Goal: Task Accomplishment & Management: Manage account settings

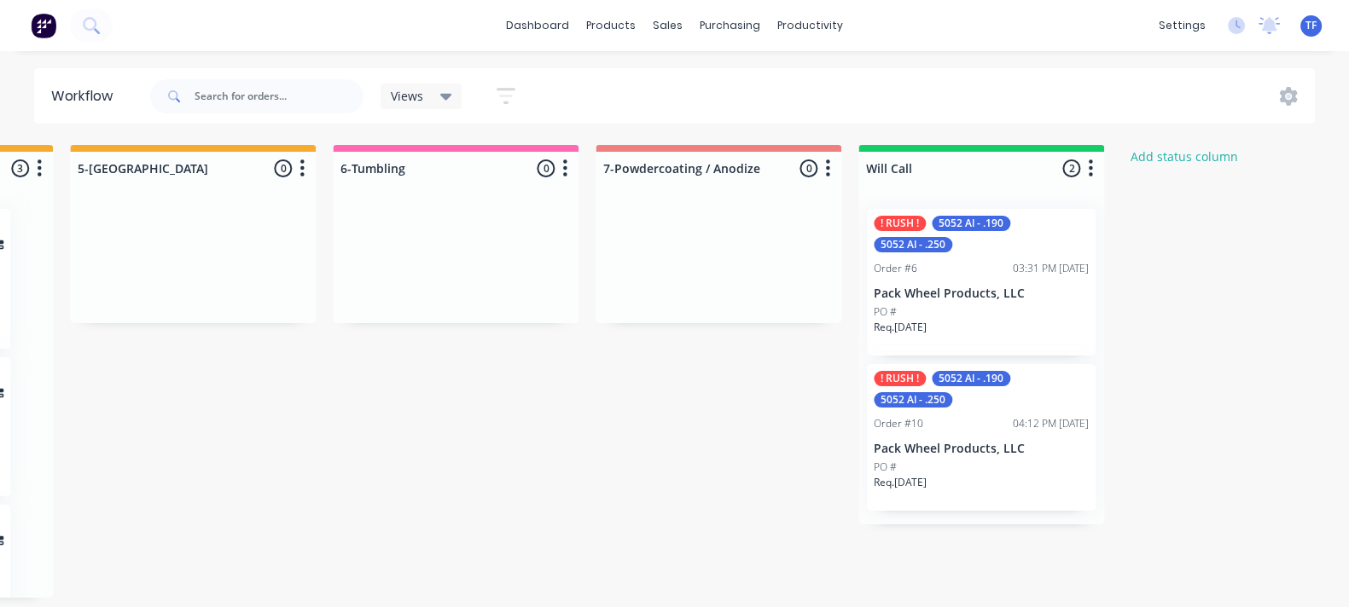
scroll to position [0, 2337]
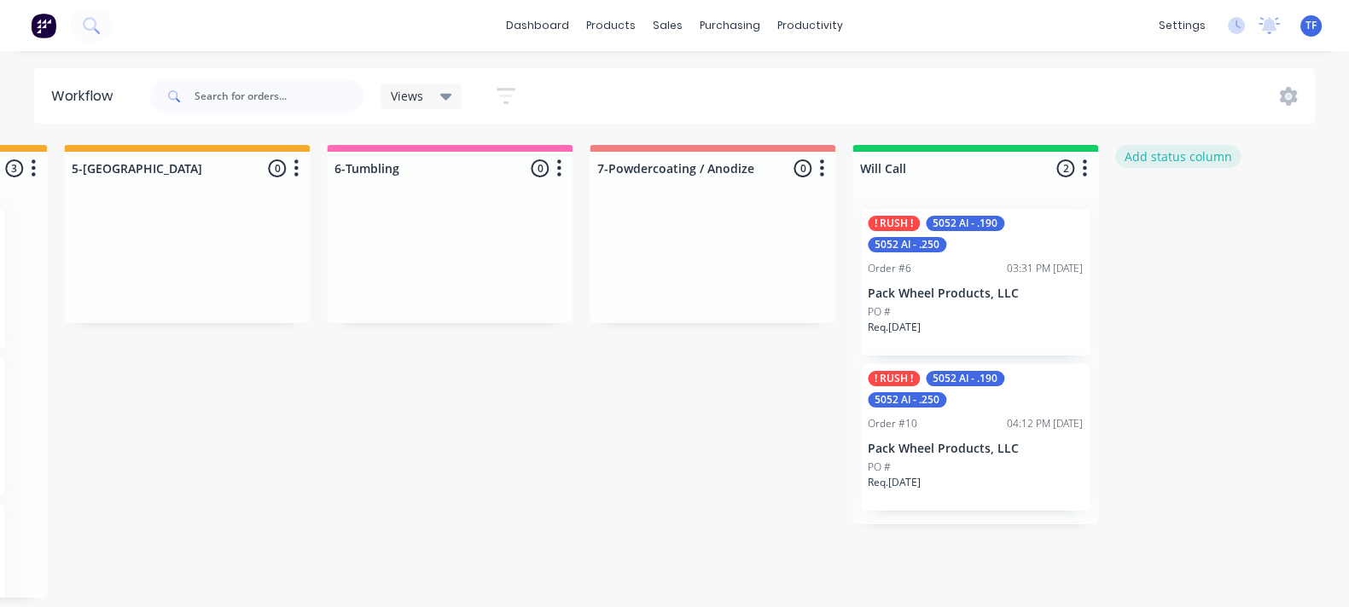
click at [1202, 164] on button "Add status column" at bounding box center [1177, 156] width 125 height 23
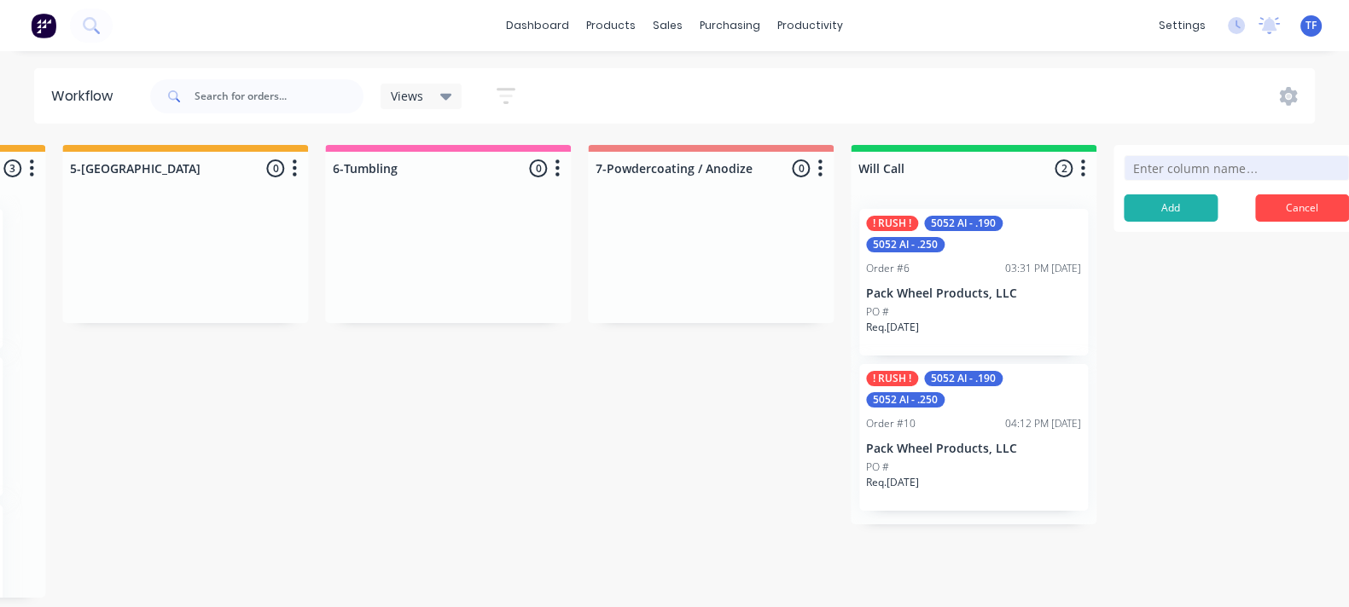
type input "N"
type input "L"
type input "Laser Nest"
click at [1174, 202] on button "Add" at bounding box center [1170, 207] width 94 height 27
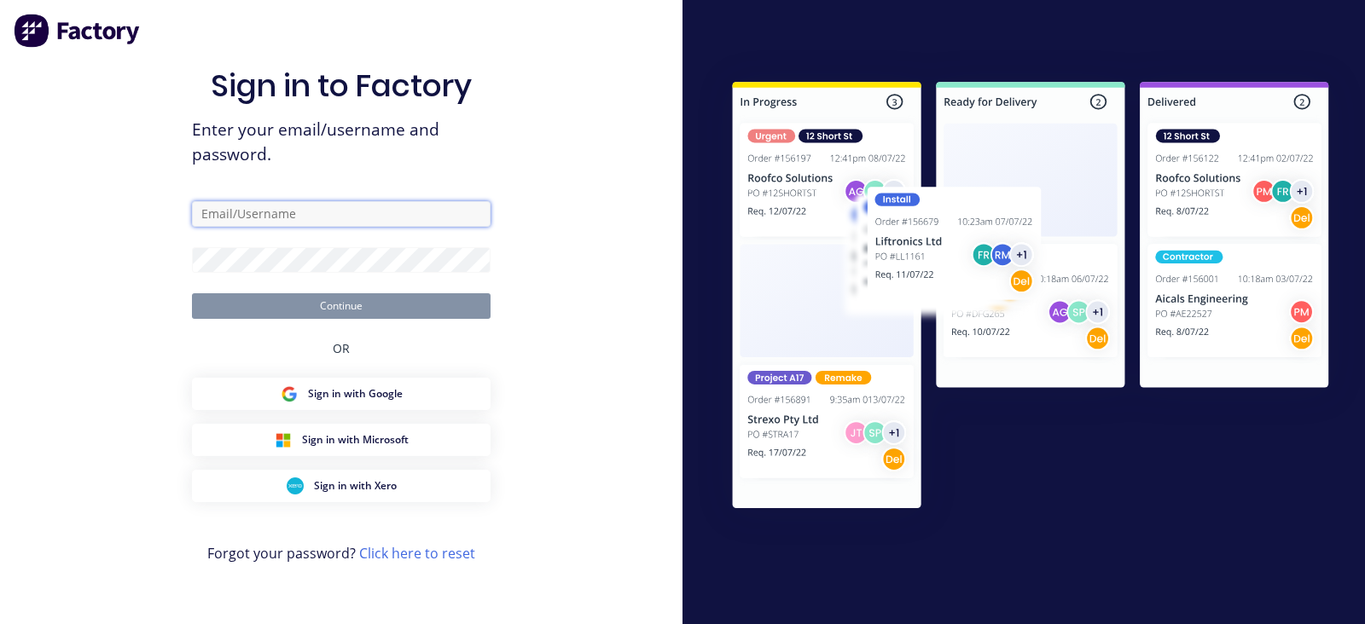
type input "[PERSON_NAME][EMAIL_ADDRESS][DOMAIN_NAME]"
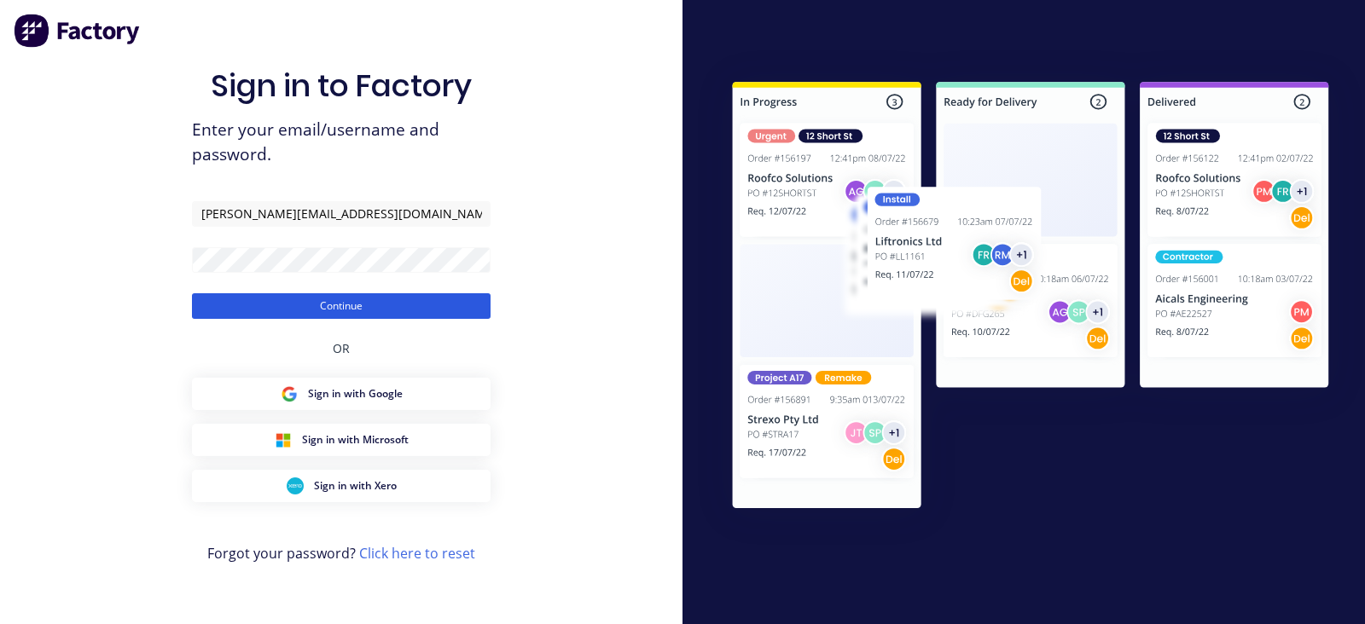
click at [287, 317] on button "Continue" at bounding box center [341, 306] width 299 height 26
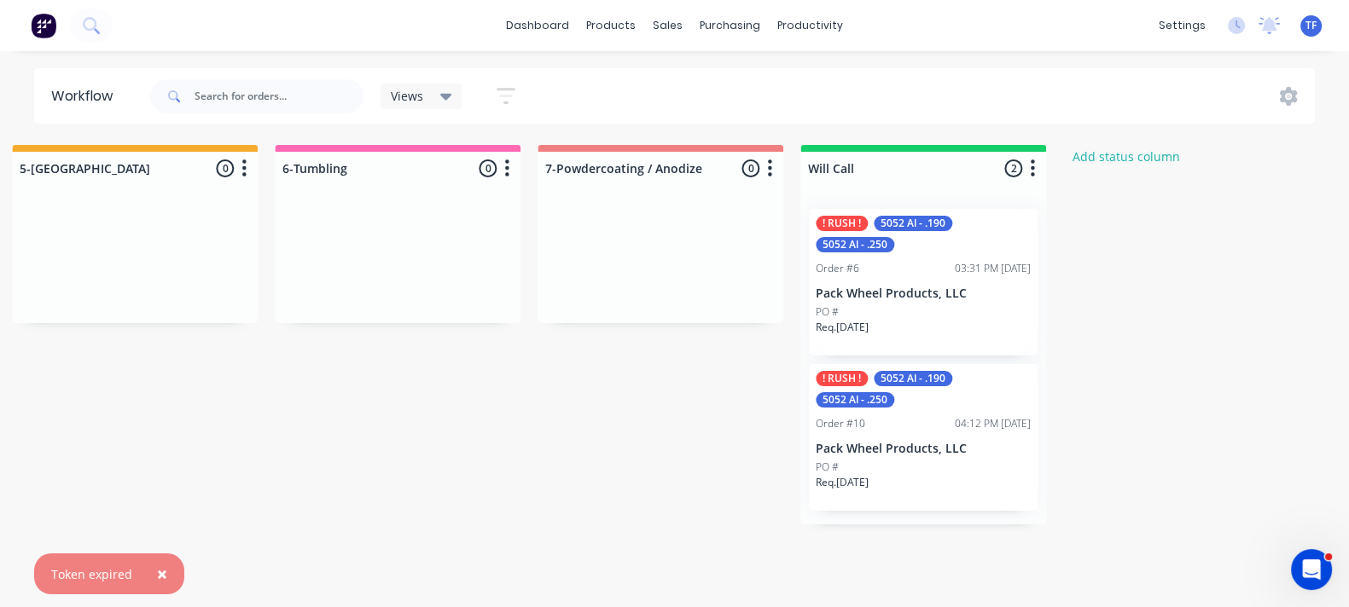
scroll to position [0, 2413]
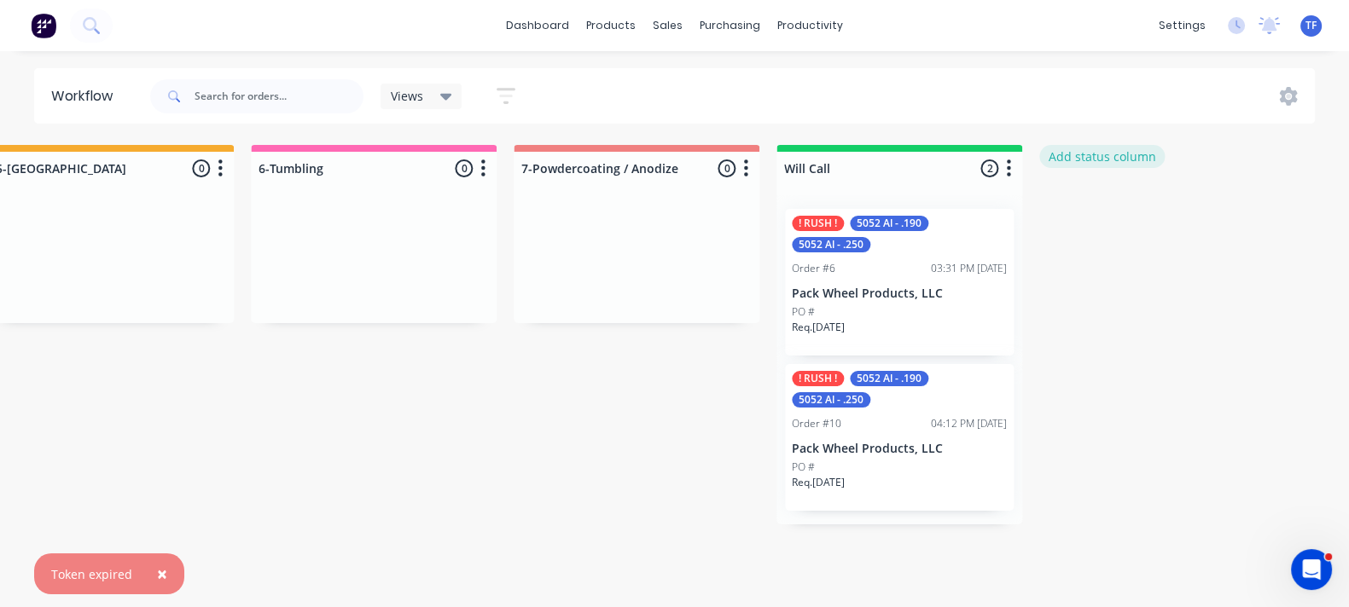
click at [1117, 164] on button "Add status column" at bounding box center [1101, 156] width 125 height 23
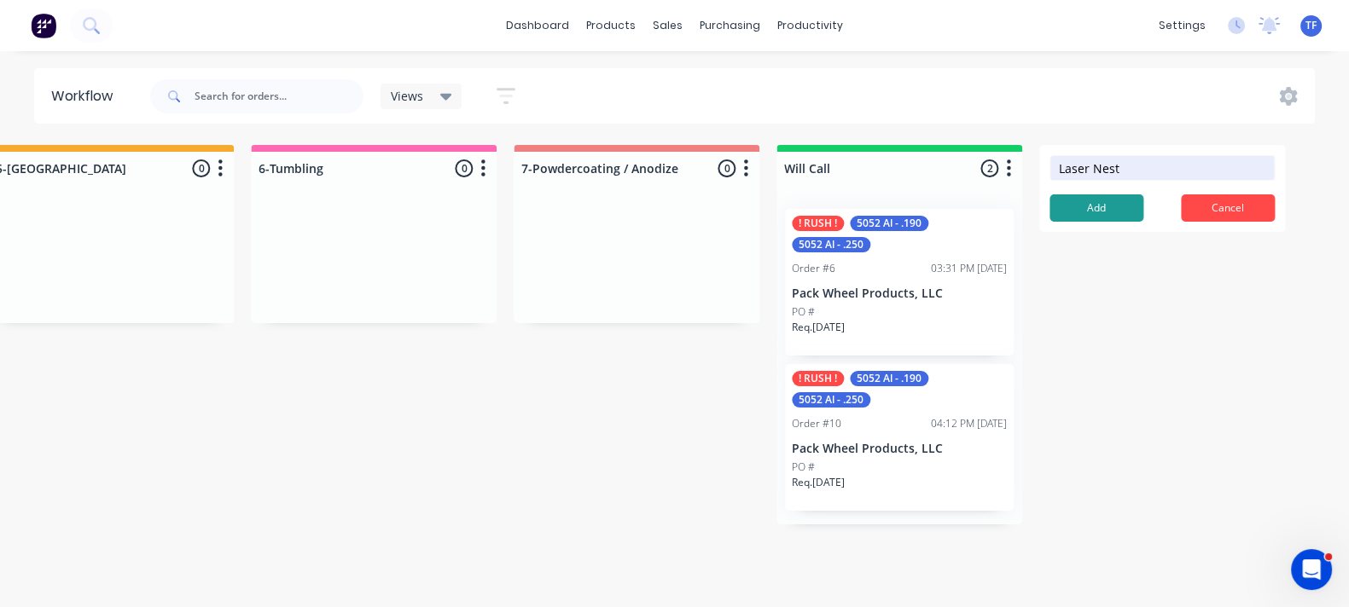
drag, startPoint x: 1129, startPoint y: 177, endPoint x: 1053, endPoint y: 197, distance: 79.5
click at [1053, 197] on form "Laser Nest Add Cancel" at bounding box center [1162, 188] width 246 height 87
type input "Laser Nest"
click at [1111, 206] on button "Add" at bounding box center [1096, 207] width 94 height 27
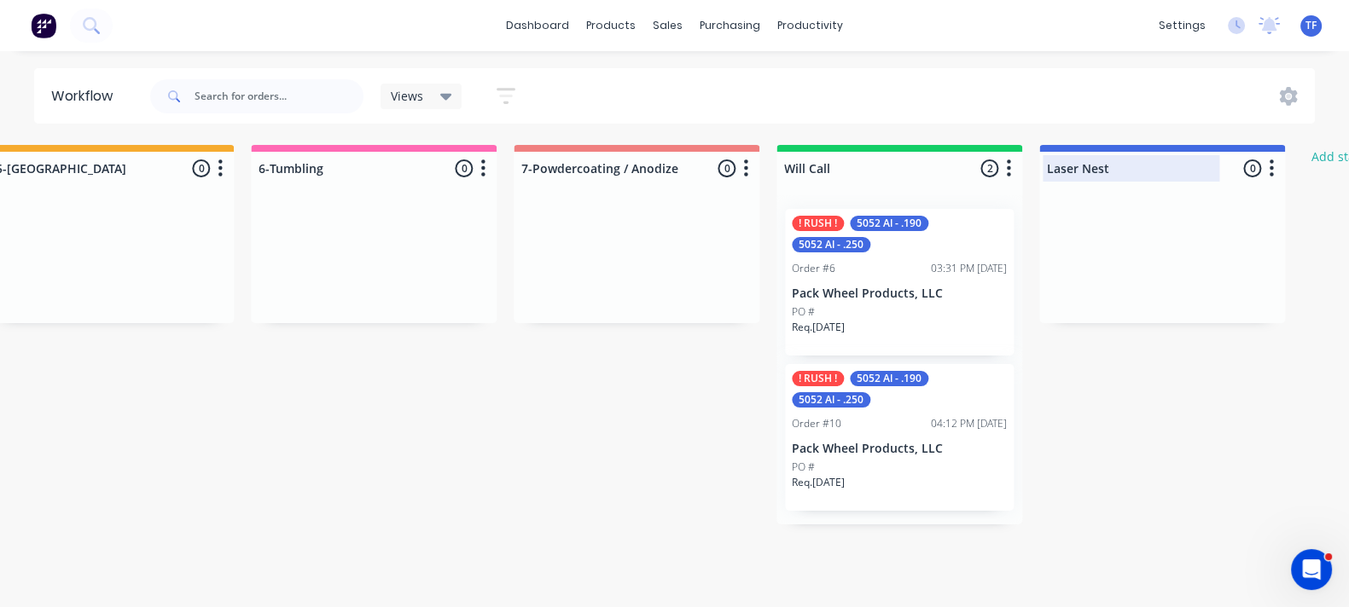
drag, startPoint x: 1274, startPoint y: 169, endPoint x: 1233, endPoint y: 176, distance: 41.5
click at [1199, 185] on div "Laser Nest 0 Status colour #4169E1 hex #4169E1 Save Cancel Notifications Email …" at bounding box center [1162, 234] width 246 height 178
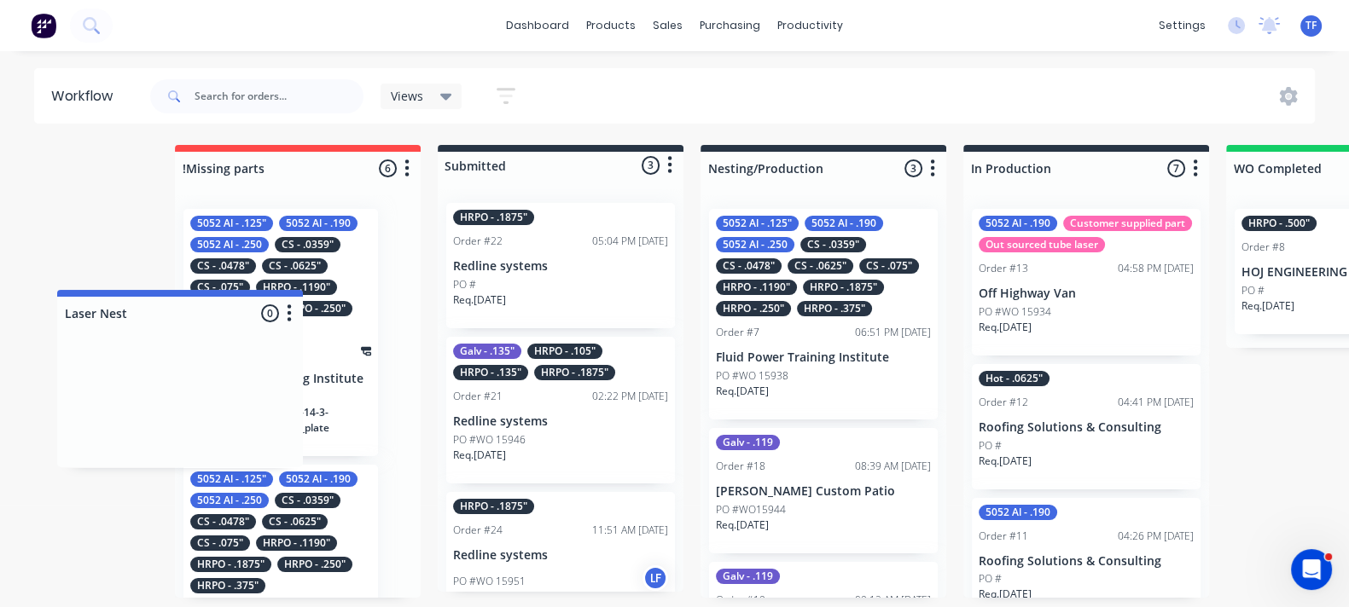
scroll to position [0, 55]
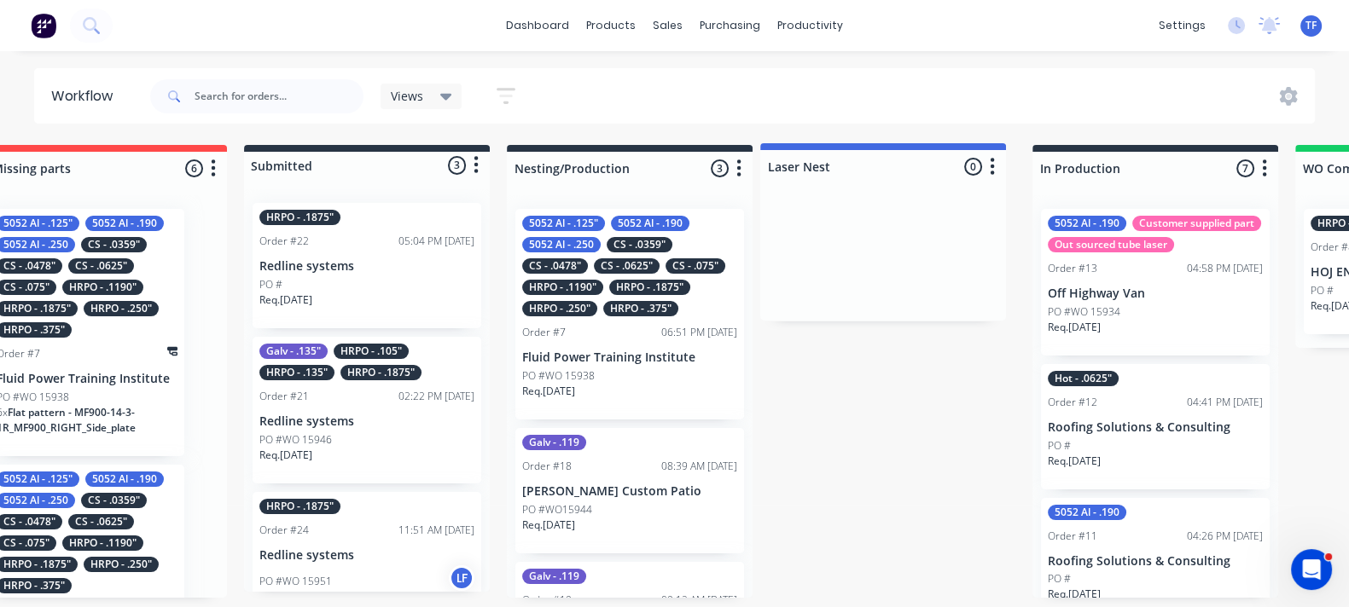
drag, startPoint x: 1245, startPoint y: 168, endPoint x: 951, endPoint y: 168, distance: 294.3
click at [798, 172] on div at bounding box center [892, 168] width 246 height 33
click at [778, 170] on input "Laser Nest" at bounding box center [861, 169] width 168 height 18
click at [778, 172] on input "1-Laser Nest" at bounding box center [861, 169] width 168 height 18
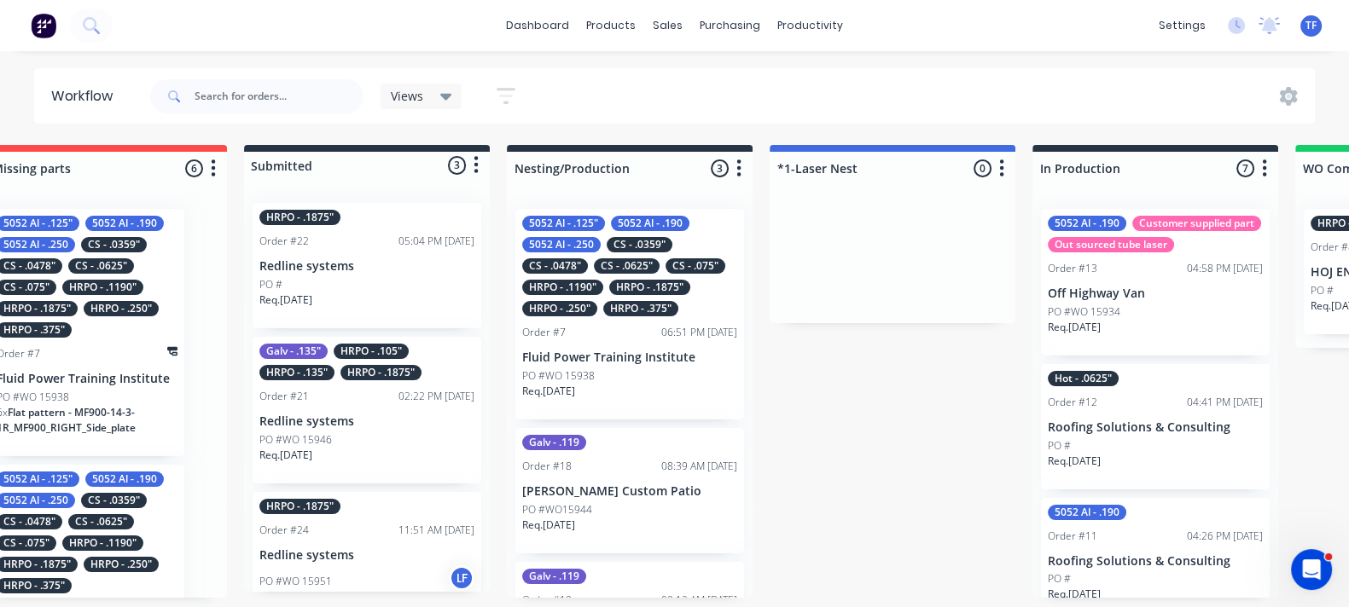
type input "*1-Laser Nest"
click at [552, 386] on p "Req. [DATE]" at bounding box center [548, 391] width 53 height 15
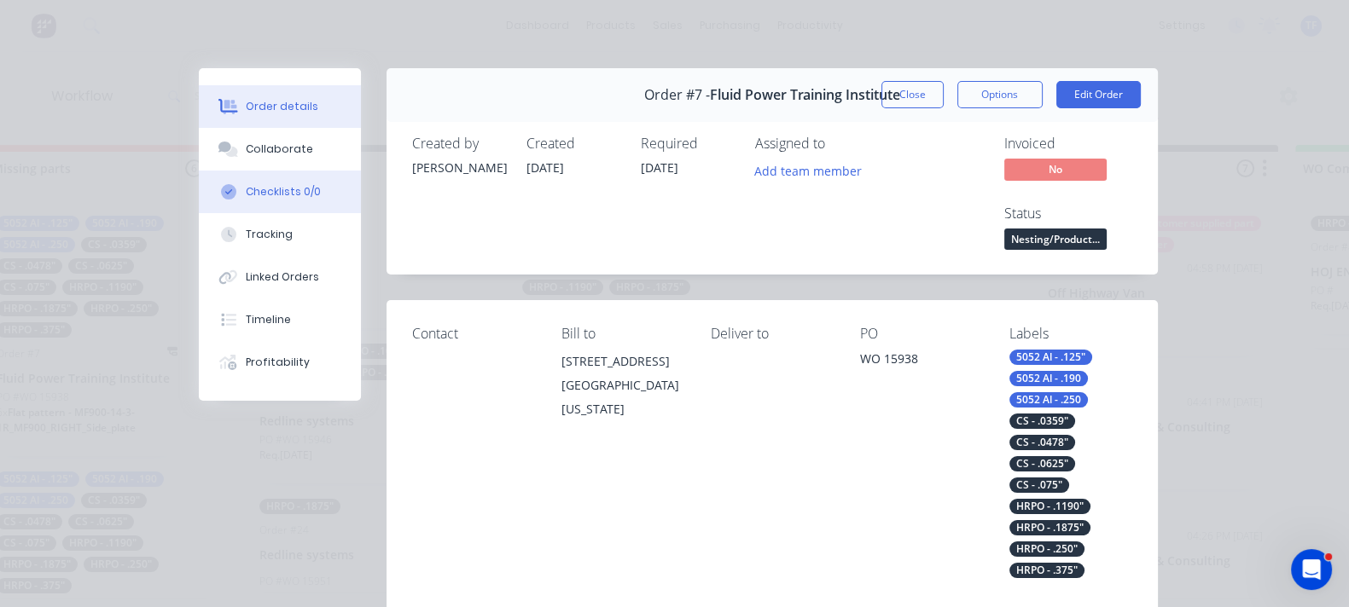
click at [199, 203] on button "Checklists 0/0" at bounding box center [280, 192] width 162 height 43
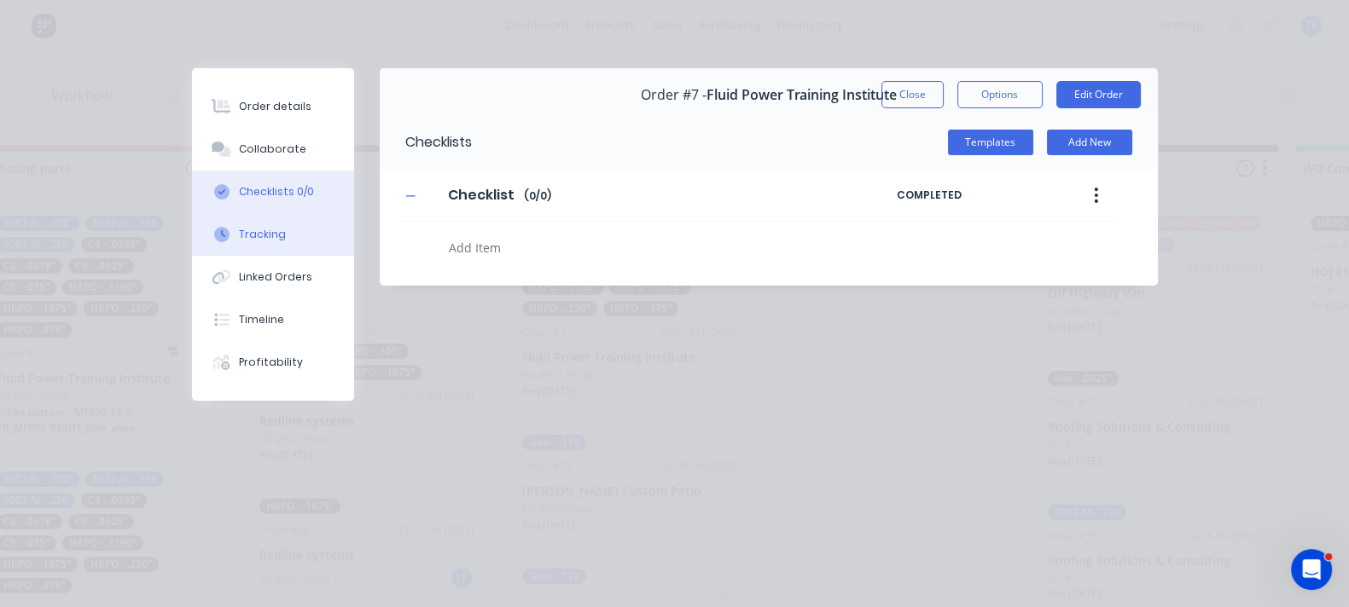
click at [192, 242] on button "Tracking" at bounding box center [273, 234] width 162 height 43
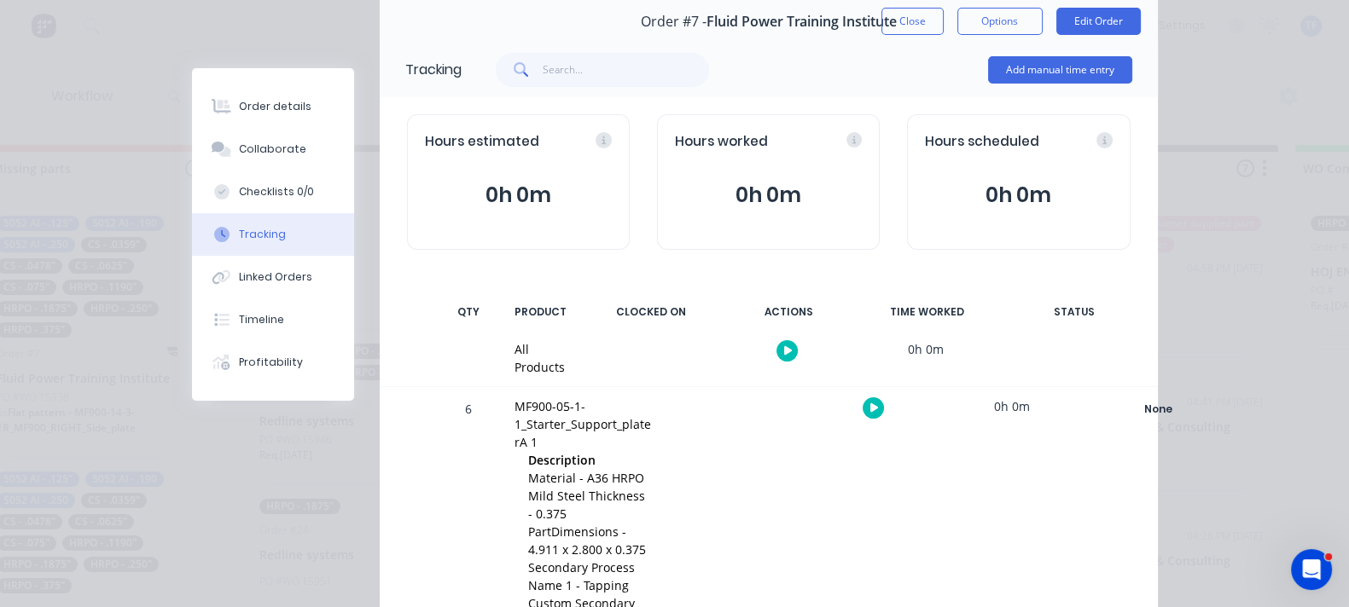
scroll to position [106, 0]
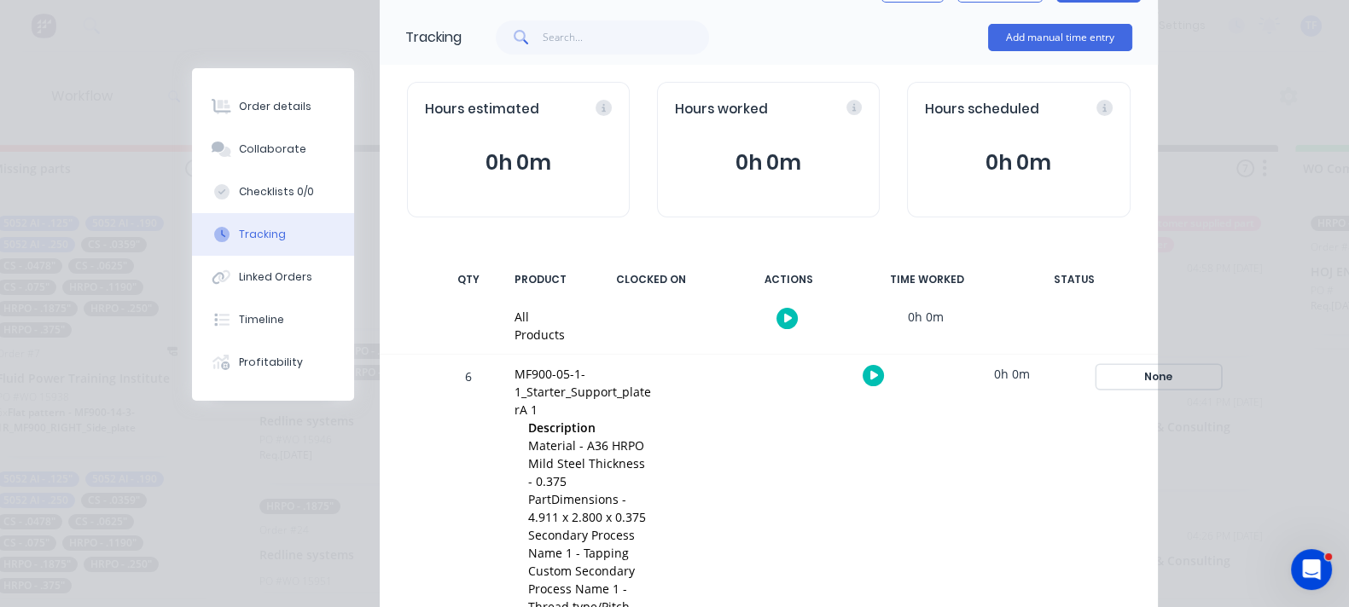
click at [1198, 366] on div "None" at bounding box center [1158, 377] width 123 height 22
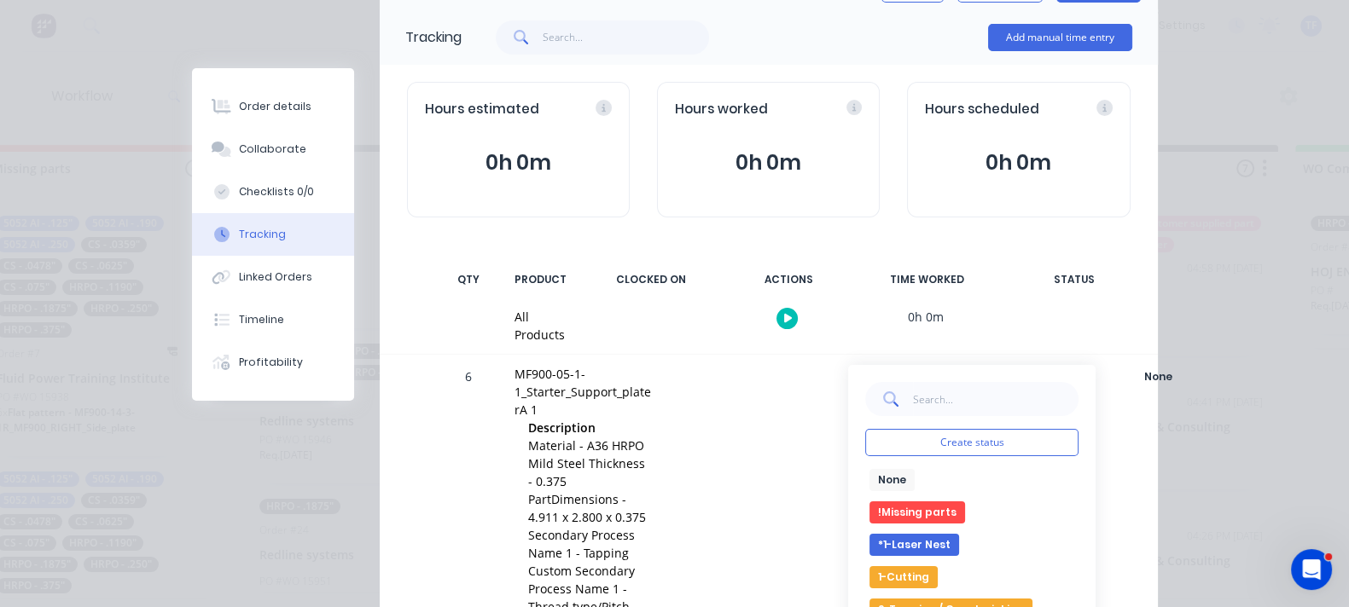
click at [938, 566] on button "1-Cutting" at bounding box center [903, 577] width 68 height 22
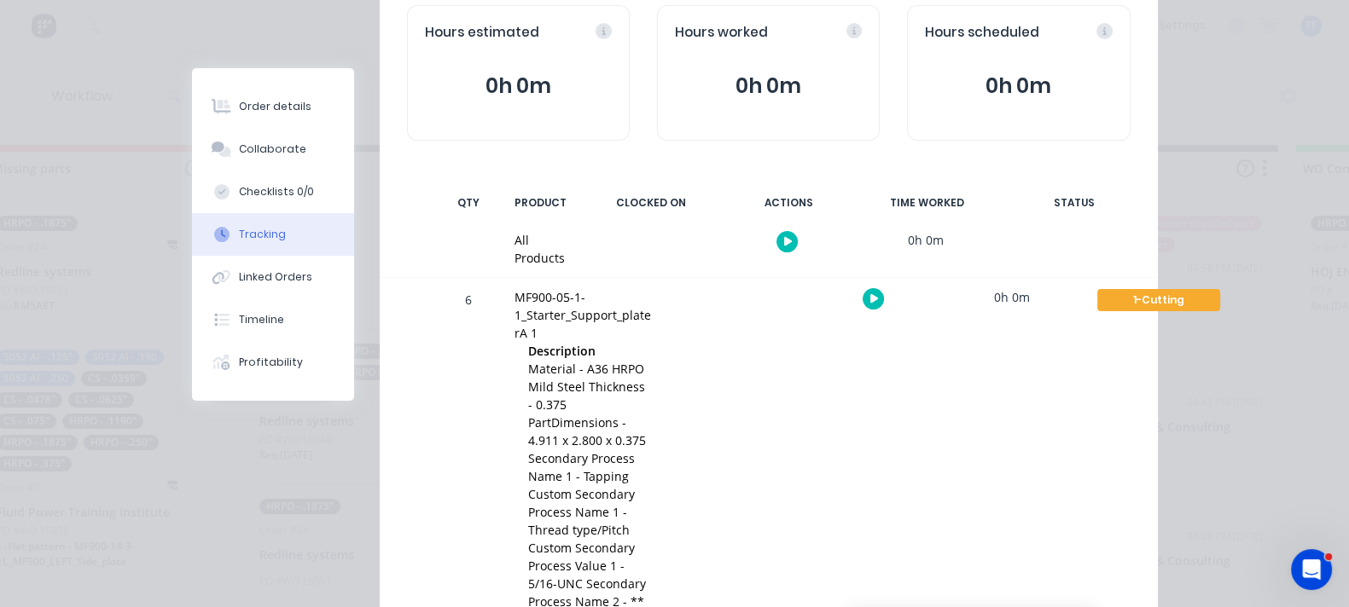
scroll to position [212, 0]
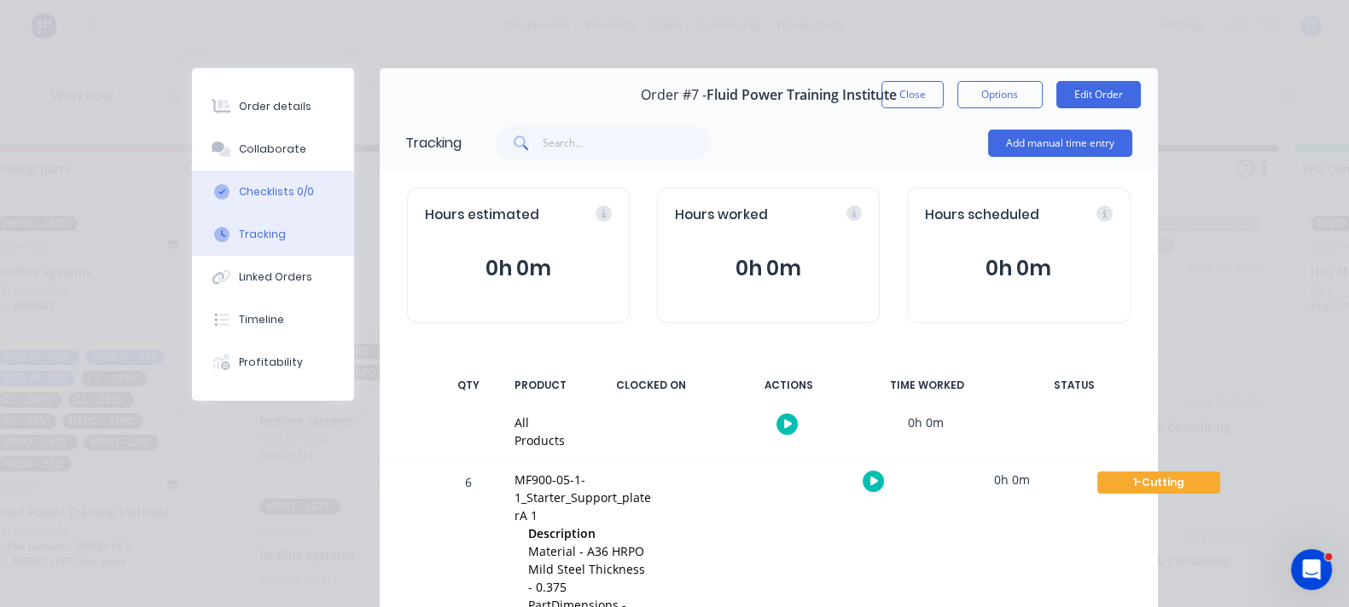
click at [239, 196] on div "Checklists 0/0" at bounding box center [276, 191] width 75 height 15
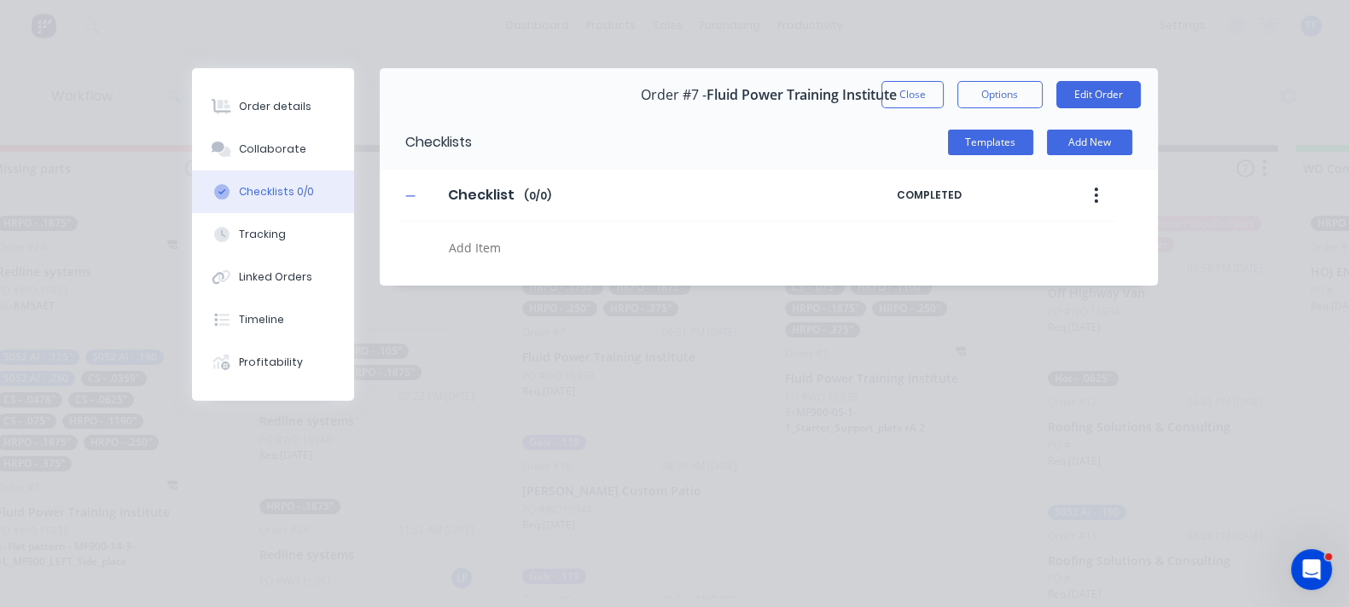
click at [442, 255] on textarea at bounding box center [658, 247] width 433 height 25
type textarea "3"
type textarea "M"
click at [943, 94] on button "Close" at bounding box center [912, 94] width 62 height 27
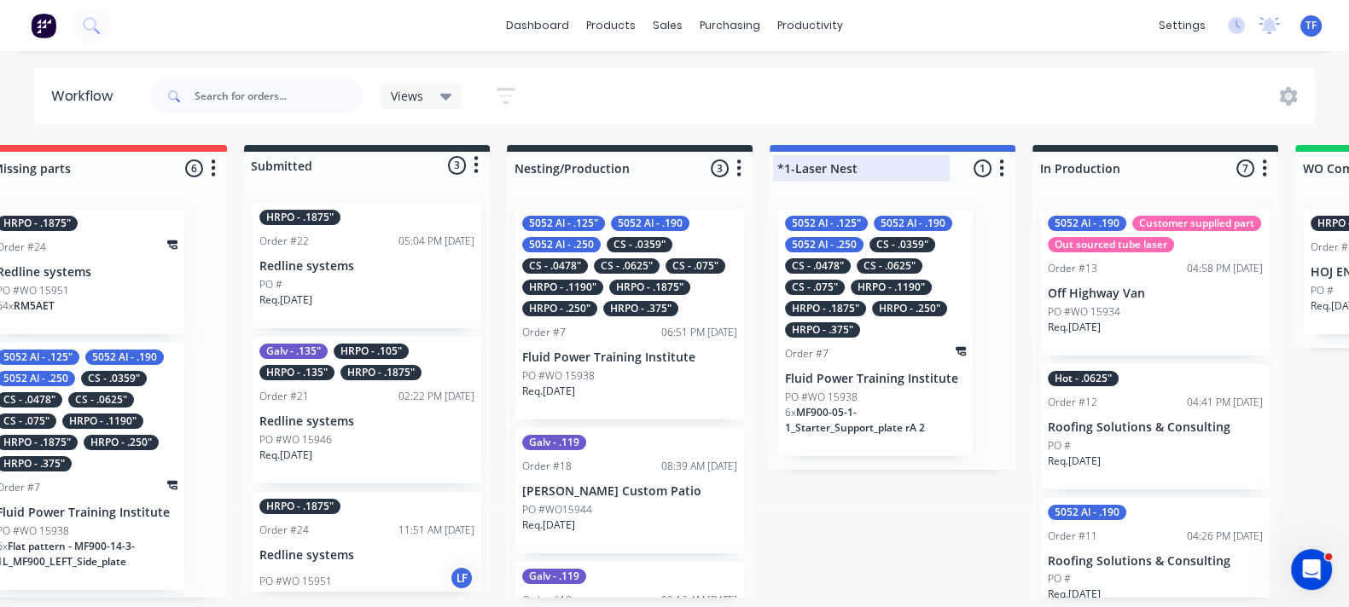
click at [820, 160] on div at bounding box center [892, 168] width 246 height 33
drag, startPoint x: 823, startPoint y: 160, endPoint x: 827, endPoint y: 181, distance: 21.7
click at [822, 160] on input "*1-Laser Nest" at bounding box center [861, 169] width 168 height 18
click at [840, 374] on p "Fluid Power Training Institute" at bounding box center [875, 379] width 181 height 15
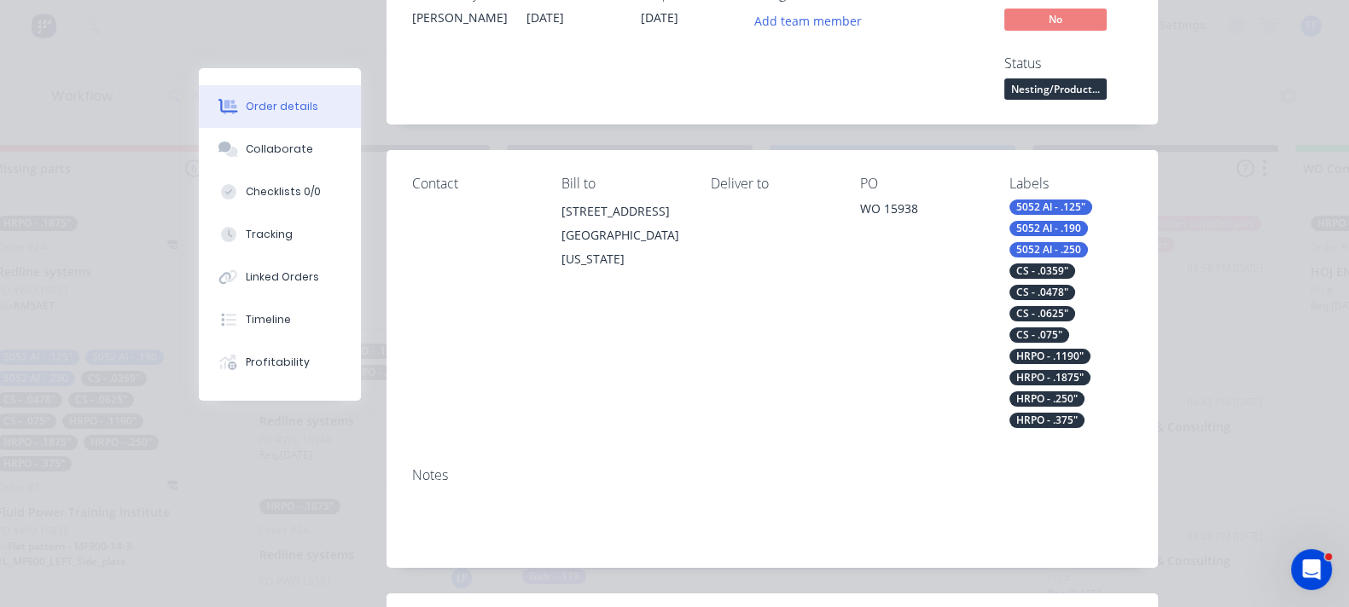
scroll to position [533, 0]
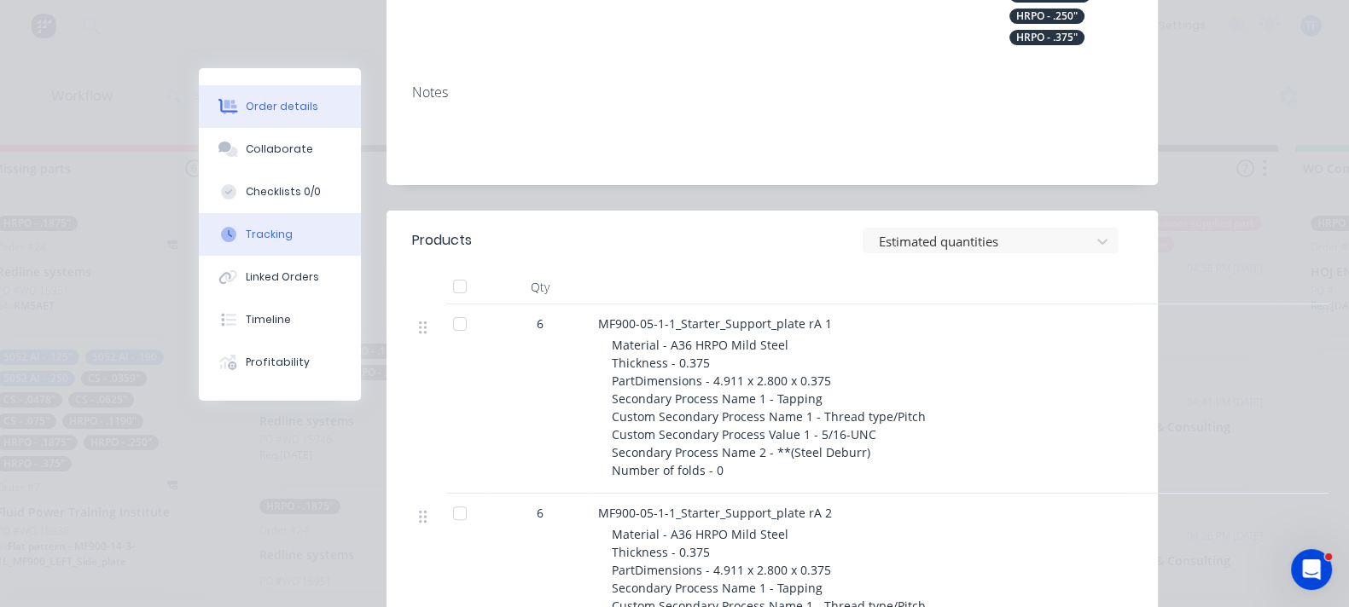
click at [246, 229] on div "Tracking" at bounding box center [269, 234] width 47 height 15
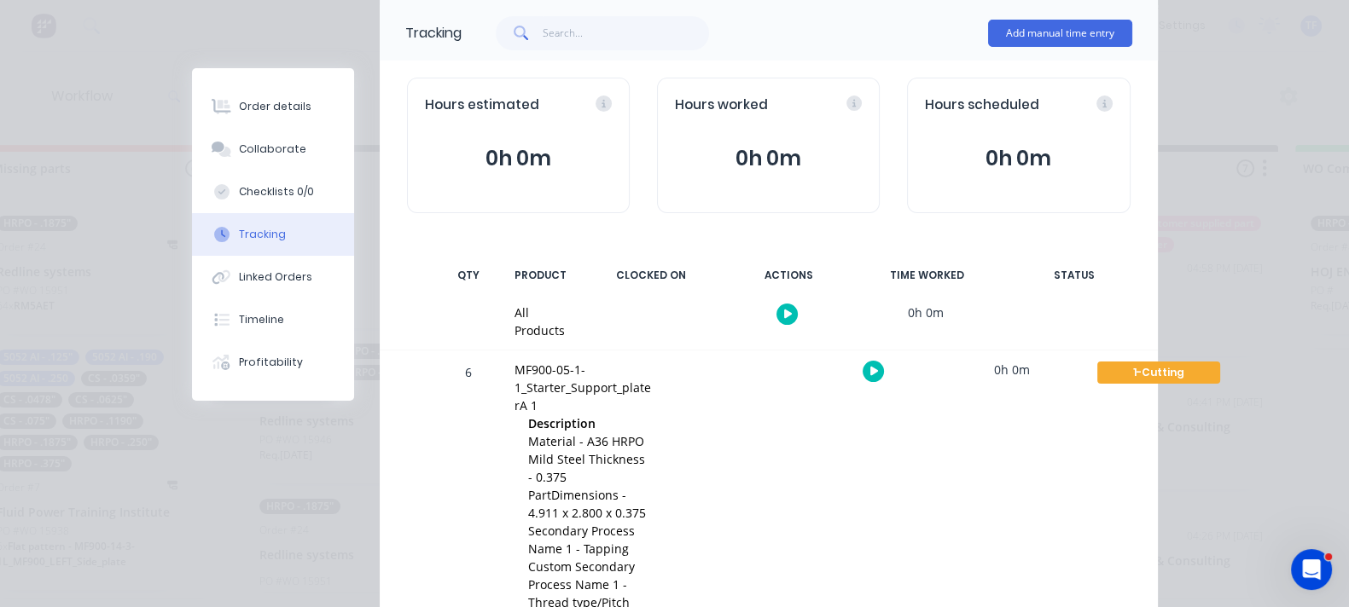
scroll to position [0, 0]
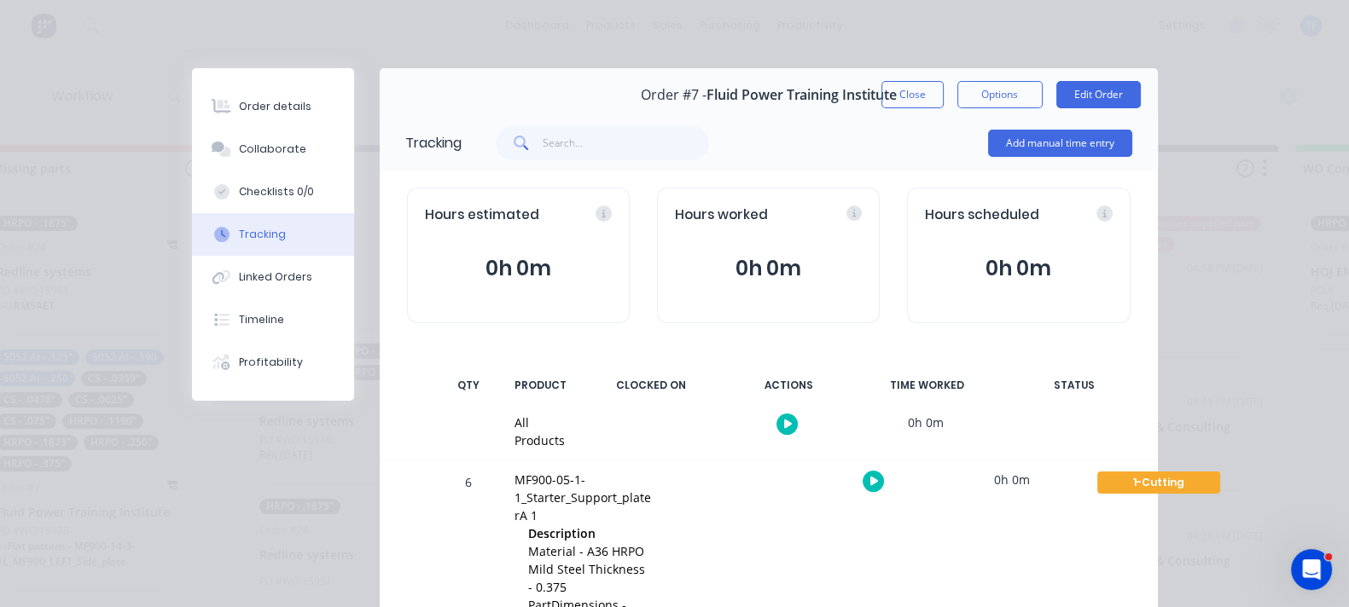
click at [943, 95] on button "Close" at bounding box center [912, 94] width 62 height 27
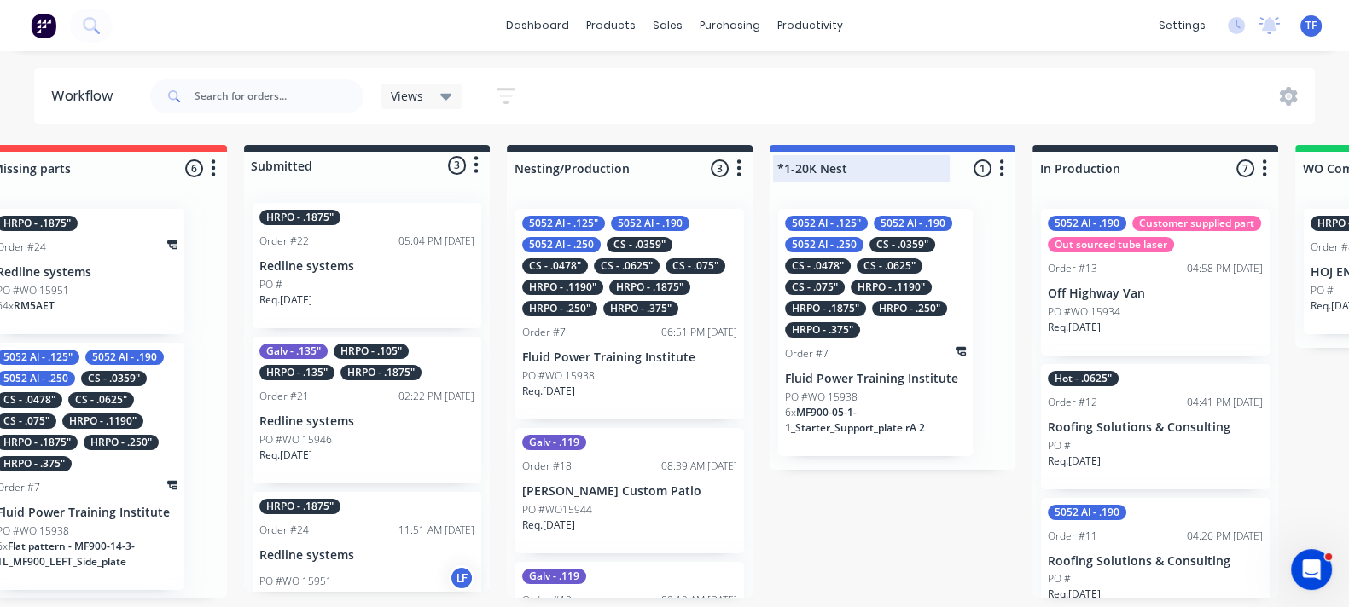
click at [798, 162] on div at bounding box center [892, 168] width 246 height 33
click at [794, 164] on input "*1-20K Nest" at bounding box center [861, 169] width 168 height 18
type input "*20K Nest"
click at [802, 195] on div "5052 Al - .125" 5052 Al - .190 5052 Al - .250 CS - .0359" CS - .0478" CS - .062…" at bounding box center [892, 332] width 246 height 275
click at [856, 346] on div "Order #7" at bounding box center [875, 353] width 181 height 15
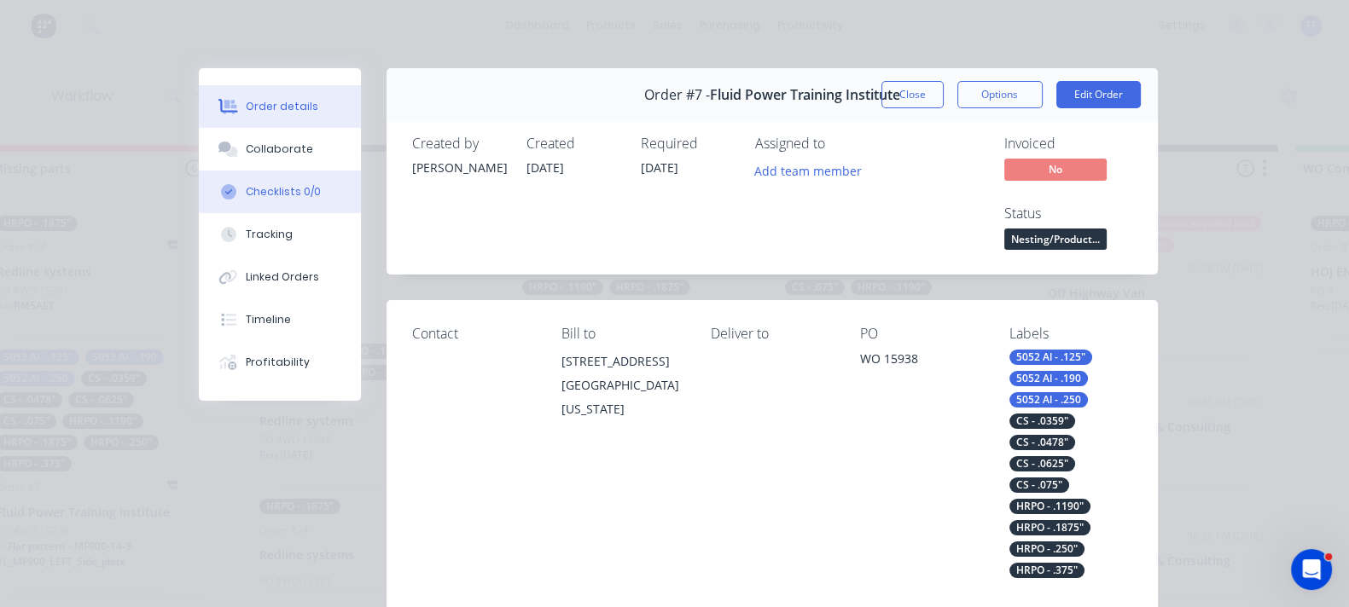
click at [199, 203] on button "Checklists 0/0" at bounding box center [280, 192] width 162 height 43
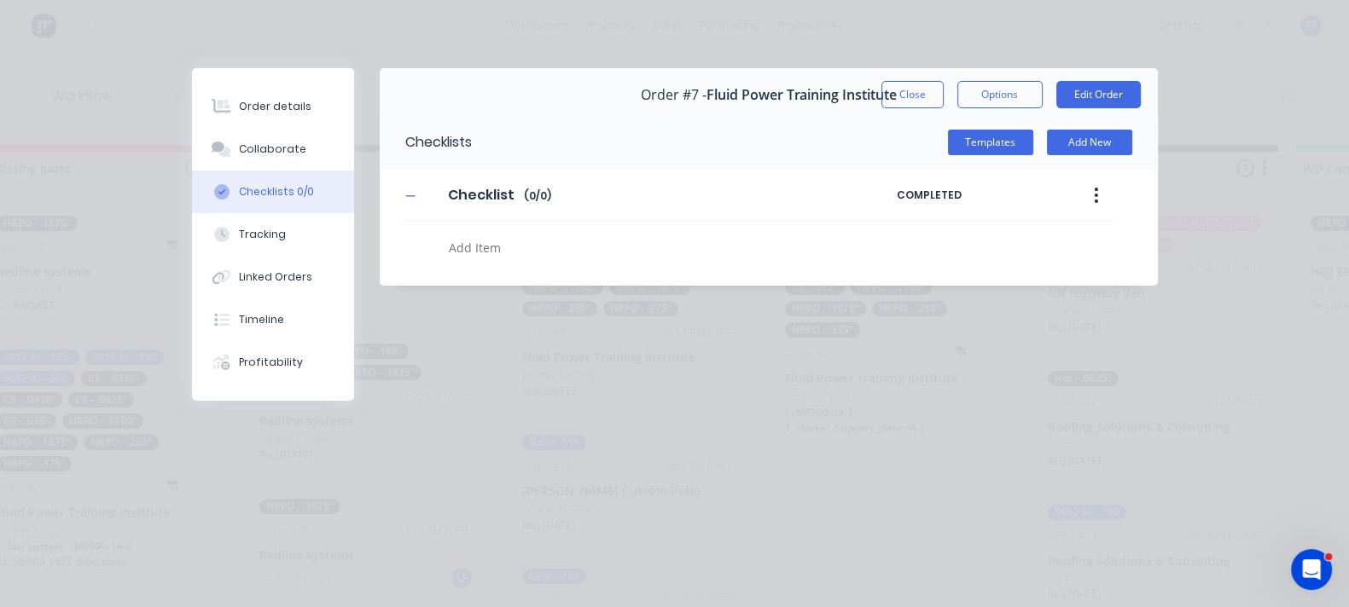
click at [442, 245] on textarea at bounding box center [658, 247] width 433 height 25
type textarea "20K- 375 5x10"
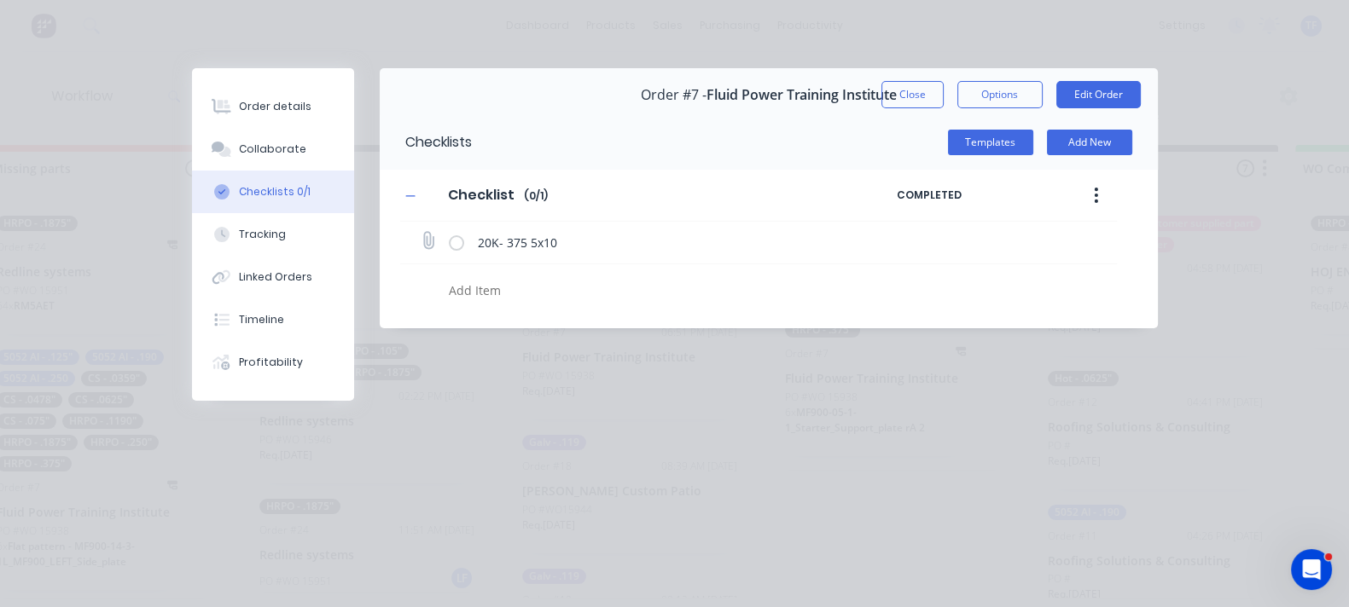
click at [416, 241] on icon at bounding box center [427, 240] width 23 height 23
click at [421, 233] on input "file" at bounding box center [421, 233] width 0 height 0
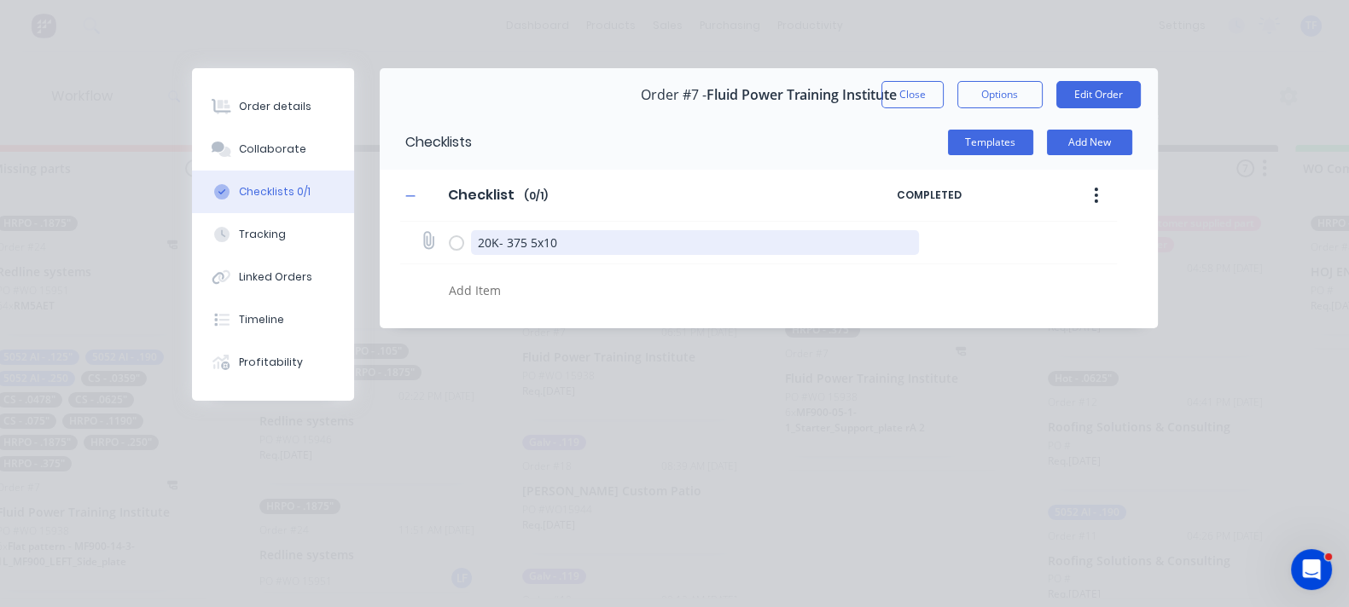
click at [471, 250] on textarea "20K- 375 5x10" at bounding box center [695, 242] width 448 height 25
drag, startPoint x: 347, startPoint y: 247, endPoint x: 340, endPoint y: 269, distance: 22.4
click at [471, 249] on textarea "20K- 375 5x10" at bounding box center [695, 242] width 448 height 25
click at [471, 245] on textarea "20K- 375 5x10" at bounding box center [695, 242] width 448 height 25
click at [471, 250] on textarea "20K- 375 5x10" at bounding box center [695, 242] width 448 height 25
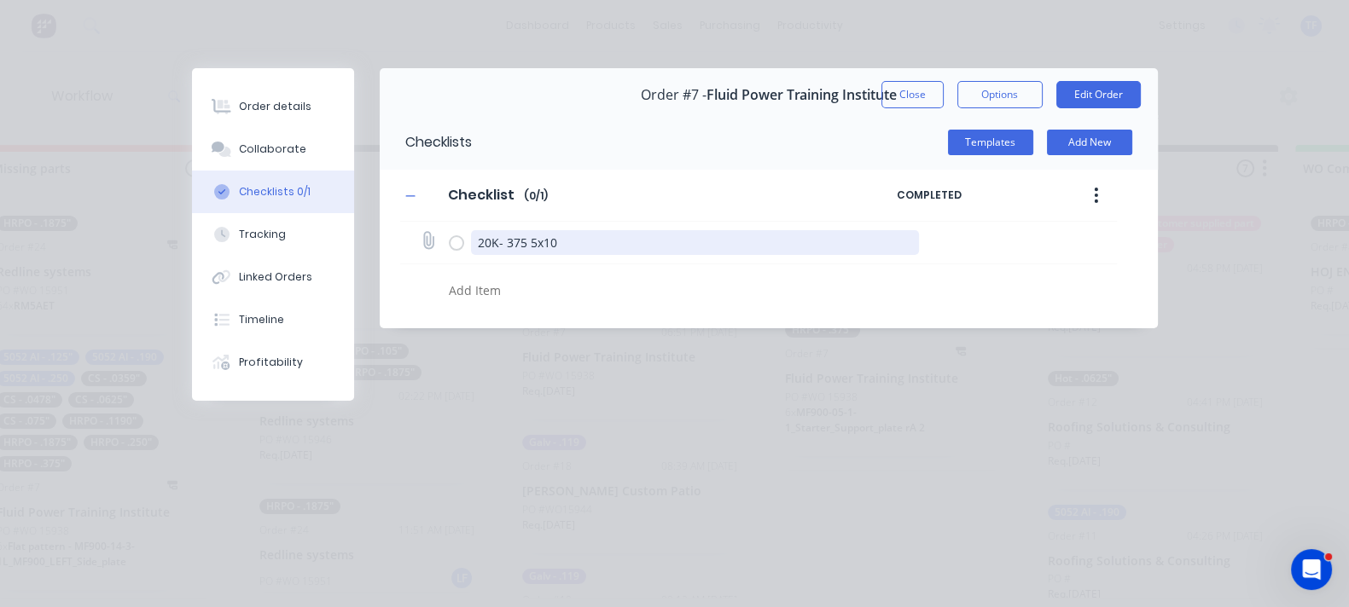
click at [471, 249] on textarea "20K- 375 5x10" at bounding box center [695, 242] width 448 height 25
type textarea "20K (10/10)- 375 5x10"
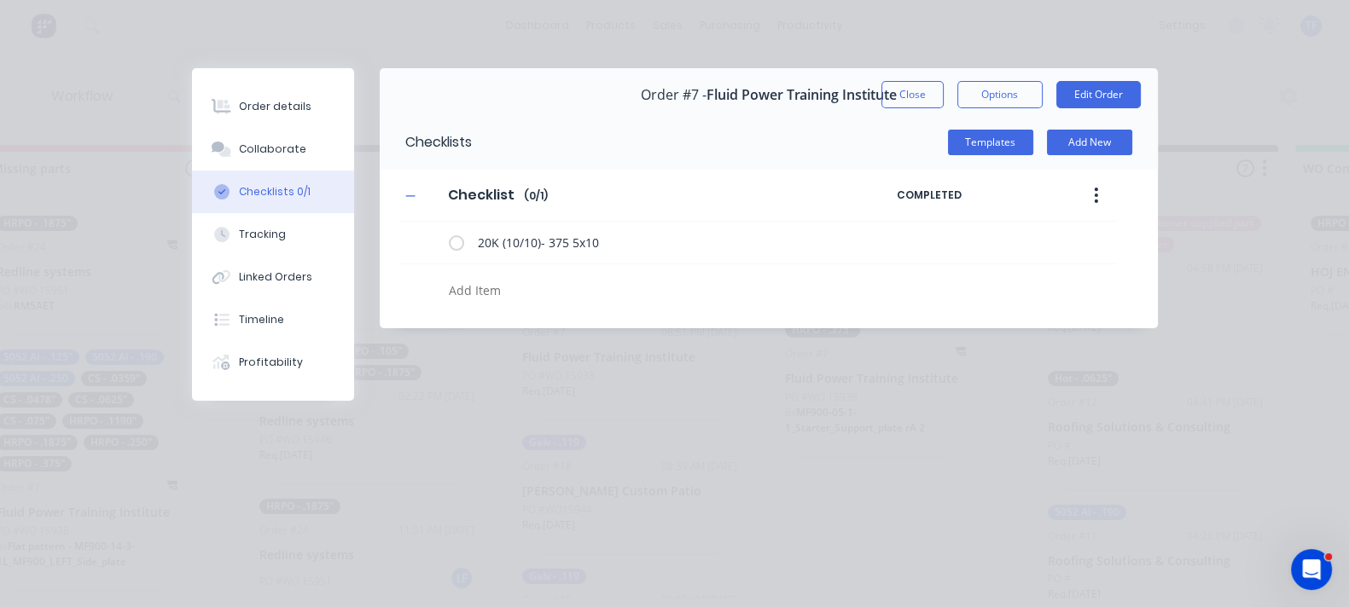
click at [442, 306] on div at bounding box center [658, 293] width 433 height 30
click at [416, 243] on icon at bounding box center [427, 240] width 23 height 23
click at [421, 233] on input "file" at bounding box center [421, 233] width 0 height 0
type input "C:\fakepath\375 5x10.jpg"
click at [943, 101] on button "Close" at bounding box center [912, 94] width 62 height 27
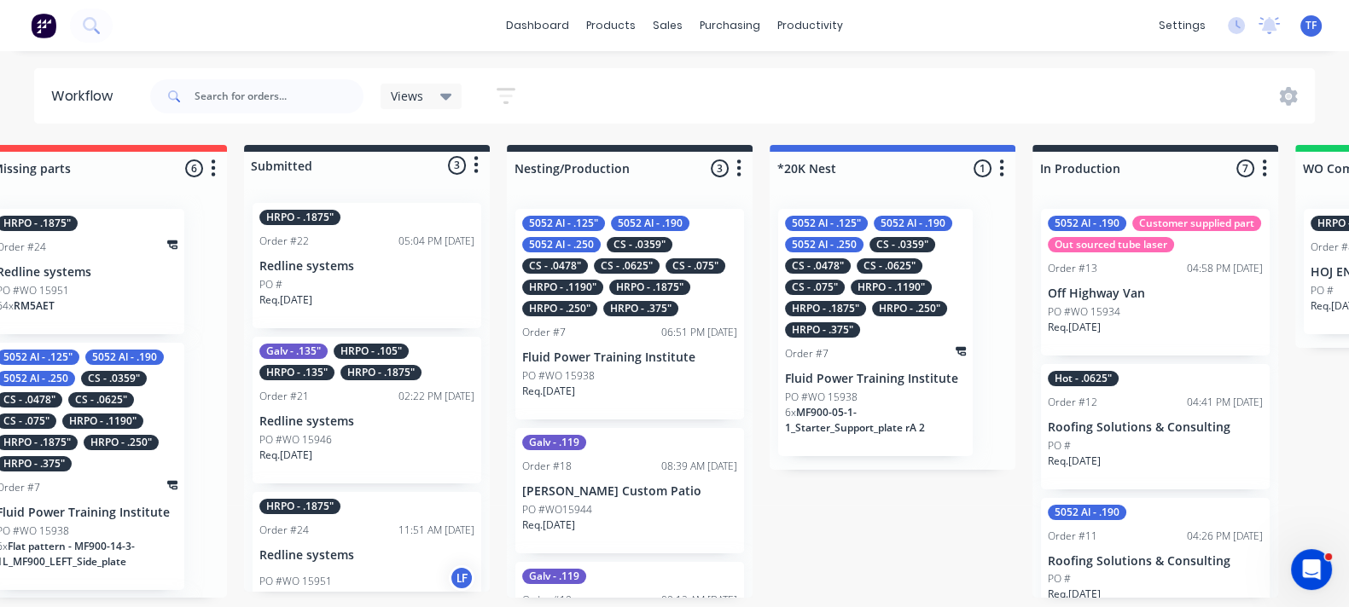
click at [868, 372] on p "Fluid Power Training Institute" at bounding box center [875, 379] width 181 height 15
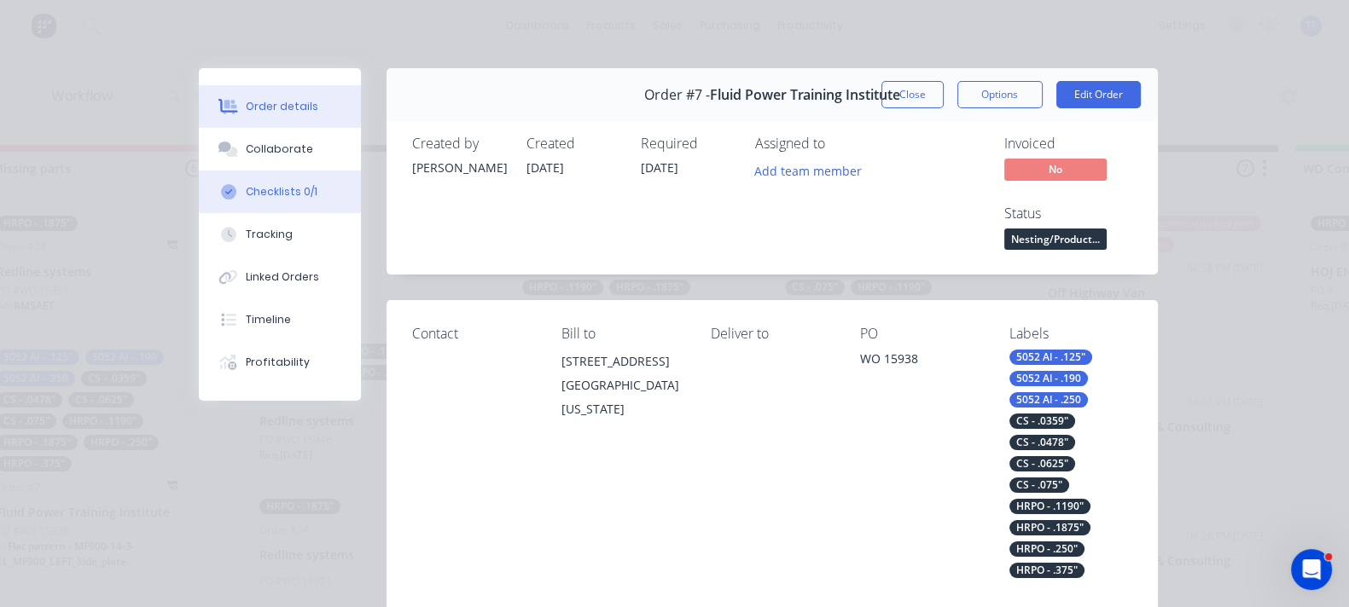
click at [246, 187] on div "Checklists 0/1" at bounding box center [282, 191] width 72 height 15
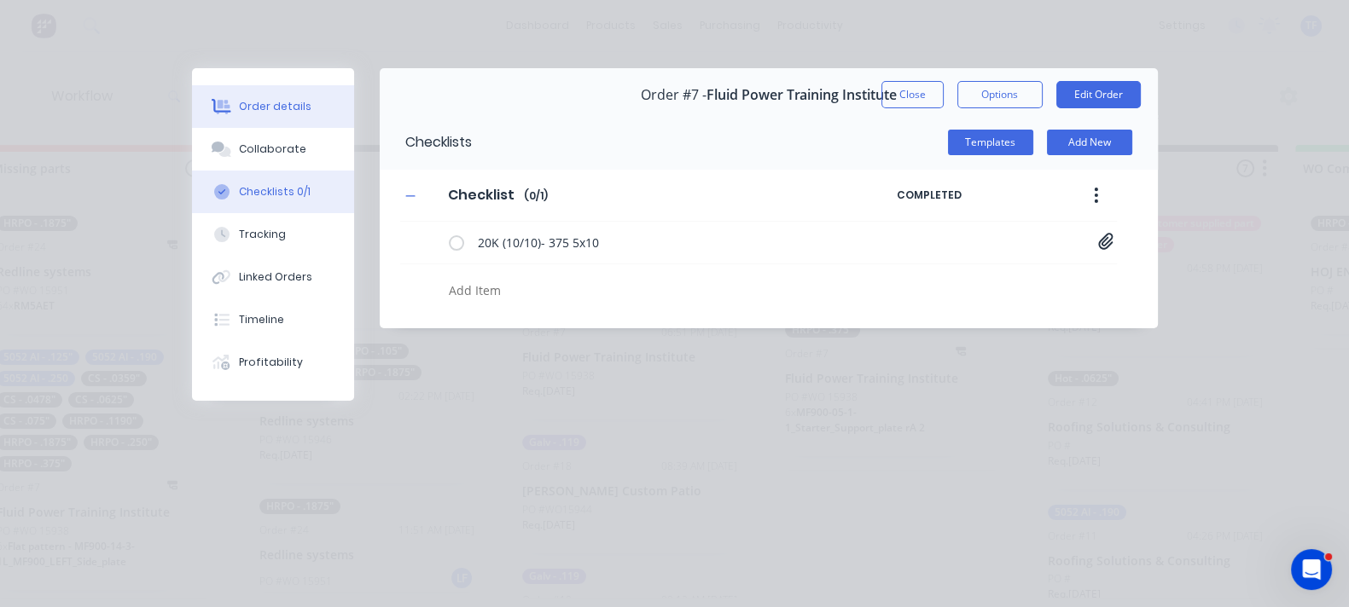
click at [192, 117] on button "Order details" at bounding box center [273, 106] width 162 height 43
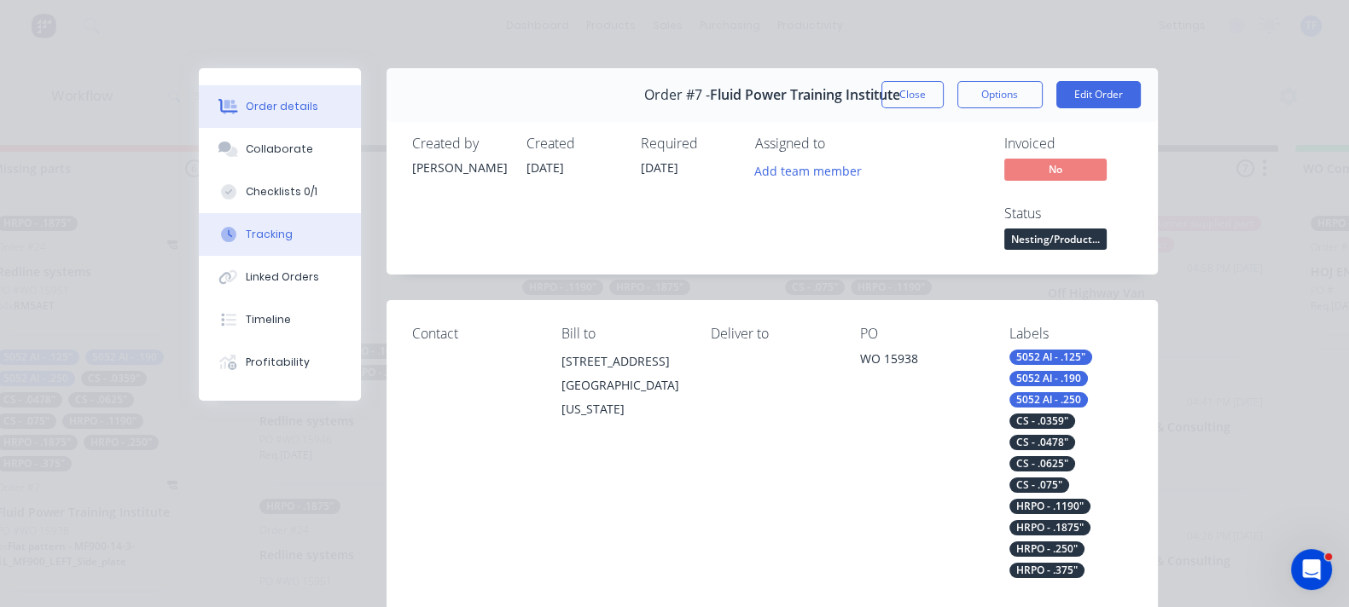
click at [246, 240] on div "Tracking" at bounding box center [269, 234] width 47 height 15
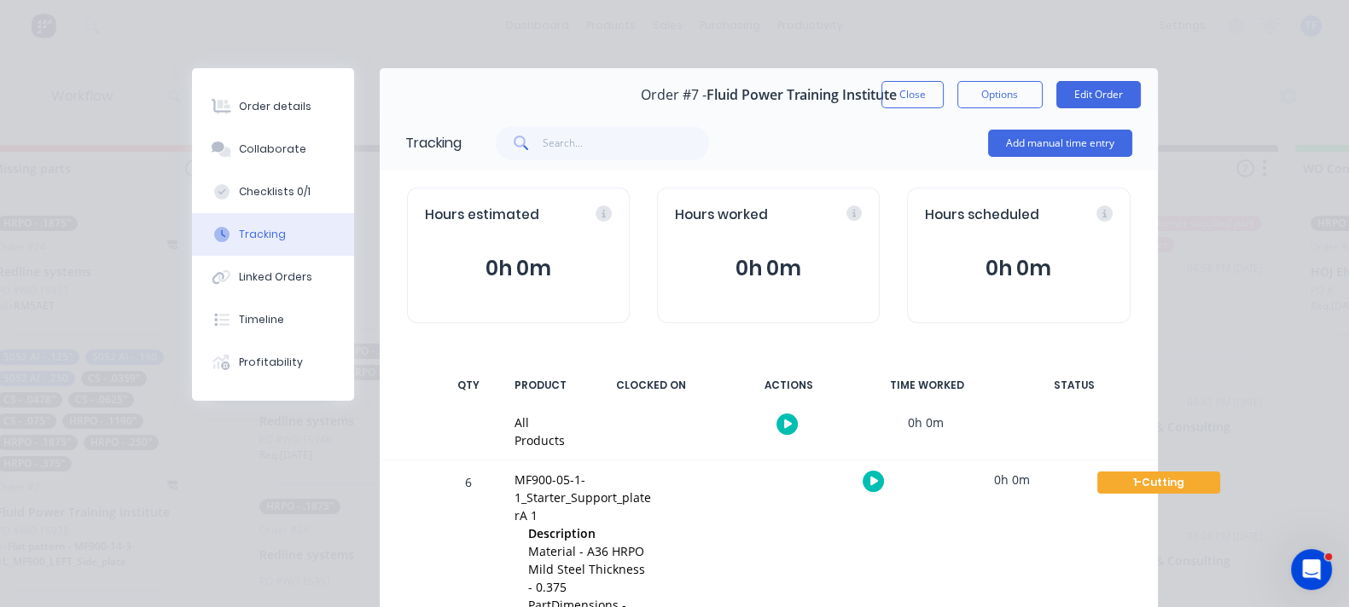
drag, startPoint x: 1025, startPoint y: 97, endPoint x: 979, endPoint y: 177, distance: 91.7
click at [943, 97] on button "Close" at bounding box center [912, 94] width 62 height 27
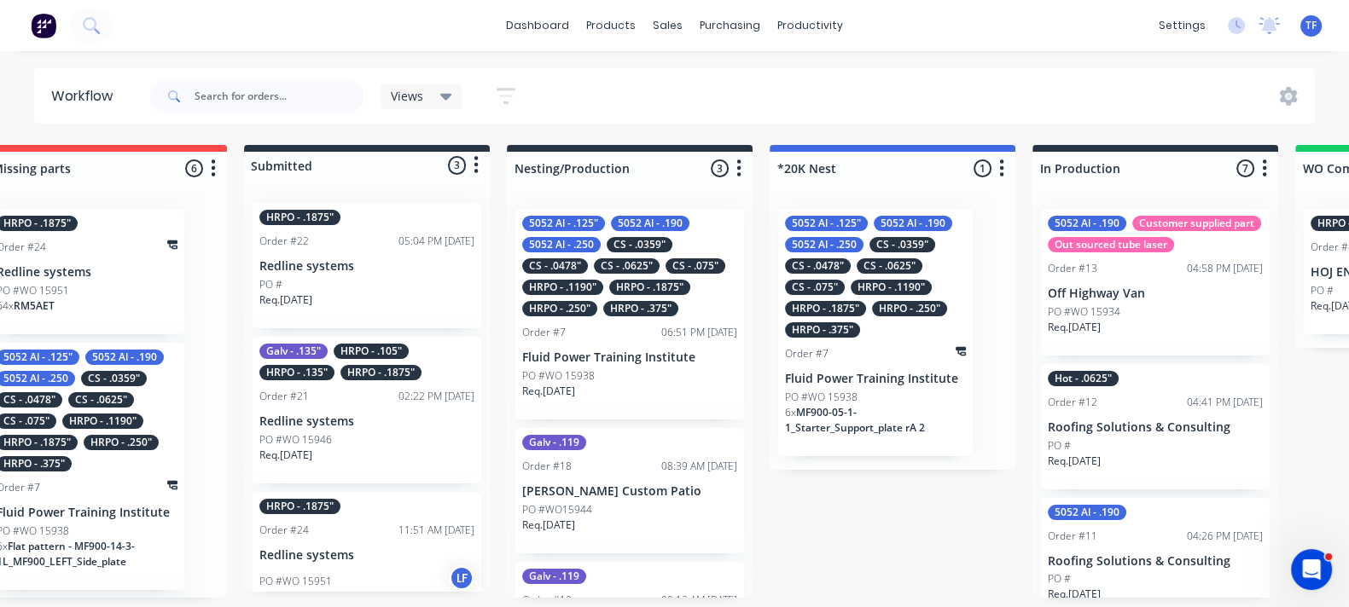
click at [868, 346] on div "Order #7" at bounding box center [875, 353] width 181 height 15
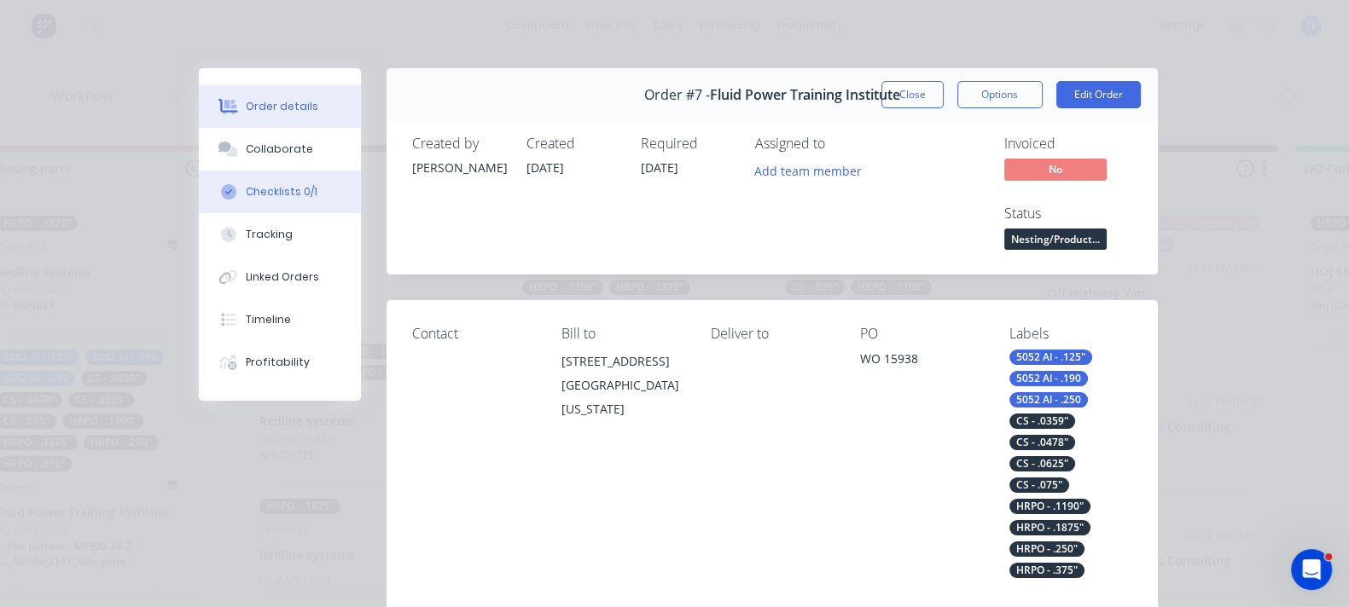
click at [246, 189] on div "Checklists 0/1" at bounding box center [282, 191] width 72 height 15
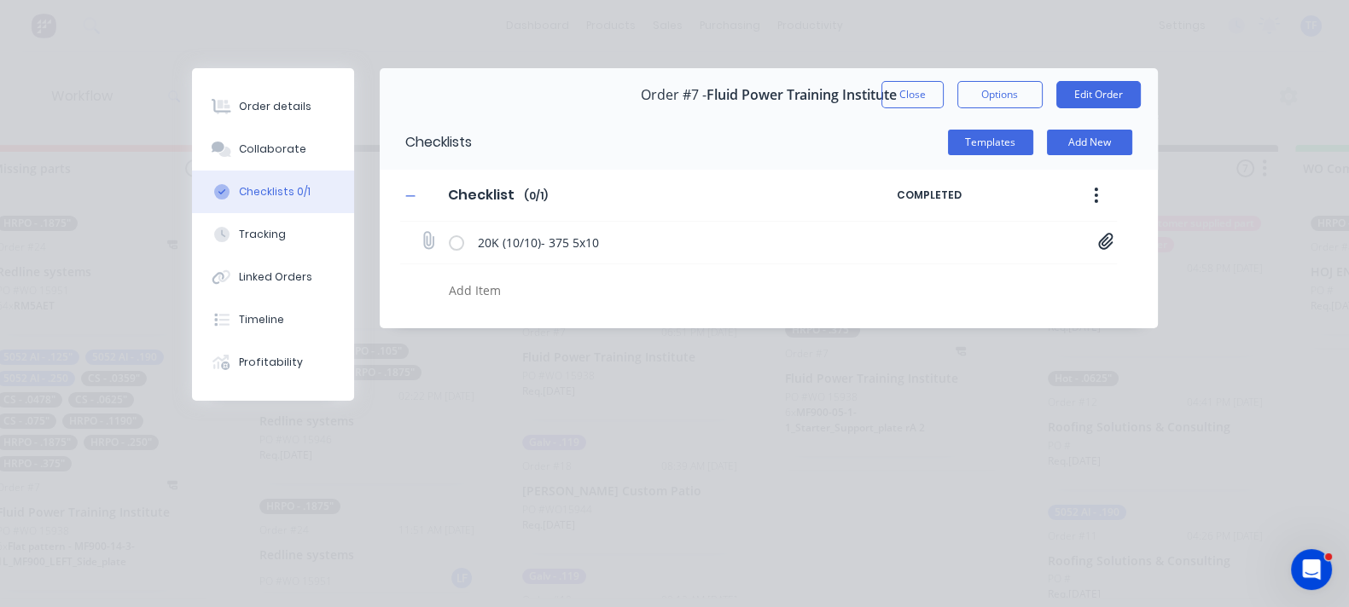
click at [1117, 237] on div "20K (10/10)- 375 5x10 375 5x10.jpg" at bounding box center [758, 243] width 717 height 43
click at [1113, 238] on icon at bounding box center [1105, 241] width 15 height 17
click at [1069, 287] on div "375 5x10.jpg" at bounding box center [986, 279] width 234 height 22
click at [1068, 277] on link "375 5x10.jpg" at bounding box center [968, 279] width 199 height 18
click at [943, 101] on button "Close" at bounding box center [912, 94] width 62 height 27
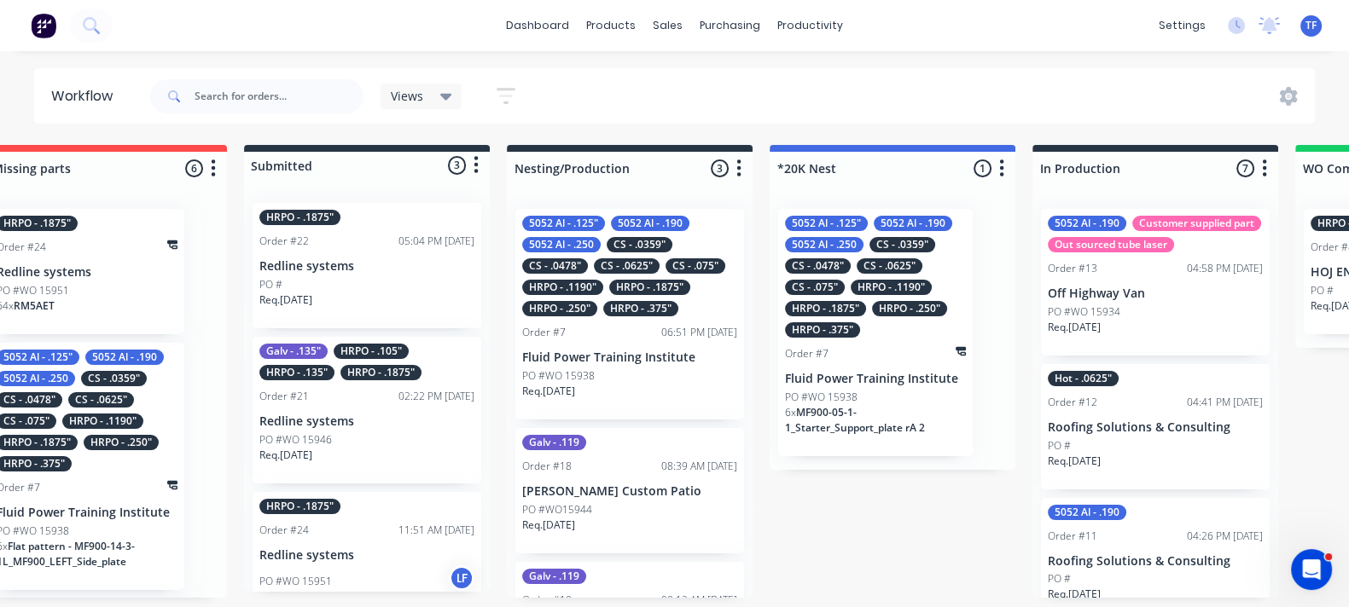
click at [937, 327] on div "5052 Al - .125" 5052 Al - .190 5052 Al - .250 CS - .0359" CS - .0478" CS - .062…" at bounding box center [875, 277] width 181 height 122
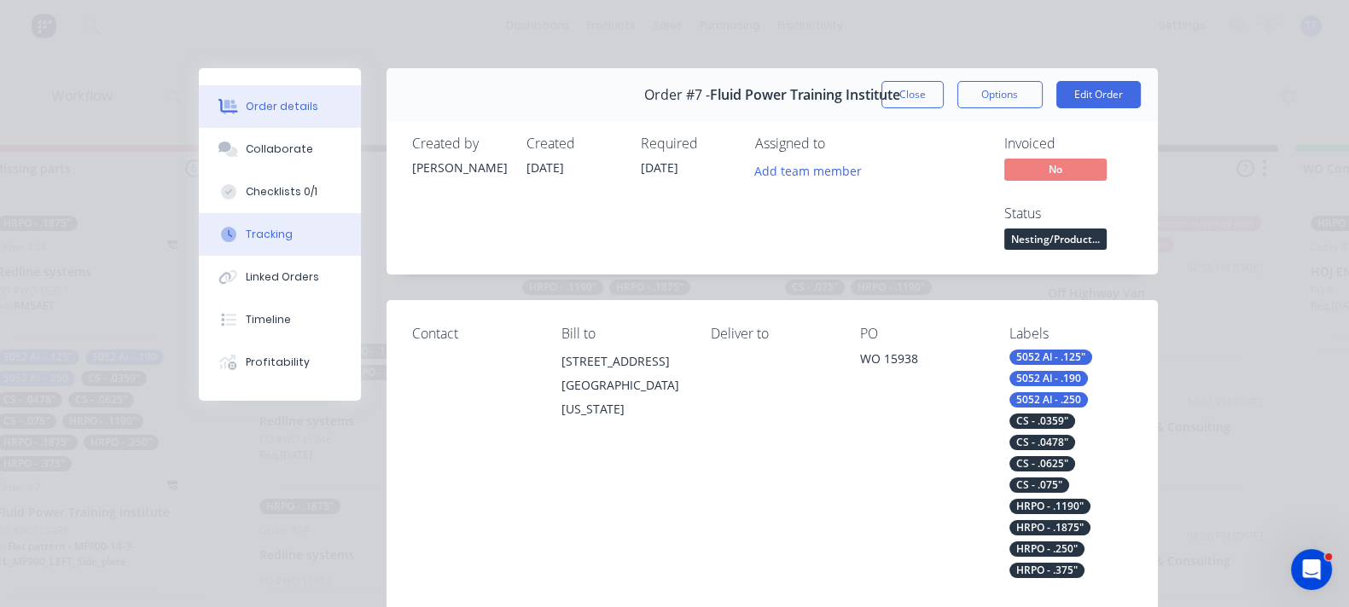
click at [199, 236] on button "Tracking" at bounding box center [280, 234] width 162 height 43
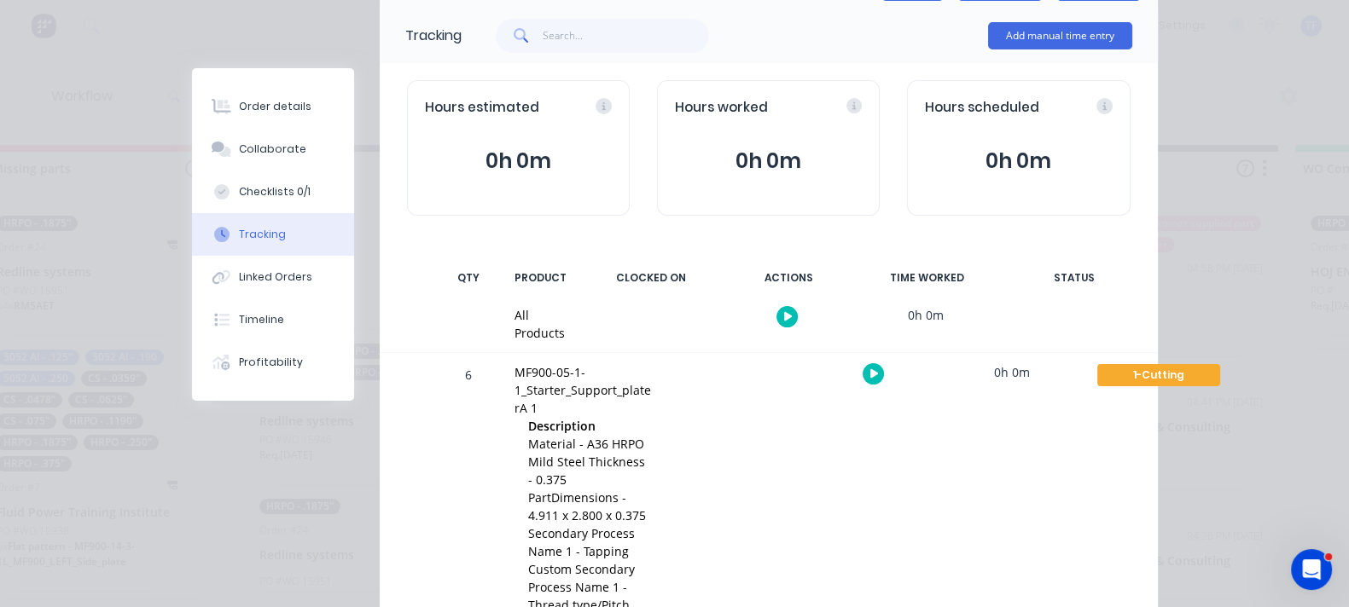
scroll to position [212, 0]
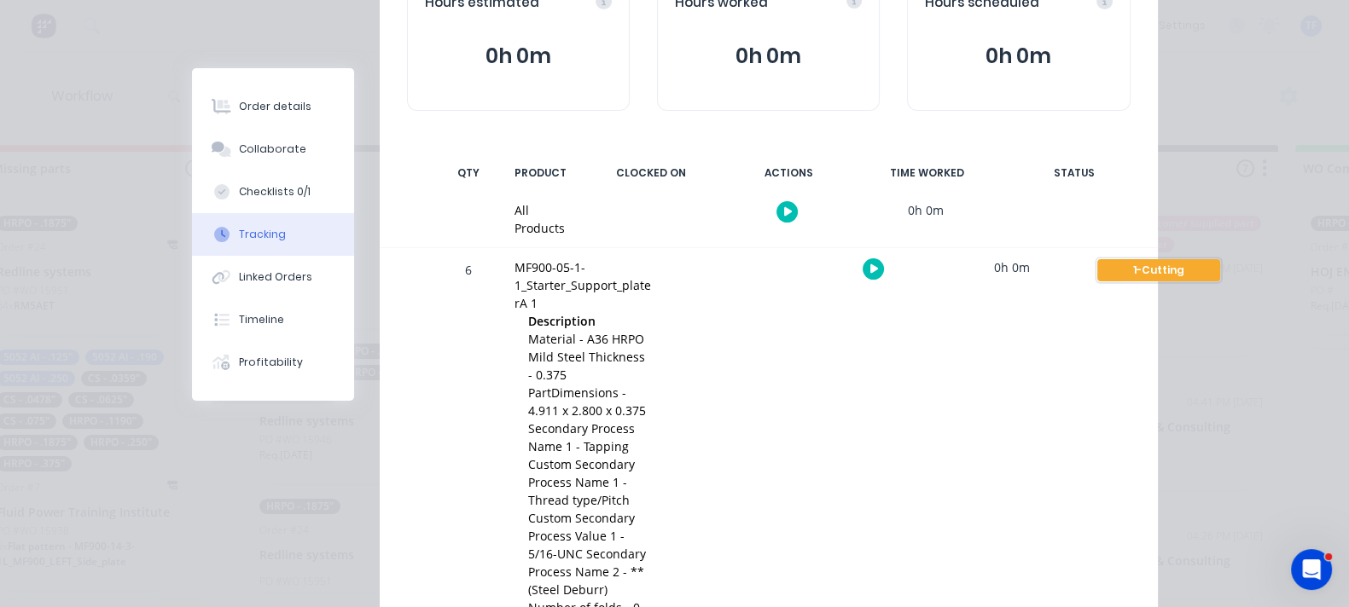
click at [1164, 259] on div "1-Cutting" at bounding box center [1158, 270] width 123 height 22
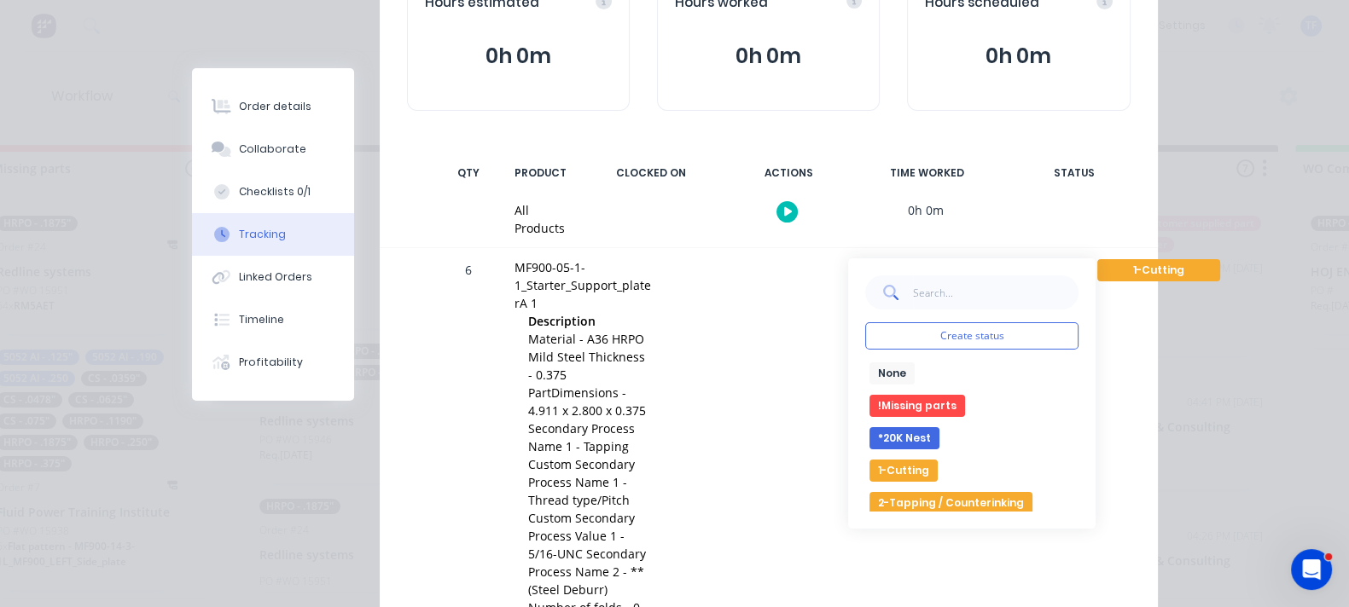
click at [914, 363] on button "None" at bounding box center [891, 374] width 45 height 22
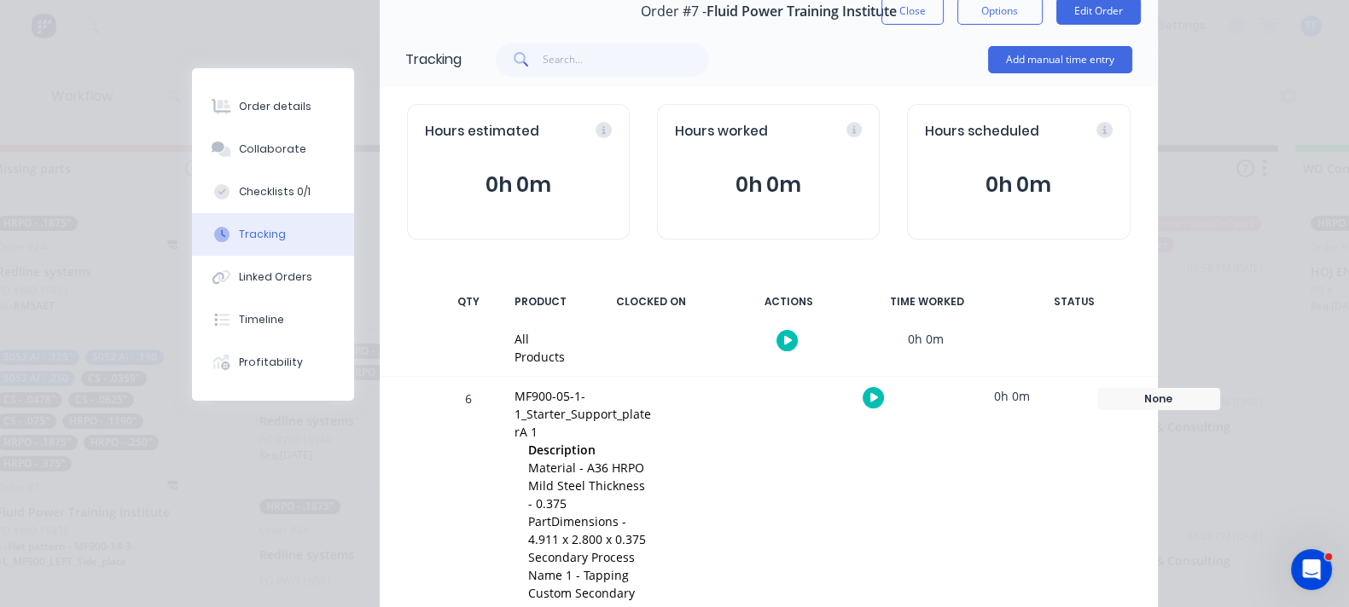
scroll to position [0, 0]
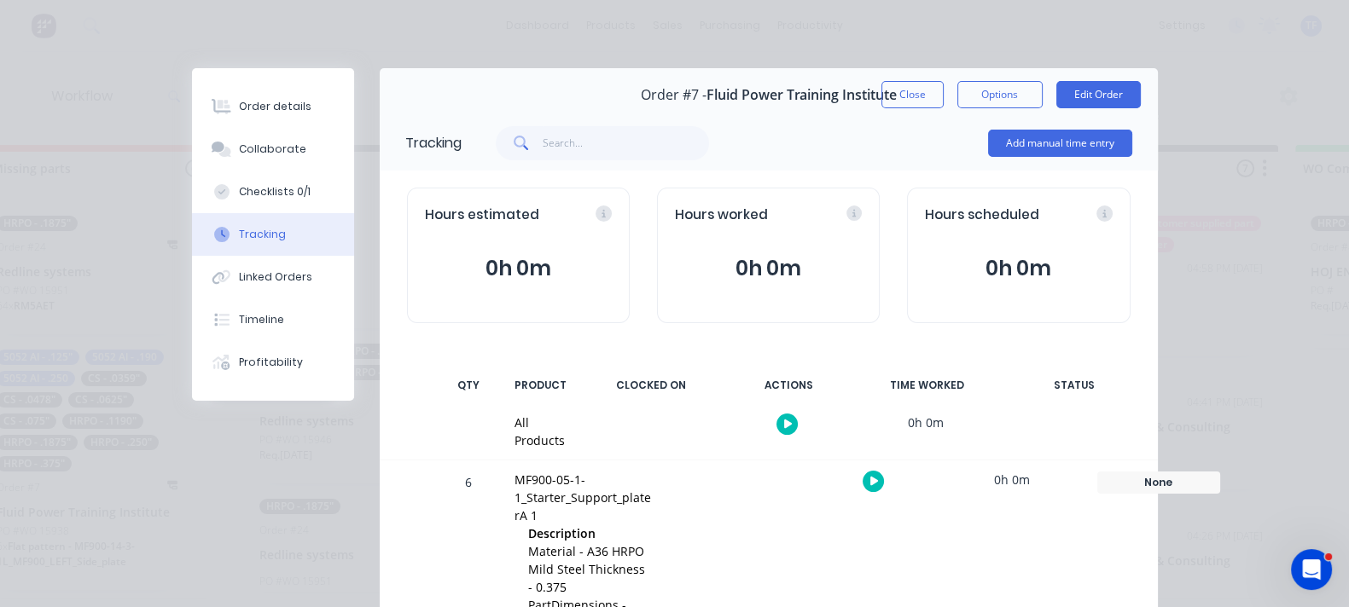
drag, startPoint x: 1067, startPoint y: 96, endPoint x: 1094, endPoint y: 237, distance: 144.2
click at [943, 96] on button "Close" at bounding box center [912, 94] width 62 height 27
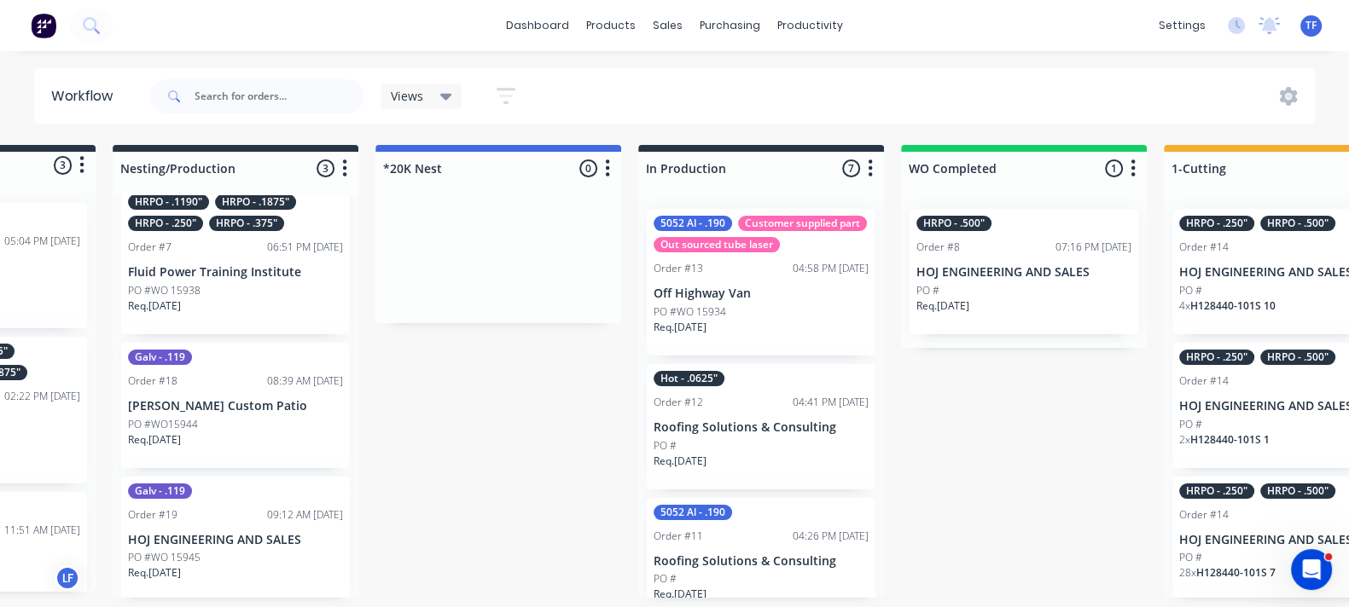
scroll to position [6, 541]
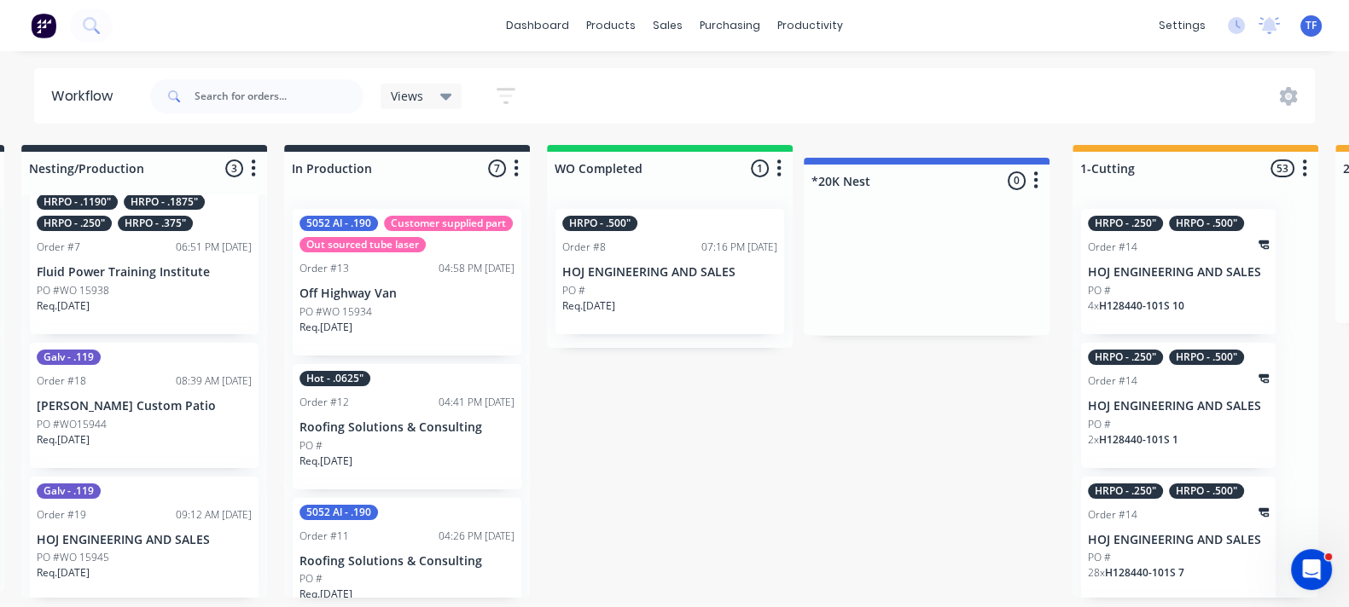
drag, startPoint x: 358, startPoint y: 168, endPoint x: 883, endPoint y: 188, distance: 525.0
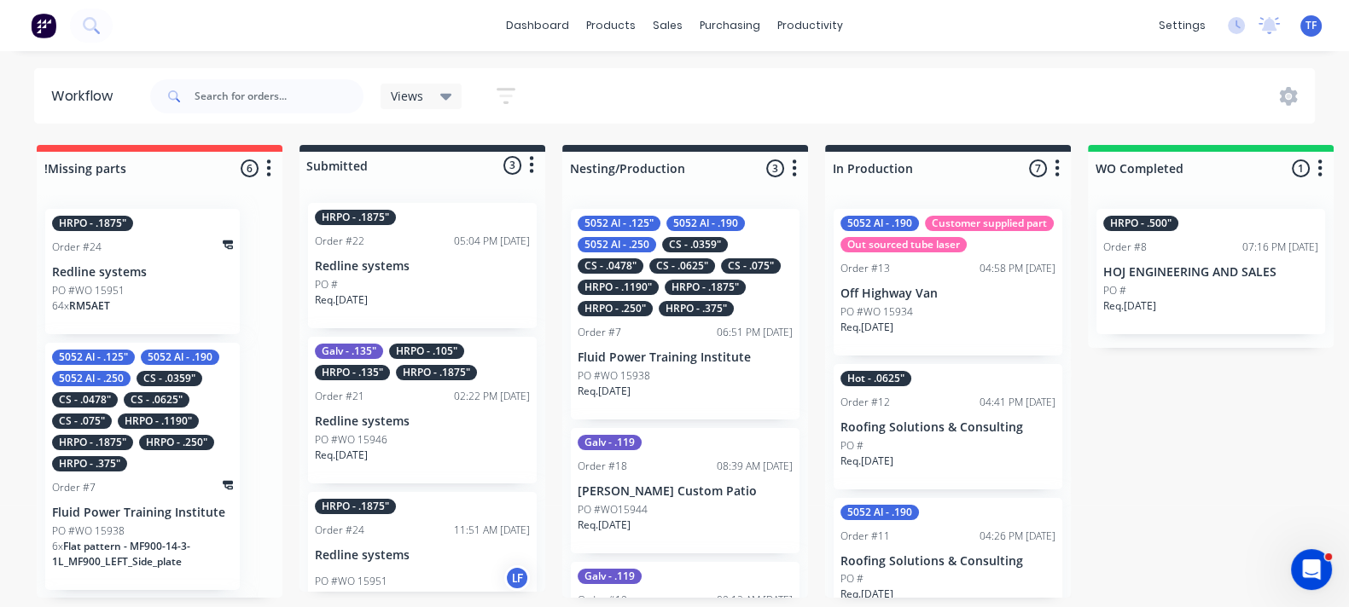
scroll to position [0, 0]
click at [627, 377] on p "PO #WO 15938" at bounding box center [614, 376] width 73 height 15
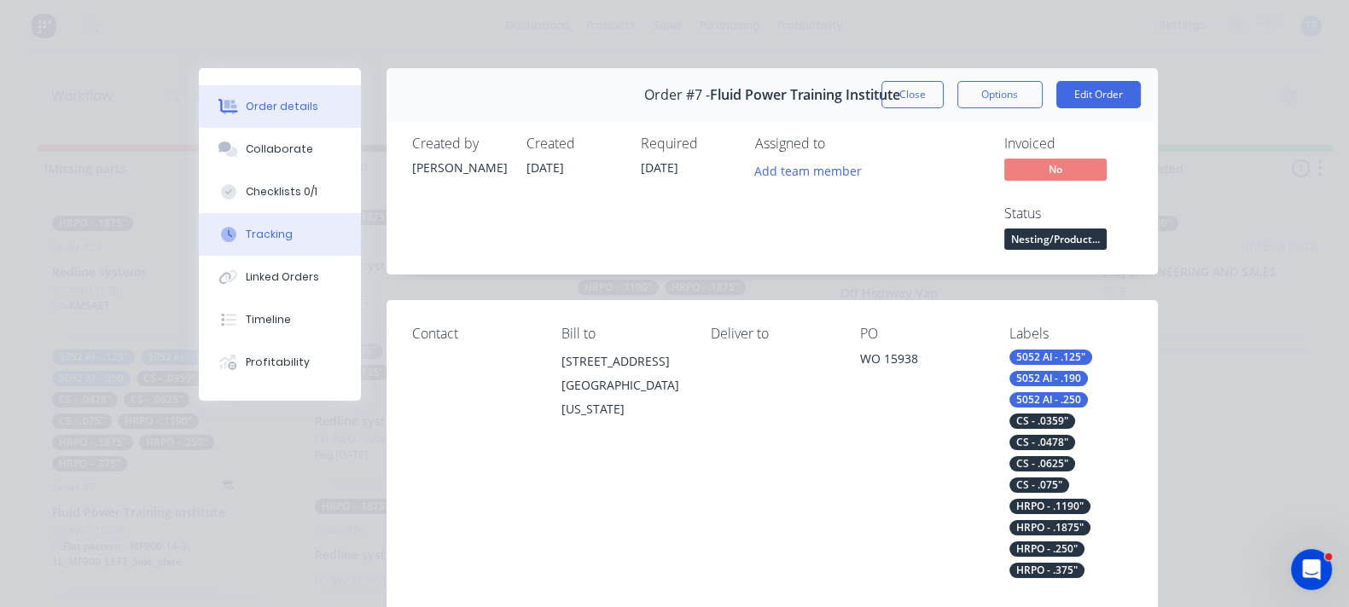
click at [199, 245] on button "Tracking" at bounding box center [280, 234] width 162 height 43
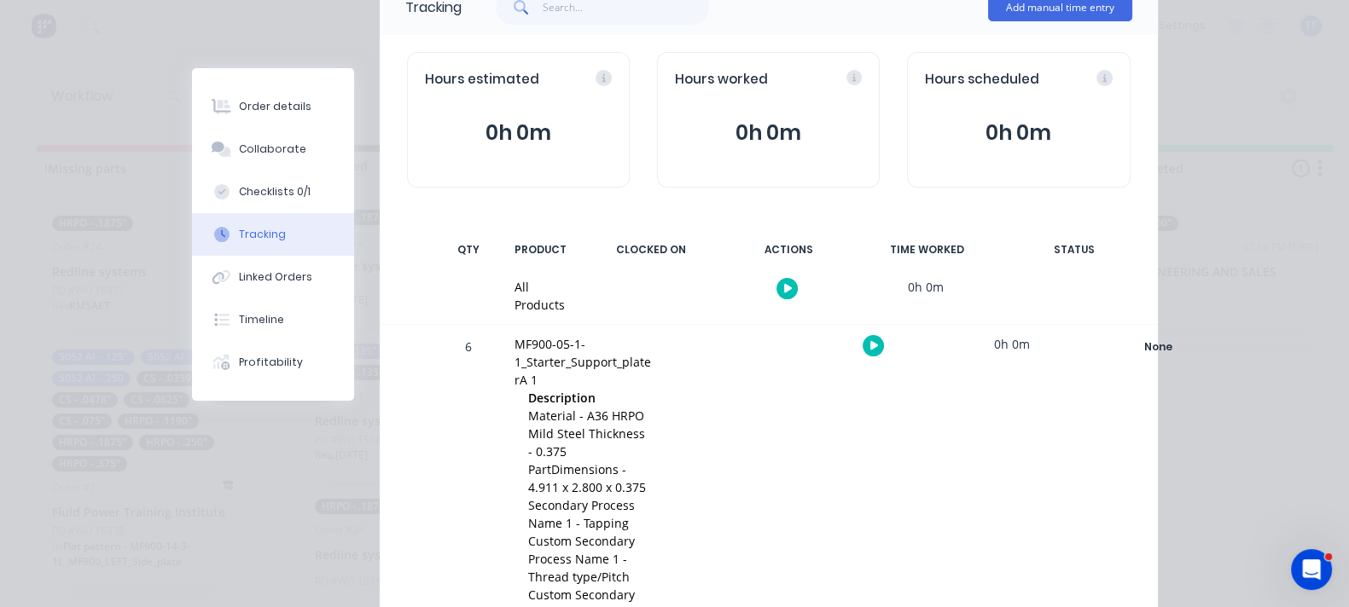
scroll to position [212, 0]
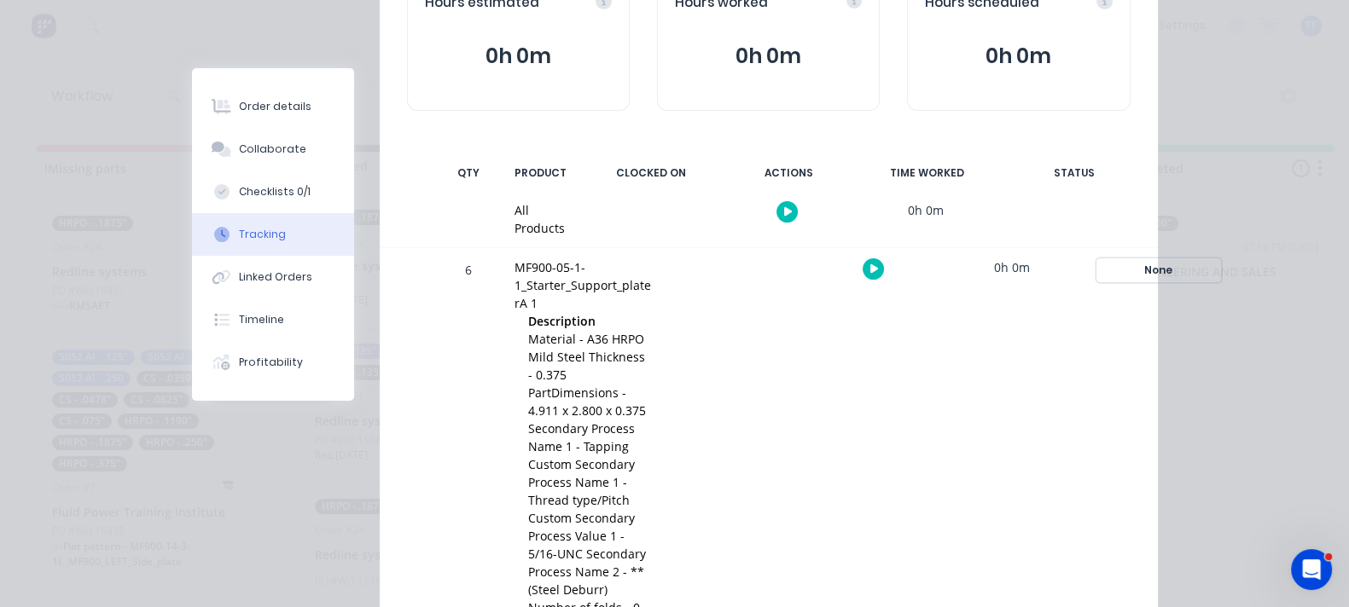
click at [1181, 267] on div "None" at bounding box center [1158, 270] width 123 height 22
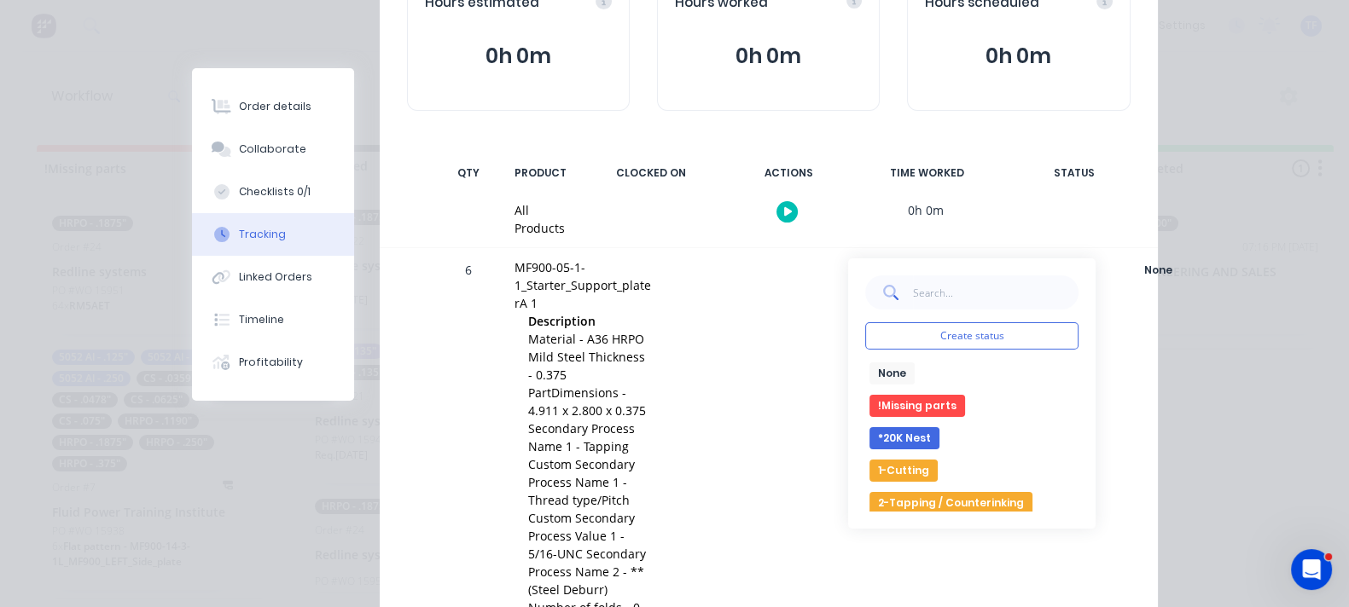
click at [909, 427] on button "*20K Nest" at bounding box center [904, 438] width 70 height 22
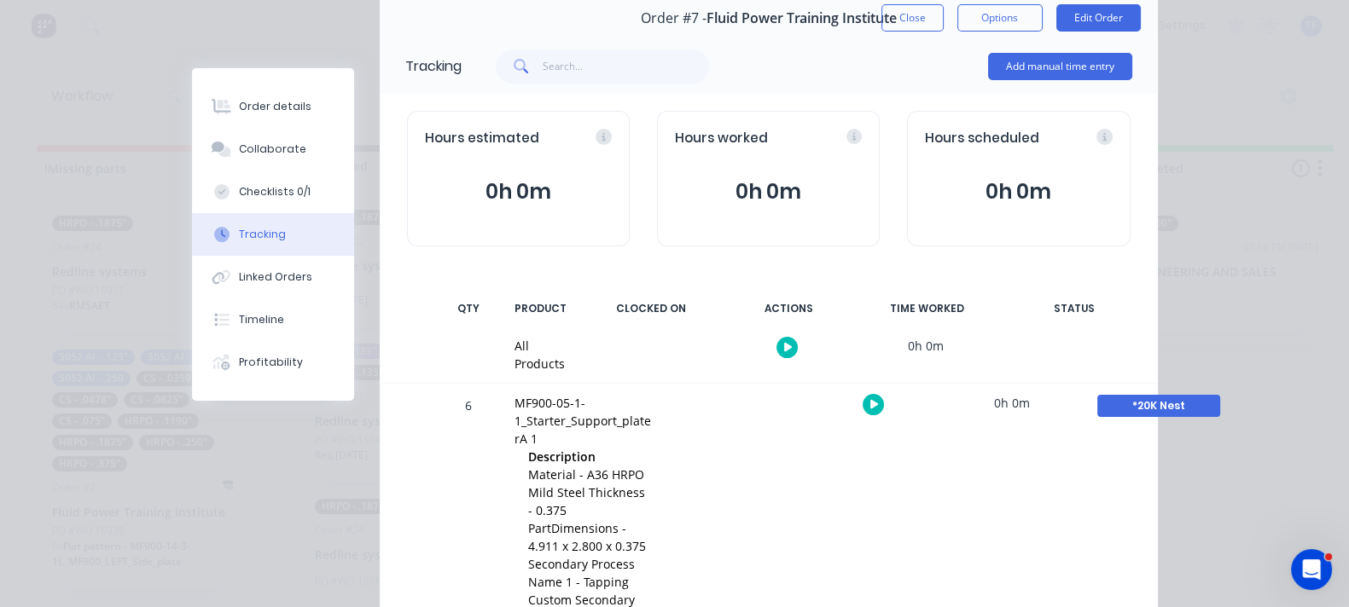
scroll to position [0, 0]
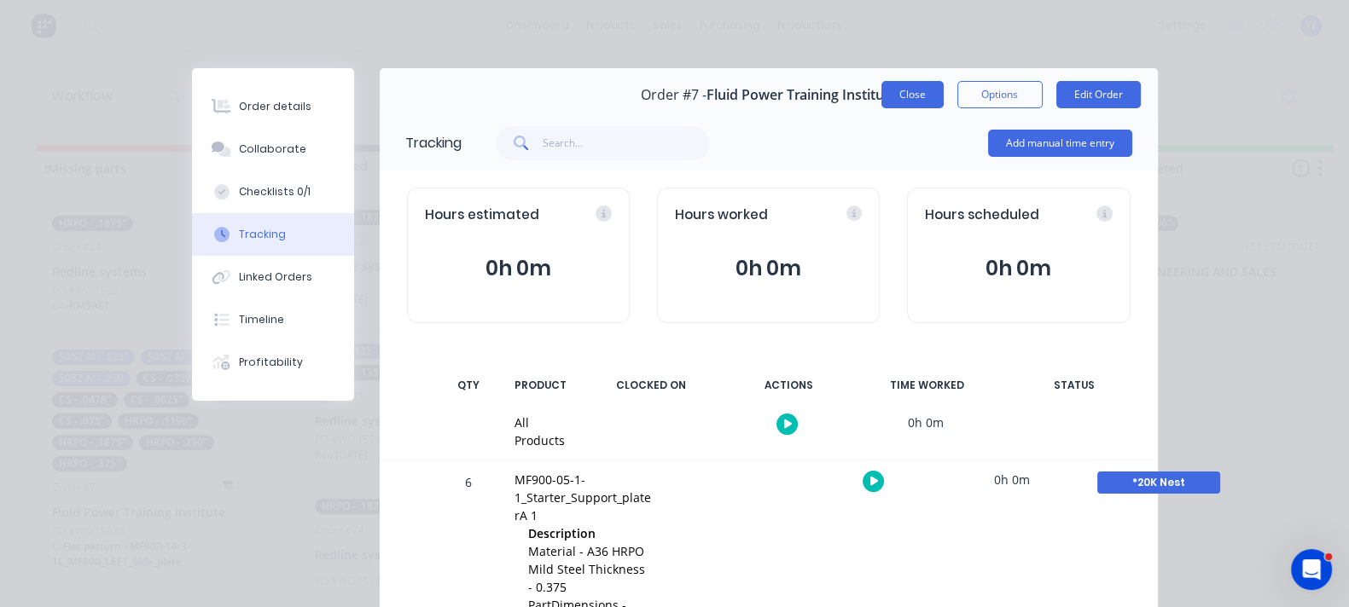
click at [943, 83] on button "Close" at bounding box center [912, 94] width 62 height 27
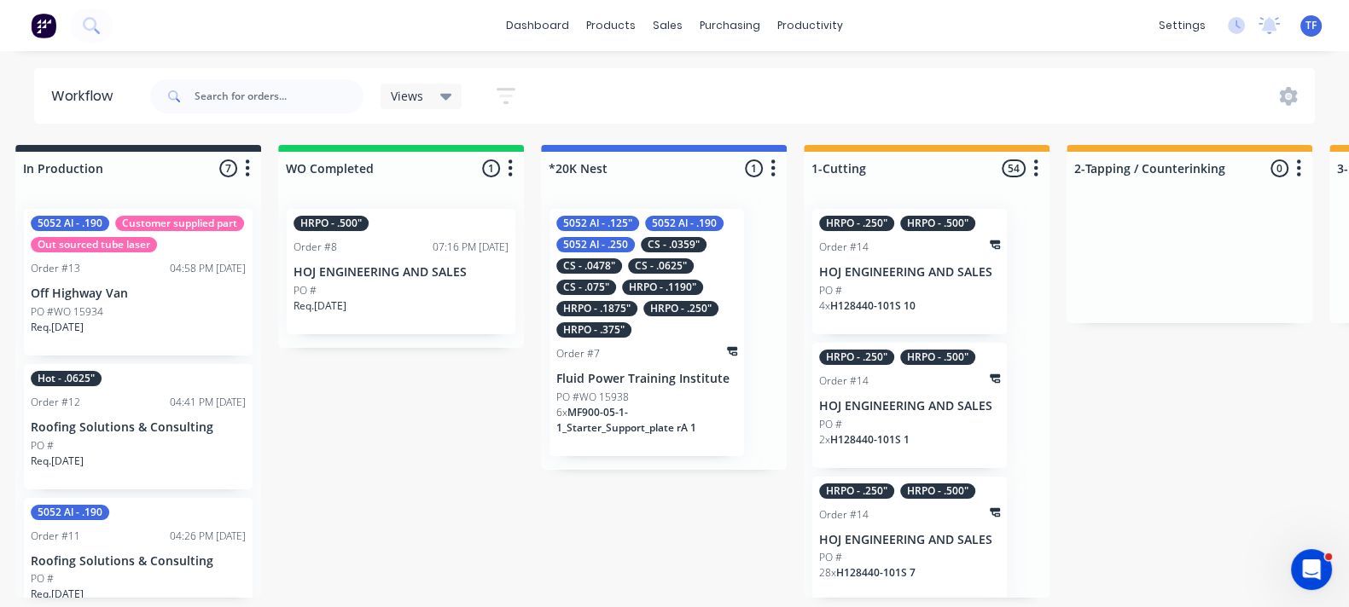
scroll to position [0, 805]
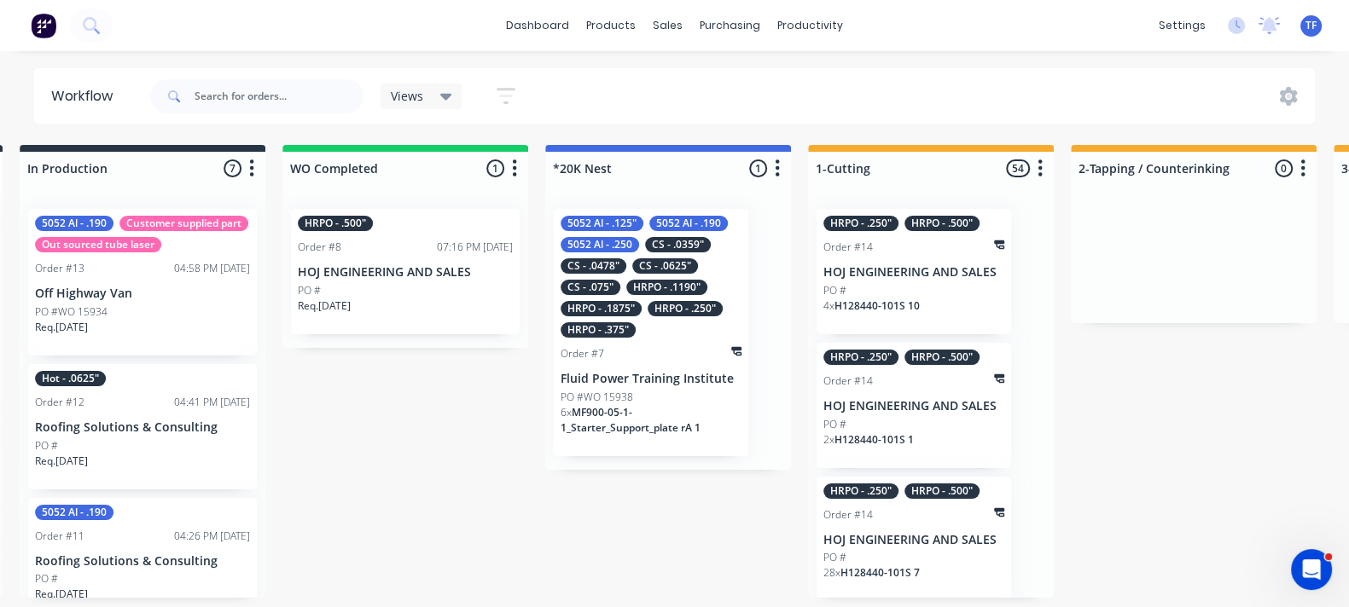
click at [634, 409] on p "6 x MF900-05-1-1_Starter_Support_plate rA 1" at bounding box center [650, 420] width 181 height 31
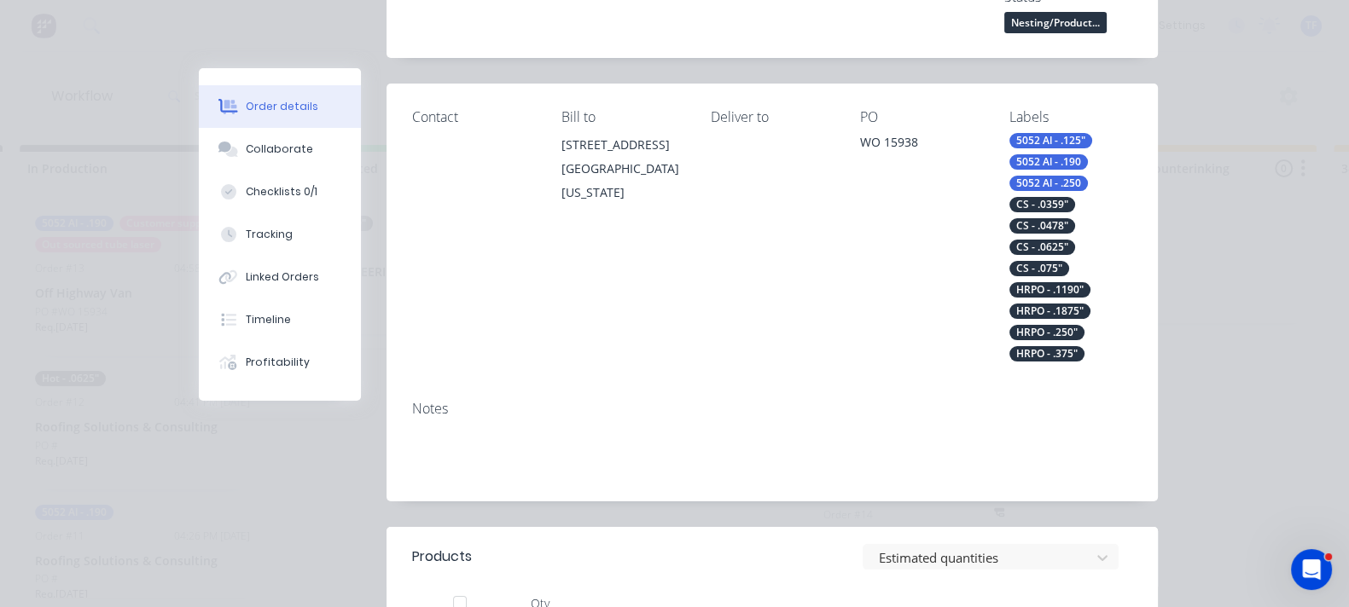
scroll to position [106, 0]
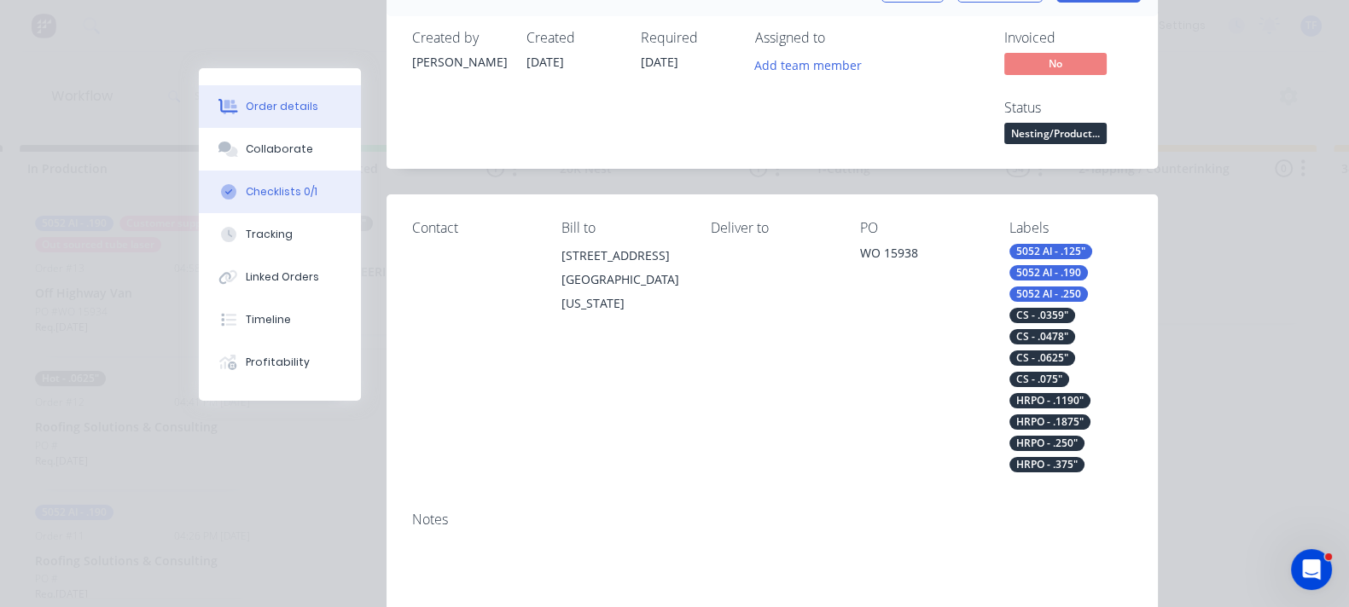
click at [246, 189] on div "Checklists 0/1" at bounding box center [282, 191] width 72 height 15
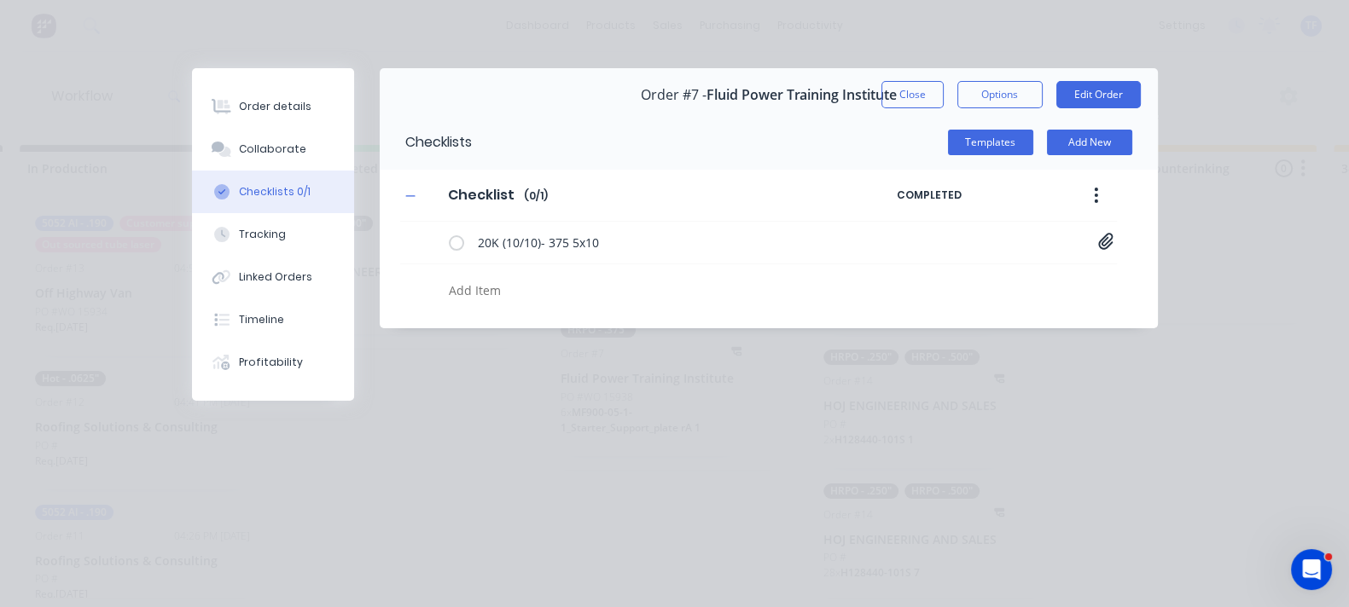
scroll to position [0, 0]
click at [449, 245] on label at bounding box center [456, 243] width 15 height 18
click at [0, 0] on input "checkbox" at bounding box center [0, 0] width 0 height 0
click at [943, 90] on button "Close" at bounding box center [912, 94] width 62 height 27
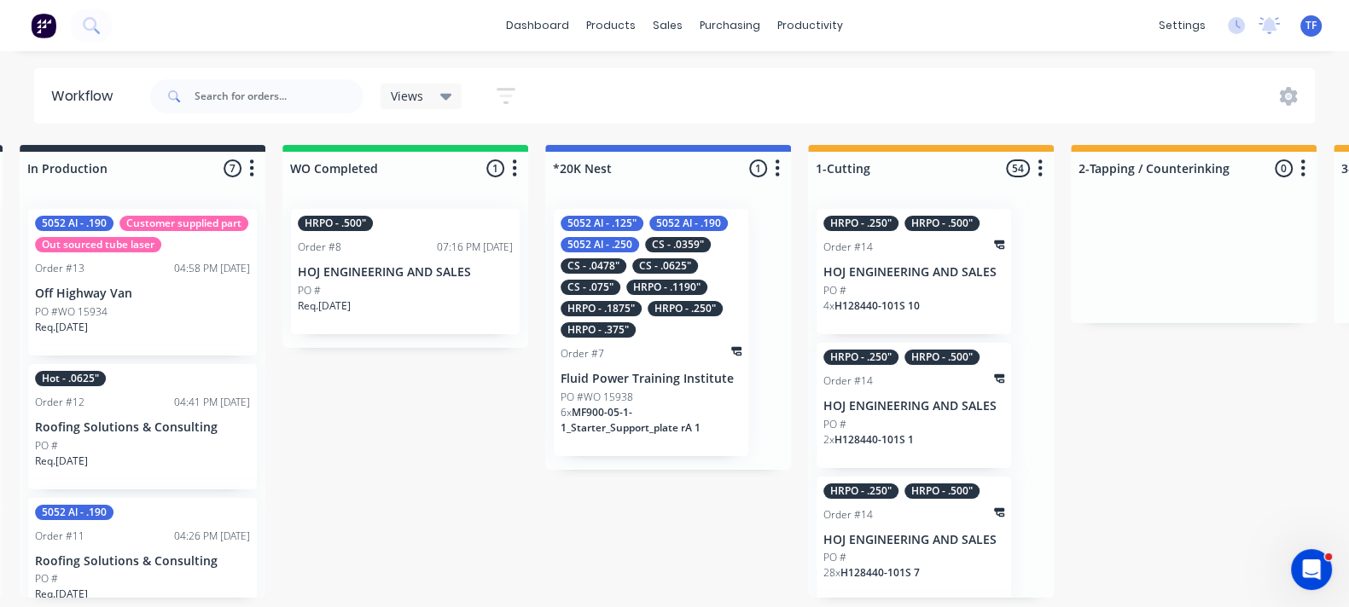
click at [689, 303] on div "HRPO - .250"" at bounding box center [684, 308] width 75 height 15
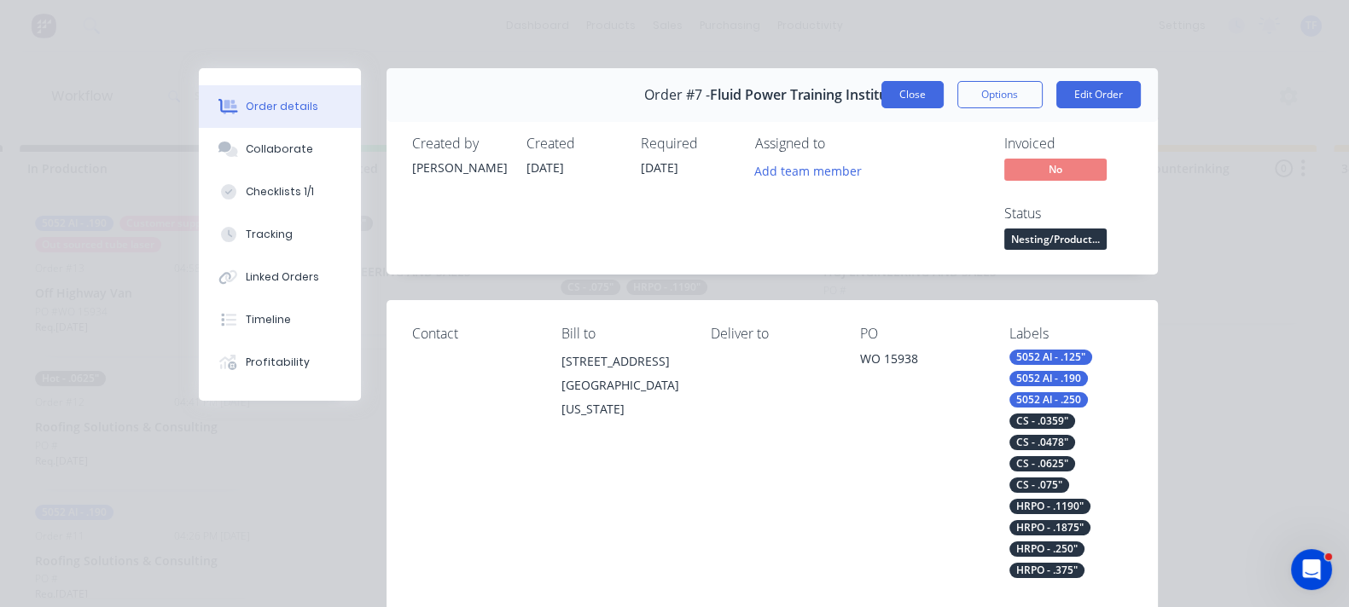
click at [943, 93] on button "Close" at bounding box center [912, 94] width 62 height 27
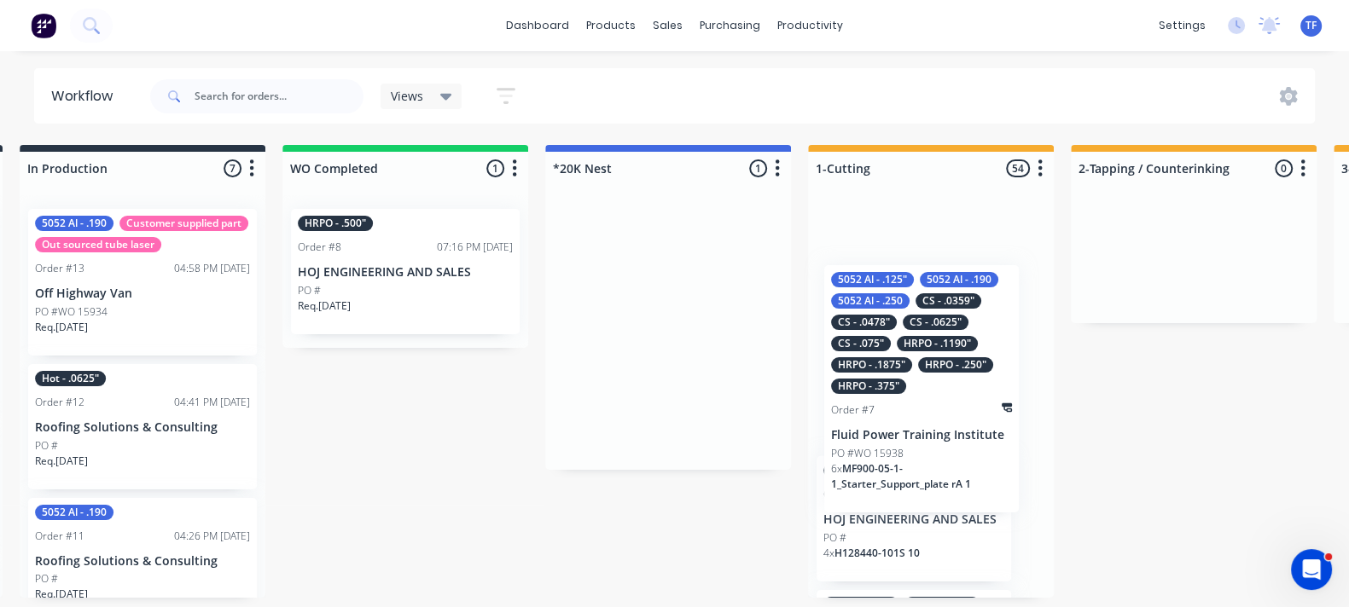
drag, startPoint x: 676, startPoint y: 324, endPoint x: 972, endPoint y: 397, distance: 304.8
click at [972, 397] on div "!Missing parts 6 Status colour #FF4949 hex #FF4949 Save Cancel Notifications Em…" at bounding box center [1223, 371] width 4082 height 453
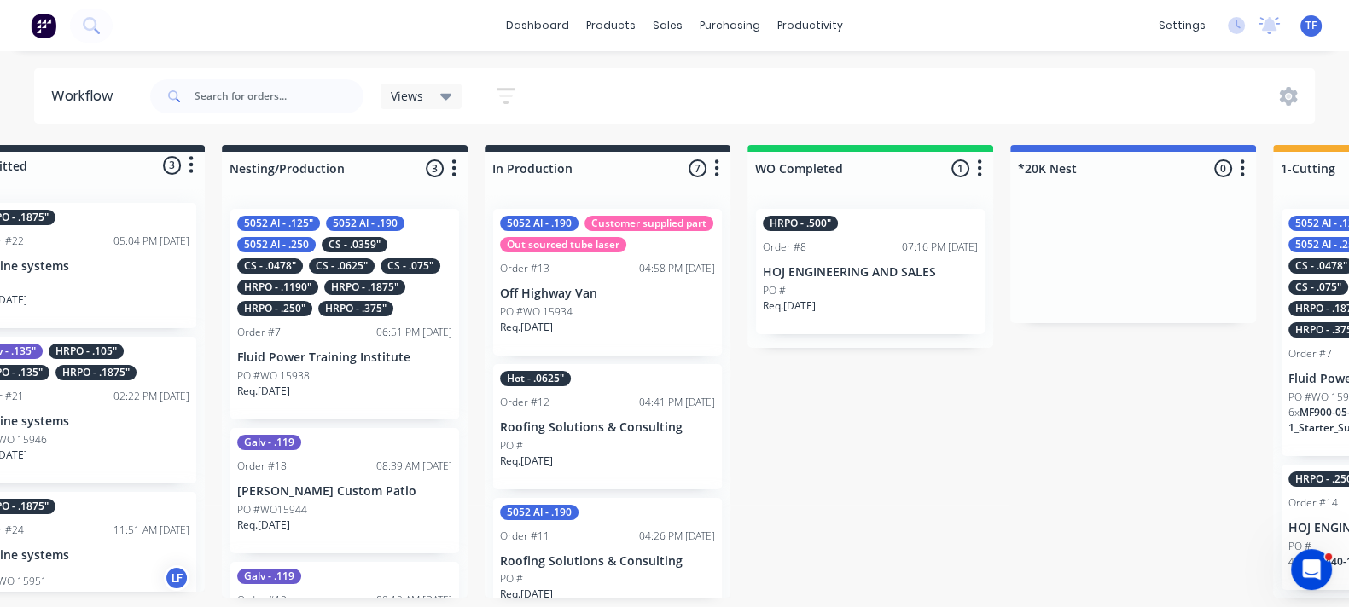
scroll to position [0, 188]
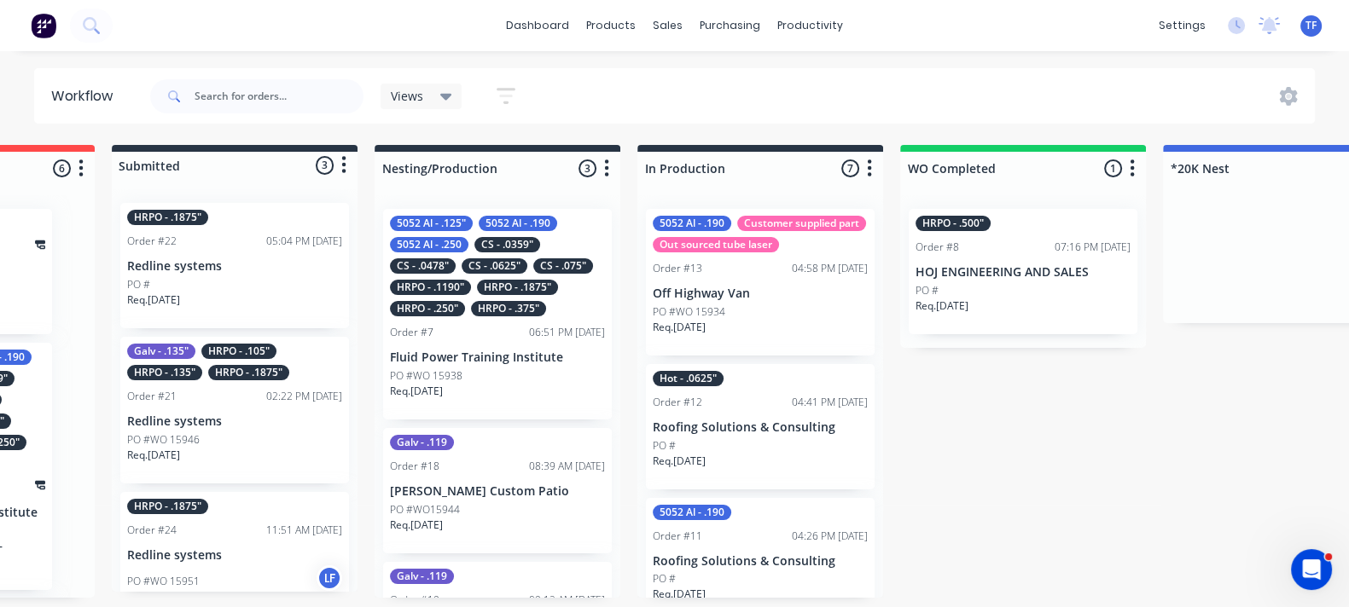
click at [443, 399] on div "Req. [DATE]" at bounding box center [497, 398] width 215 height 29
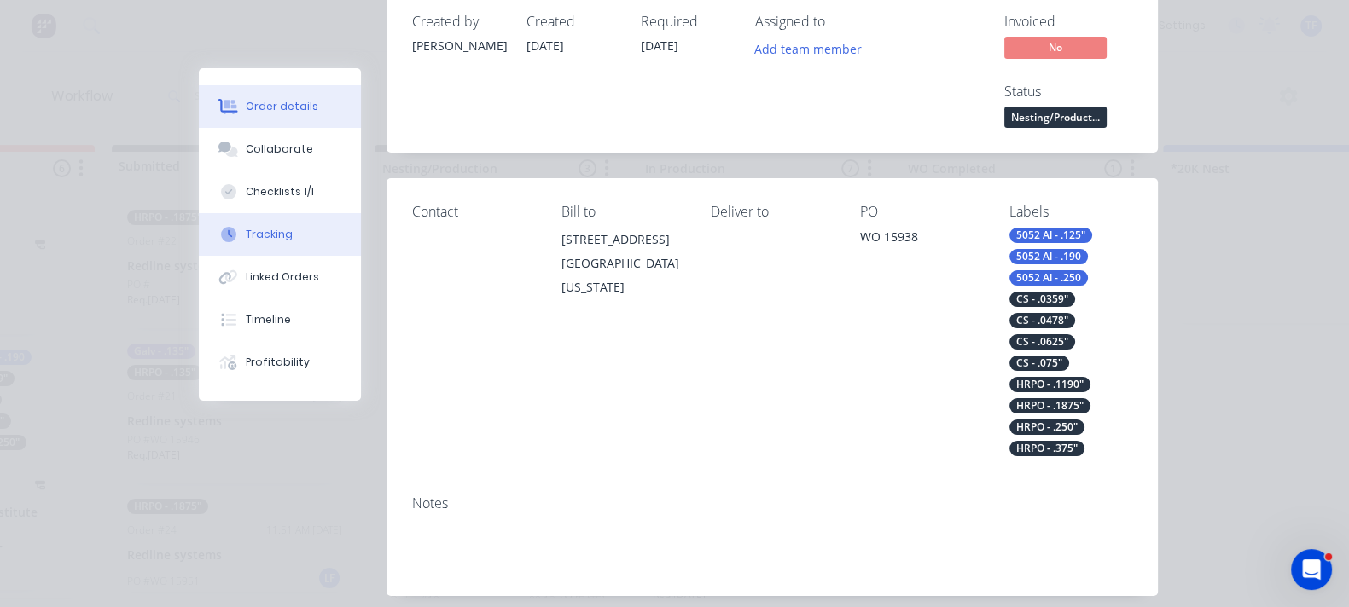
scroll to position [106, 0]
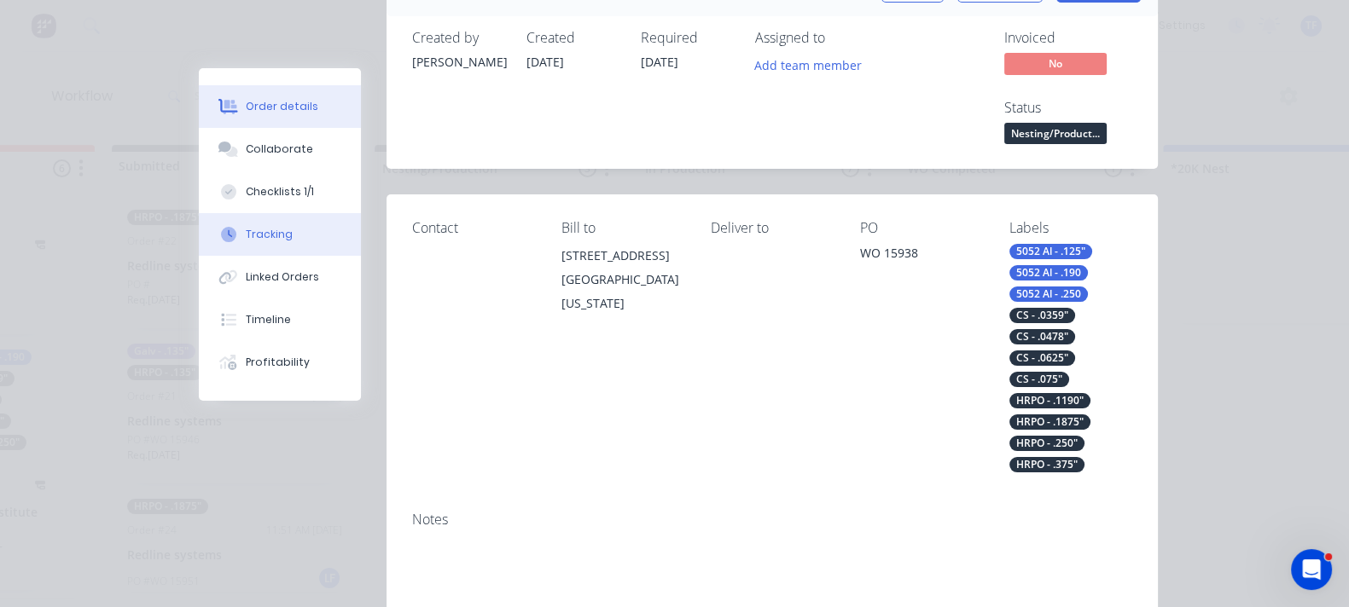
click at [246, 232] on div "Tracking" at bounding box center [269, 234] width 47 height 15
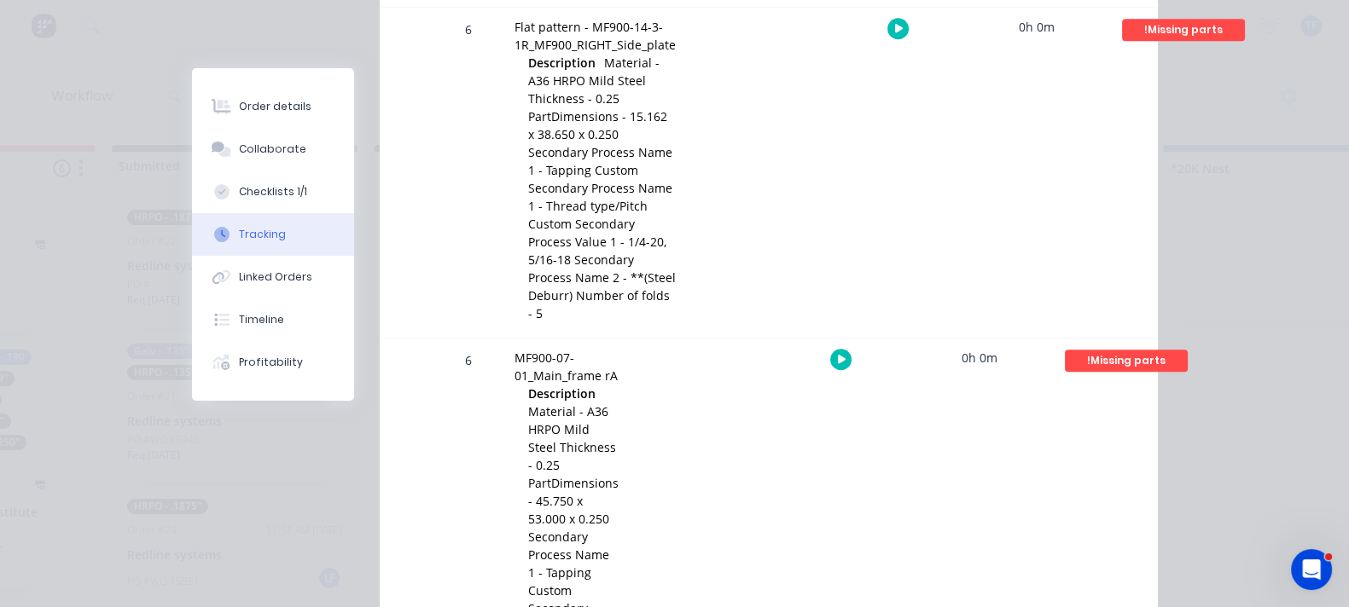
scroll to position [1599, 0]
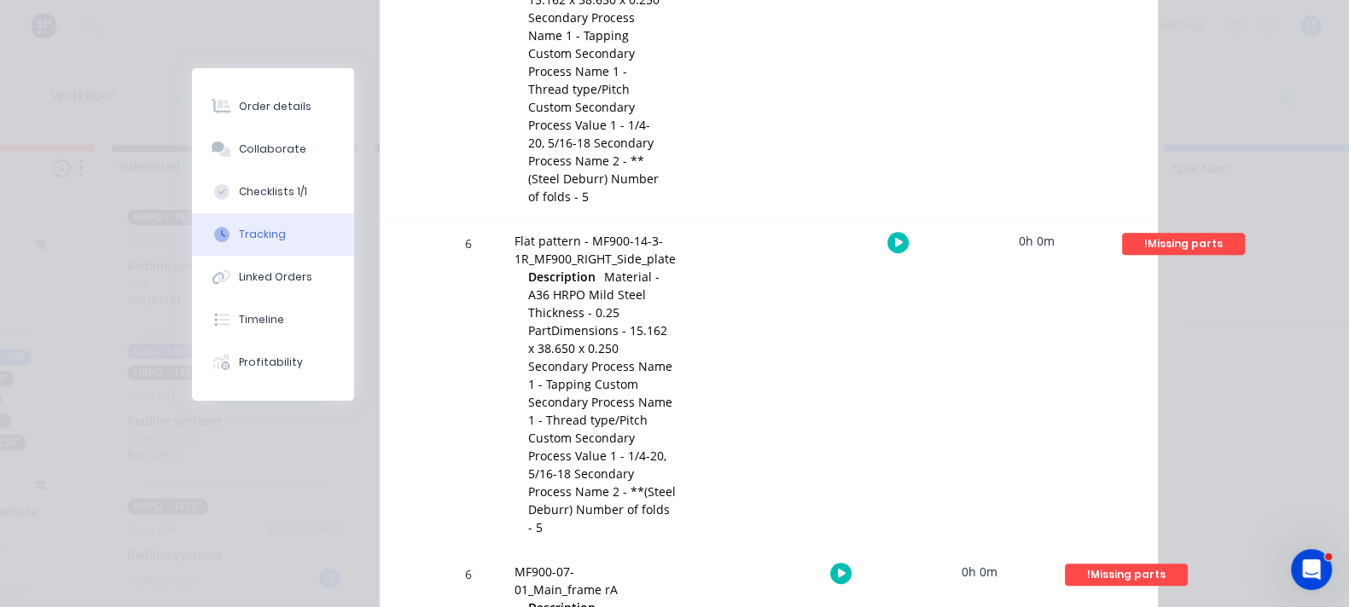
click at [239, 193] on div "Checklists 1/1" at bounding box center [273, 191] width 68 height 15
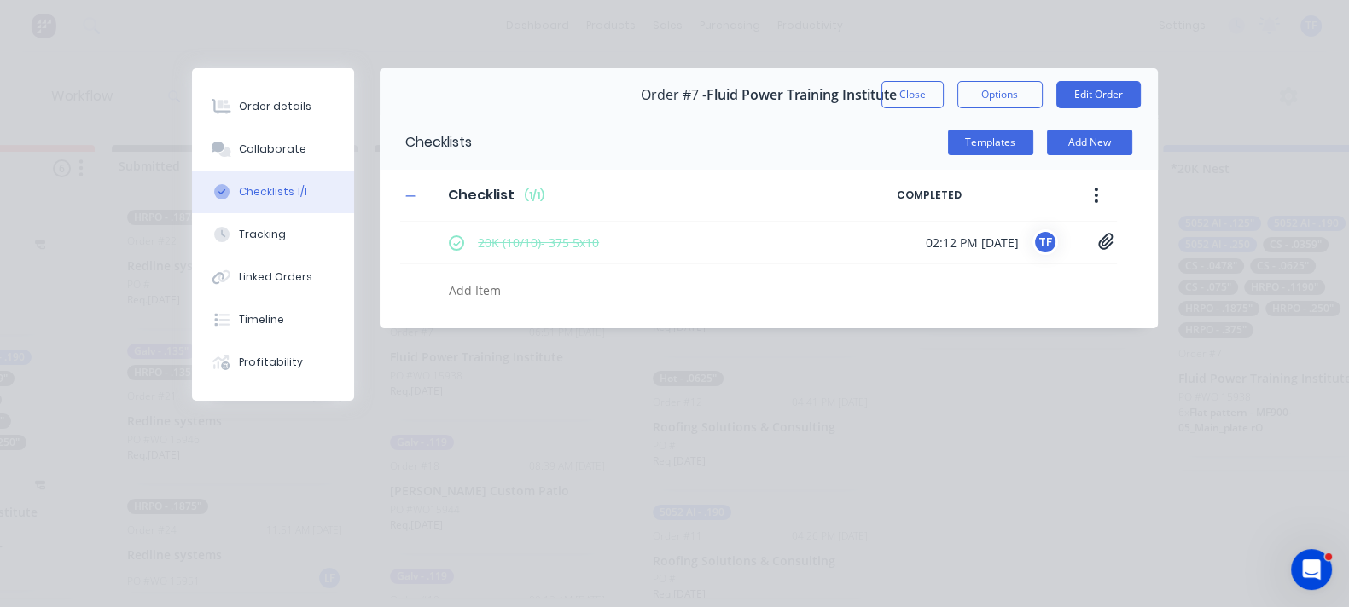
click at [442, 287] on textarea at bounding box center [658, 290] width 433 height 25
click at [442, 286] on textarea at bounding box center [658, 290] width 433 height 25
type textarea "20K (10/12) 188 5x10-1"
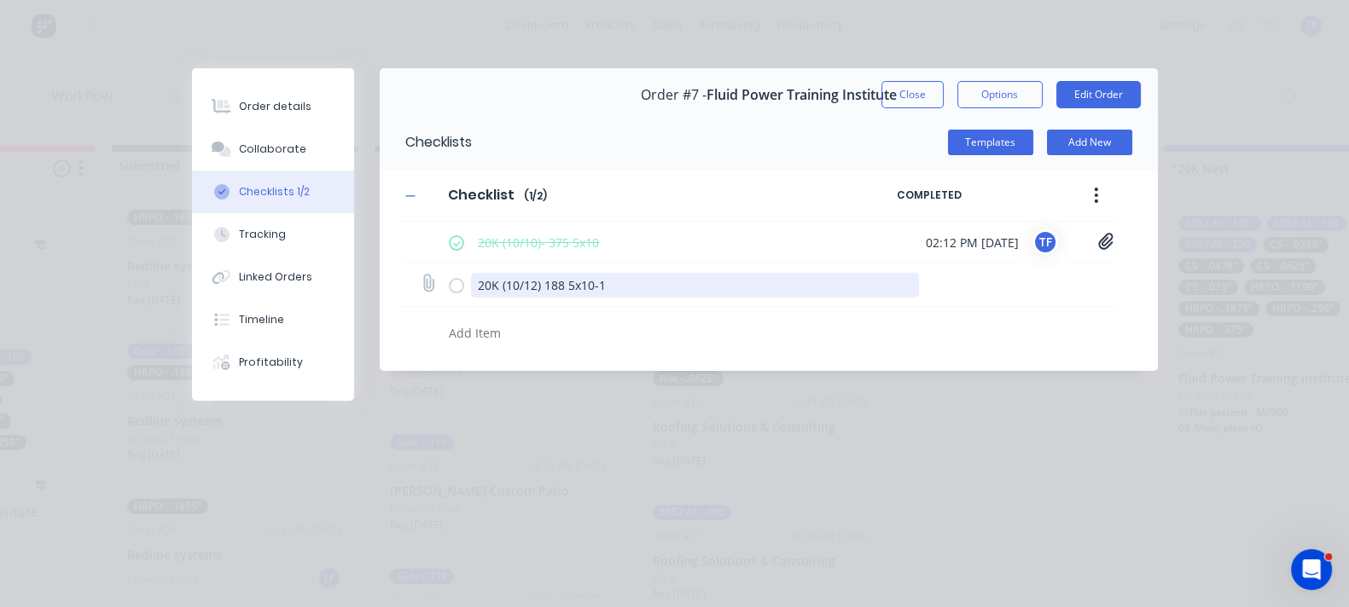
click at [471, 280] on textarea "20K (10/12) 188 5x10-1" at bounding box center [695, 285] width 448 height 25
drag, startPoint x: 452, startPoint y: 284, endPoint x: 291, endPoint y: 307, distance: 162.9
click at [400, 307] on div "20K (10/10)- 375 5x10 02:12 PM [DATE] TF 375 5x10.jpg 20K (10/12) 188 5x10-1" at bounding box center [758, 286] width 717 height 129
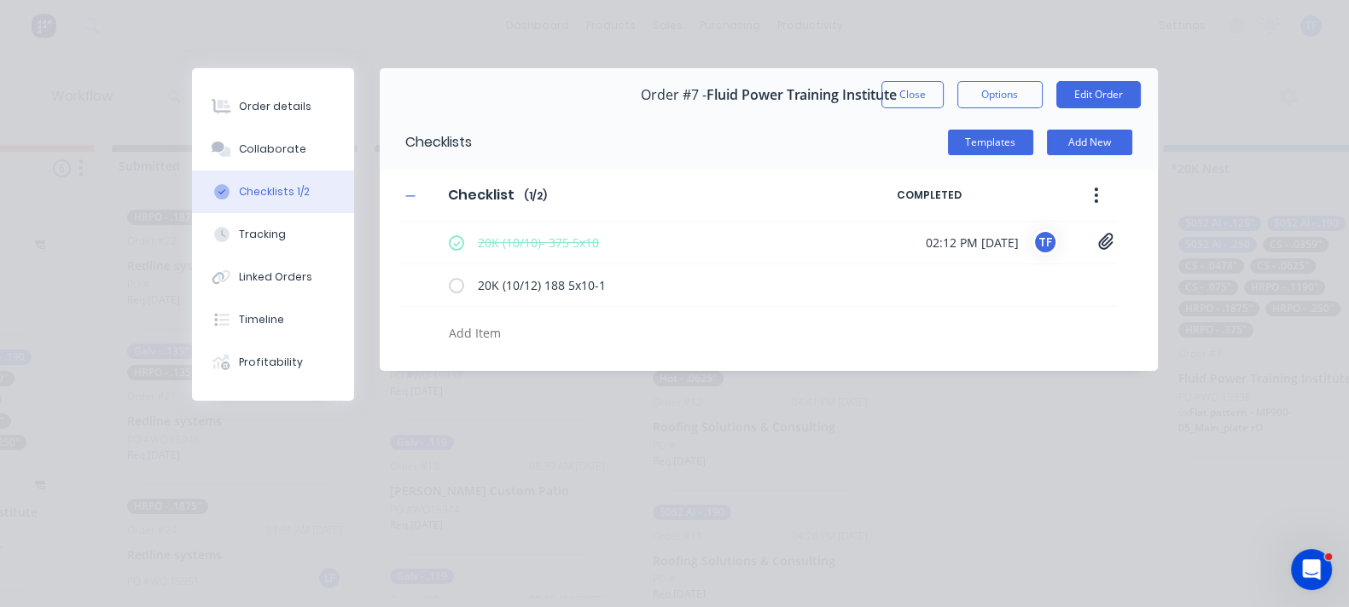
click at [442, 334] on textarea at bounding box center [658, 333] width 433 height 25
click at [442, 336] on textarea at bounding box center [658, 333] width 433 height 25
paste textarea "20K (10/12) 188 5x10-1"
type textarea "20K (10/12) 188 5x10-2"
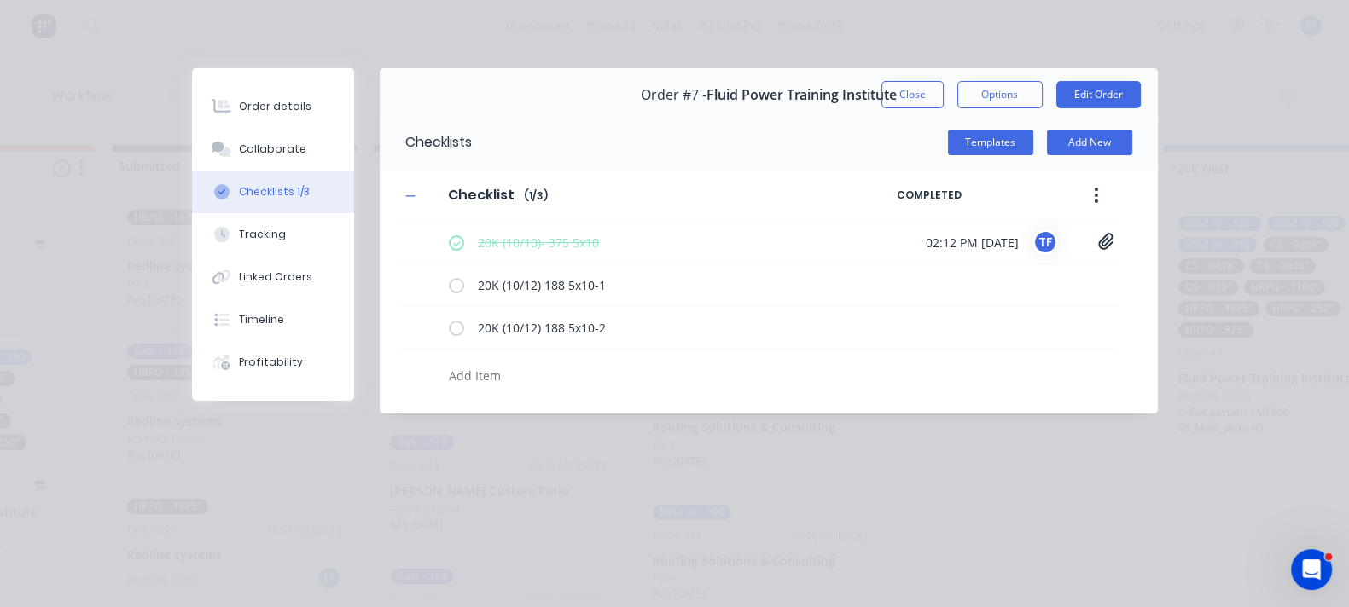
click at [442, 371] on textarea at bounding box center [658, 375] width 433 height 25
paste textarea "20K (10/12) 188 5x10-1"
type textarea "20K (10/12) 188 5x10-3"
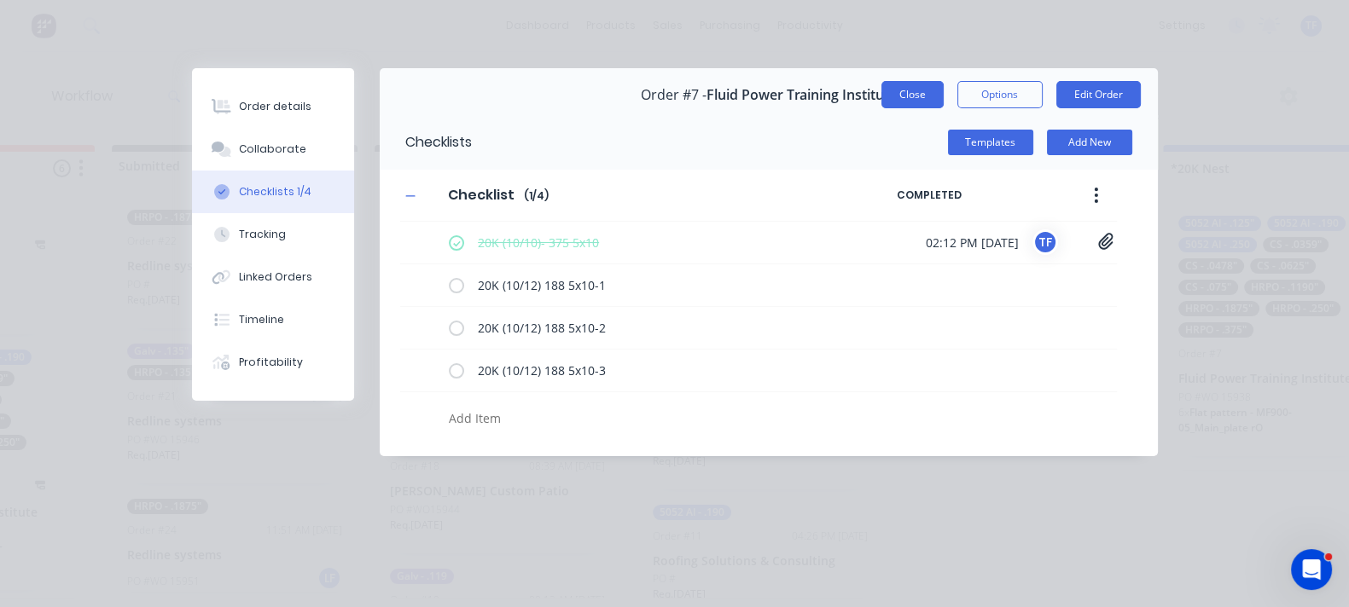
click at [943, 98] on button "Close" at bounding box center [912, 94] width 62 height 27
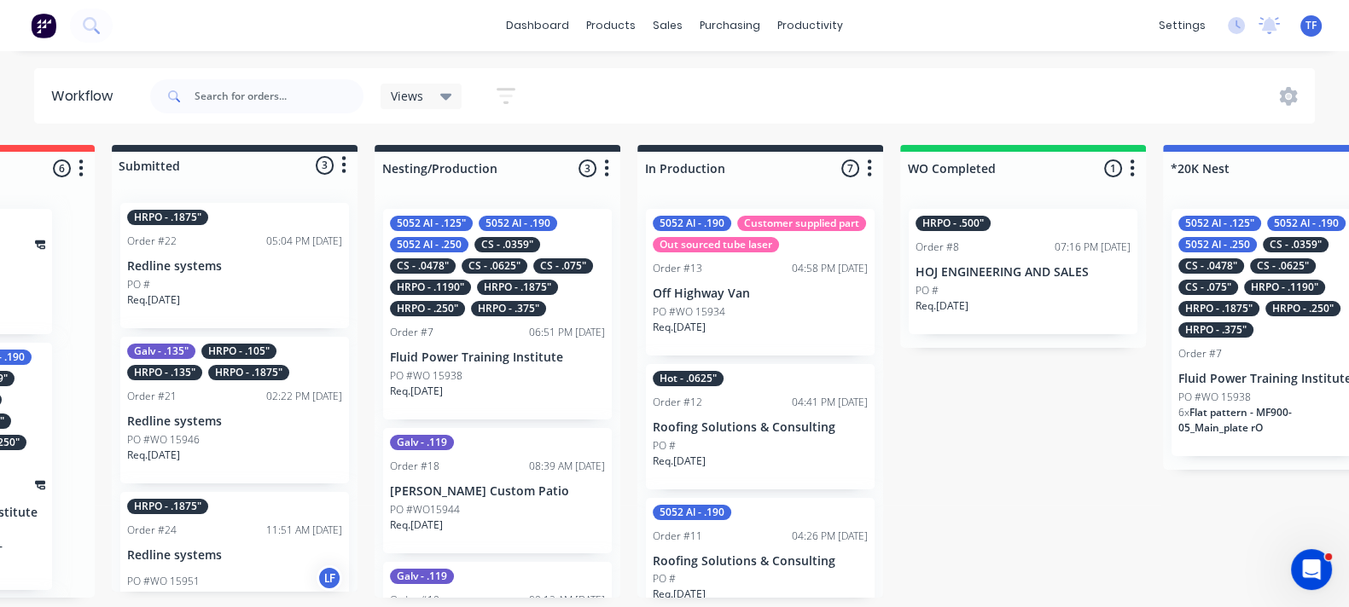
scroll to position [0, 567]
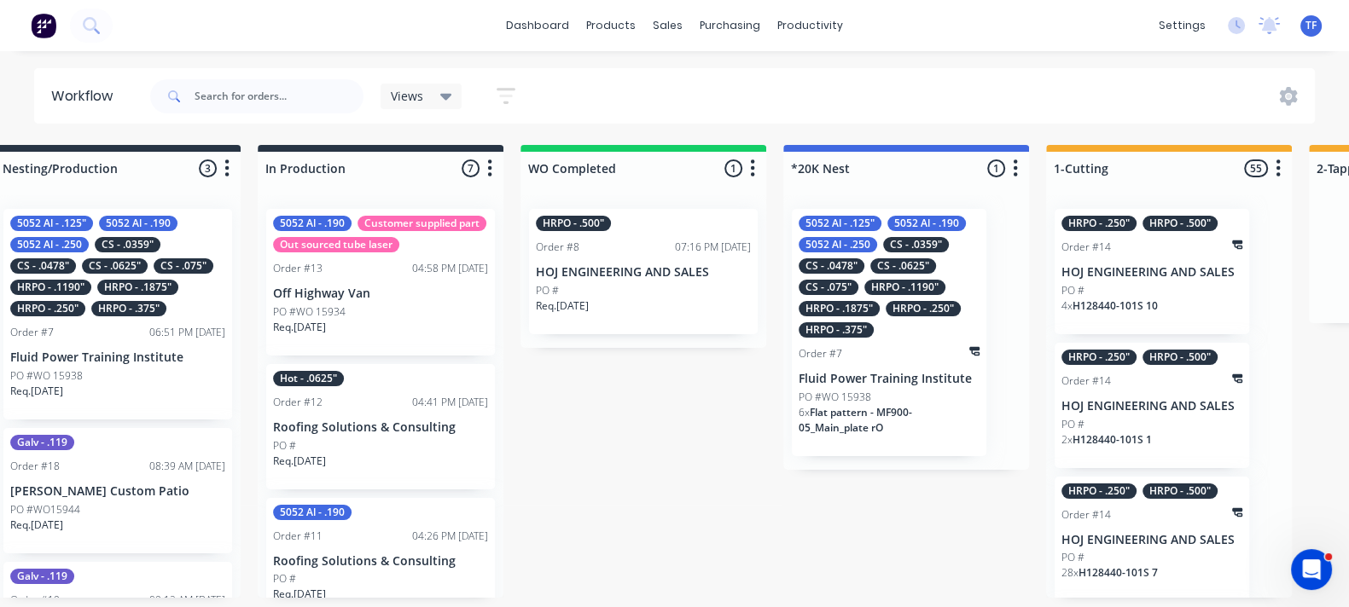
click at [895, 324] on div "5052 Al - .125" 5052 Al - .190 5052 Al - .250 CS - .0359" CS - .0478" CS - .062…" at bounding box center [888, 277] width 181 height 122
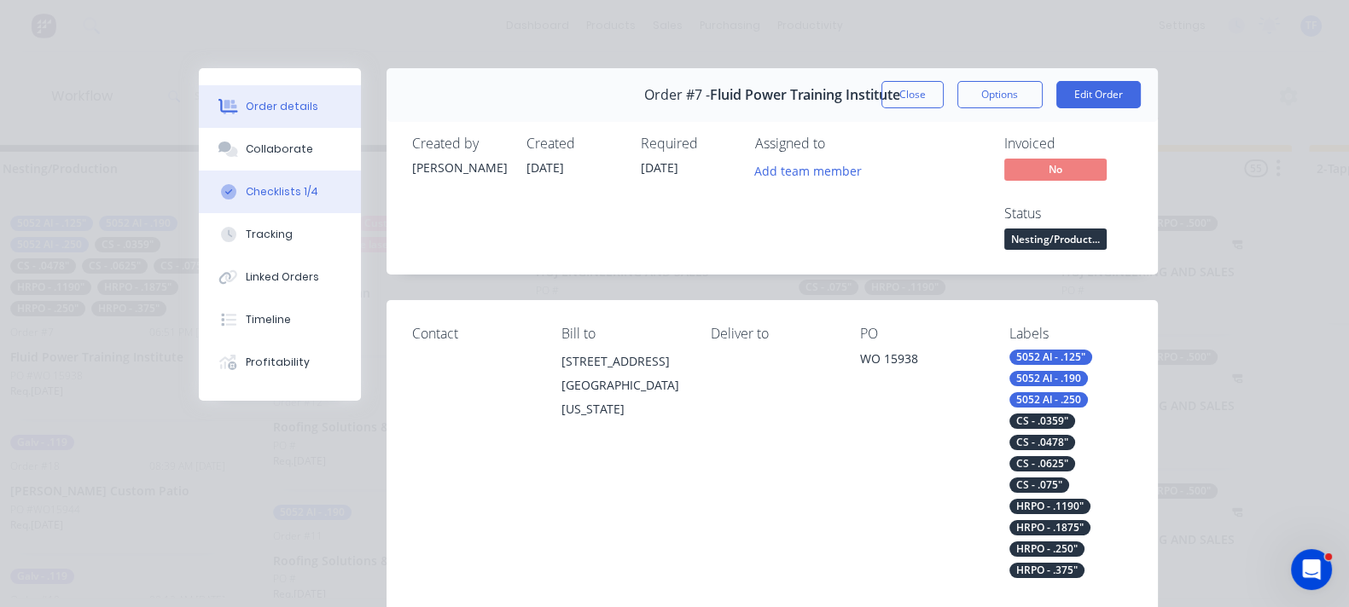
click at [246, 189] on div "Checklists 1/4" at bounding box center [282, 191] width 73 height 15
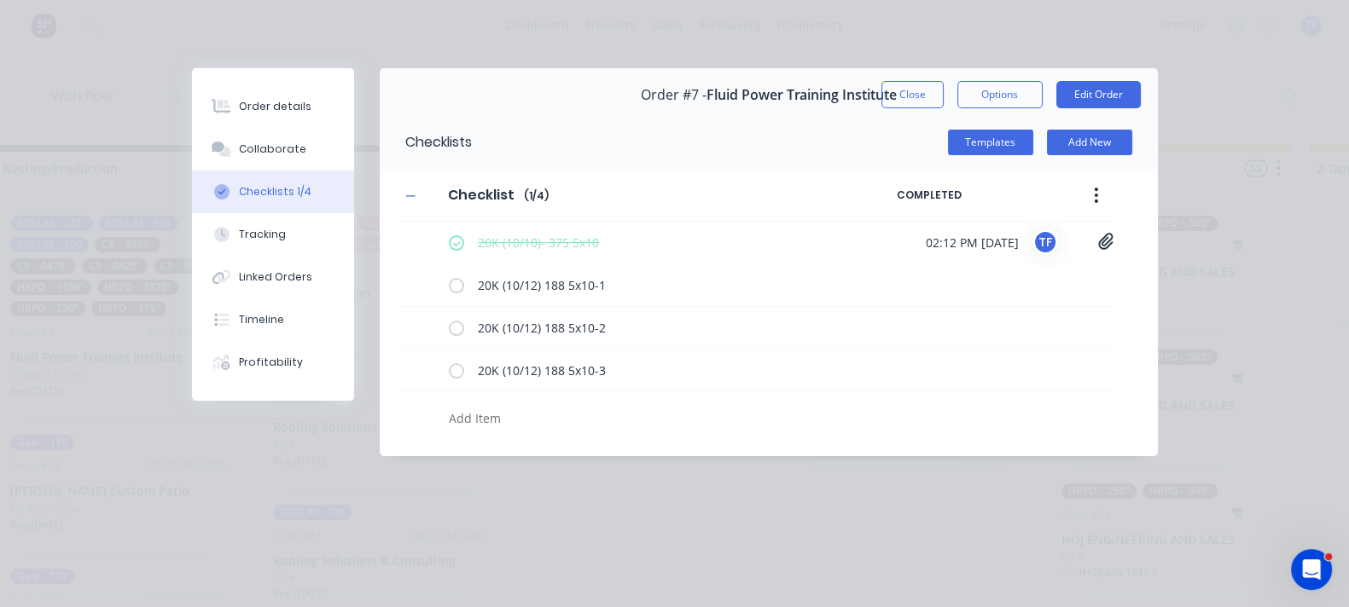
click at [943, 91] on button "Close" at bounding box center [912, 94] width 62 height 27
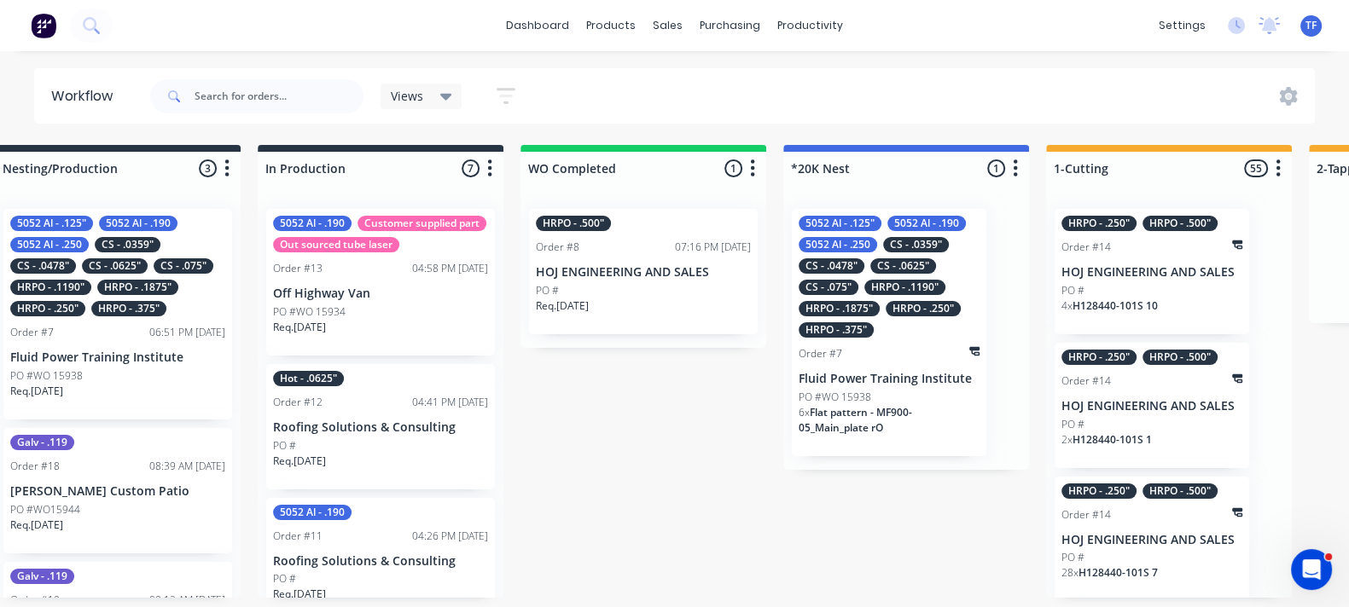
click at [934, 385] on p "Fluid Power Training Institute" at bounding box center [888, 379] width 181 height 15
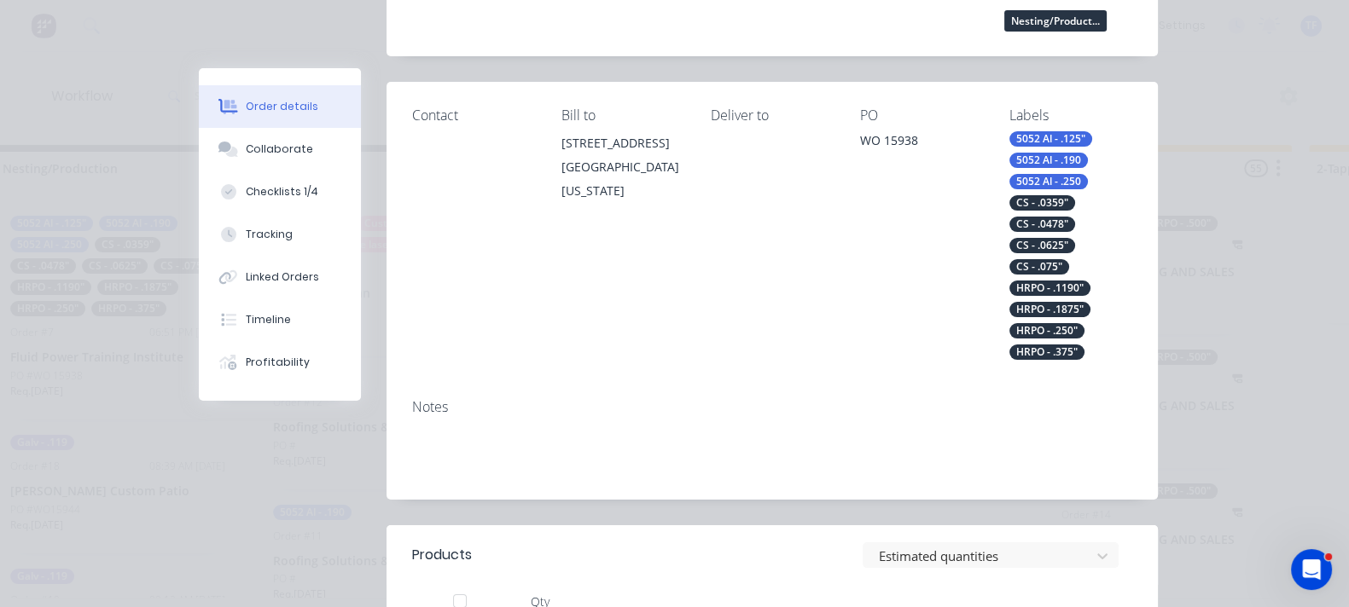
scroll to position [426, 0]
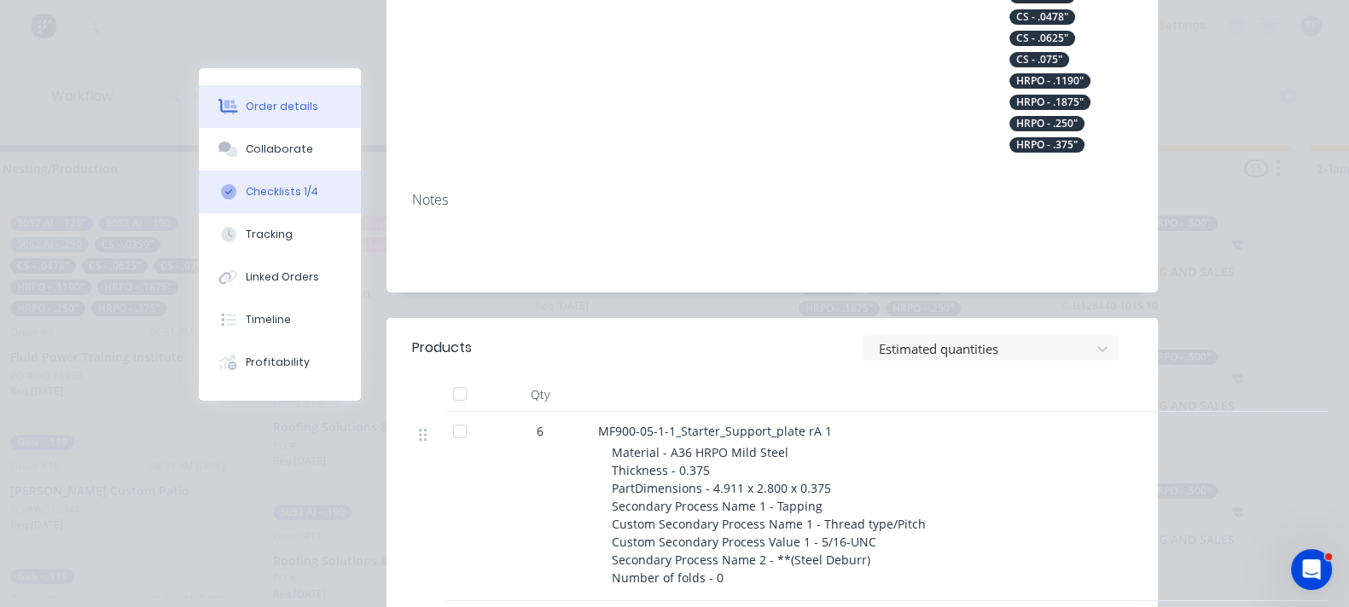
click at [246, 192] on div "Checklists 1/4" at bounding box center [282, 191] width 73 height 15
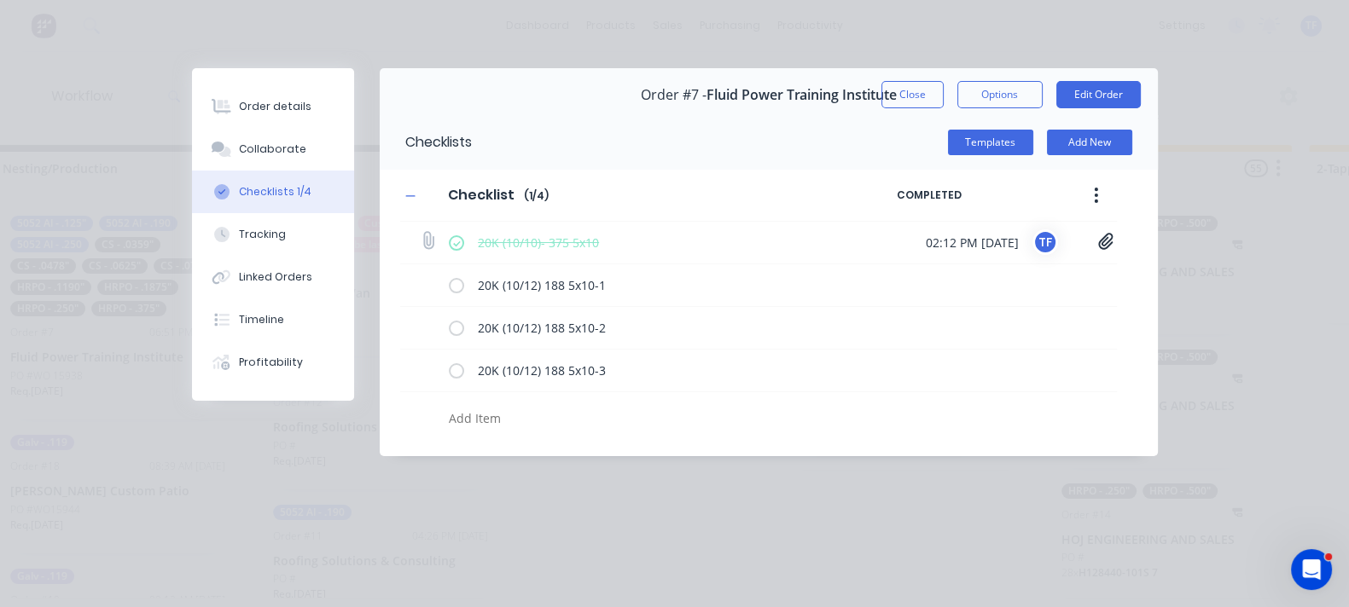
click at [449, 244] on label at bounding box center [456, 243] width 15 height 18
click at [0, 0] on input "checkbox" at bounding box center [0, 0] width 0 height 0
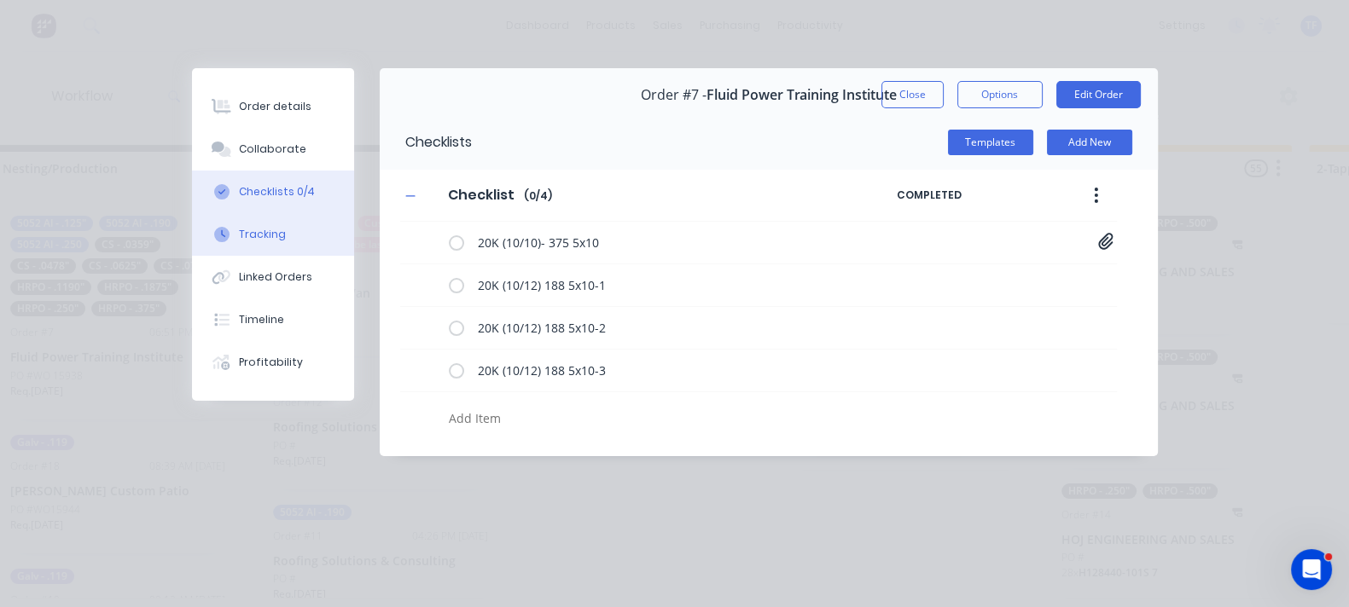
click at [192, 237] on button "Tracking" at bounding box center [273, 234] width 162 height 43
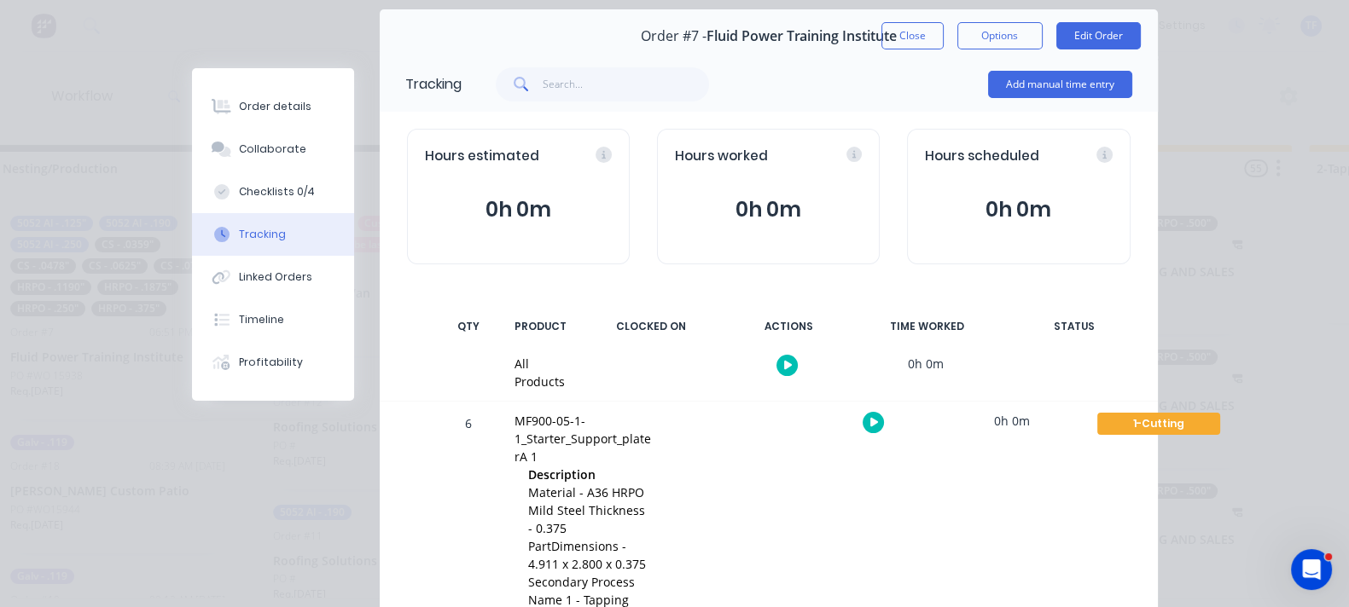
scroll to position [106, 0]
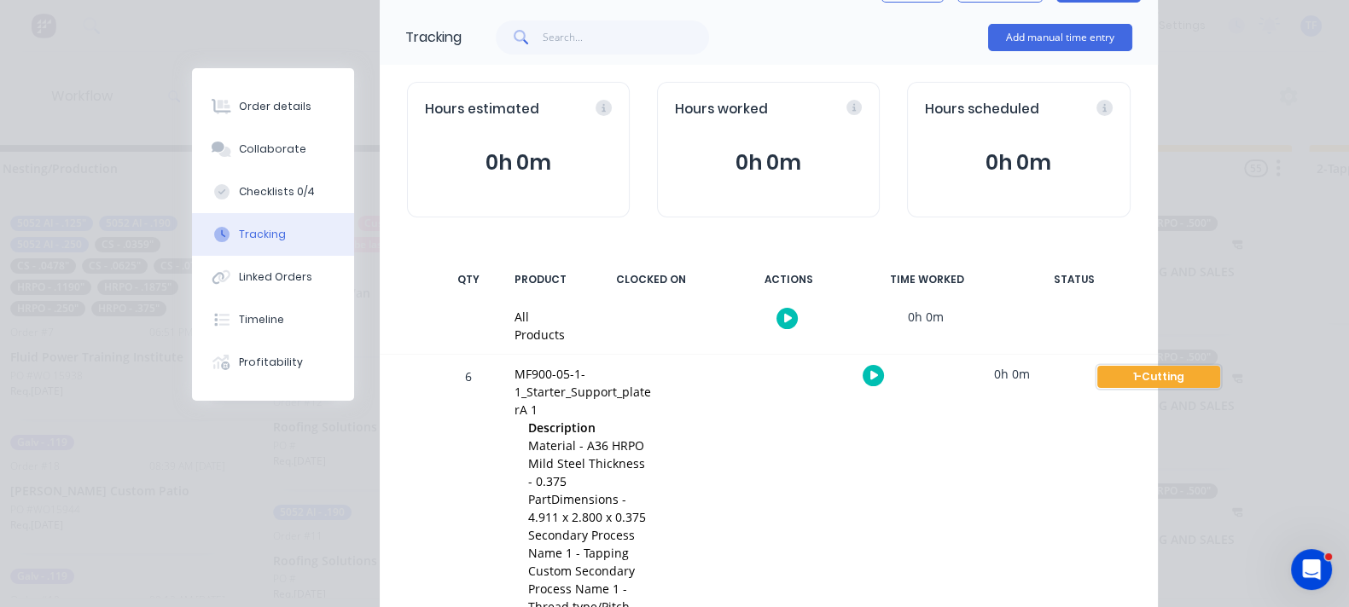
click at [1190, 366] on div "1-Cutting" at bounding box center [1158, 377] width 123 height 22
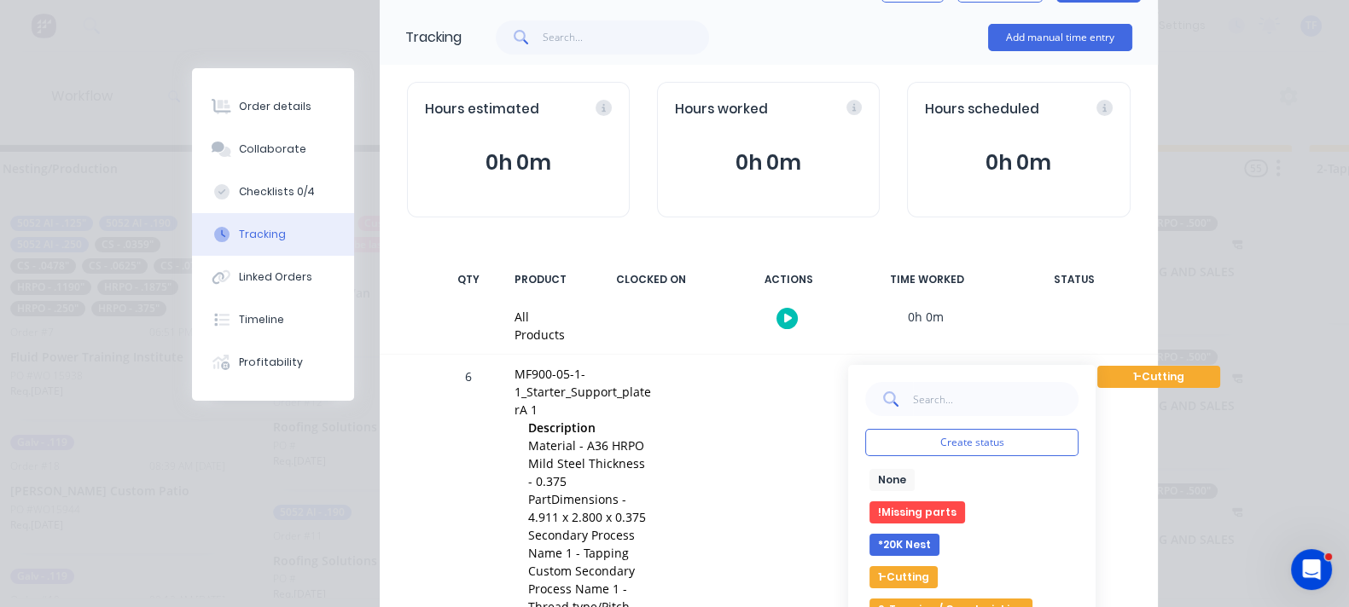
click at [939, 534] on button "*20K Nest" at bounding box center [904, 545] width 70 height 22
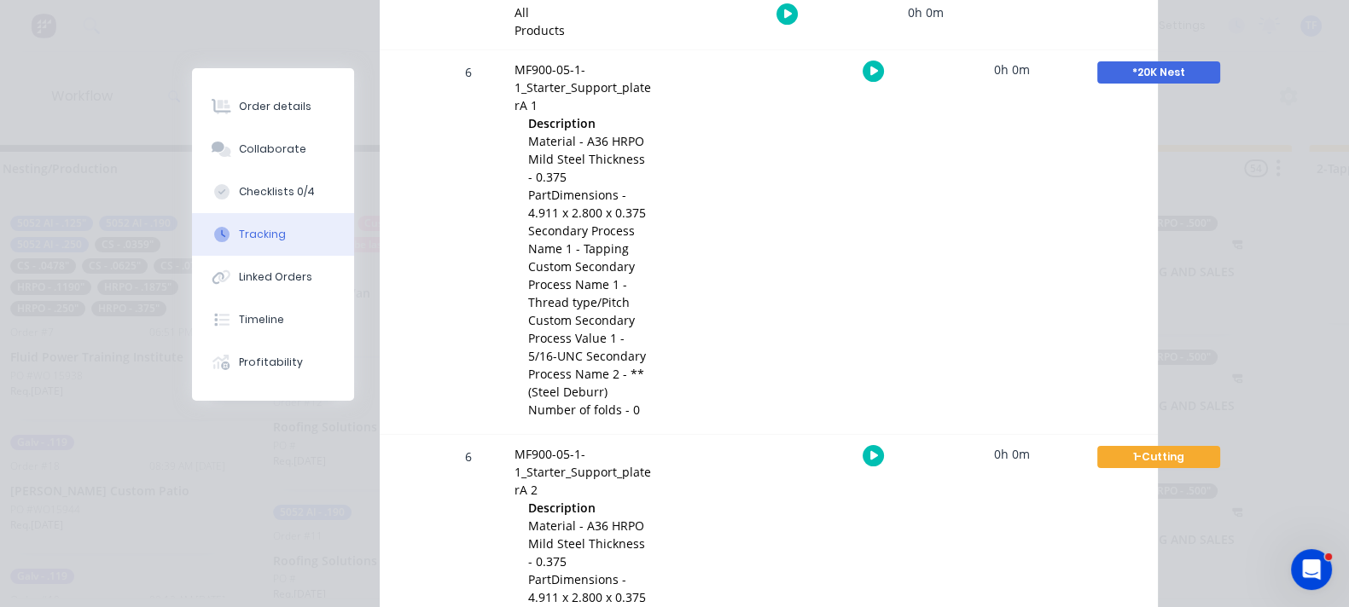
scroll to position [320, 0]
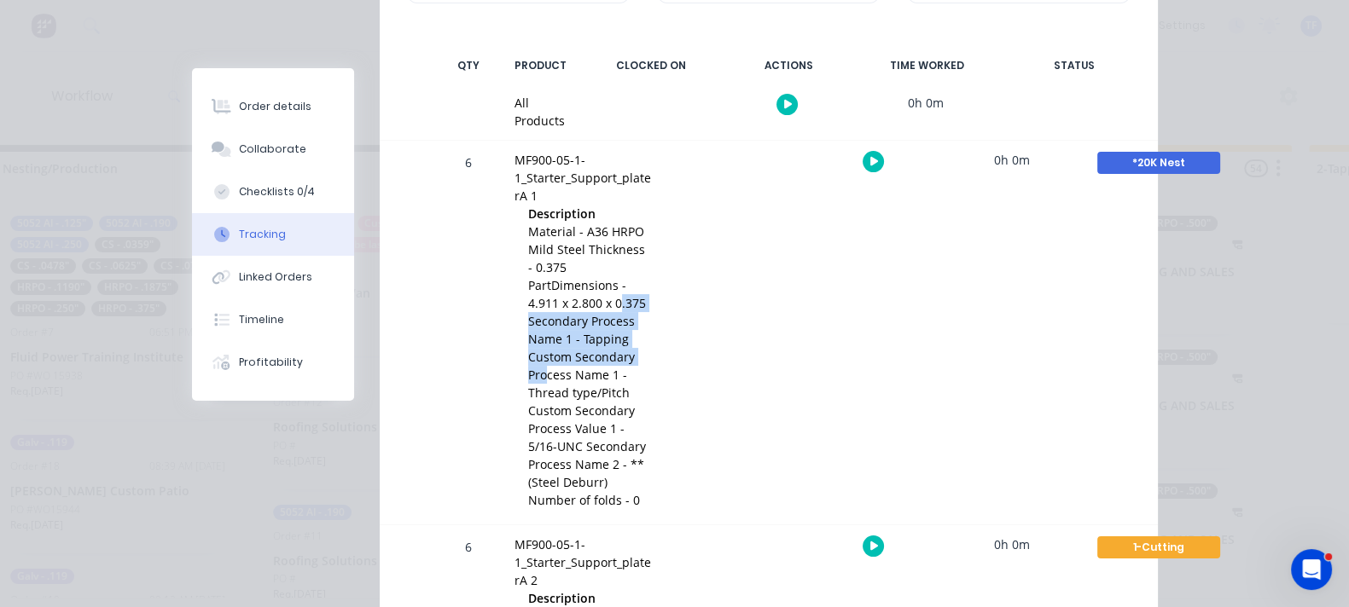
drag, startPoint x: 595, startPoint y: 183, endPoint x: 641, endPoint y: 200, distance: 48.8
click at [641, 224] on span "Material - A36 HRPO Mild Steel Thickness - 0.375 PartDimensions - 4.911 x 2.800…" at bounding box center [587, 366] width 118 height 285
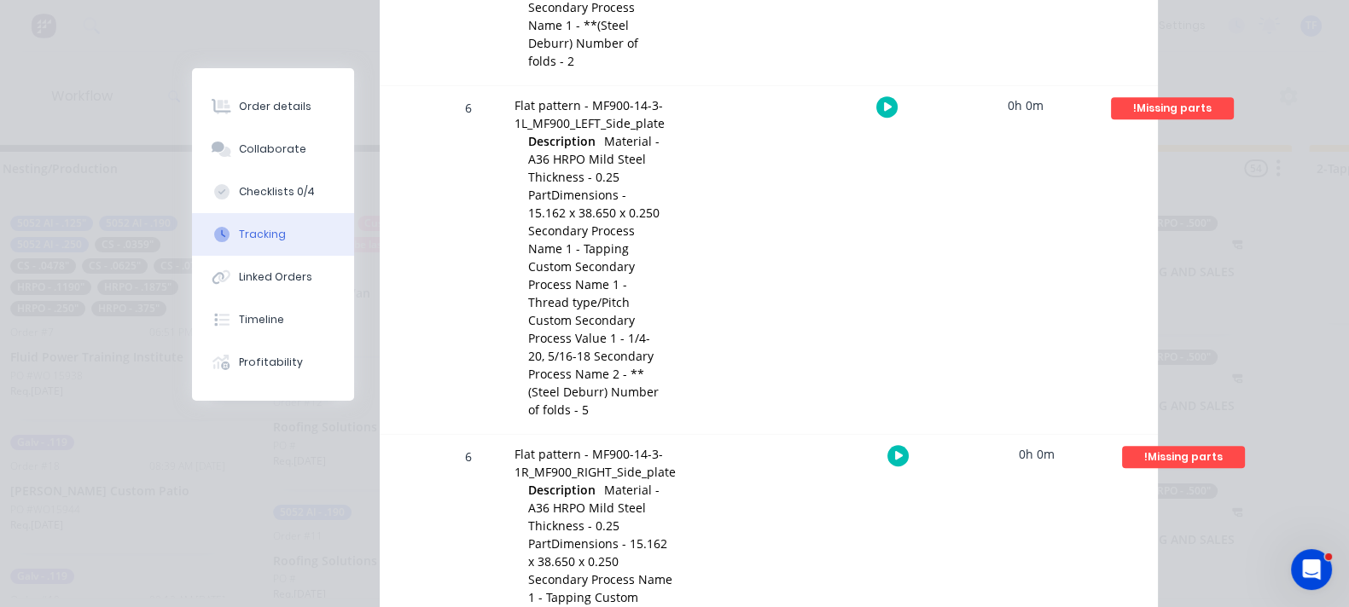
scroll to position [746, 0]
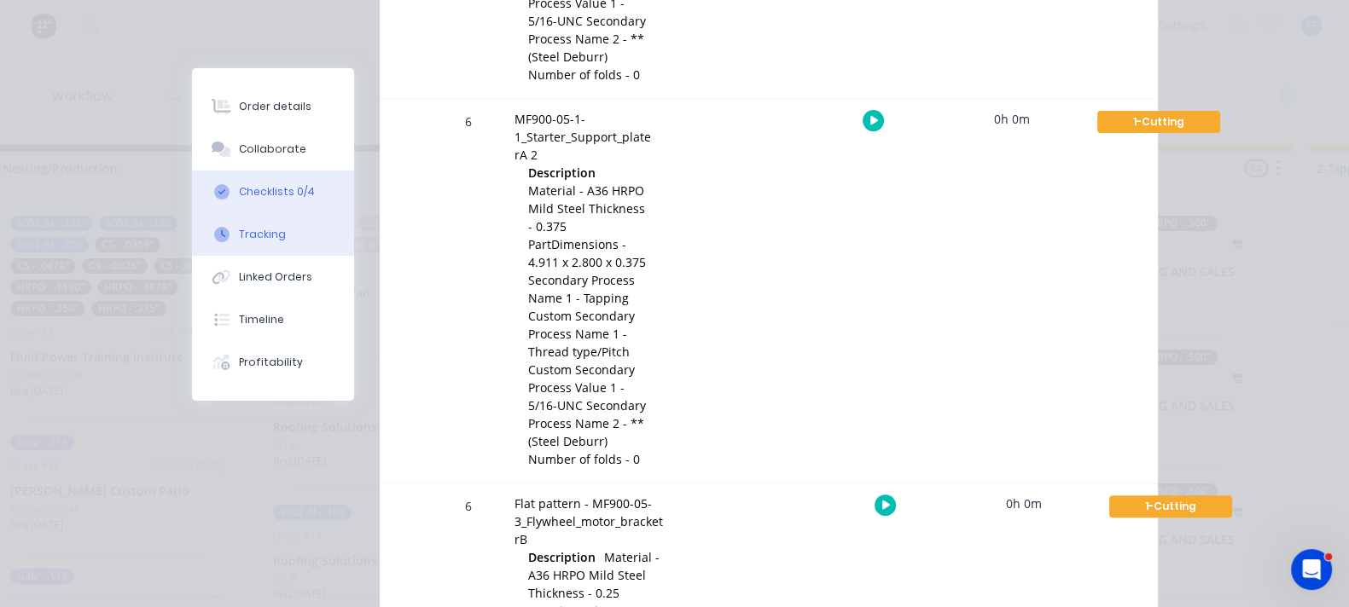
click at [192, 189] on button "Checklists 0/4" at bounding box center [273, 192] width 162 height 43
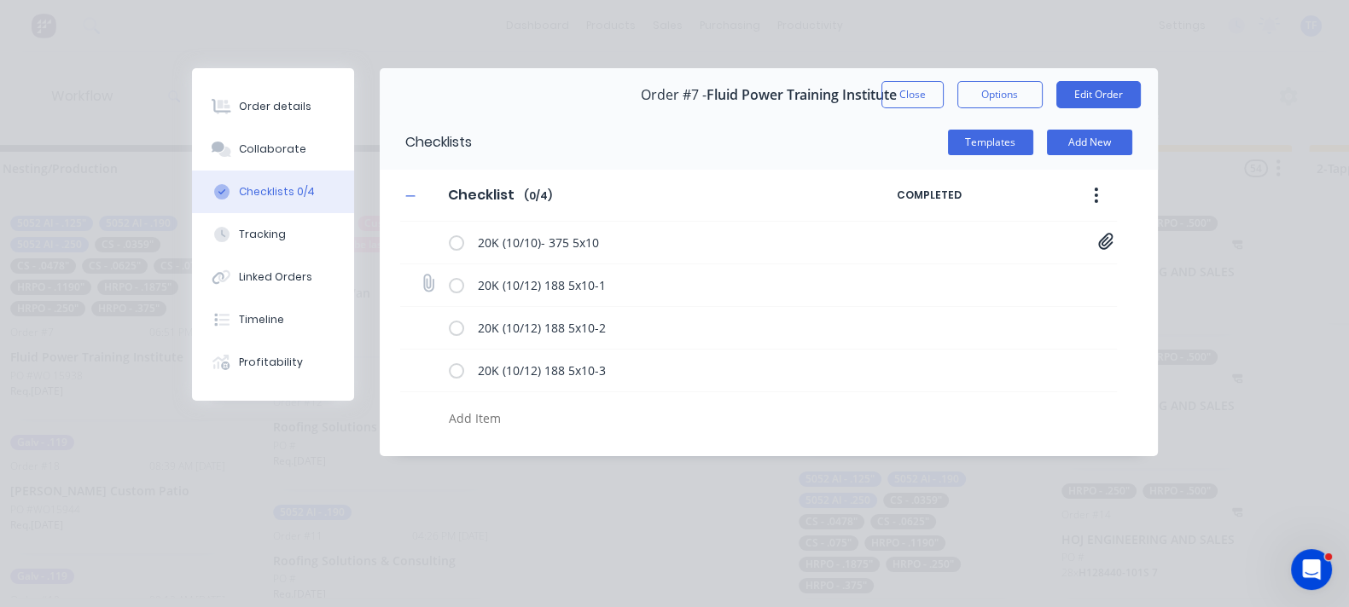
click at [449, 285] on label at bounding box center [456, 285] width 15 height 18
click at [0, 0] on input "checkbox" at bounding box center [0, 0] width 0 height 0
click at [449, 322] on label at bounding box center [456, 328] width 15 height 18
click at [0, 0] on input "checkbox" at bounding box center [0, 0] width 0 height 0
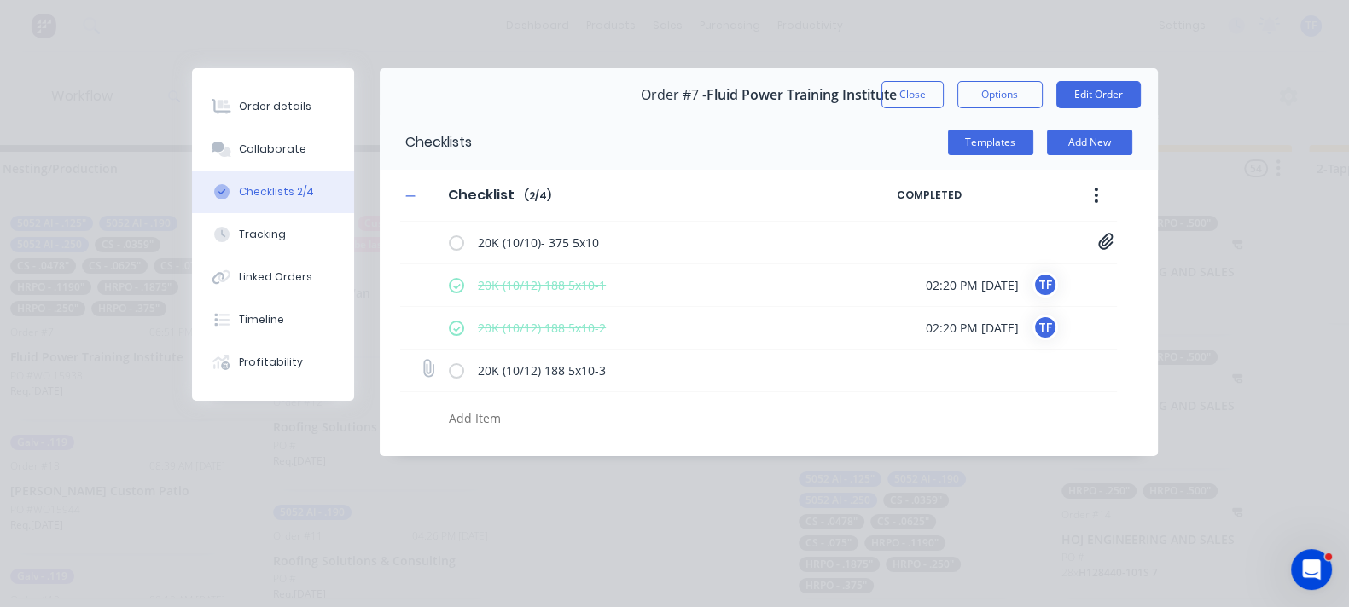
click at [449, 377] on label at bounding box center [456, 371] width 15 height 18
click at [0, 0] on input "checkbox" at bounding box center [0, 0] width 0 height 0
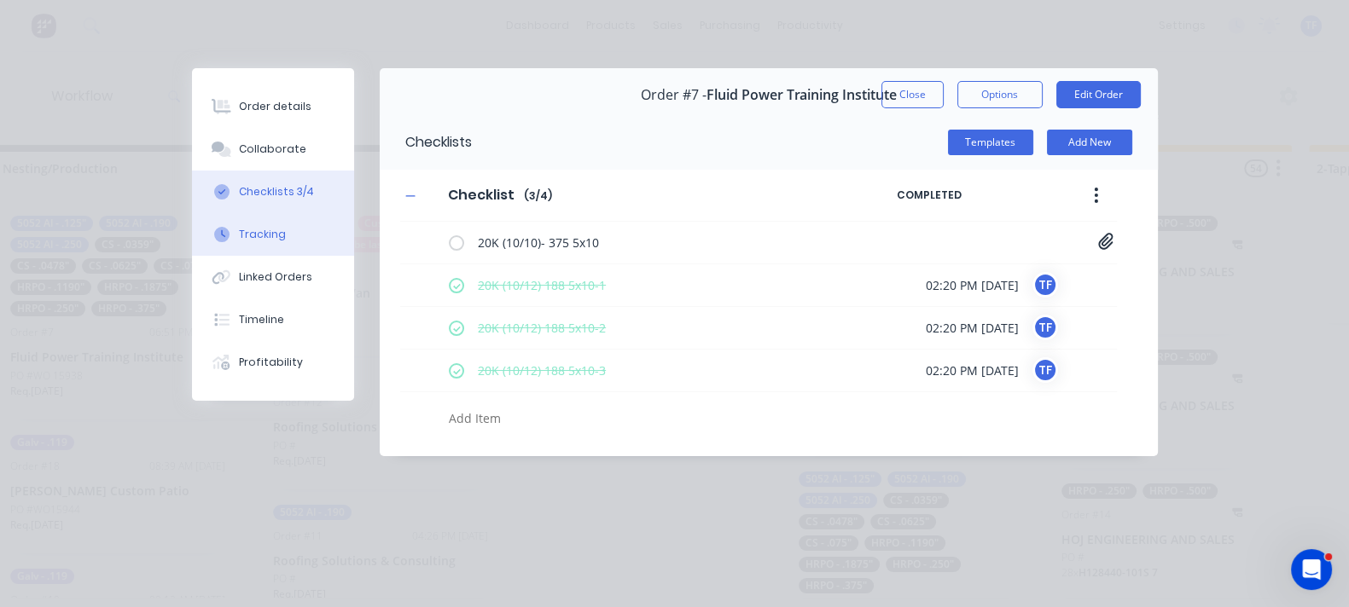
click at [192, 244] on button "Tracking" at bounding box center [273, 234] width 162 height 43
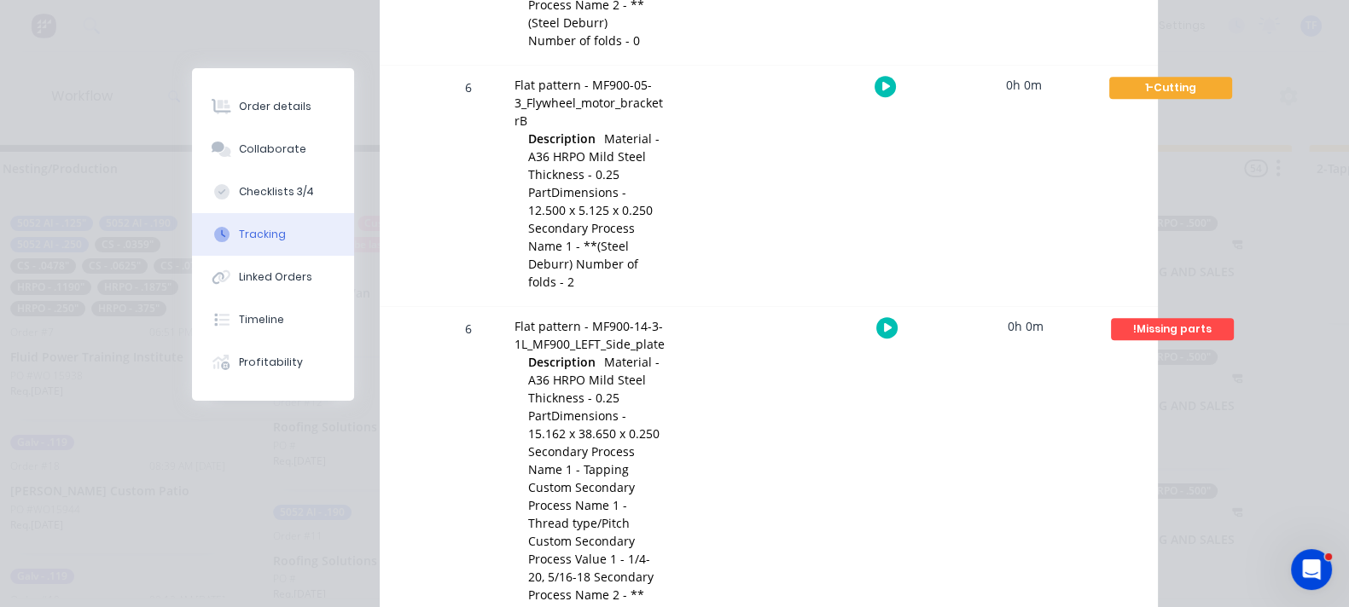
scroll to position [1280, 0]
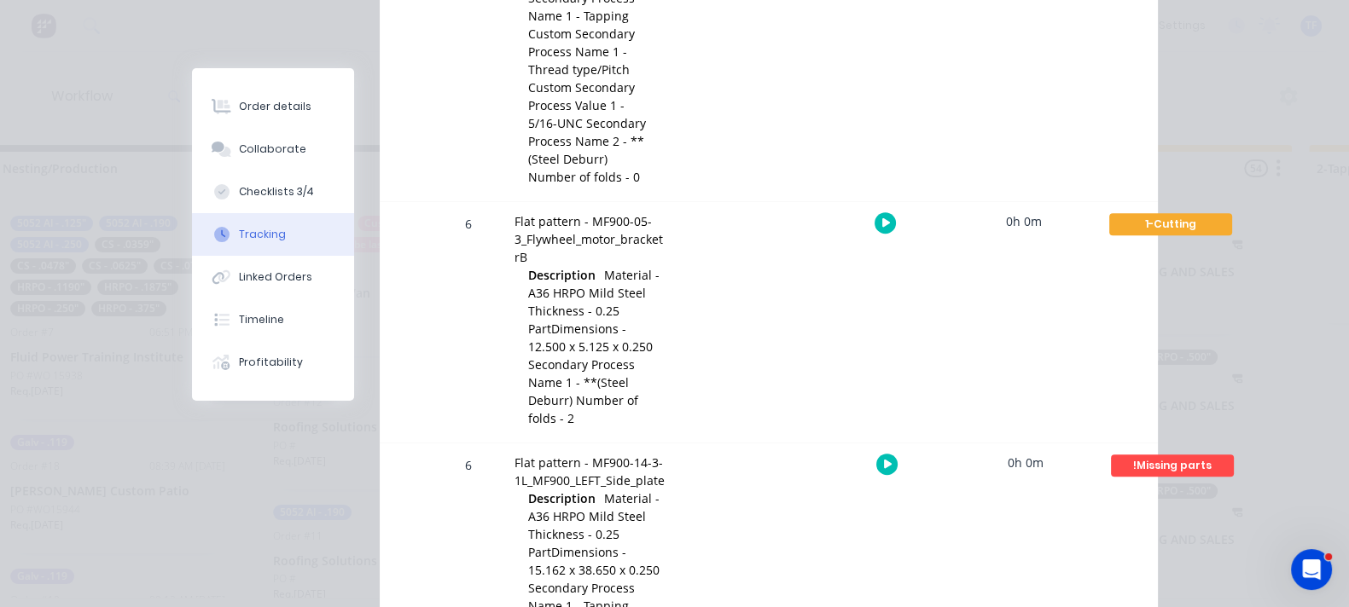
scroll to position [960, 0]
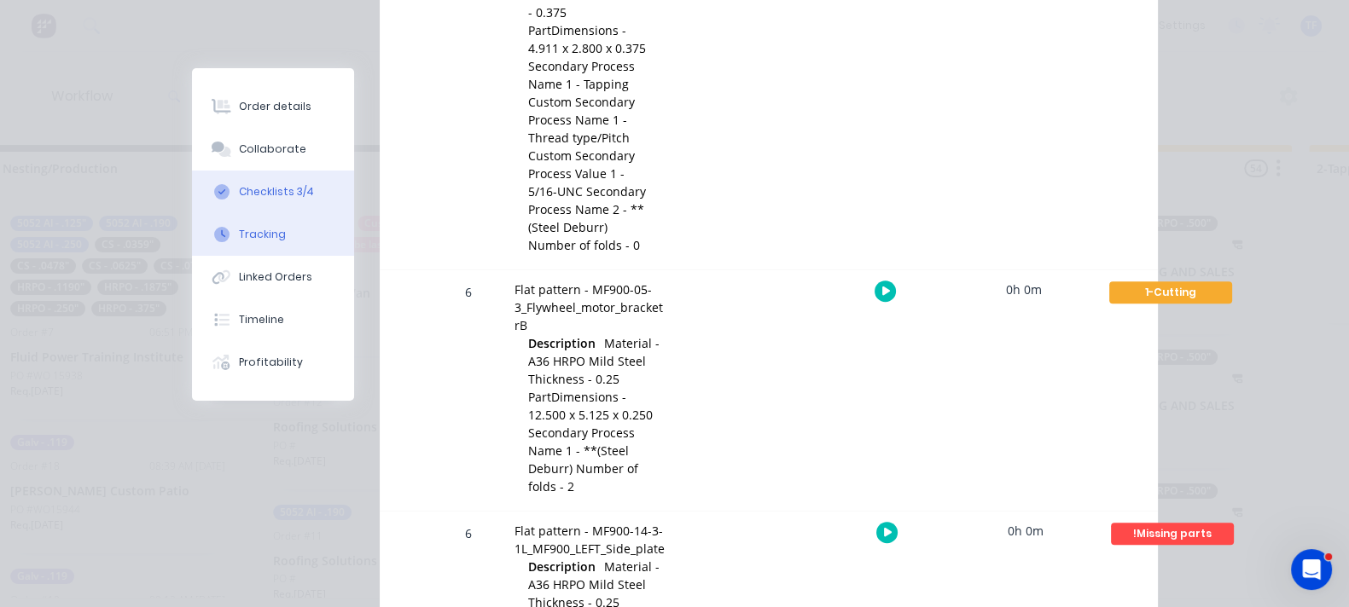
click at [192, 200] on button "Checklists 3/4" at bounding box center [273, 192] width 162 height 43
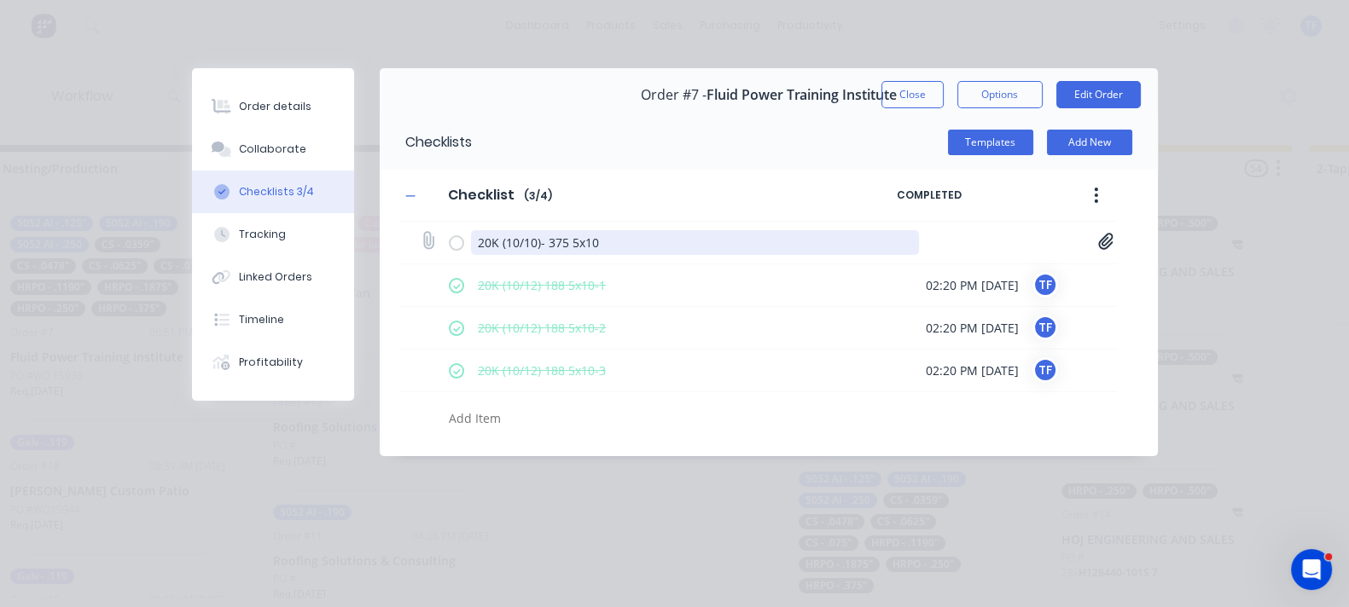
scroll to position [0, 0]
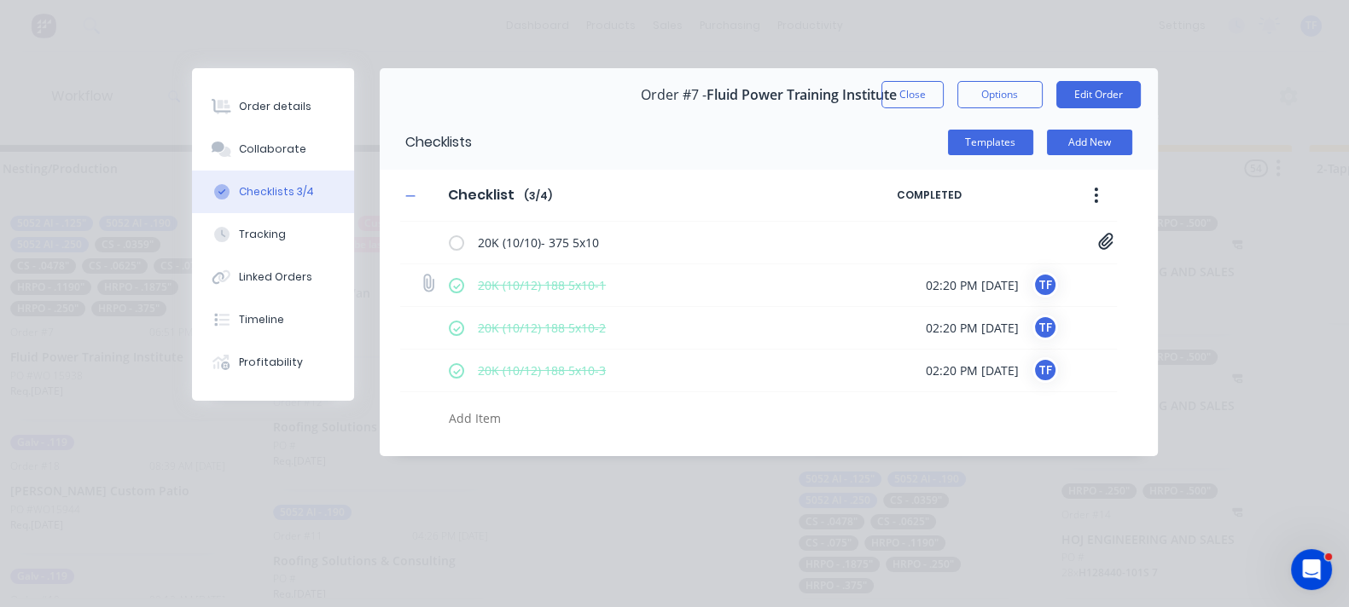
click at [449, 289] on label at bounding box center [456, 285] width 15 height 18
click at [0, 0] on input "checkbox" at bounding box center [0, 0] width 0 height 0
drag, startPoint x: 292, startPoint y: 316, endPoint x: 293, endPoint y: 343, distance: 26.5
click at [449, 322] on div "20K (10/12) 188 5x10-2" at bounding box center [687, 328] width 477 height 34
click at [449, 335] on label at bounding box center [456, 328] width 15 height 18
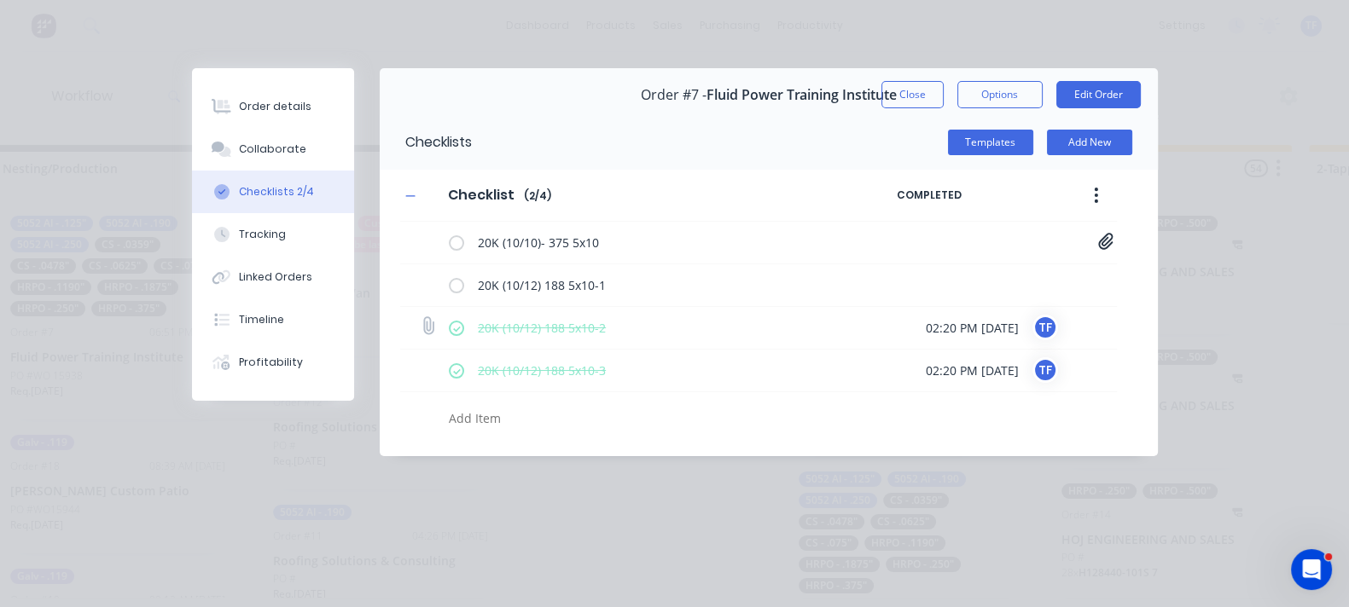
click at [0, 0] on input "checkbox" at bounding box center [0, 0] width 0 height 0
click at [449, 366] on label at bounding box center [456, 371] width 15 height 18
click at [0, 0] on input "checkbox" at bounding box center [0, 0] width 0 height 0
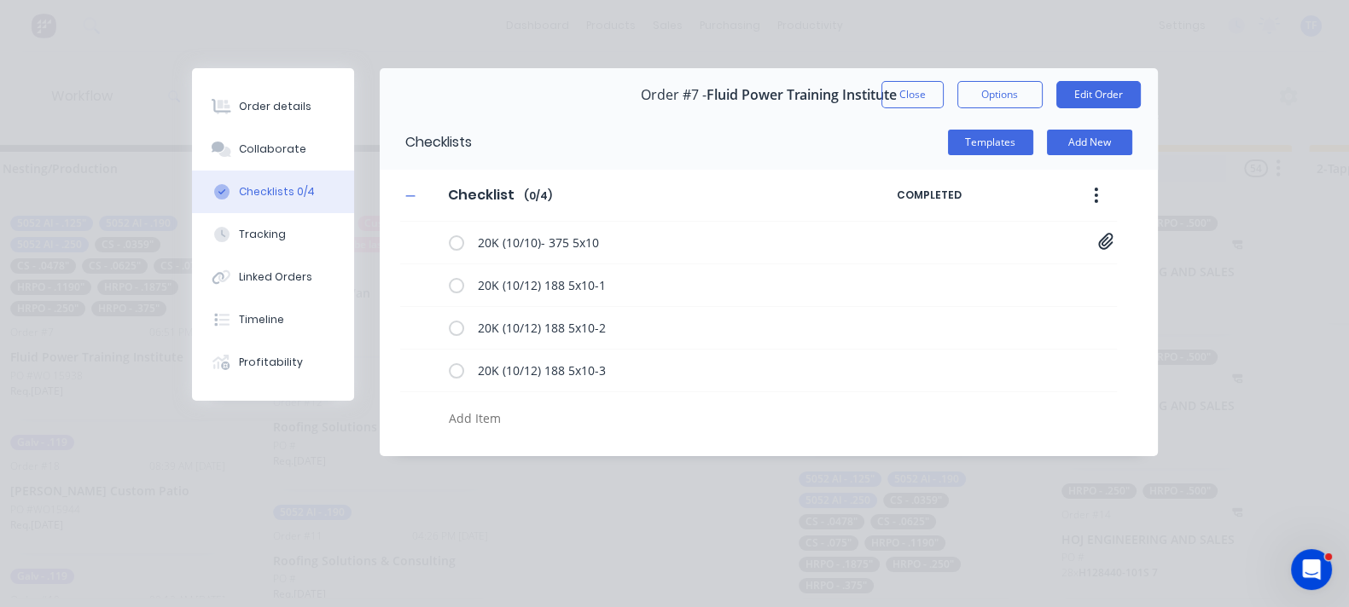
drag, startPoint x: 1078, startPoint y: 91, endPoint x: 1045, endPoint y: 160, distance: 75.9
click at [943, 92] on button "Close" at bounding box center [912, 94] width 62 height 27
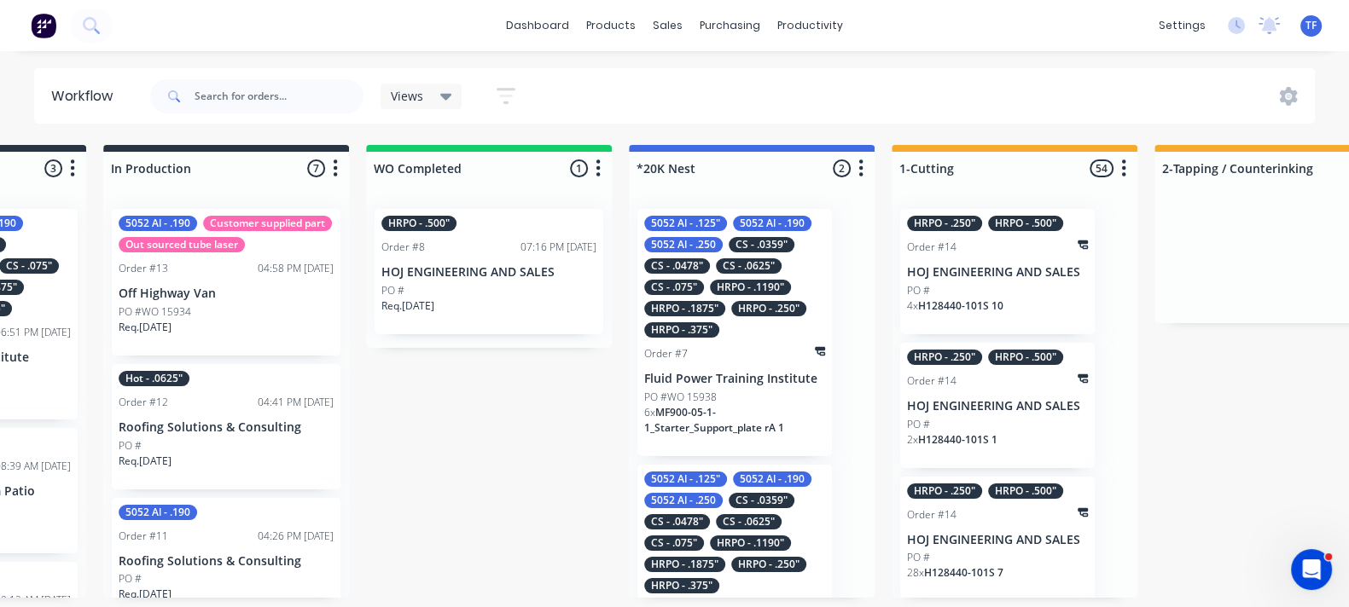
click at [713, 374] on p "Fluid Power Training Institute" at bounding box center [734, 379] width 181 height 15
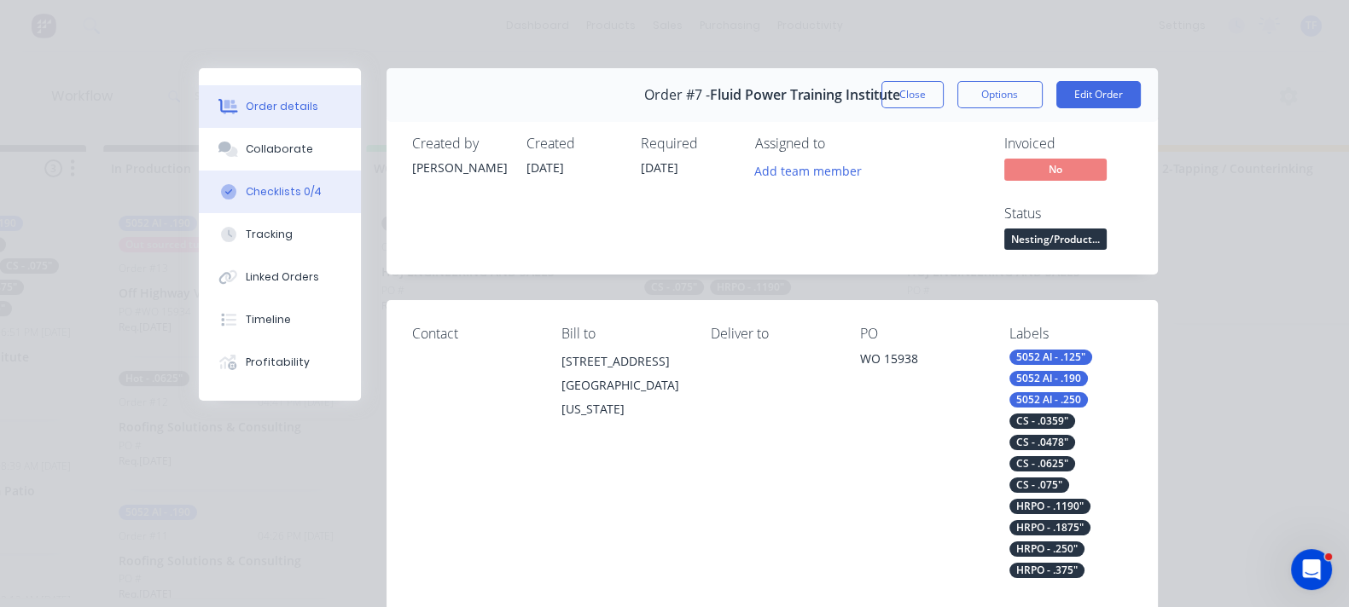
click at [246, 190] on div "Checklists 0/4" at bounding box center [284, 191] width 76 height 15
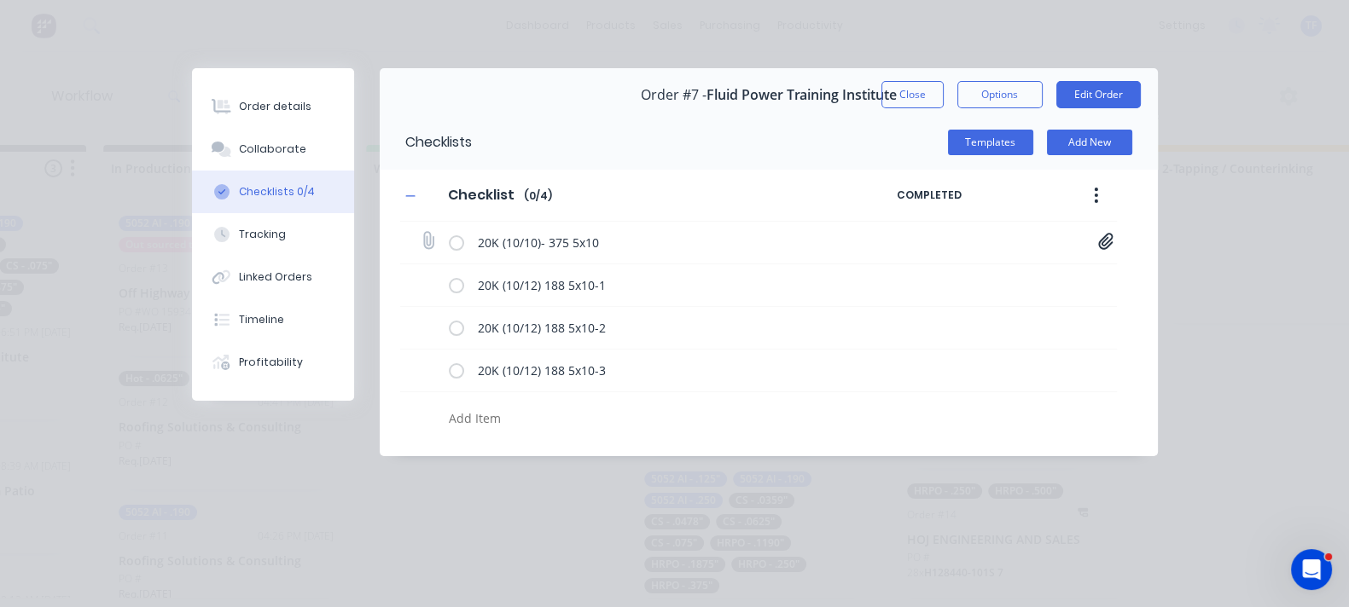
click at [1113, 233] on icon at bounding box center [1105, 241] width 15 height 17
click at [1068, 283] on link "375 5x10.jpg" at bounding box center [968, 279] width 199 height 18
click at [875, 408] on textarea at bounding box center [658, 418] width 433 height 25
click at [943, 101] on button "Close" at bounding box center [912, 94] width 62 height 27
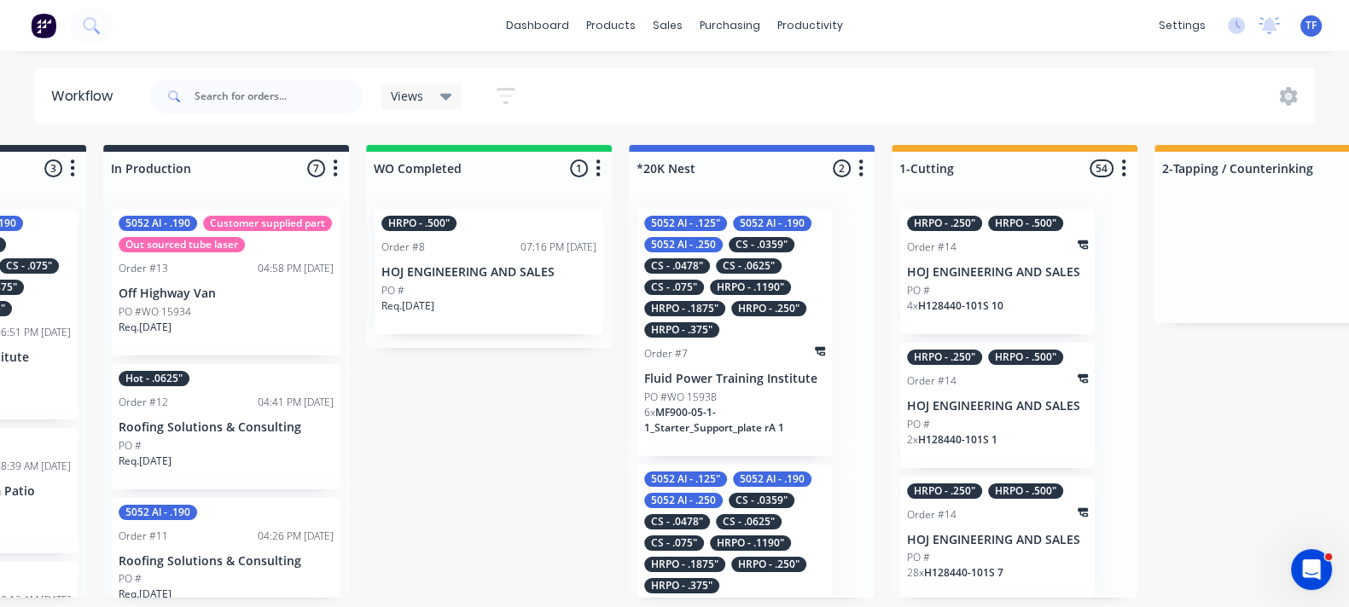
scroll to position [6, 722]
click at [733, 351] on div "Order #7" at bounding box center [734, 353] width 181 height 15
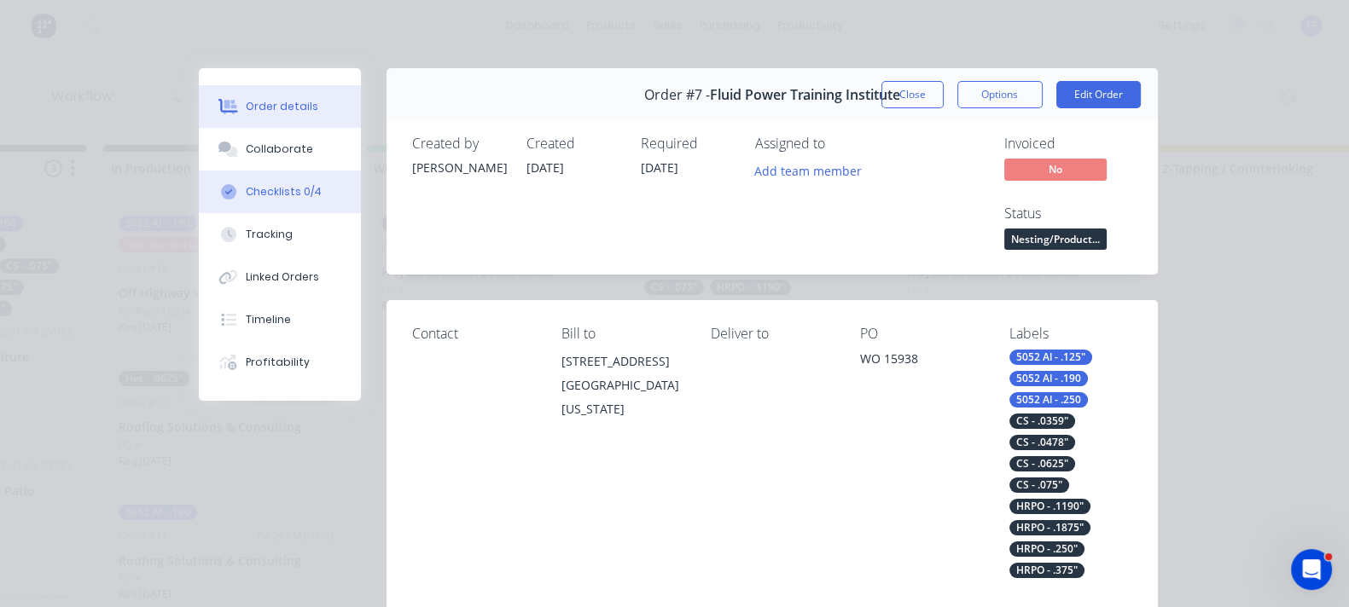
click at [246, 190] on div "Checklists 0/4" at bounding box center [284, 191] width 76 height 15
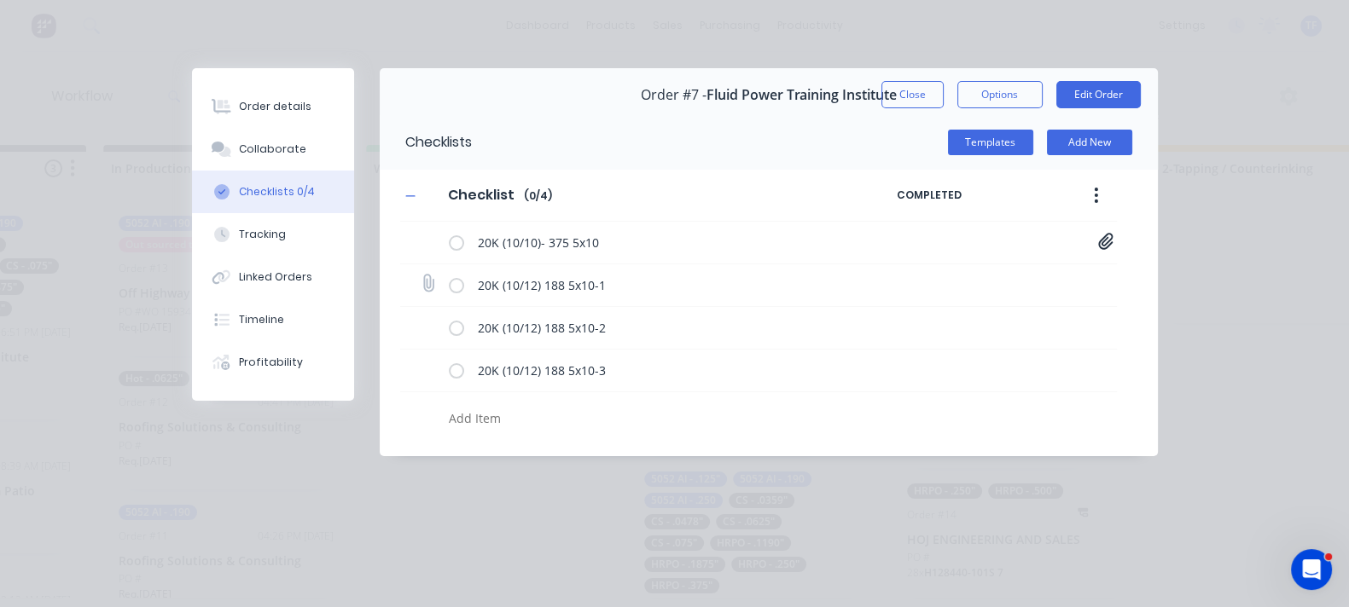
click at [449, 285] on label at bounding box center [456, 285] width 15 height 18
click at [0, 0] on input "checkbox" at bounding box center [0, 0] width 0 height 0
click at [449, 328] on div "20K (10/12) 188 5x10-2" at bounding box center [687, 328] width 477 height 34
click at [943, 97] on button "Close" at bounding box center [912, 94] width 62 height 27
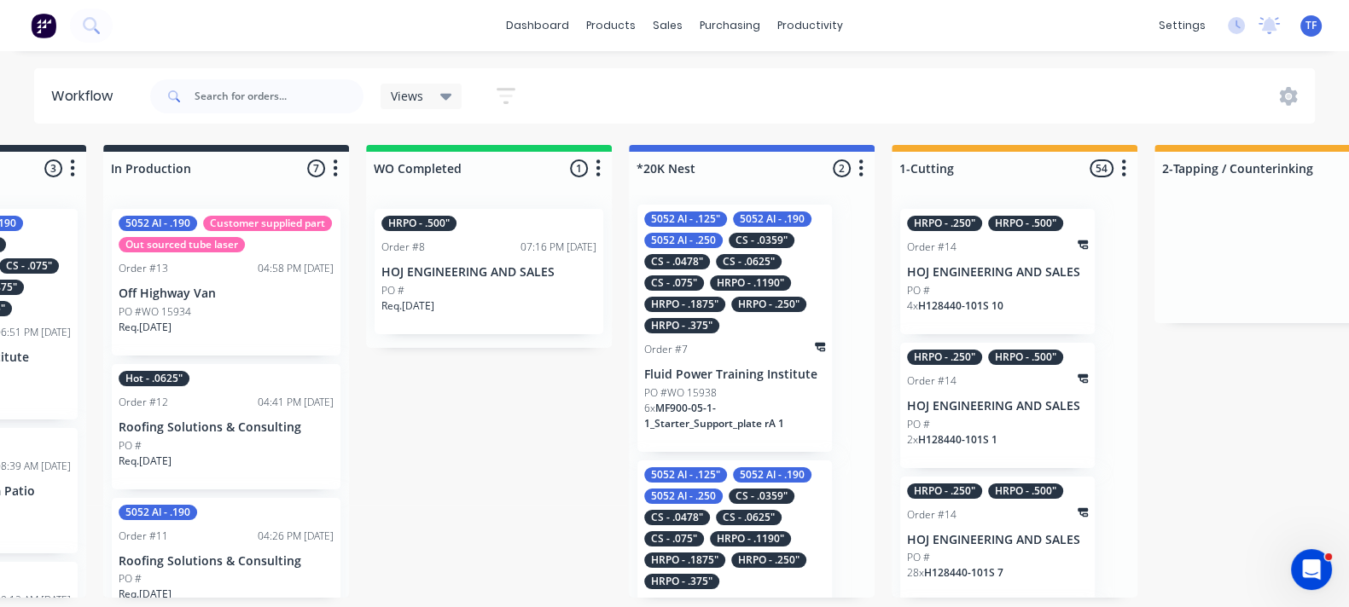
scroll to position [0, 0]
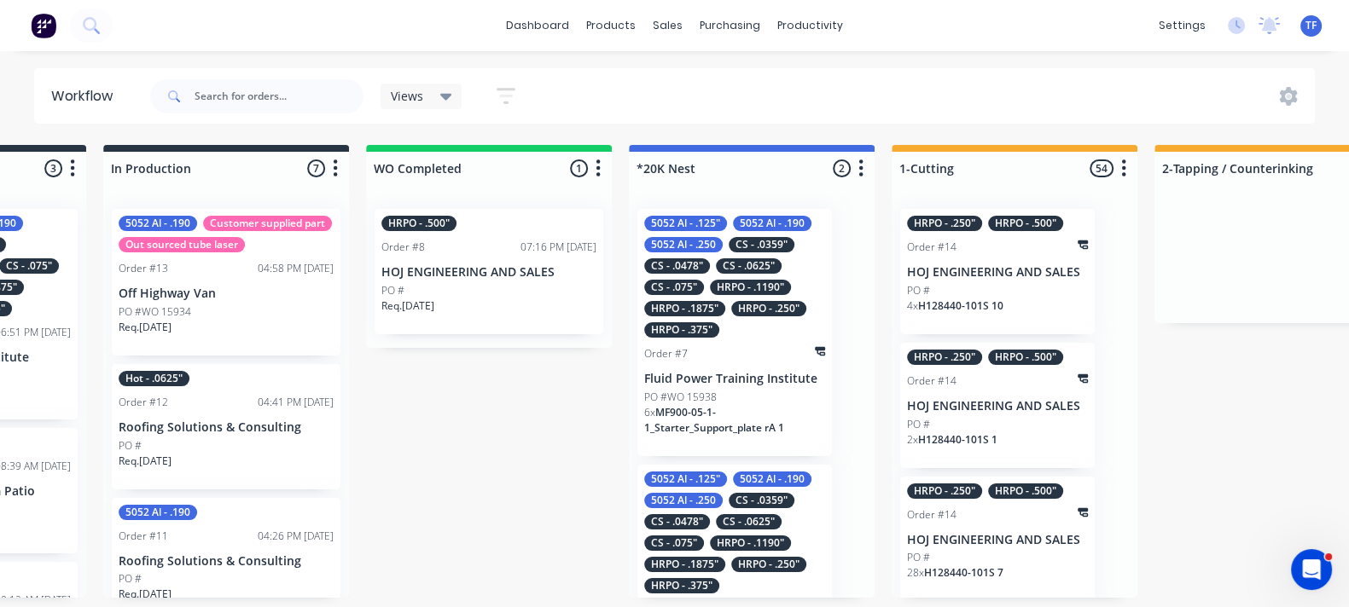
click at [502, 93] on icon "button" at bounding box center [505, 95] width 19 height 21
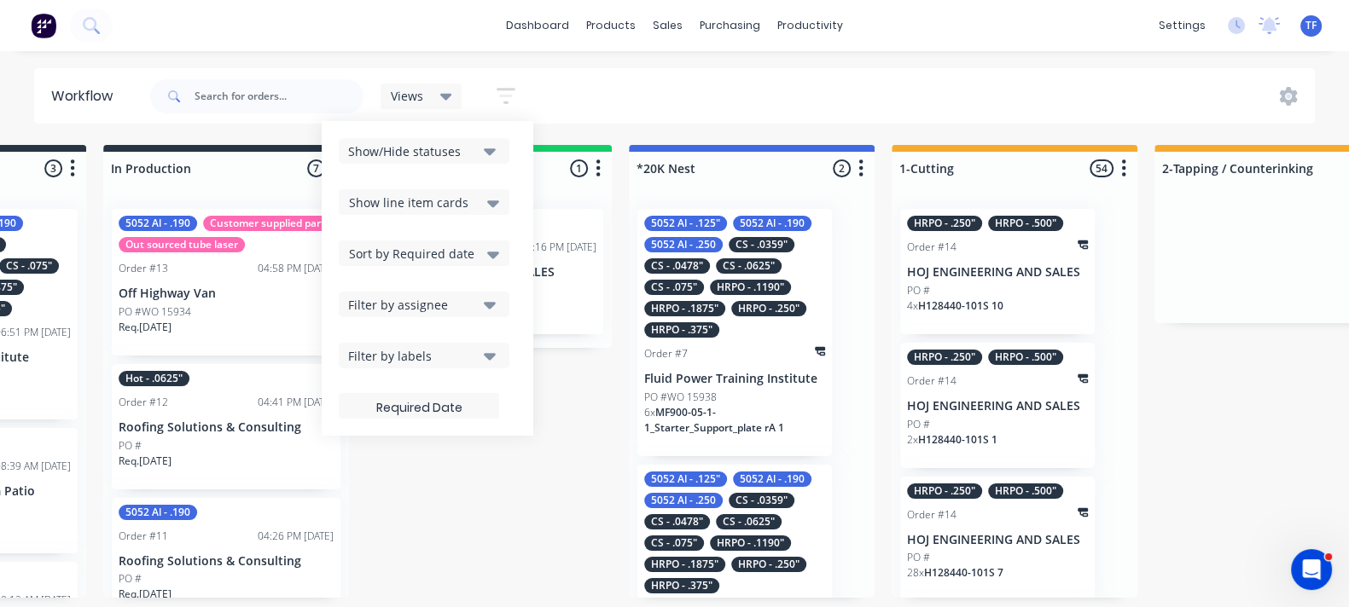
click at [463, 162] on button "Show/Hide statuses" at bounding box center [424, 151] width 171 height 26
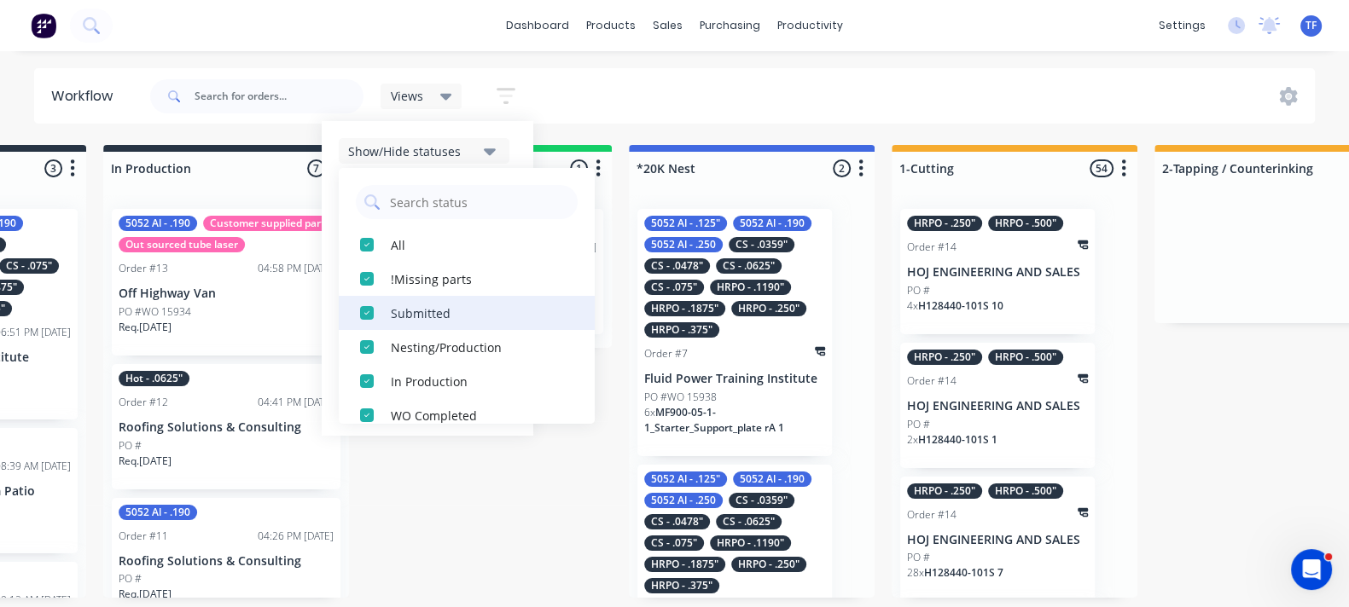
click at [379, 287] on div "button" at bounding box center [367, 279] width 34 height 34
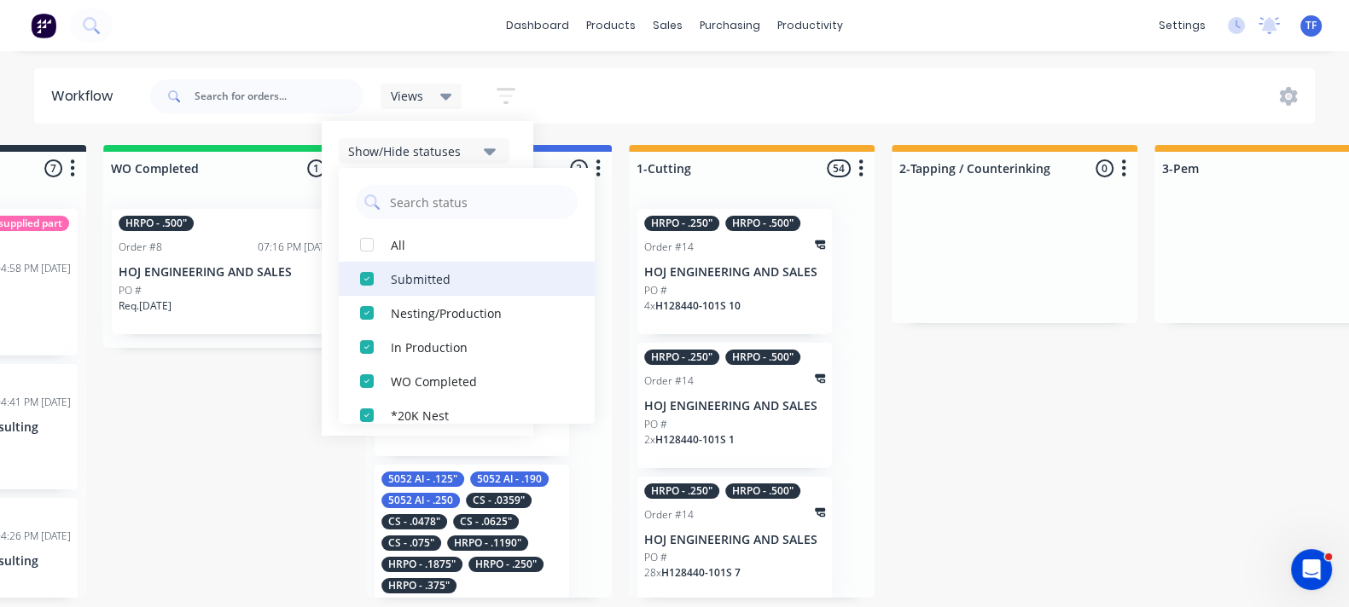
click at [377, 287] on div "button" at bounding box center [367, 279] width 34 height 34
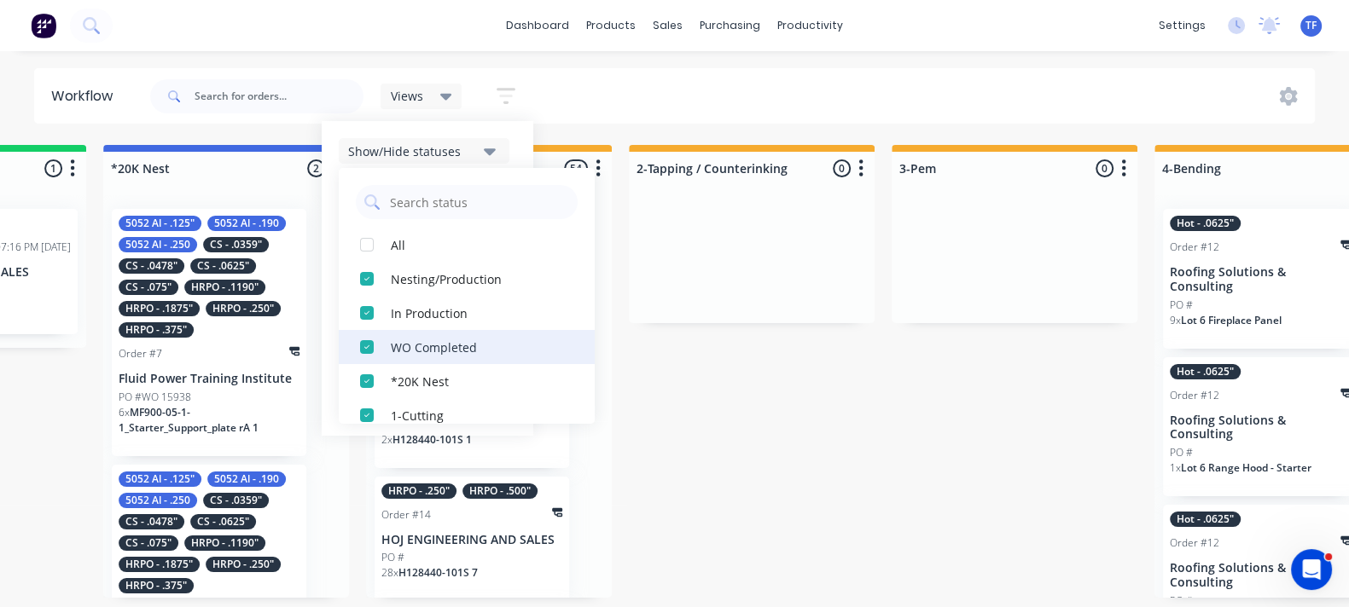
click at [366, 354] on div "button" at bounding box center [367, 347] width 34 height 34
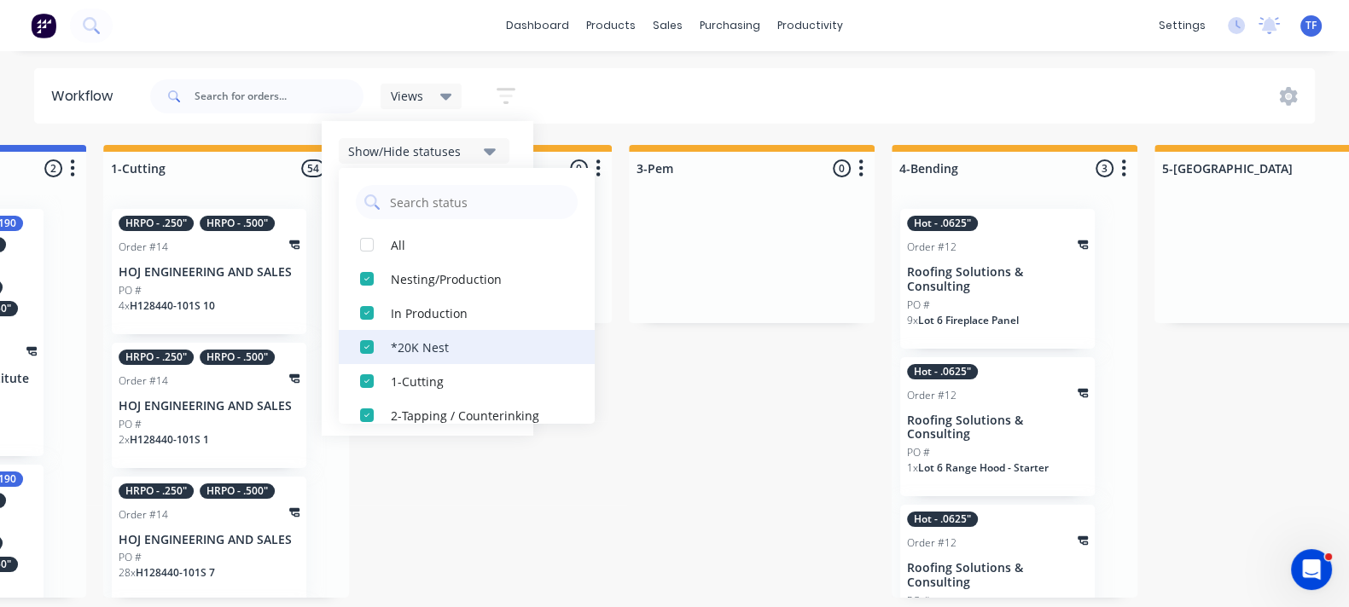
scroll to position [106, 0]
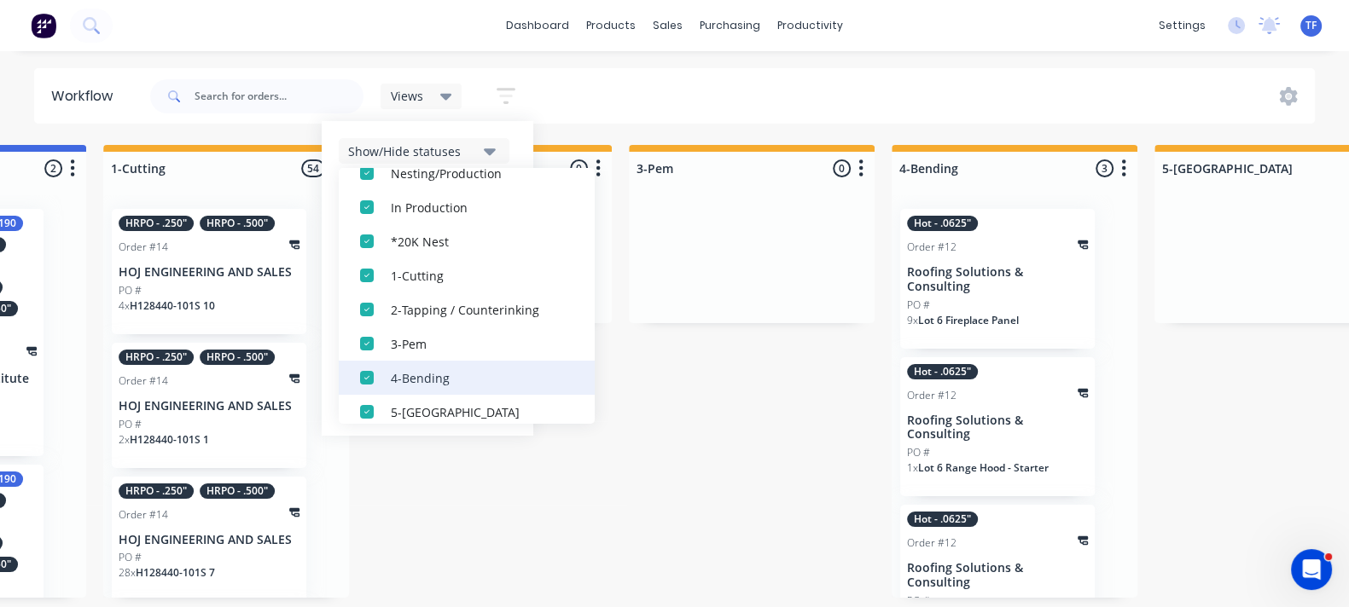
click at [360, 322] on div "button" at bounding box center [367, 310] width 34 height 34
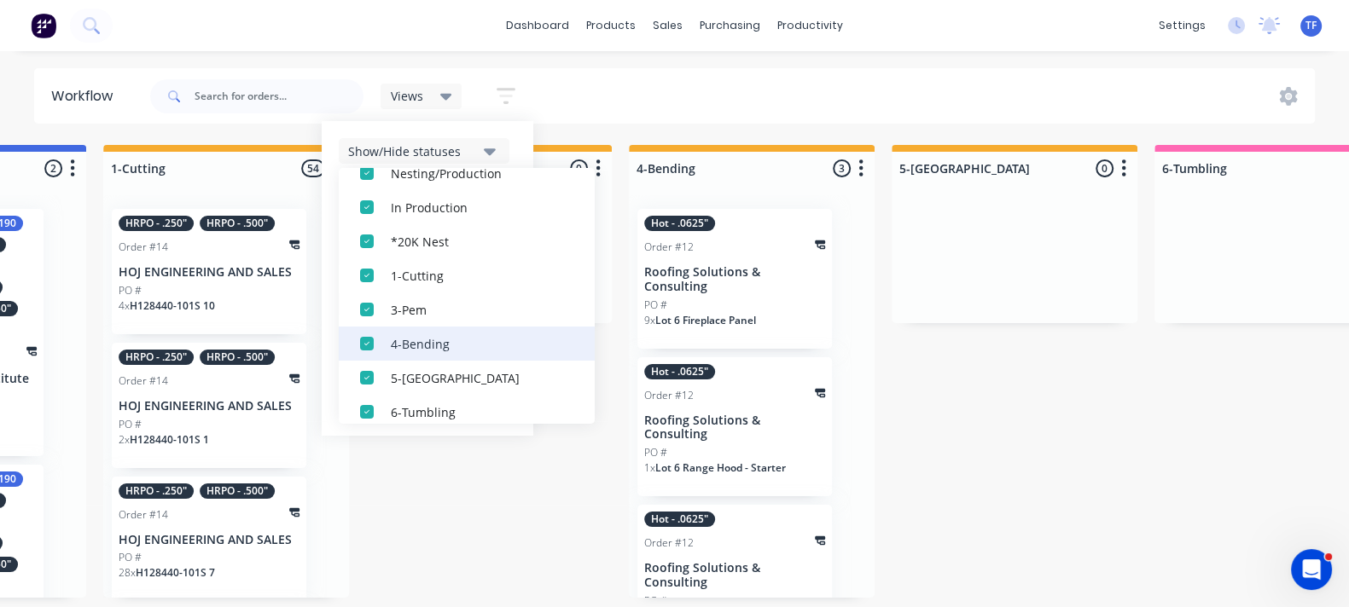
click at [363, 340] on div "button" at bounding box center [367, 344] width 34 height 34
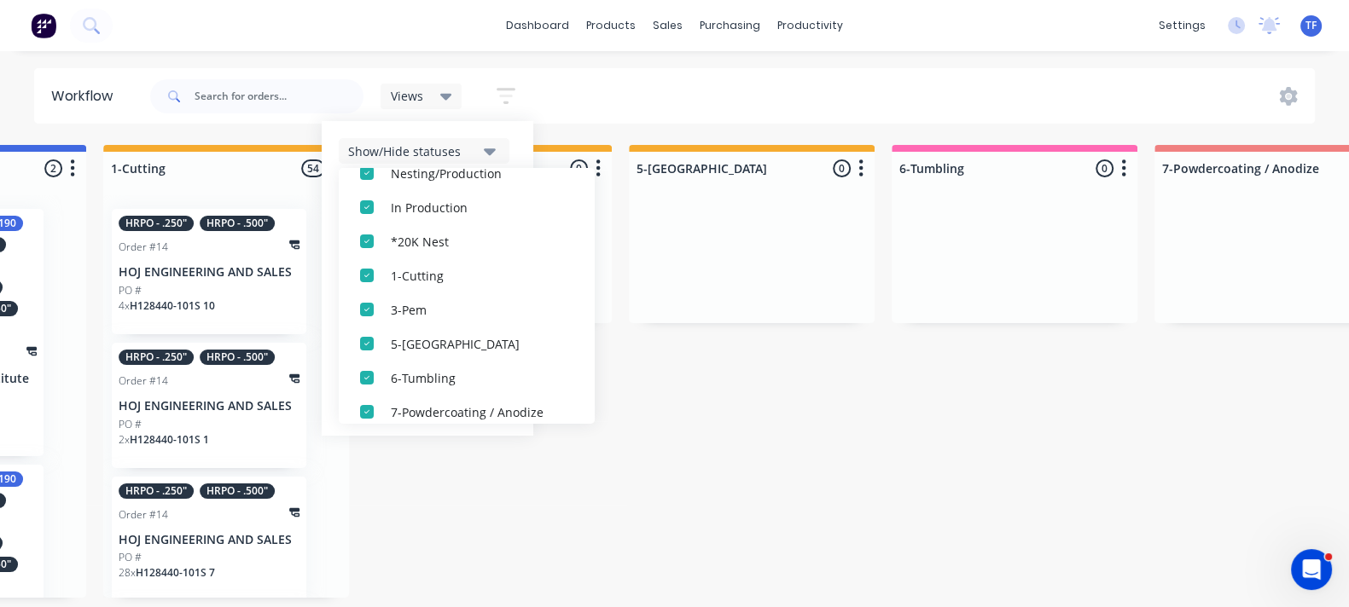
click at [363, 340] on div "button" at bounding box center [367, 344] width 34 height 34
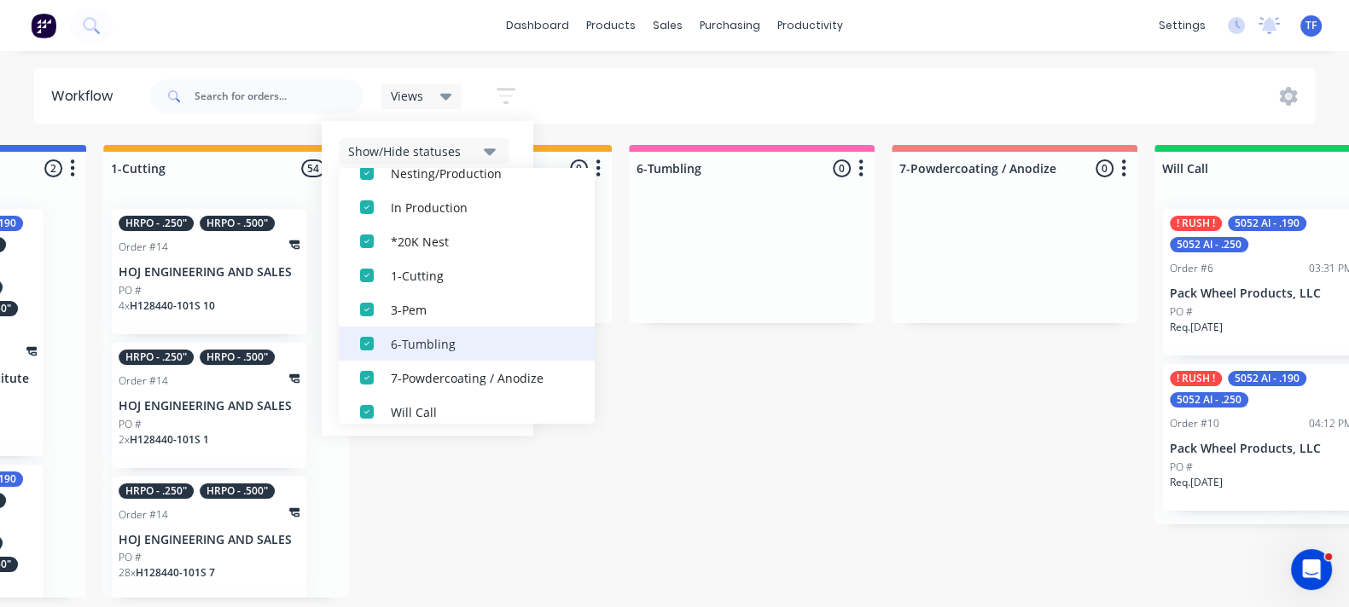
click at [367, 345] on div "button" at bounding box center [367, 344] width 34 height 34
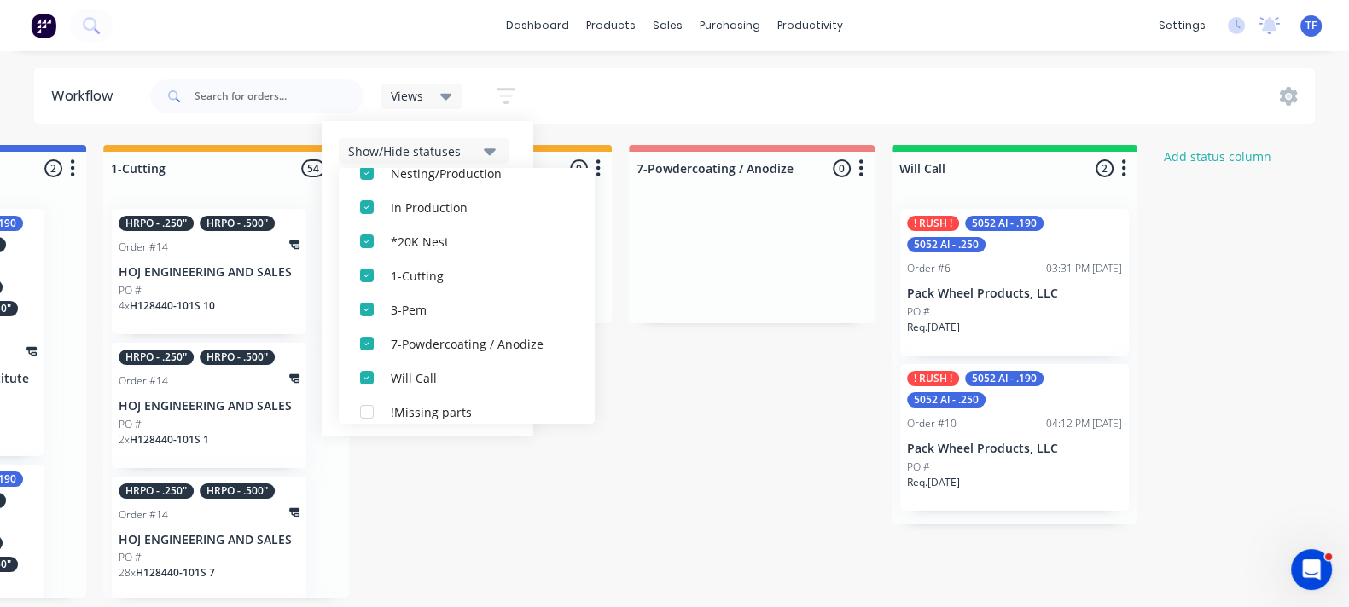
click at [367, 345] on div "button" at bounding box center [367, 344] width 34 height 34
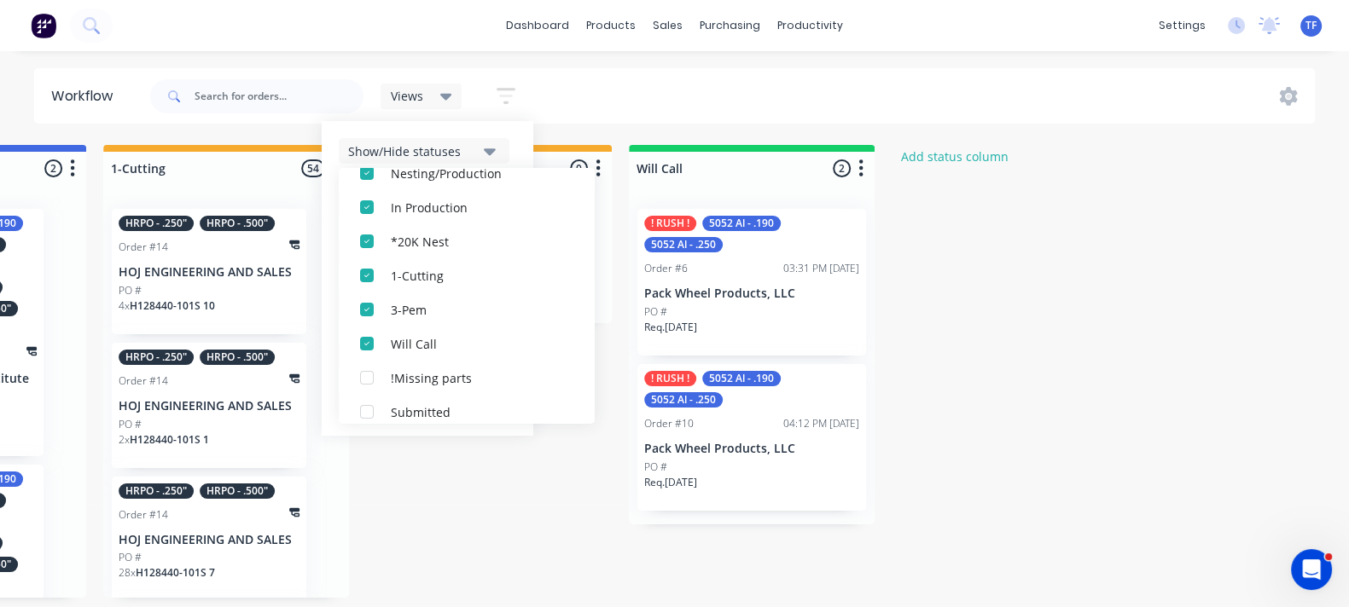
click at [367, 345] on div "button" at bounding box center [367, 344] width 34 height 34
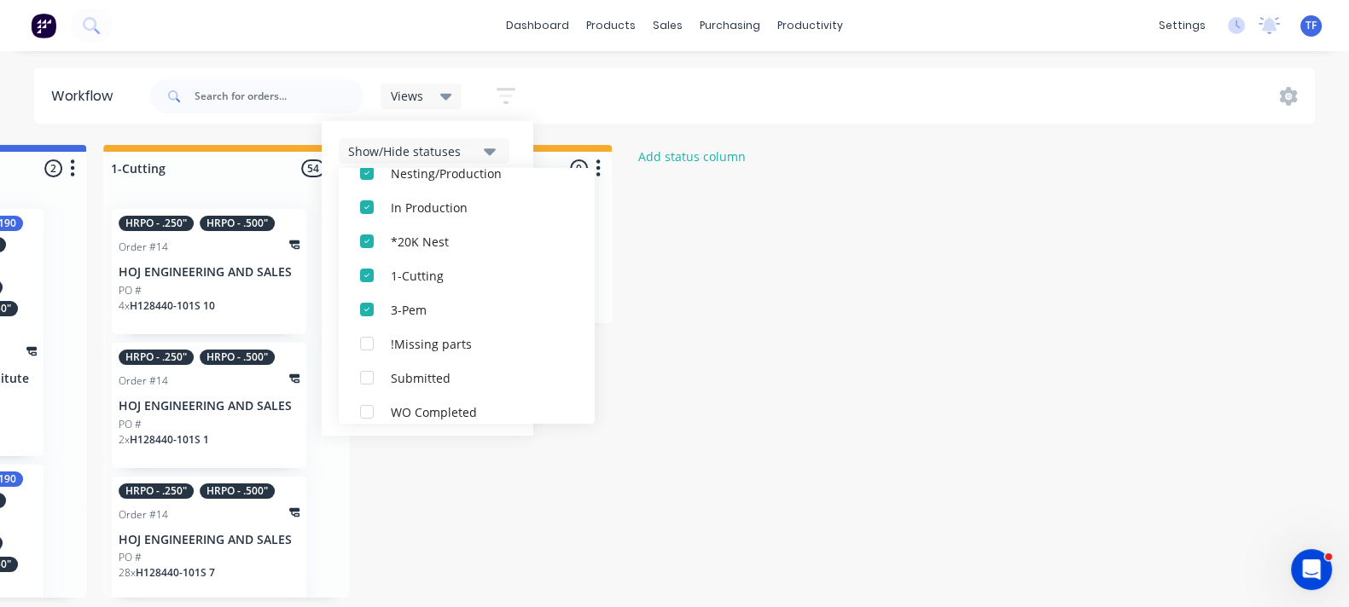
click at [772, 357] on div "Nesting/Production 3 Status colour #273444 hex #273444 Save Cancel Notification…" at bounding box center [1307, 371] width 4082 height 453
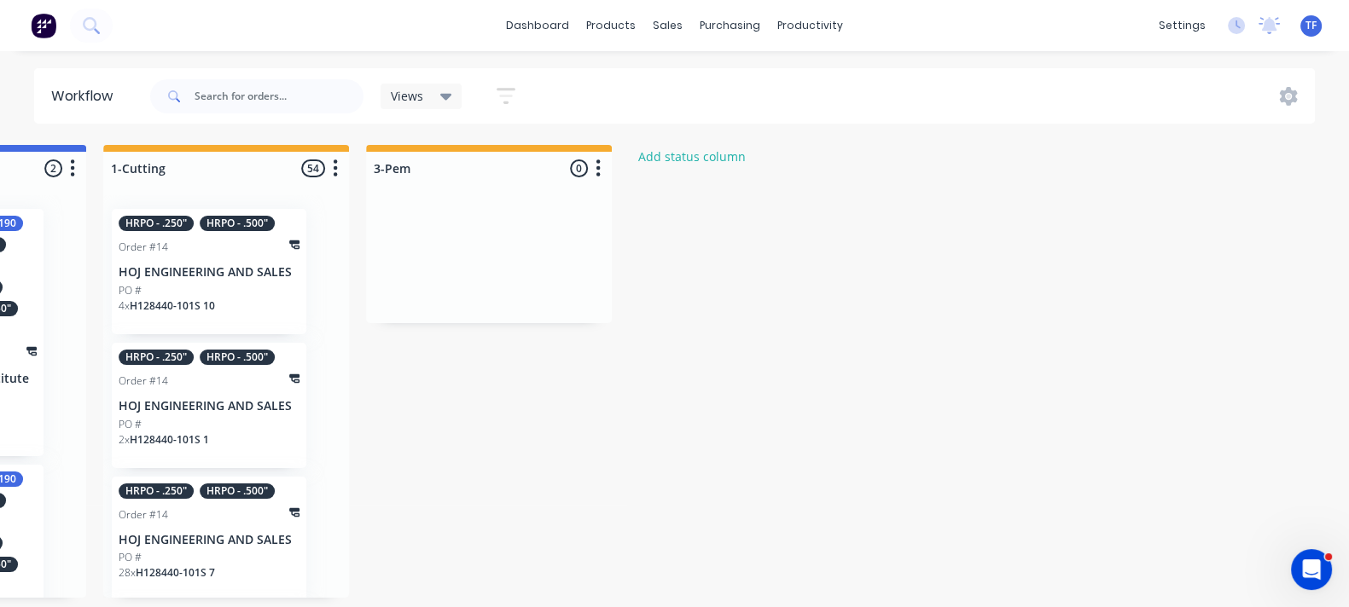
click at [495, 102] on button "button" at bounding box center [506, 95] width 55 height 33
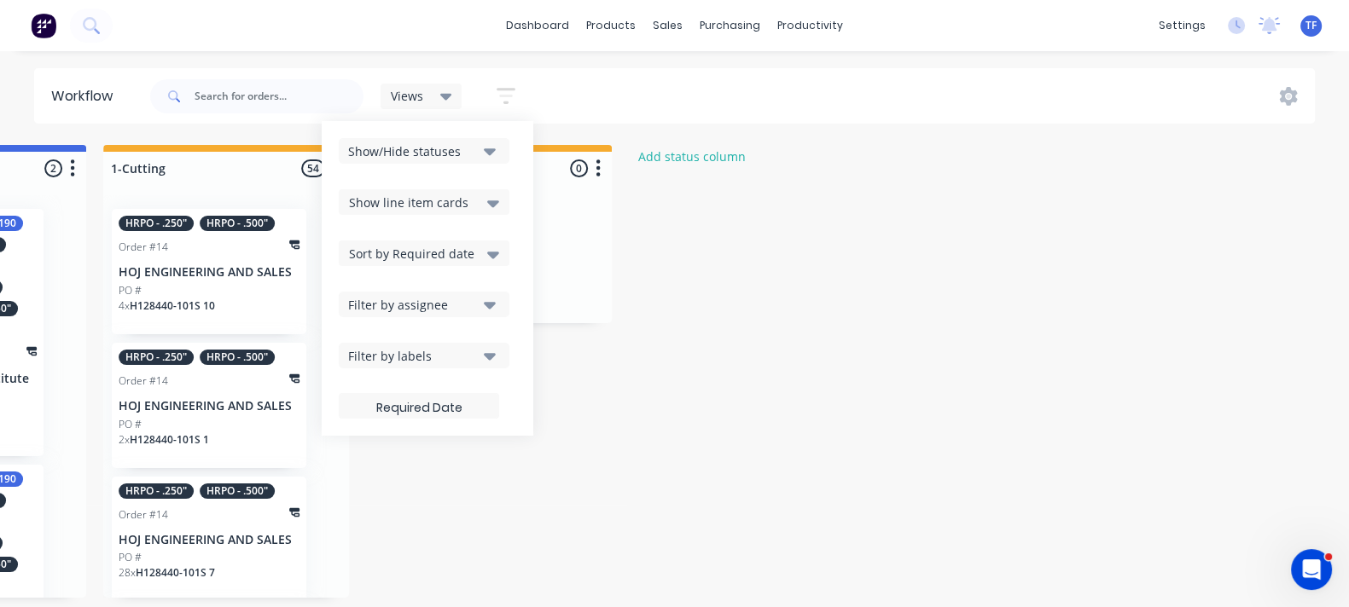
click at [452, 157] on div "Show/Hide statuses" at bounding box center [412, 151] width 129 height 18
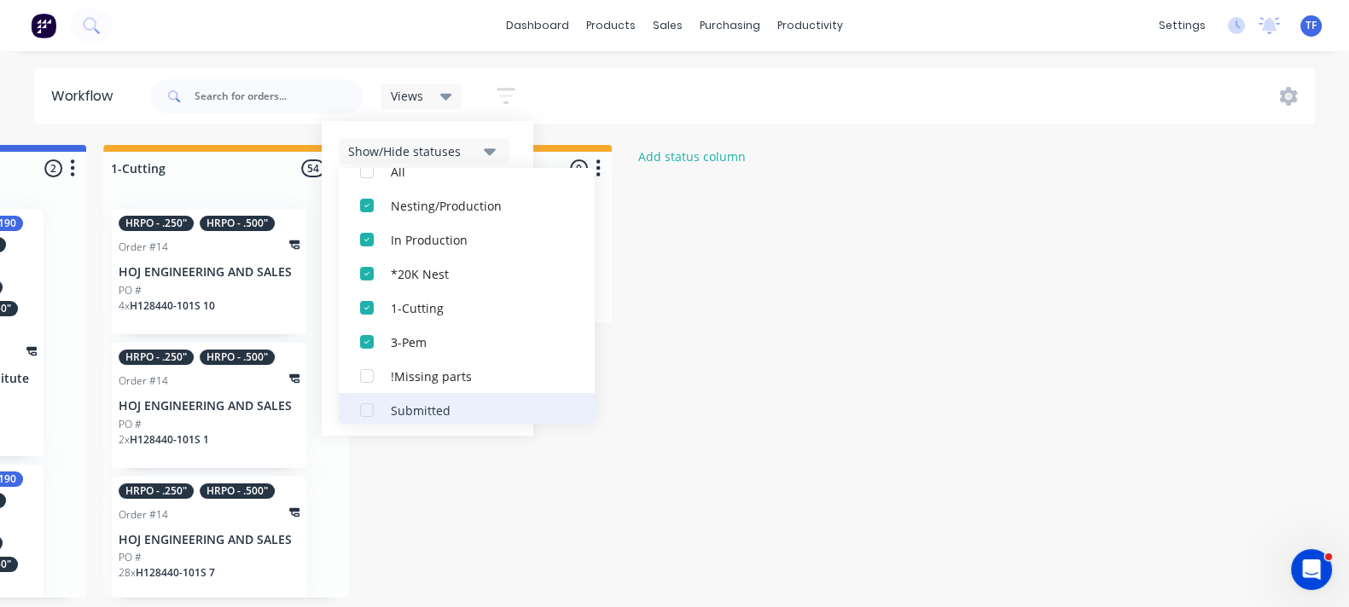
scroll to position [106, 0]
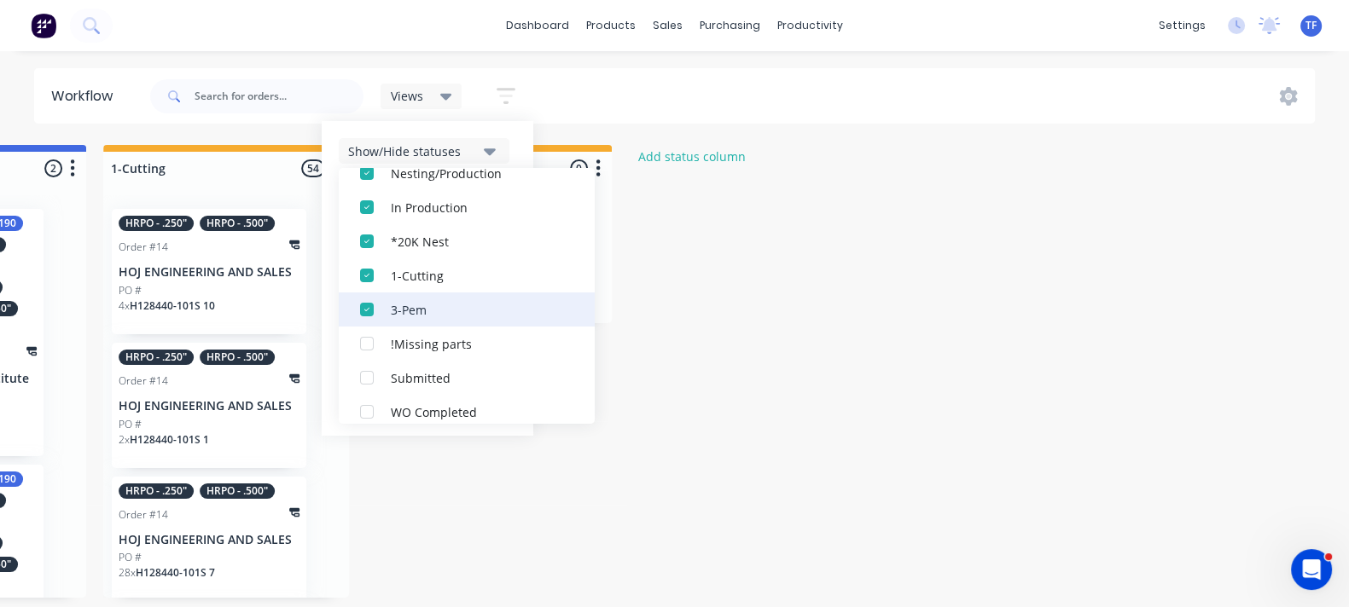
click at [368, 304] on div "button" at bounding box center [367, 310] width 34 height 34
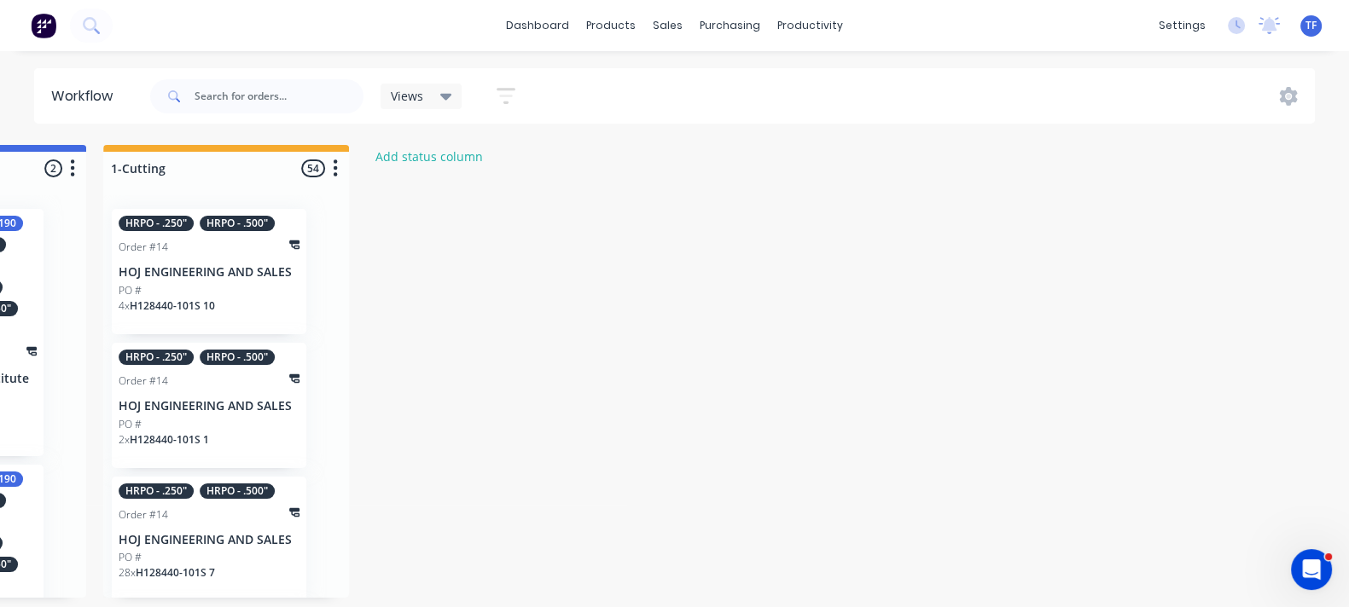
click at [691, 299] on div "Nesting/Production 3 Status colour #273444 hex #273444 Save Cancel Notification…" at bounding box center [1307, 371] width 4082 height 453
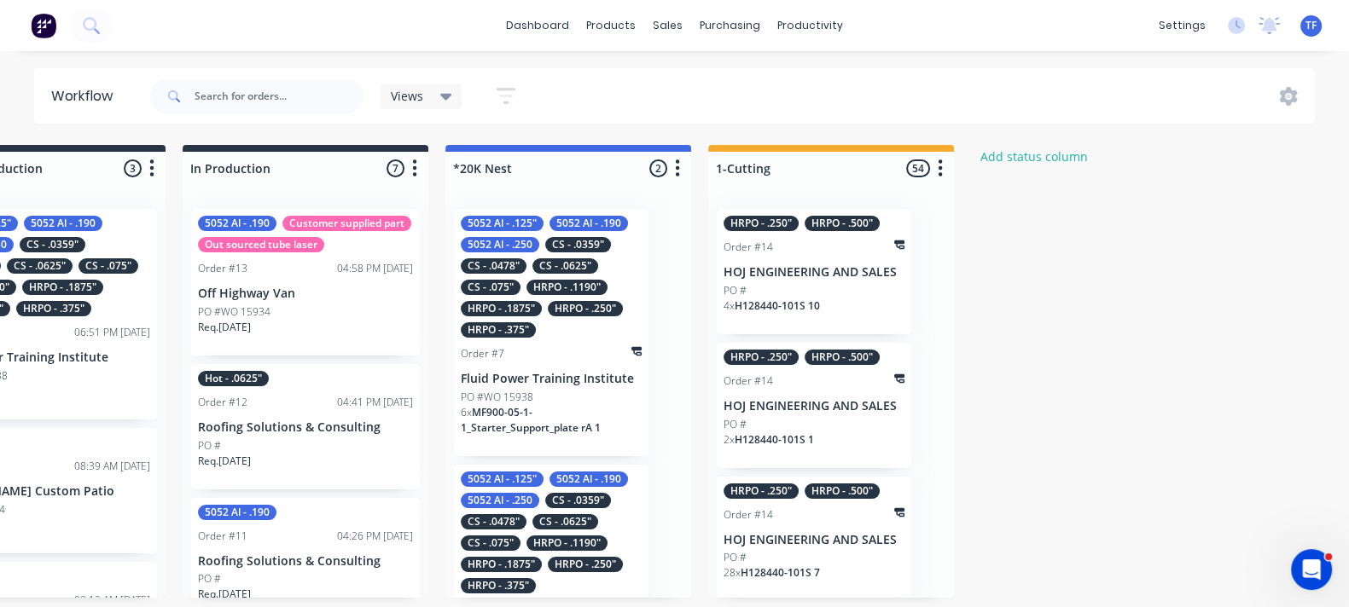
scroll to position [6, 0]
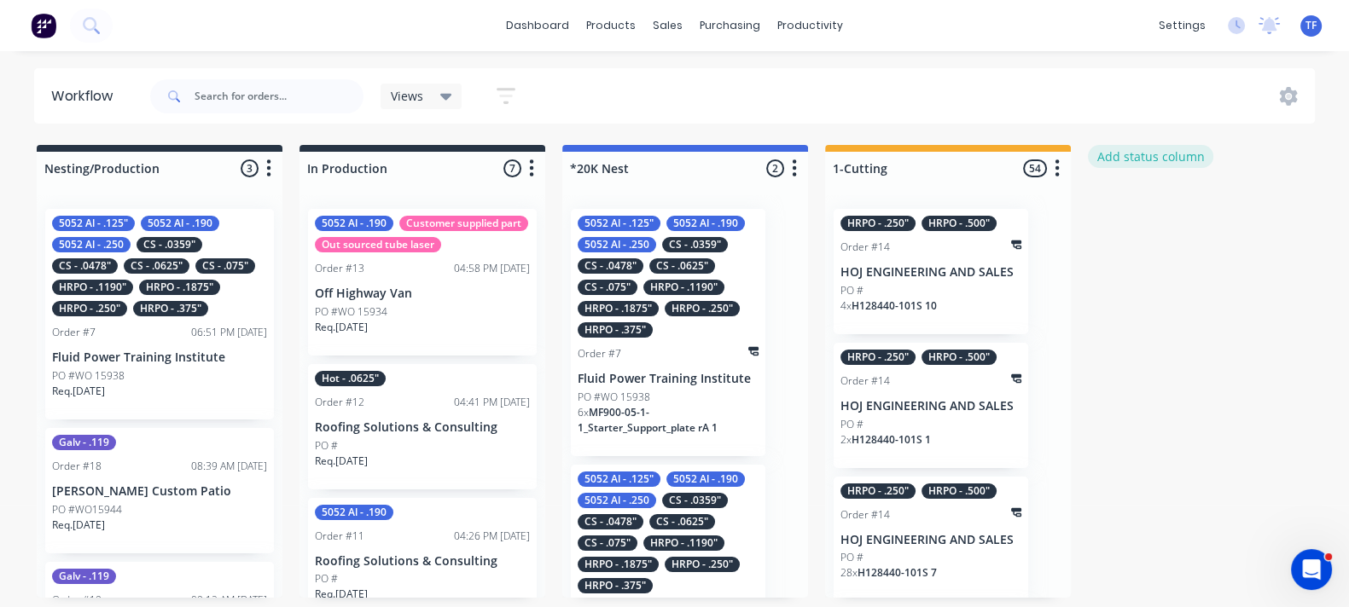
click at [1159, 145] on button "Add status column" at bounding box center [1150, 156] width 125 height 23
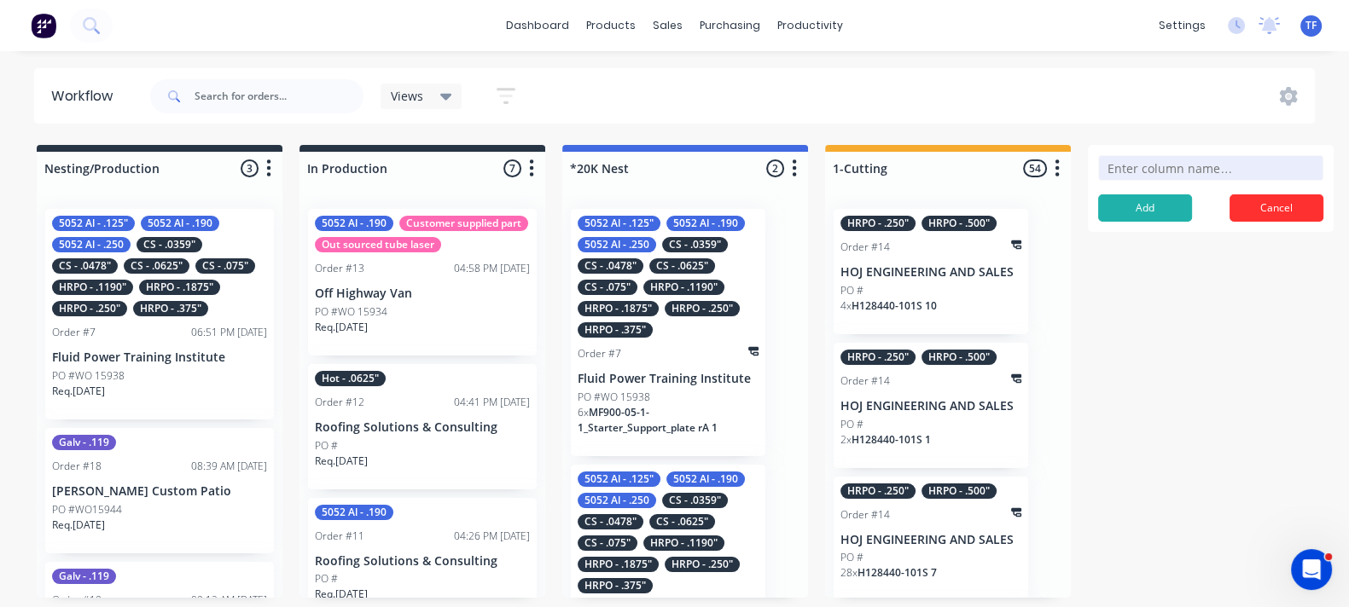
click at [1285, 198] on button "Cancel" at bounding box center [1276, 207] width 94 height 27
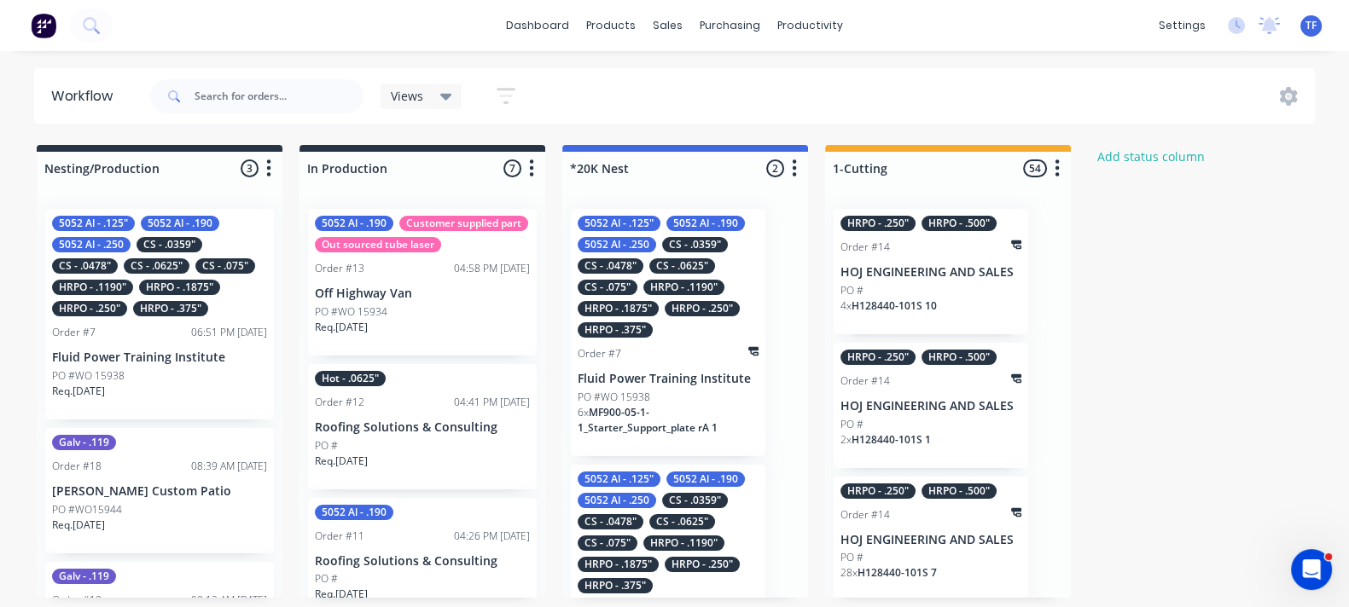
click at [517, 96] on button "button" at bounding box center [506, 95] width 55 height 33
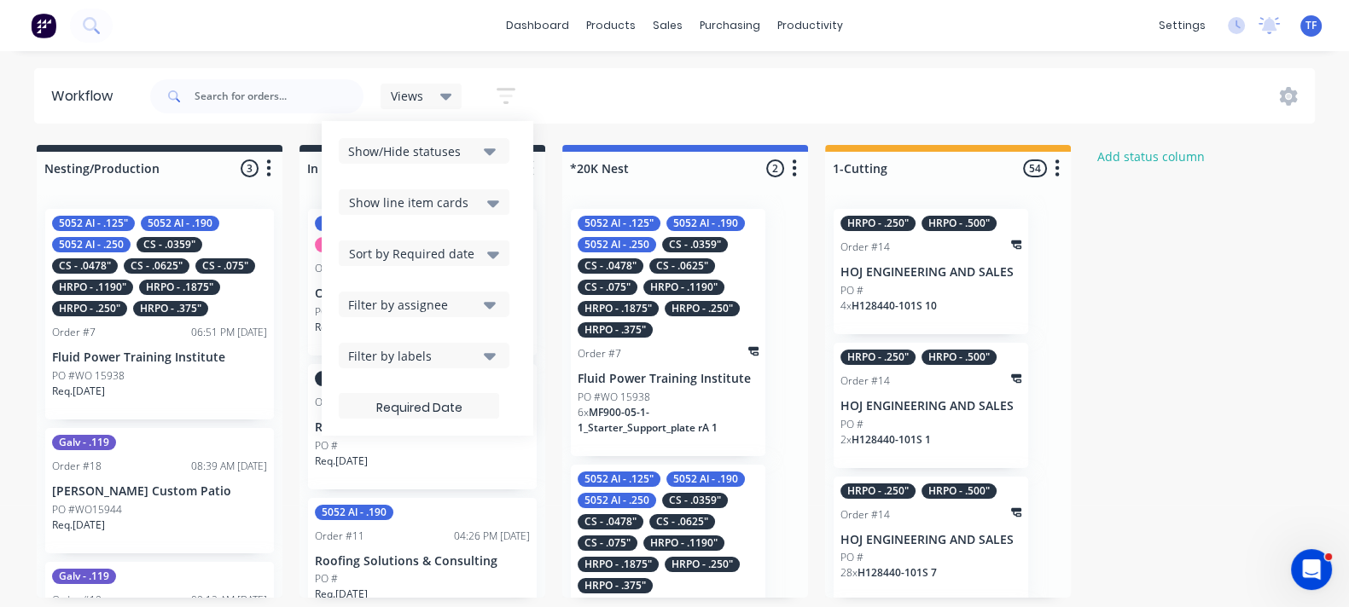
click at [466, 158] on div "Show/Hide statuses" at bounding box center [412, 151] width 129 height 18
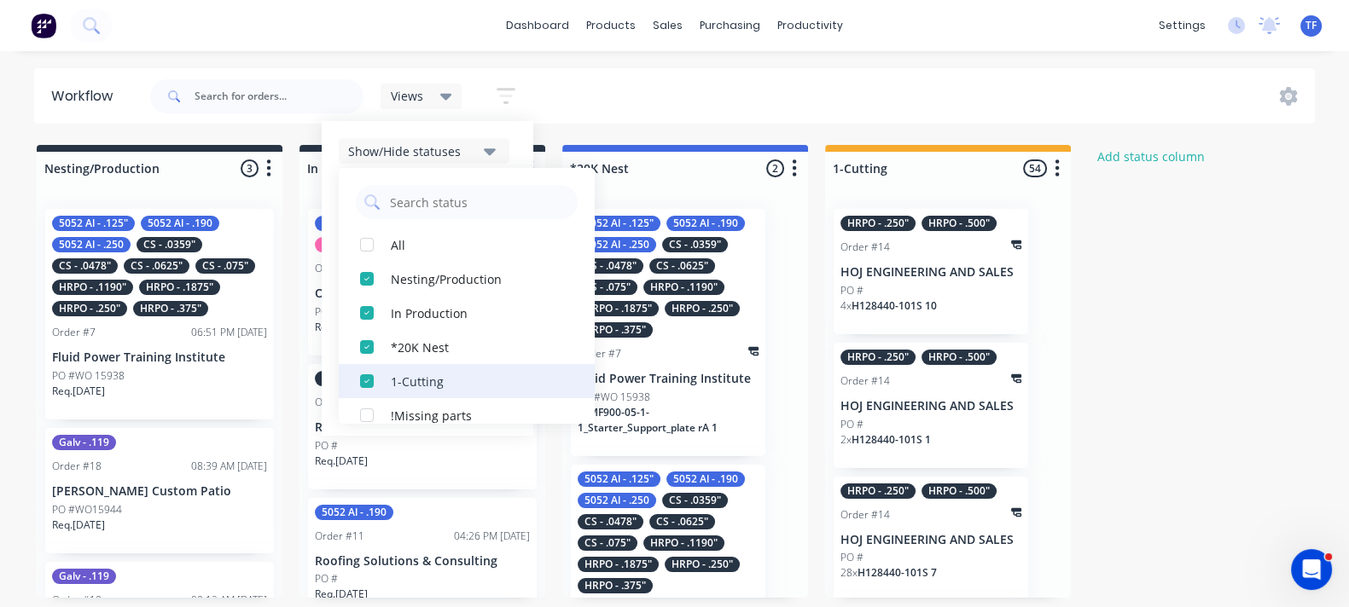
click at [419, 373] on div "1-Cutting" at bounding box center [476, 381] width 171 height 18
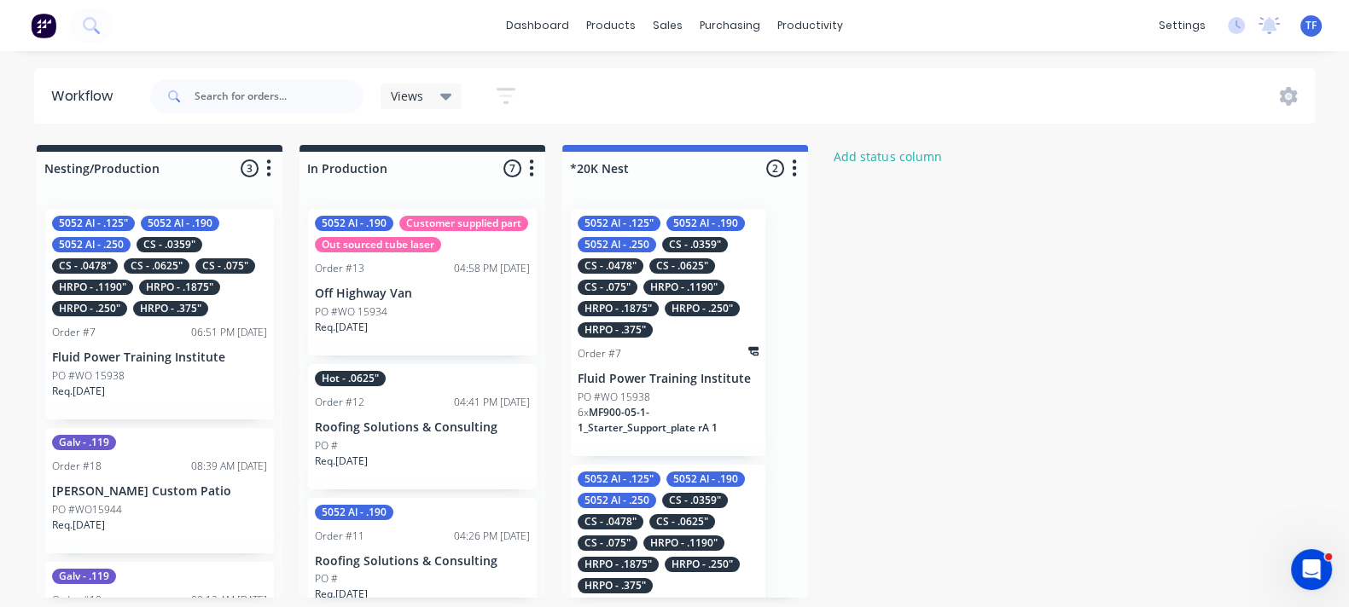
click at [511, 103] on icon "button" at bounding box center [505, 95] width 19 height 21
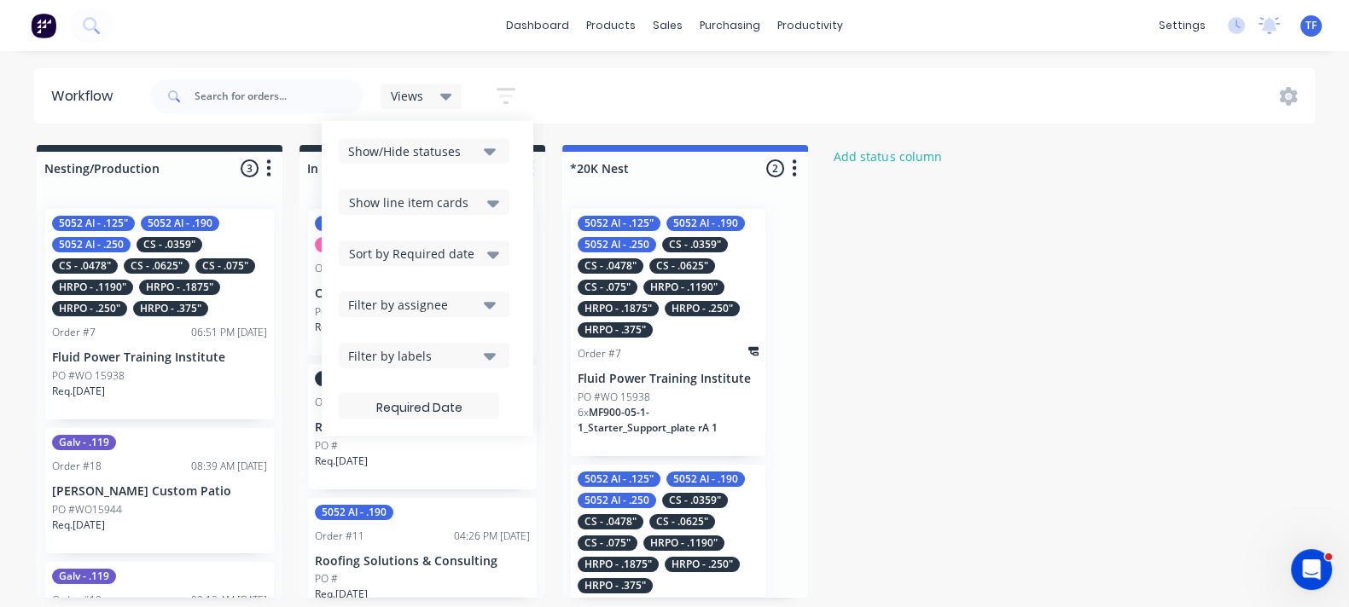
click at [455, 158] on div "Show/Hide statuses" at bounding box center [412, 151] width 129 height 18
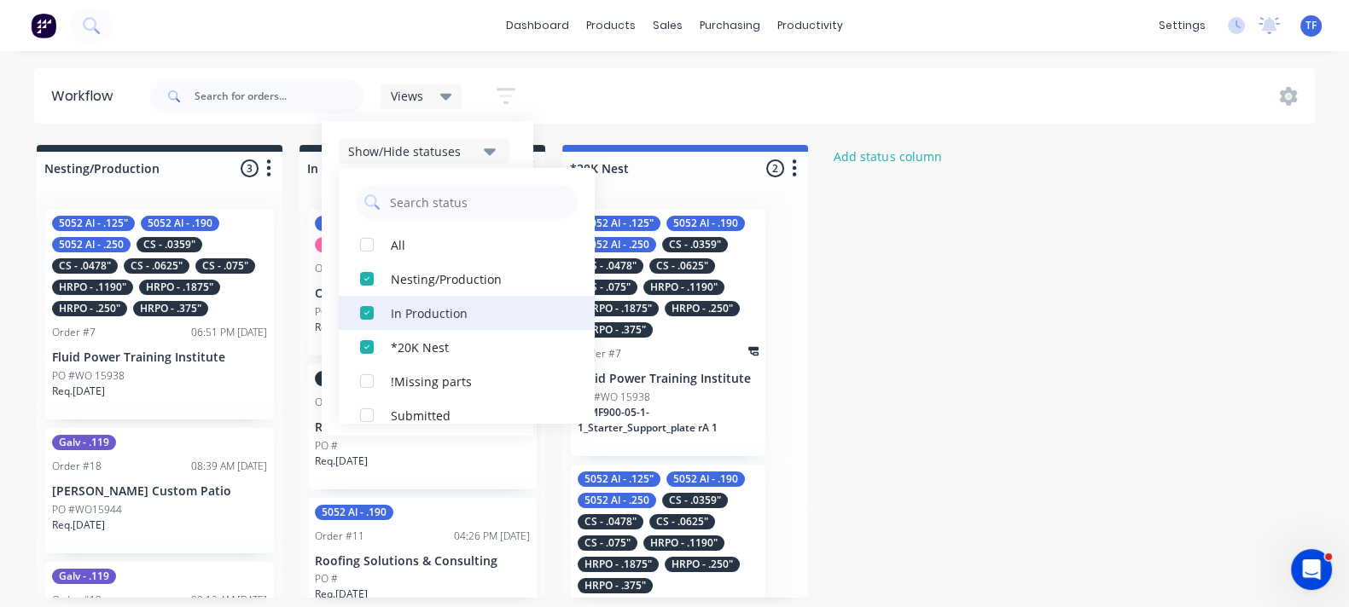
click at [364, 315] on div "button" at bounding box center [367, 313] width 34 height 34
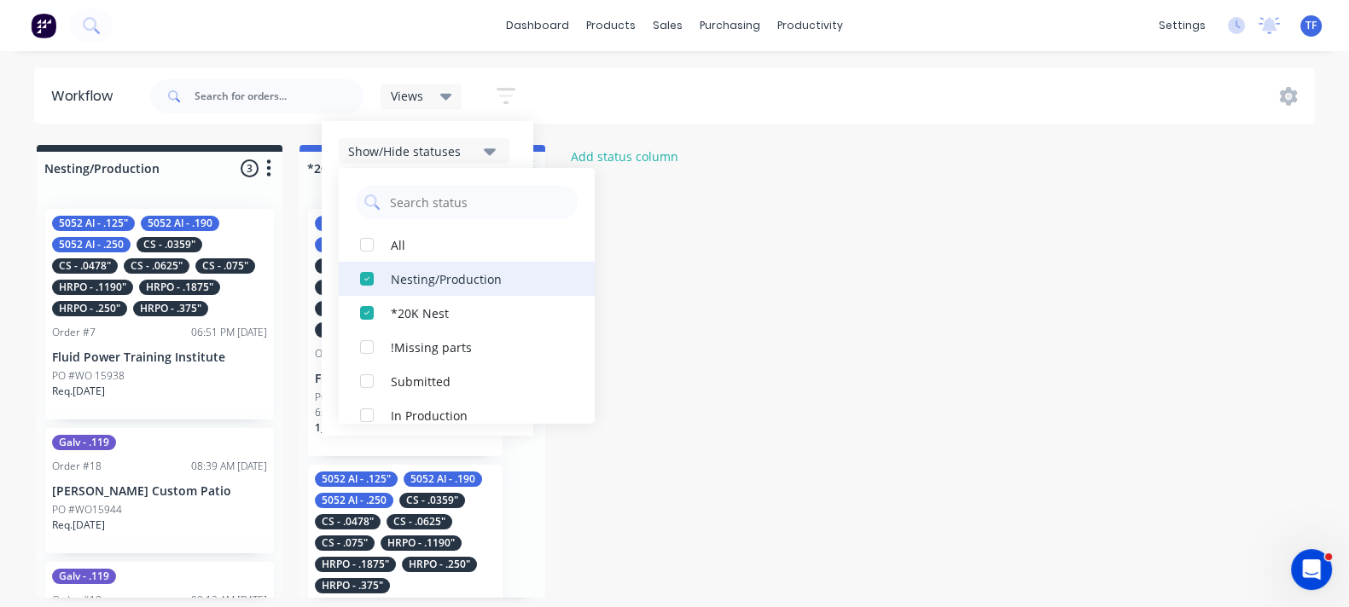
click at [372, 276] on div "button" at bounding box center [367, 279] width 34 height 34
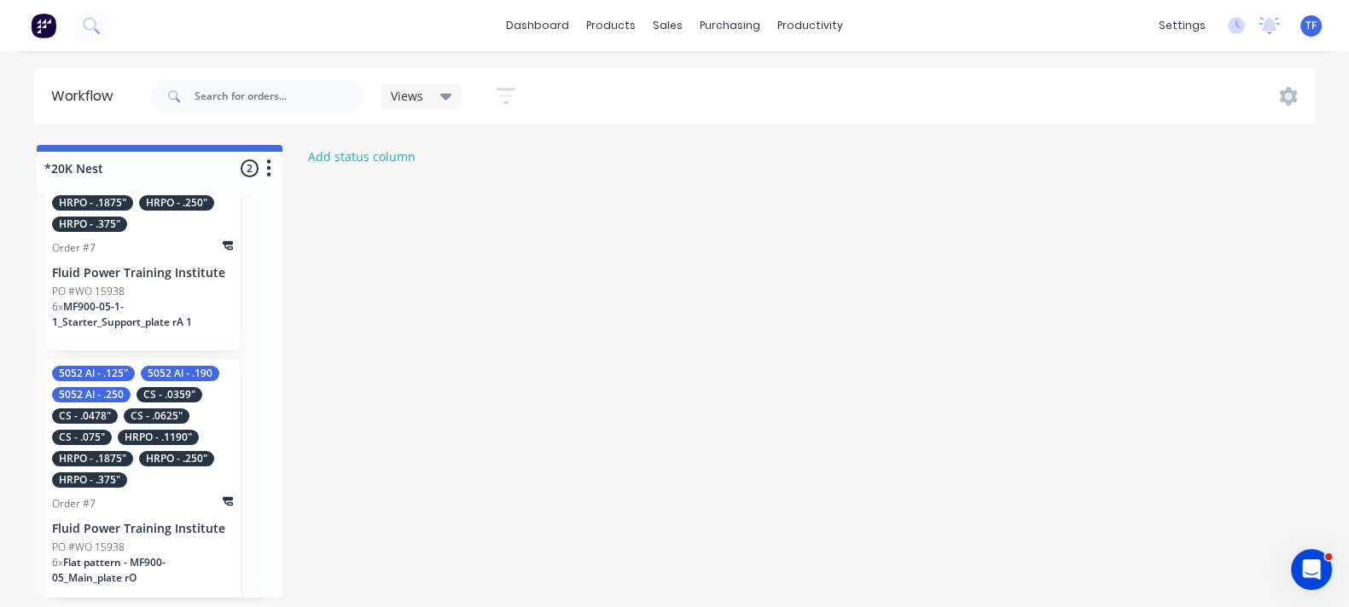
scroll to position [111, 0]
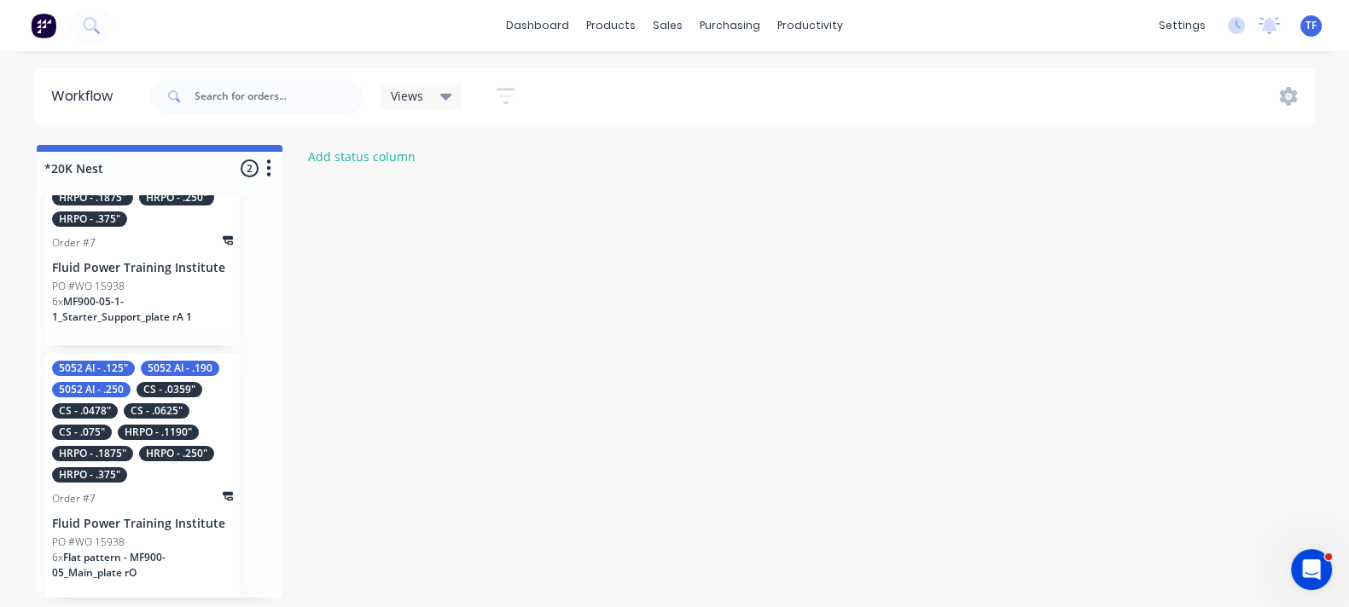
click at [213, 339] on div "5052 Al - .125" 5052 Al - .190 5052 Al - .250 CS - .0359" CS - .0478" CS - .062…" at bounding box center [160, 396] width 246 height 403
click at [196, 281] on div "PO #WO 15938" at bounding box center [142, 286] width 181 height 15
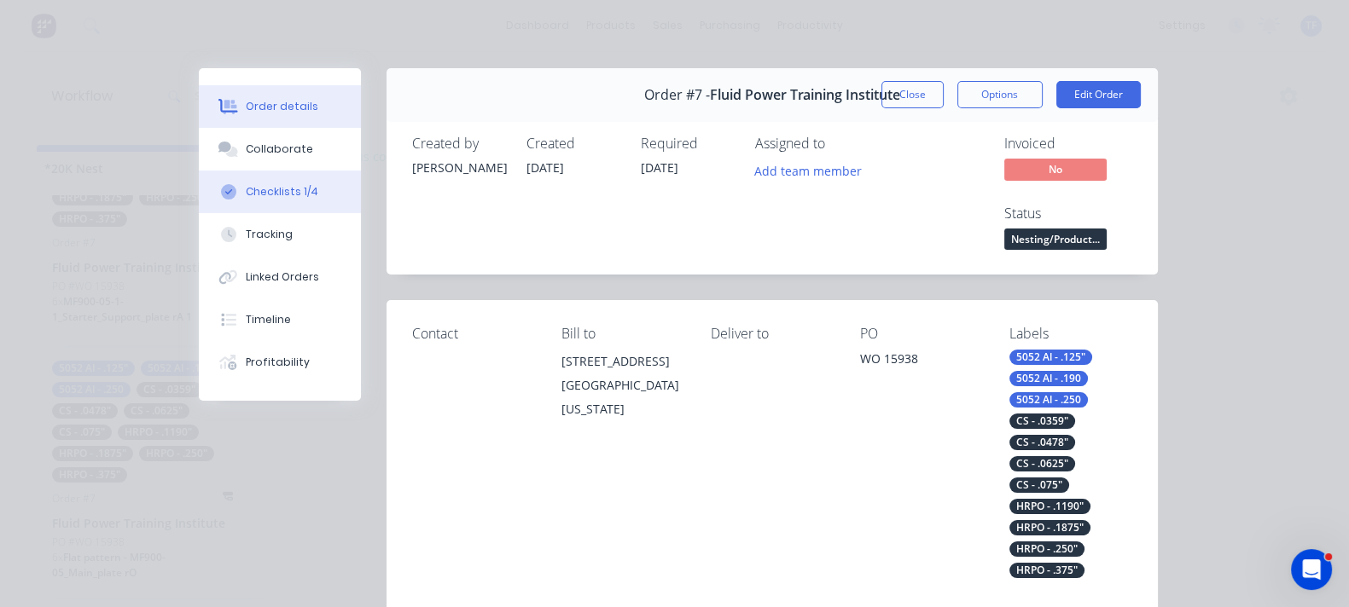
click at [246, 195] on div "Checklists 1/4" at bounding box center [282, 191] width 73 height 15
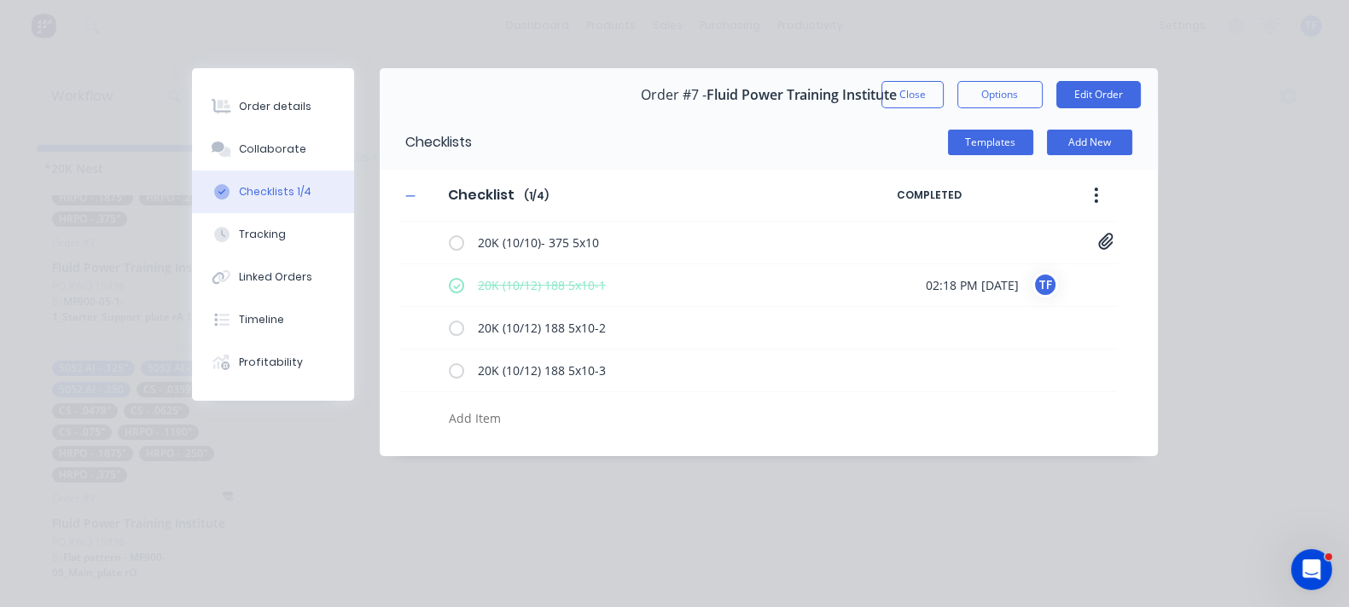
click at [943, 95] on button "Close" at bounding box center [912, 94] width 62 height 27
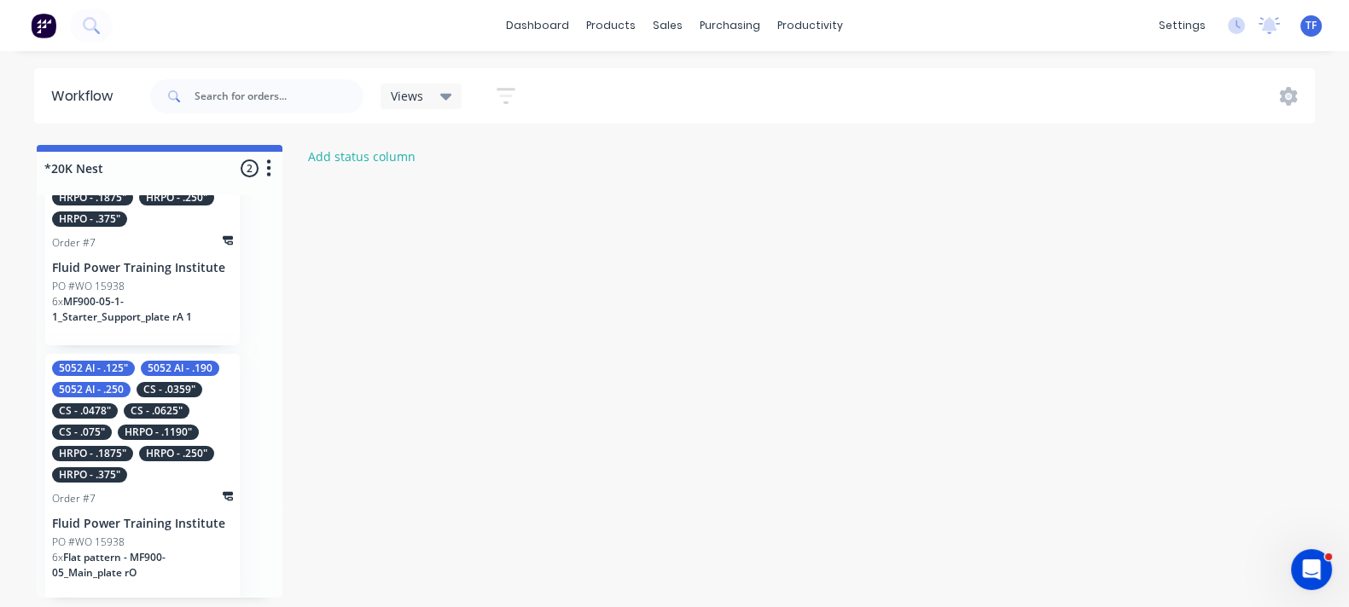
scroll to position [0, 0]
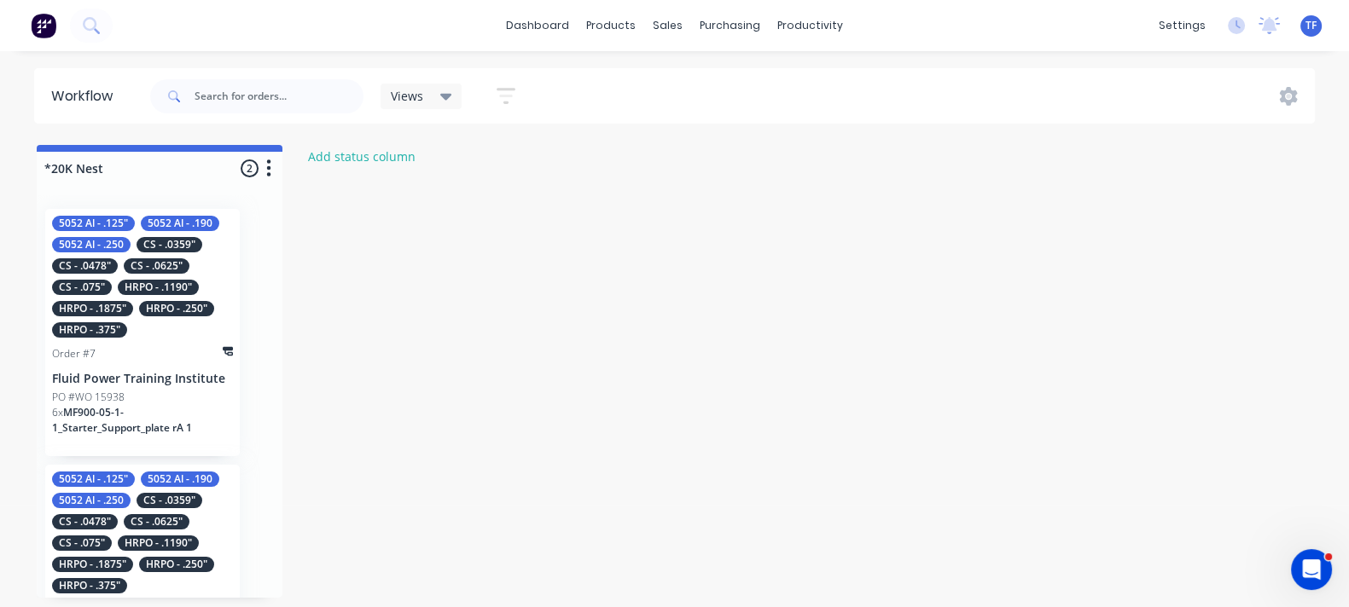
click at [151, 292] on div "5052 Al - .125" 5052 Al - .190 5052 Al - .250 CS - .0359" CS - .0478" CS - .062…" at bounding box center [142, 277] width 181 height 122
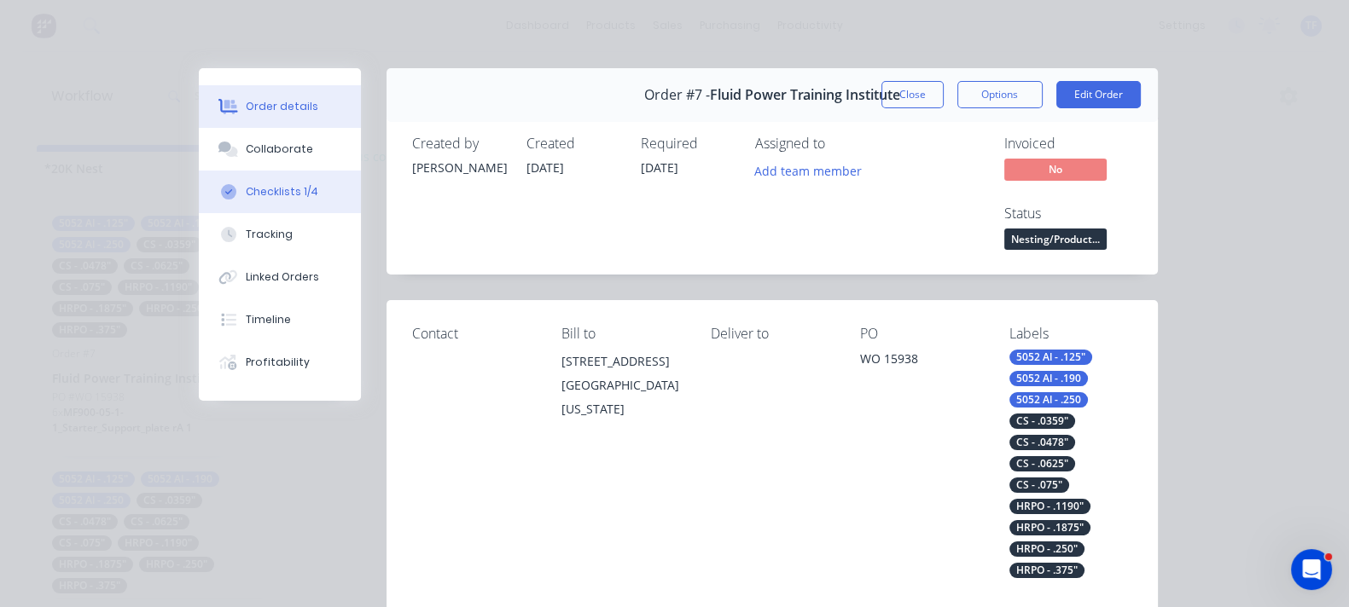
click at [246, 192] on div "Checklists 1/4" at bounding box center [282, 191] width 73 height 15
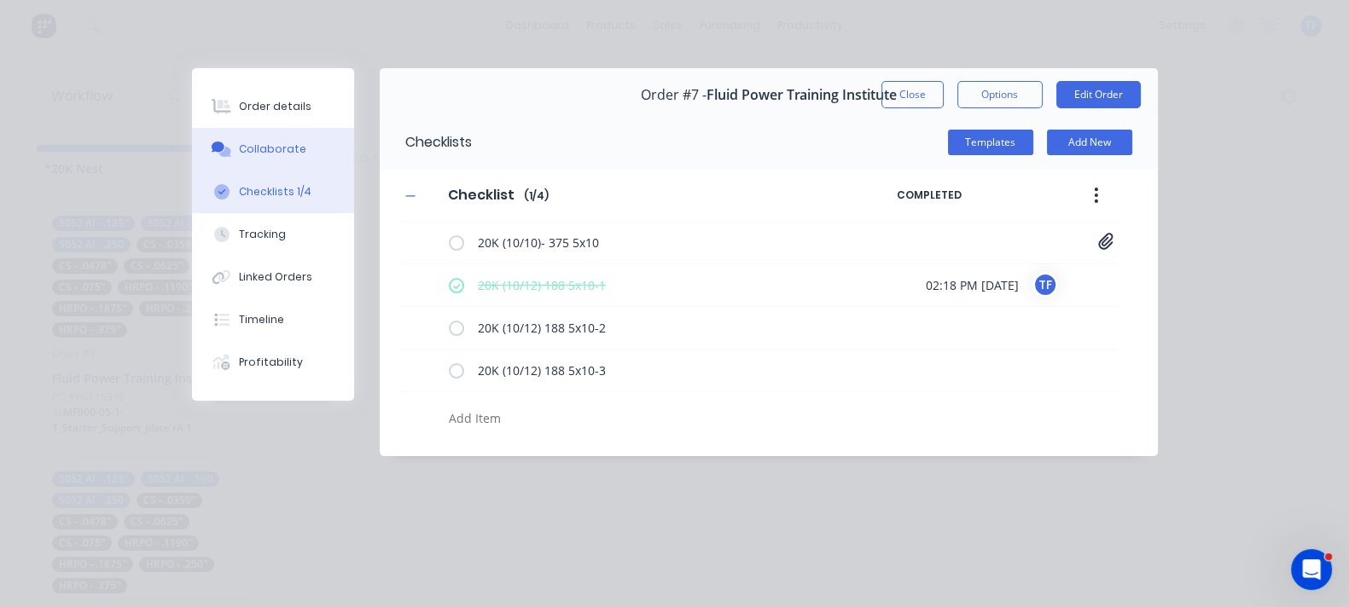
click at [239, 151] on div "Collaborate" at bounding box center [272, 149] width 67 height 15
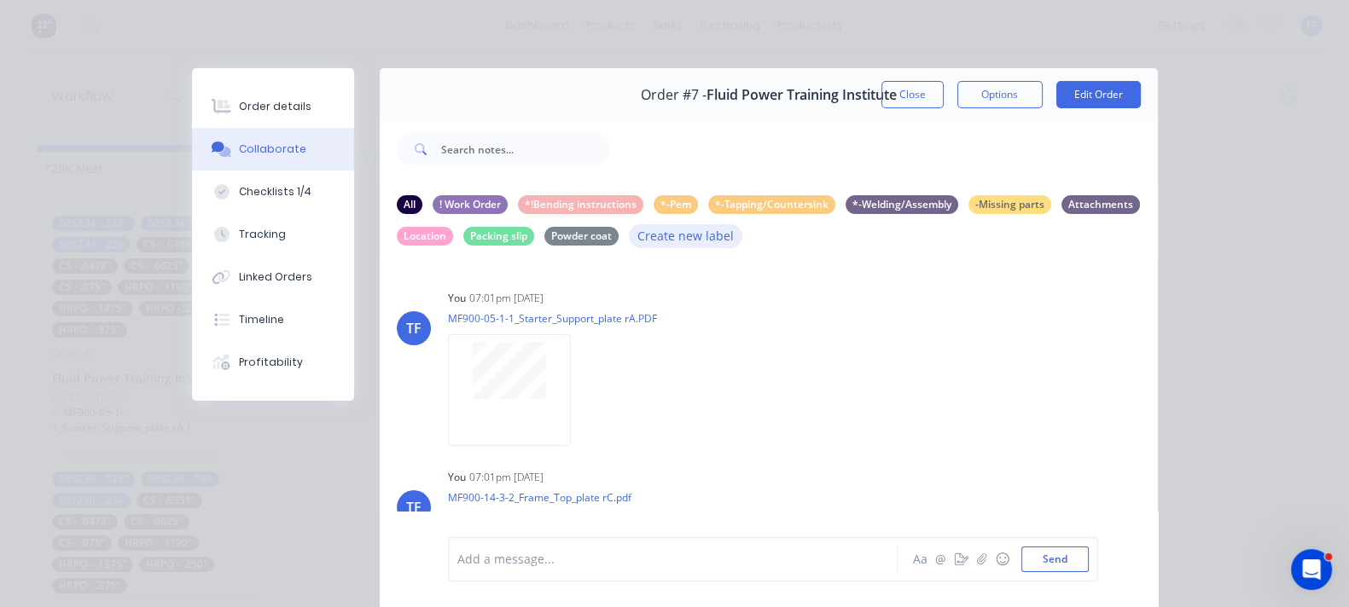
click at [629, 241] on button "Create new label" at bounding box center [686, 235] width 114 height 23
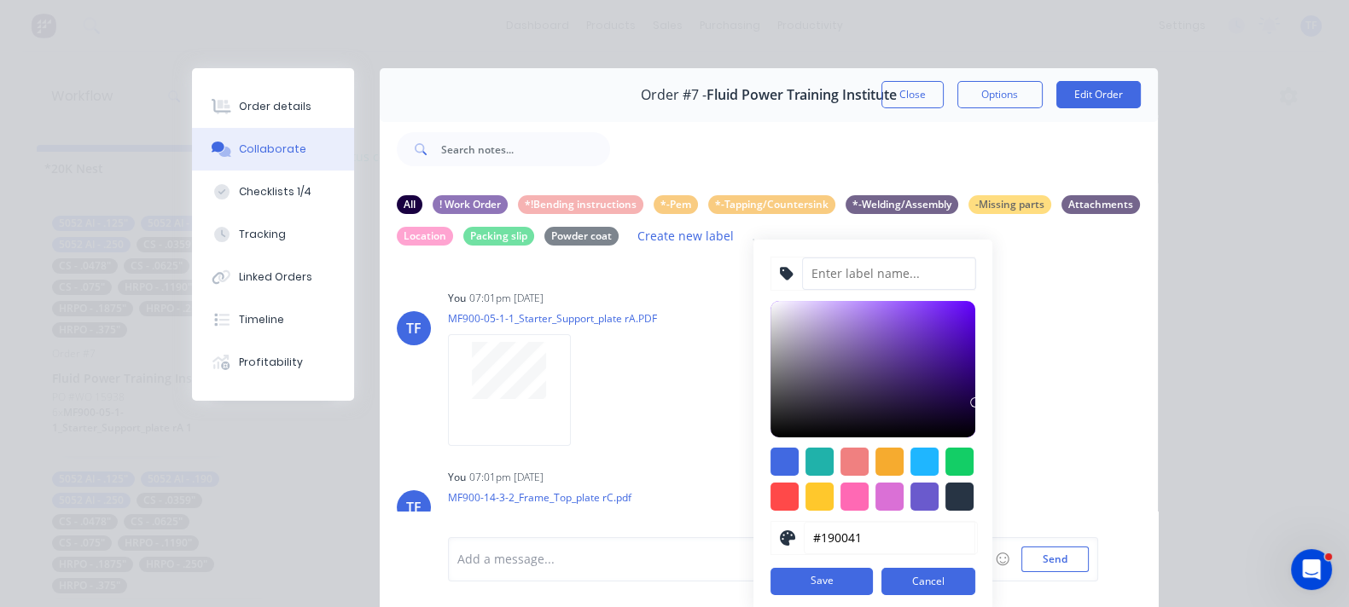
click at [802, 267] on input at bounding box center [889, 274] width 174 height 32
type input "Nesting"
click at [770, 583] on button "Save" at bounding box center [821, 581] width 102 height 27
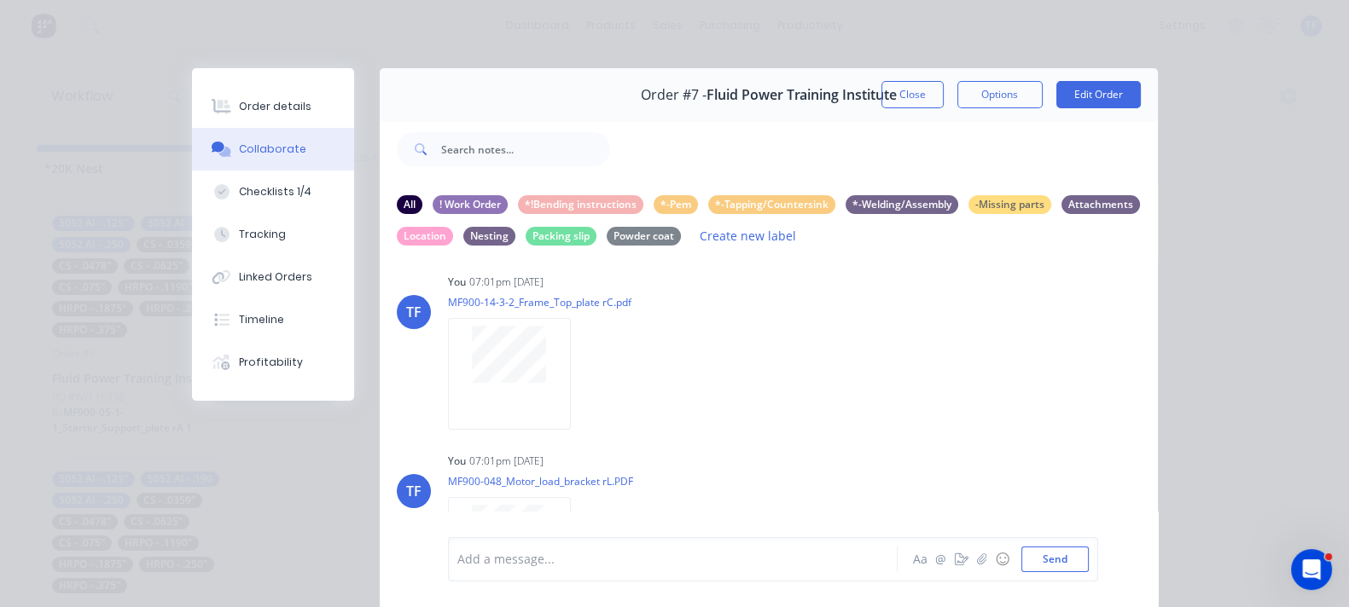
scroll to position [426, 0]
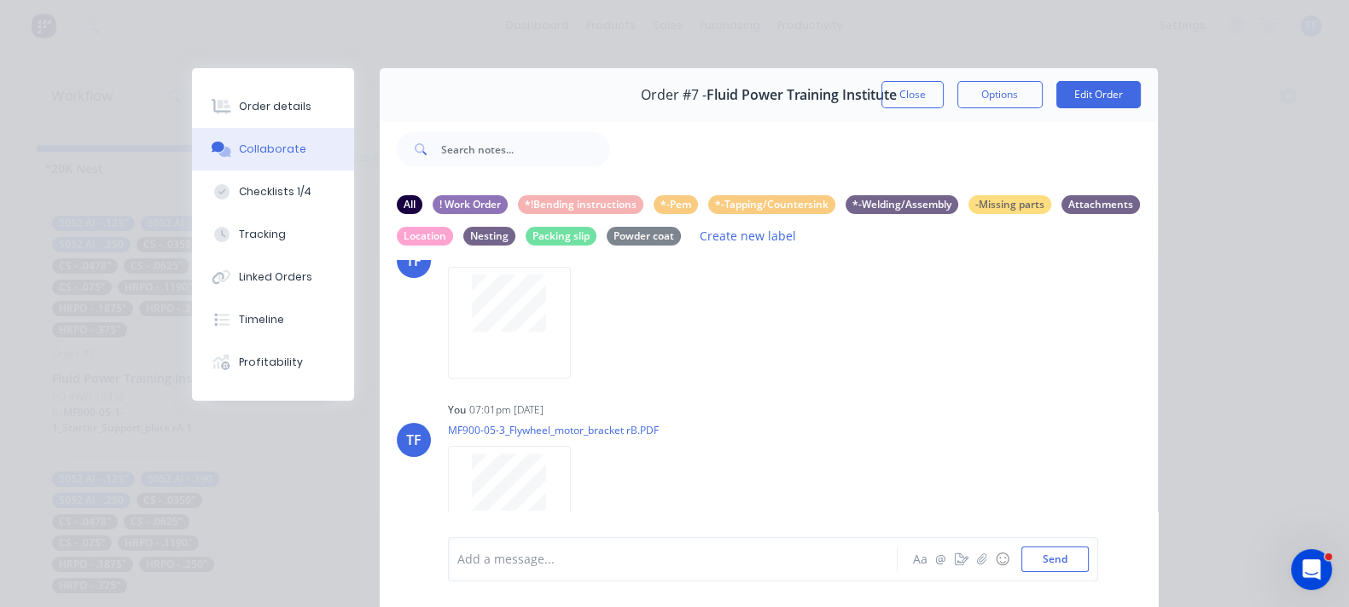
click at [458, 553] on div at bounding box center [677, 560] width 438 height 18
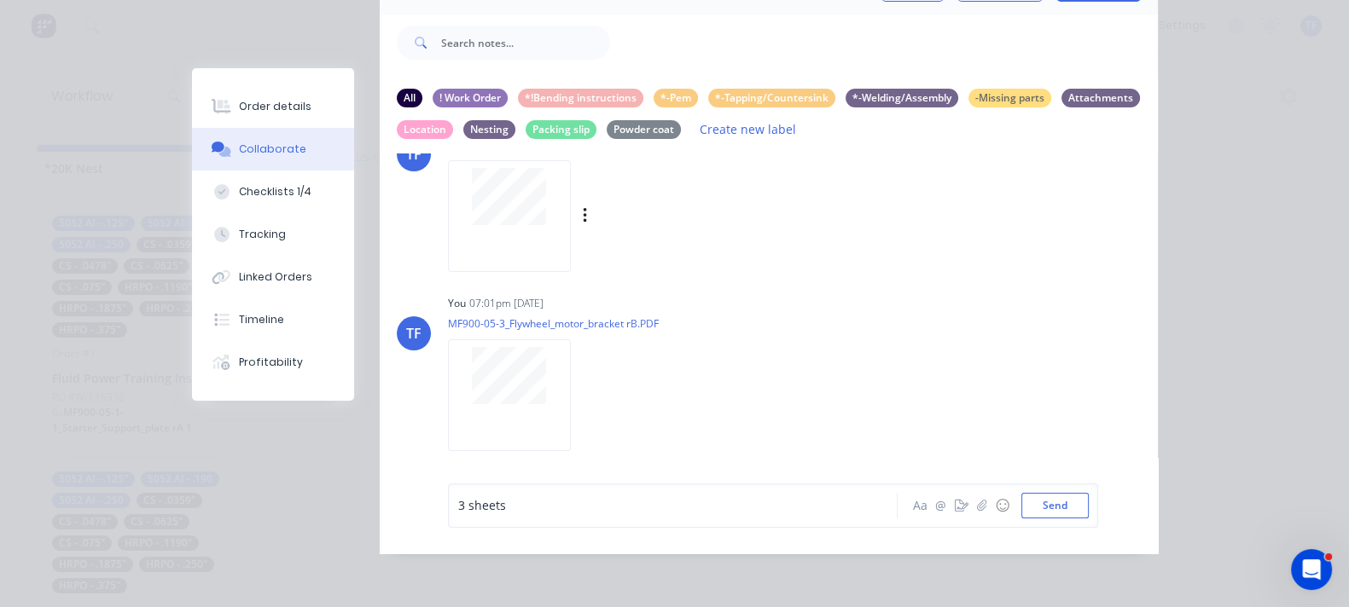
scroll to position [122, 0]
click at [515, 119] on div "Nesting" at bounding box center [489, 128] width 52 height 19
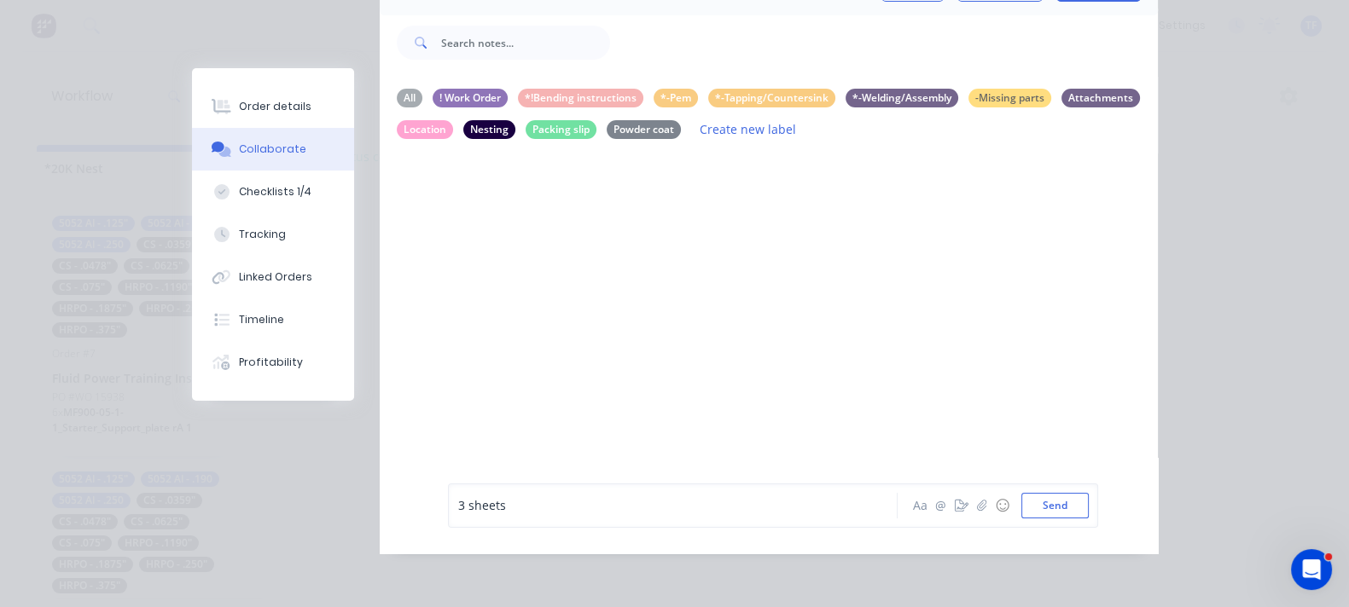
drag, startPoint x: 1094, startPoint y: 79, endPoint x: 1193, endPoint y: 169, distance: 134.1
click at [1158, 169] on div at bounding box center [769, 306] width 778 height 305
click at [691, 123] on button "Create new label" at bounding box center [748, 129] width 114 height 23
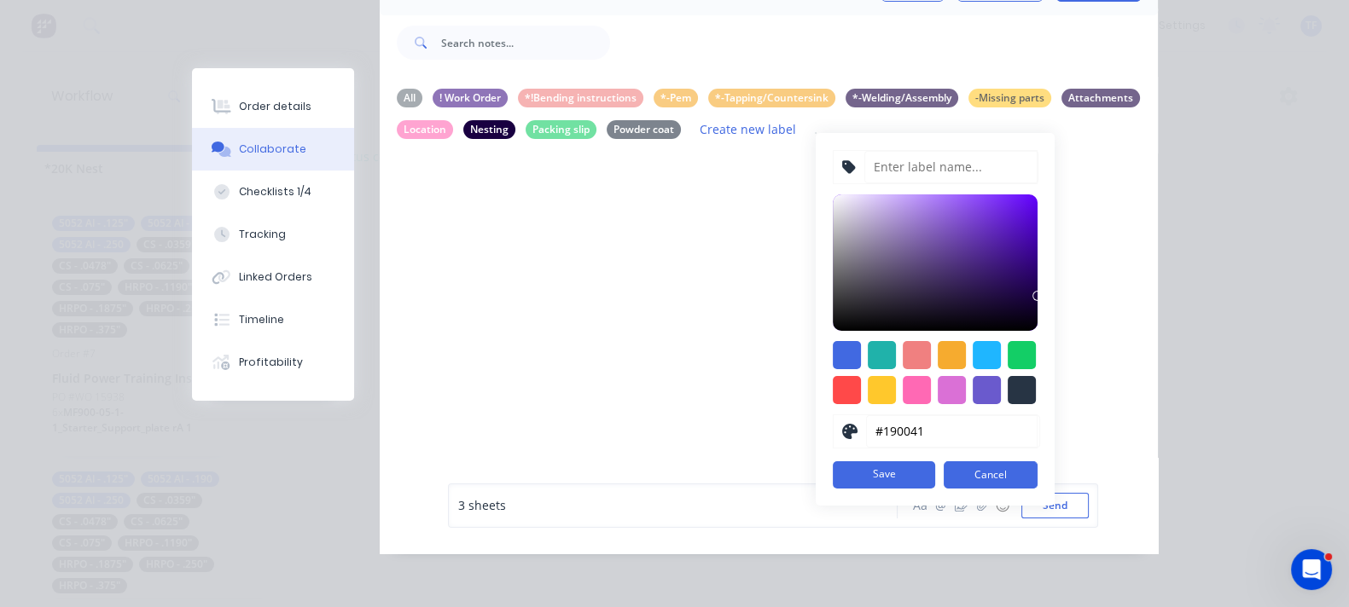
click at [816, 443] on div "#190041 hex #190041 Save Cancel" at bounding box center [935, 319] width 239 height 373
click at [943, 462] on button "Cancel" at bounding box center [990, 475] width 94 height 27
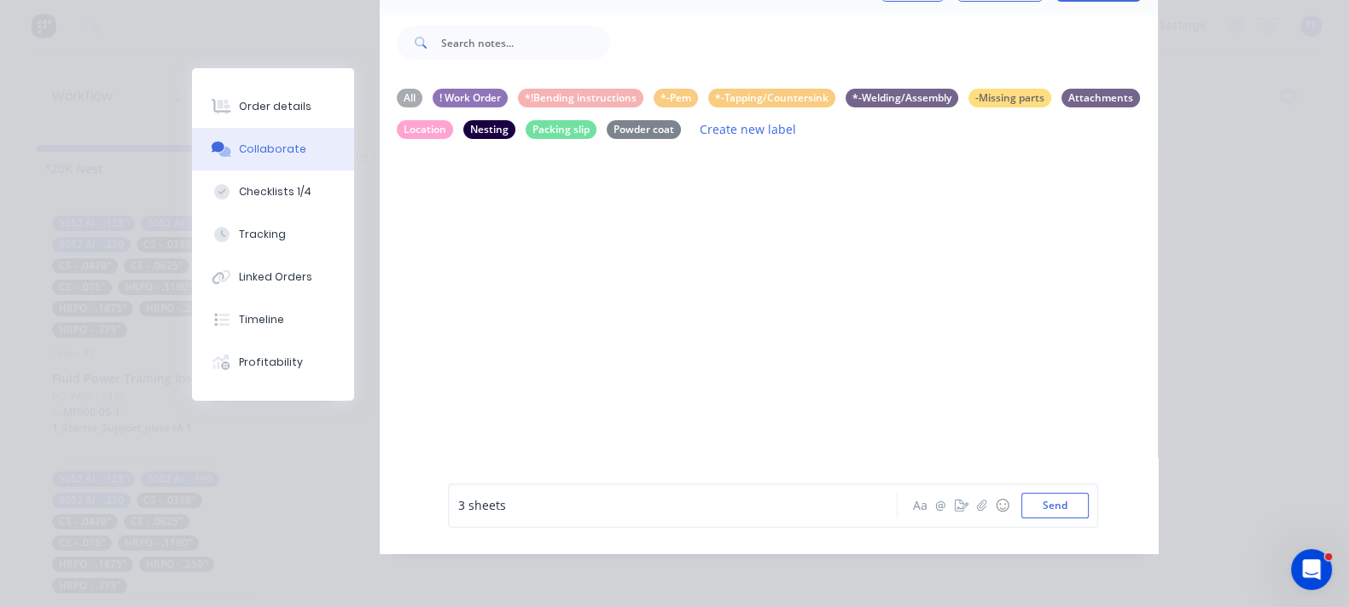
click at [457, 515] on div "3 sheets" at bounding box center [676, 506] width 439 height 26
click at [397, 88] on div "All" at bounding box center [410, 97] width 26 height 19
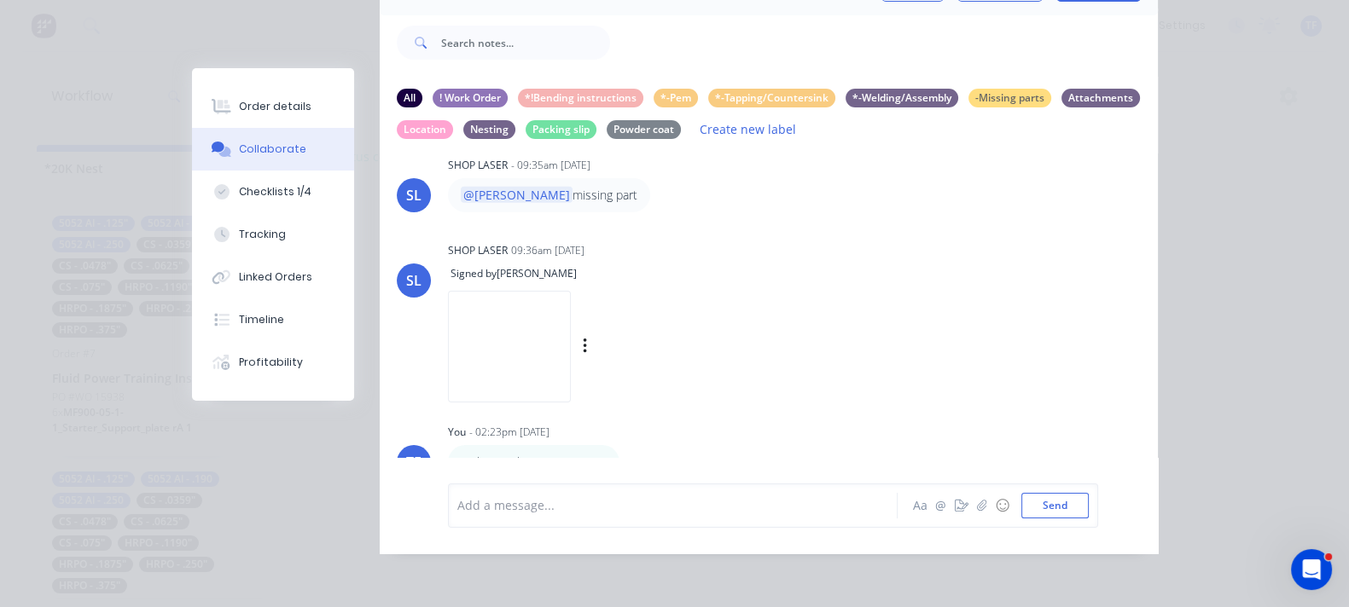
scroll to position [5396, 0]
click at [629, 449] on icon "button" at bounding box center [631, 459] width 5 height 20
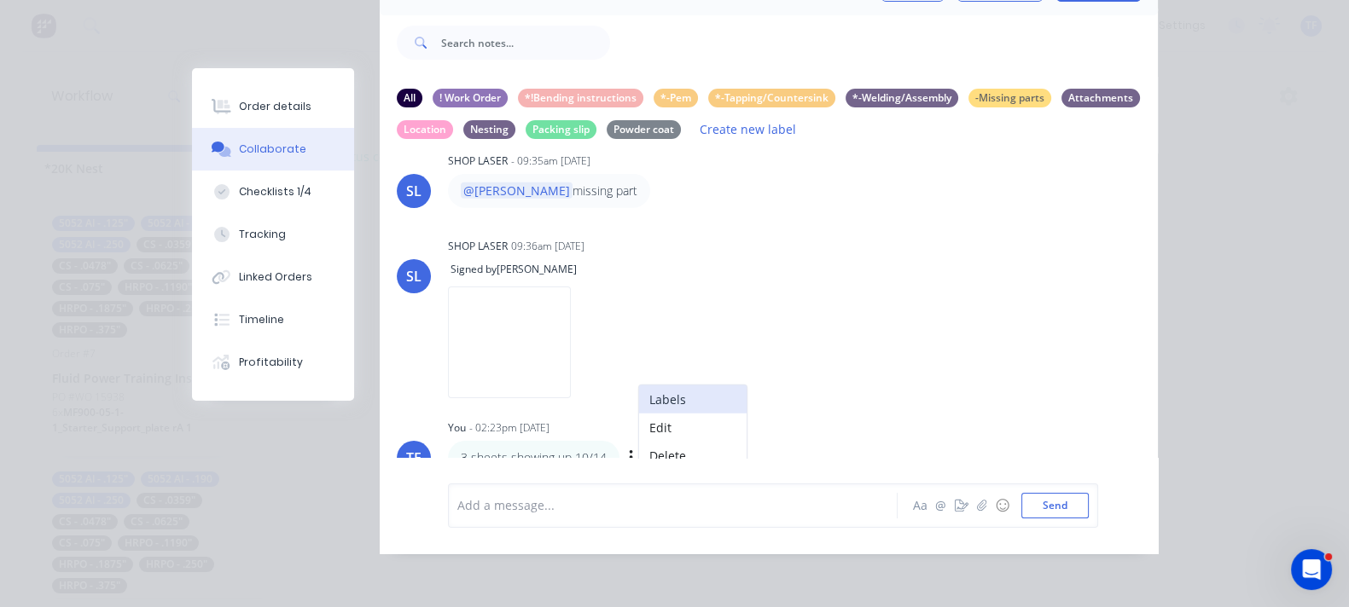
click at [639, 391] on button "Labels" at bounding box center [692, 400] width 107 height 28
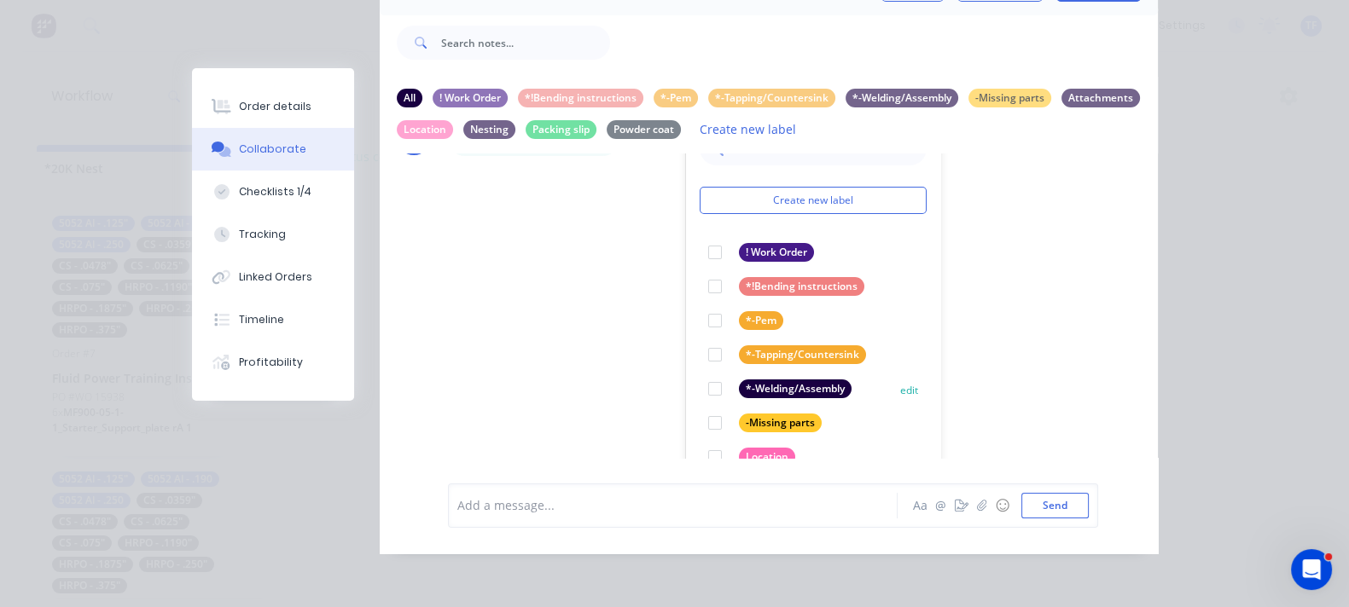
scroll to position [97, 0]
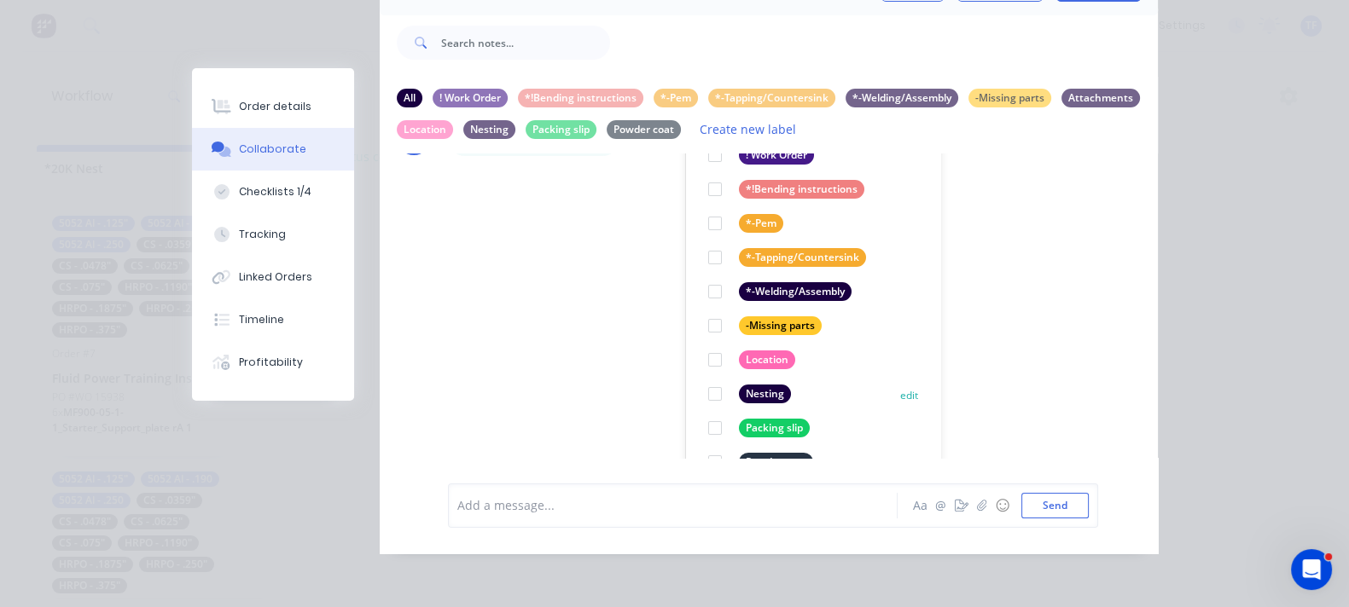
click at [0, 0] on button "edit" at bounding box center [0, 0] width 0 height 0
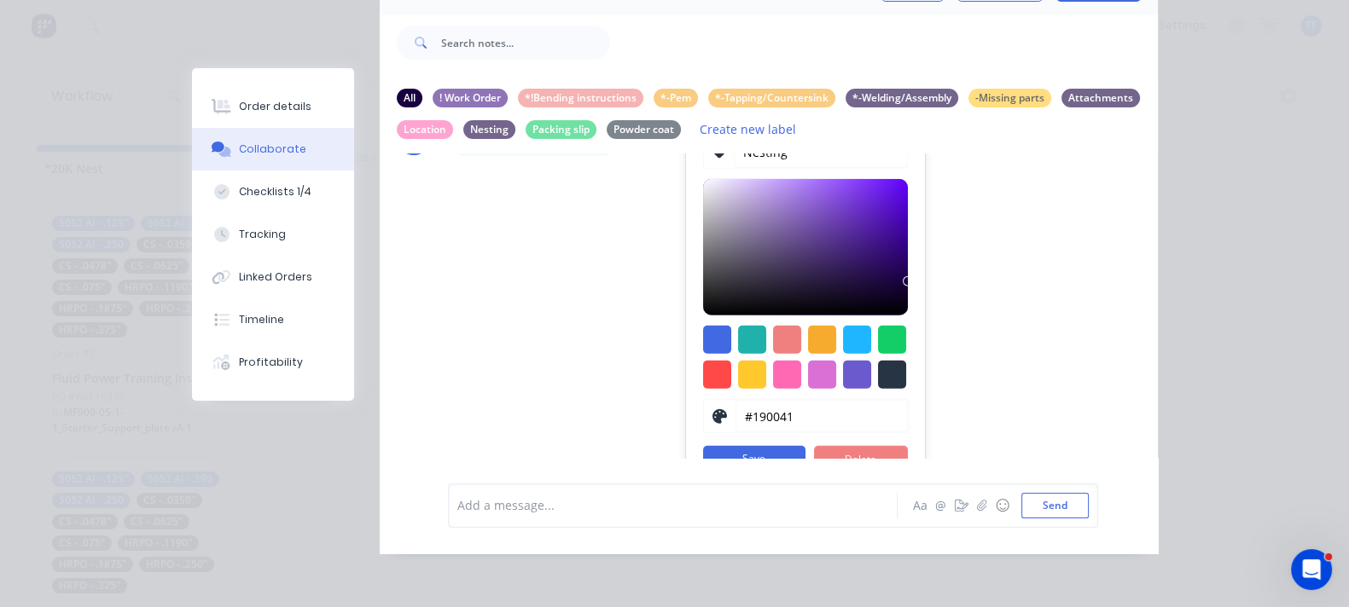
scroll to position [5503, 0]
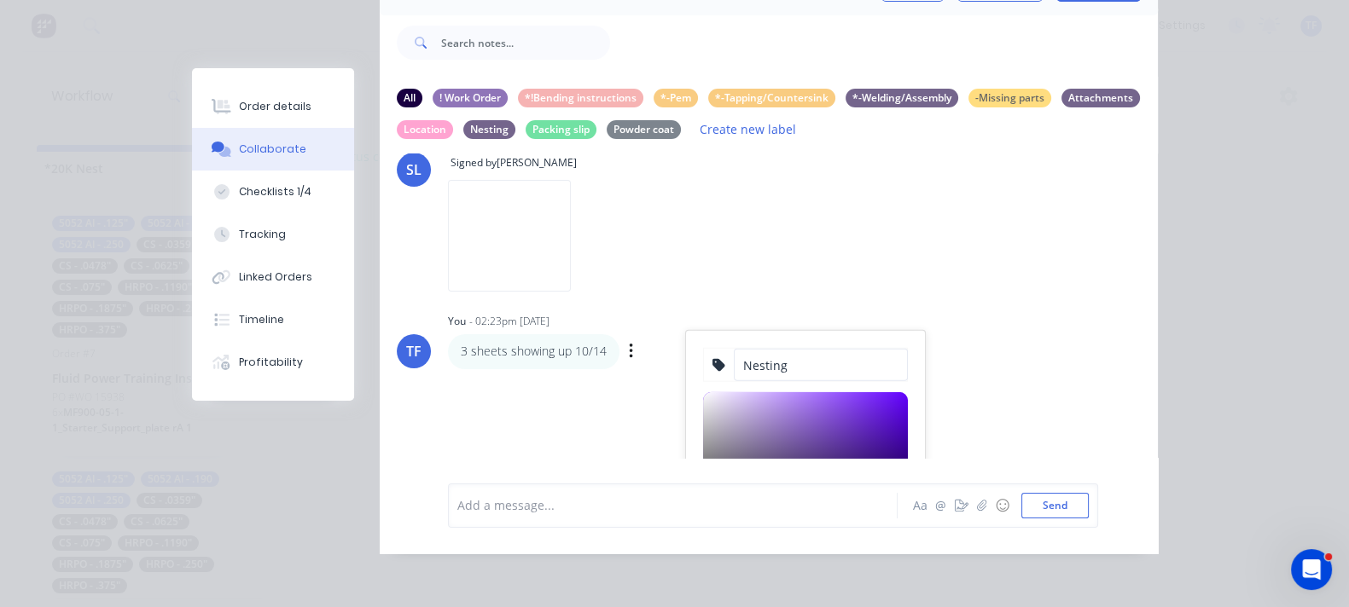
click at [734, 349] on input "Nesting" at bounding box center [821, 365] width 174 height 32
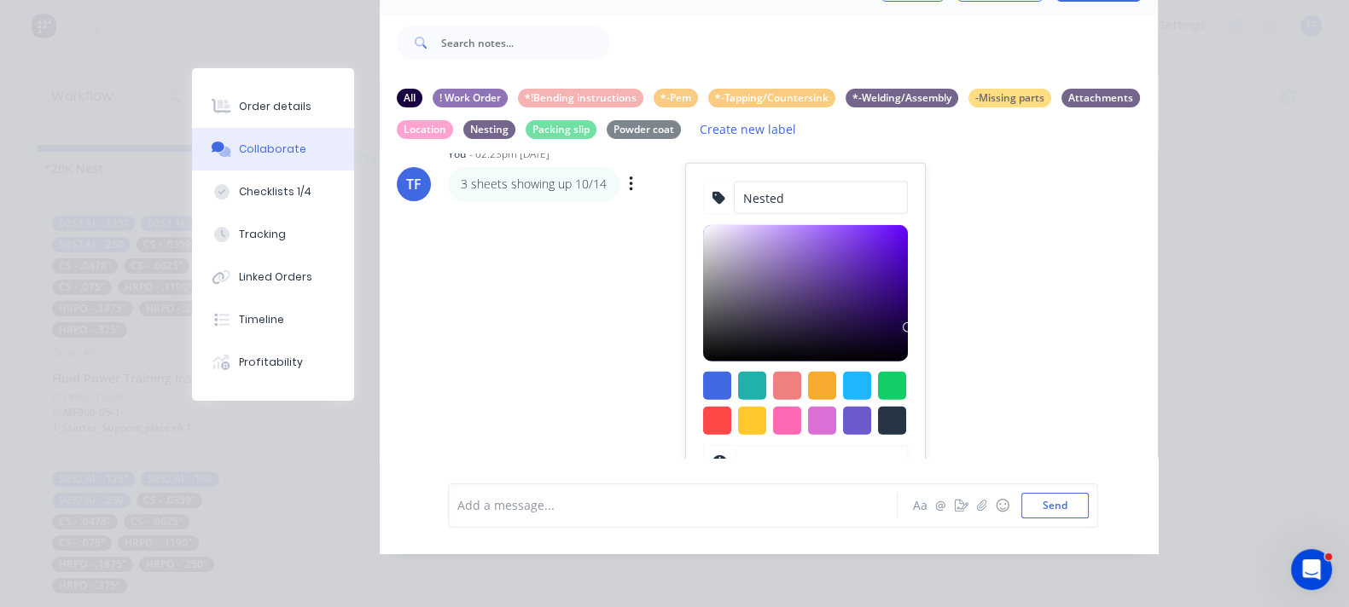
scroll to position [5716, 0]
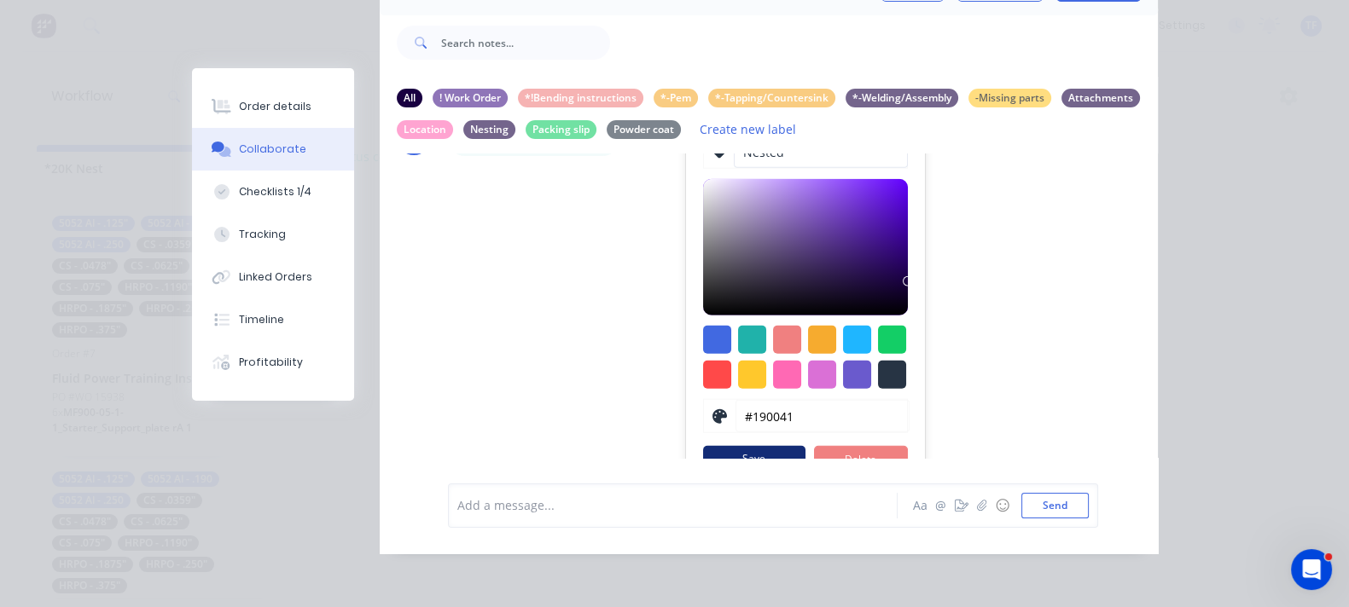
type input "Nested"
click at [703, 446] on button "Save" at bounding box center [754, 459] width 102 height 27
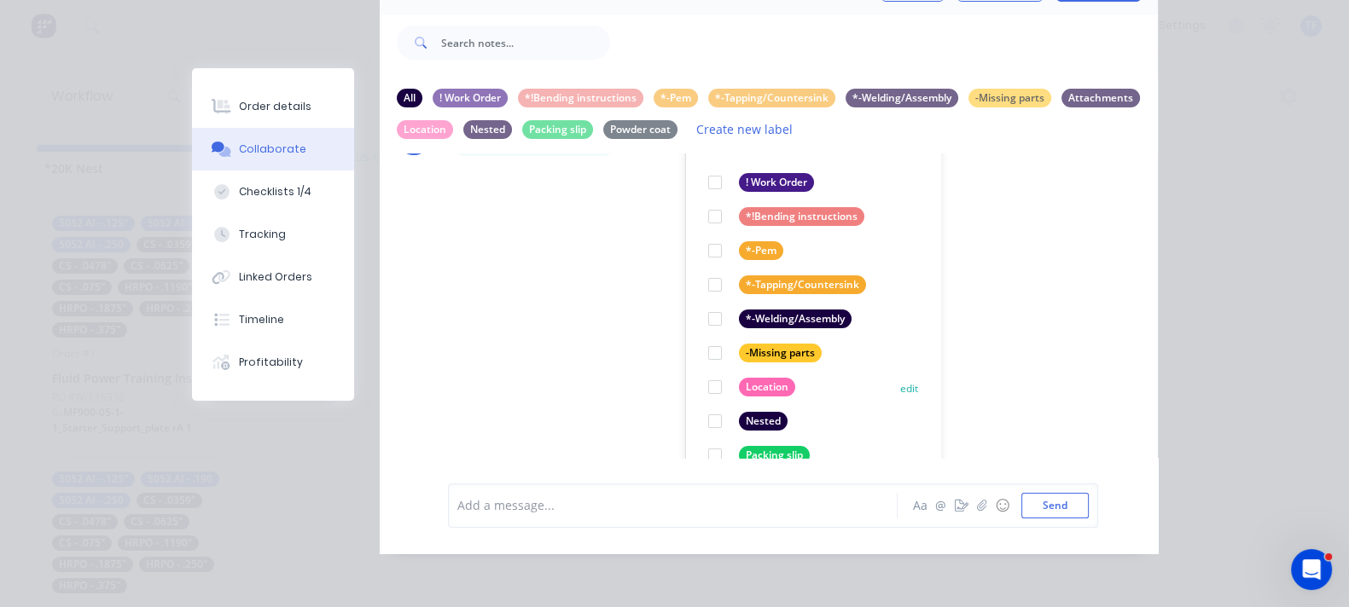
scroll to position [97, 0]
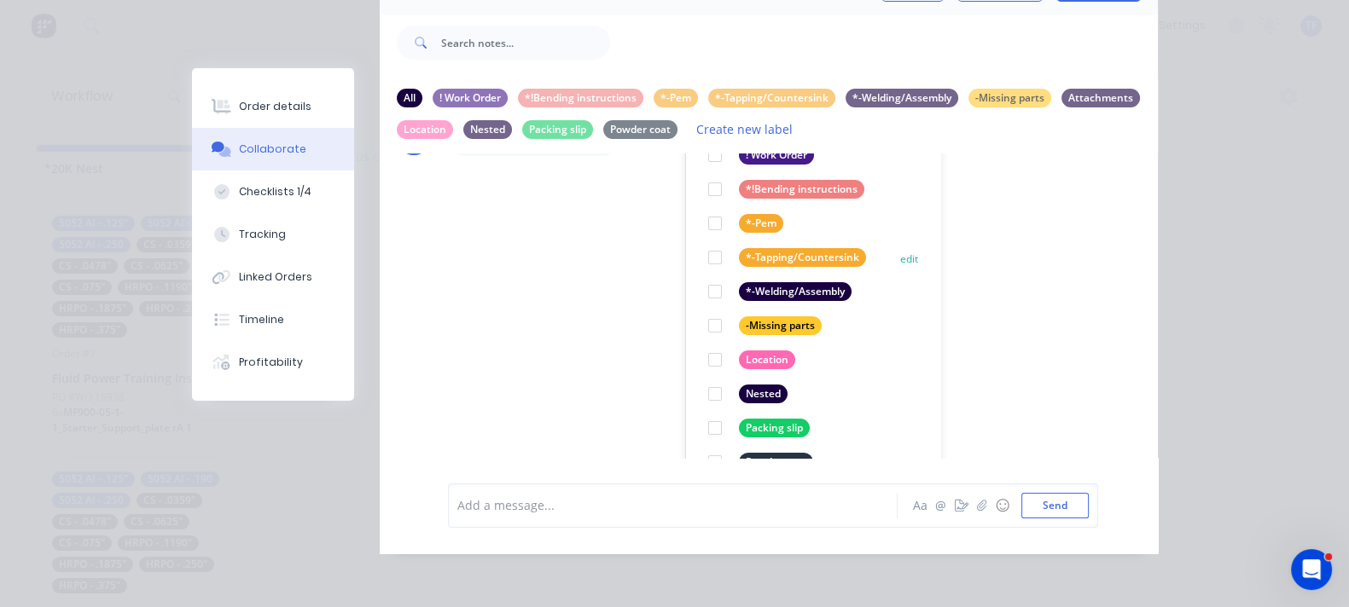
drag, startPoint x: 554, startPoint y: 379, endPoint x: 598, endPoint y: 374, distance: 44.7
click at [698, 378] on div at bounding box center [715, 394] width 34 height 34
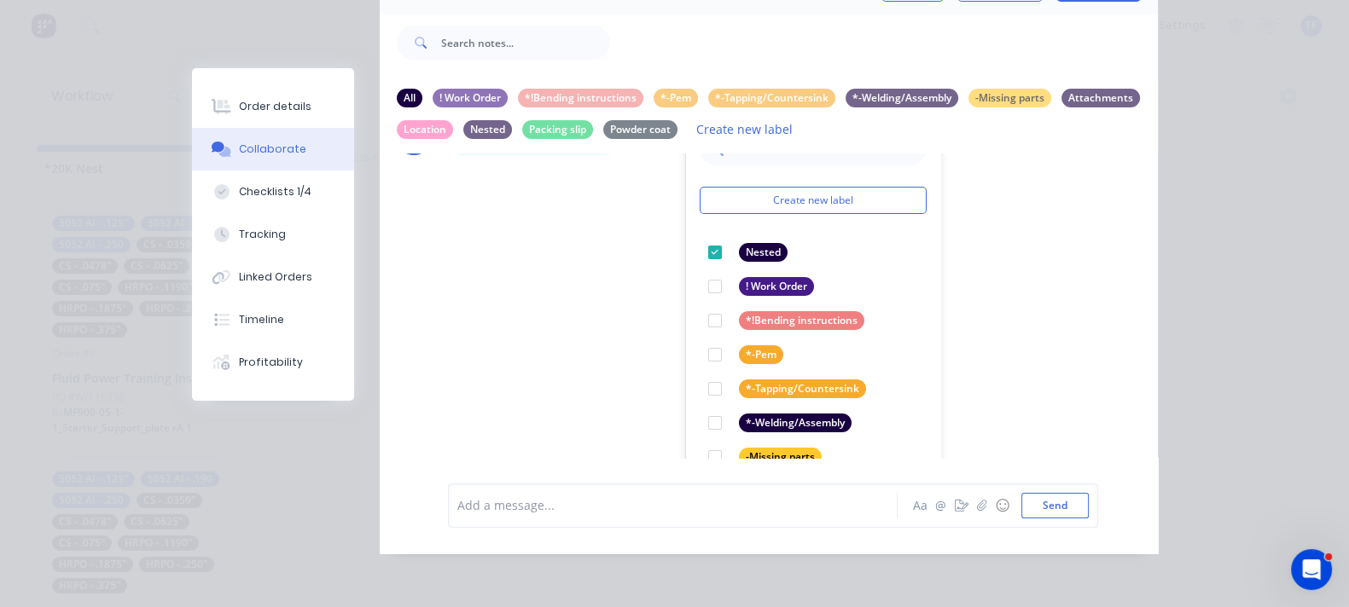
click at [866, 337] on div "TF You 07:01pm [DATE] MF900-05-1-1_Starter_Support_plate rA.PDF Labels Download…" at bounding box center [769, 306] width 778 height 305
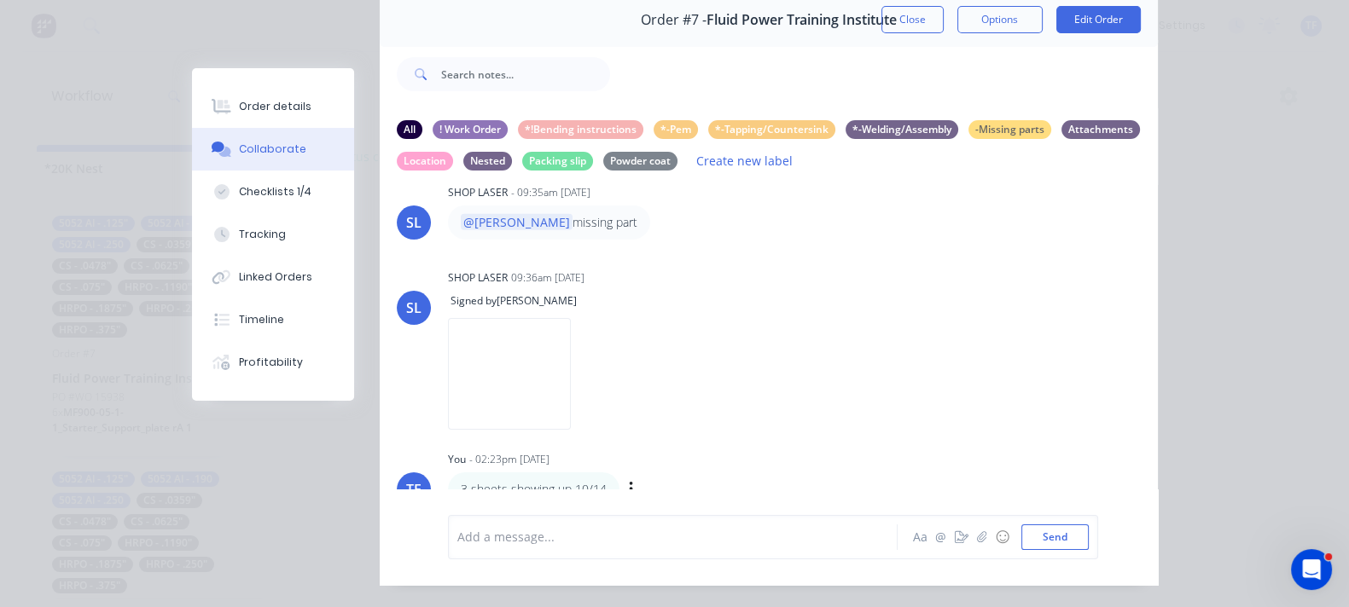
scroll to position [122, 0]
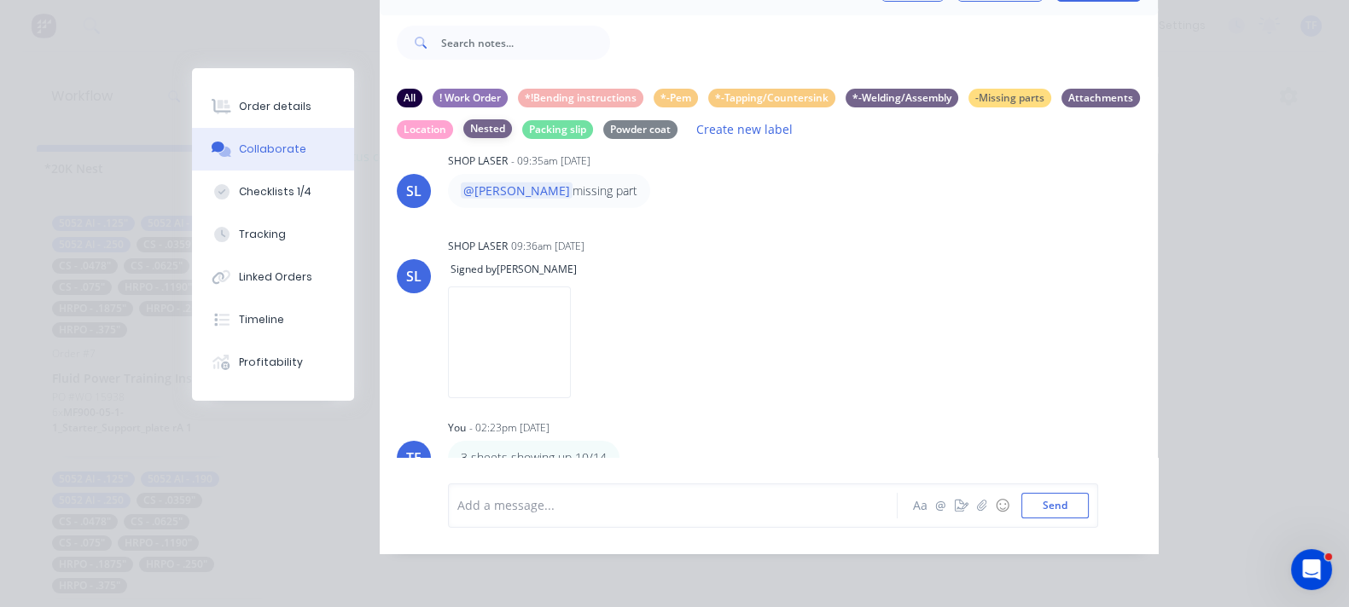
click at [512, 119] on div "Nested" at bounding box center [487, 128] width 49 height 19
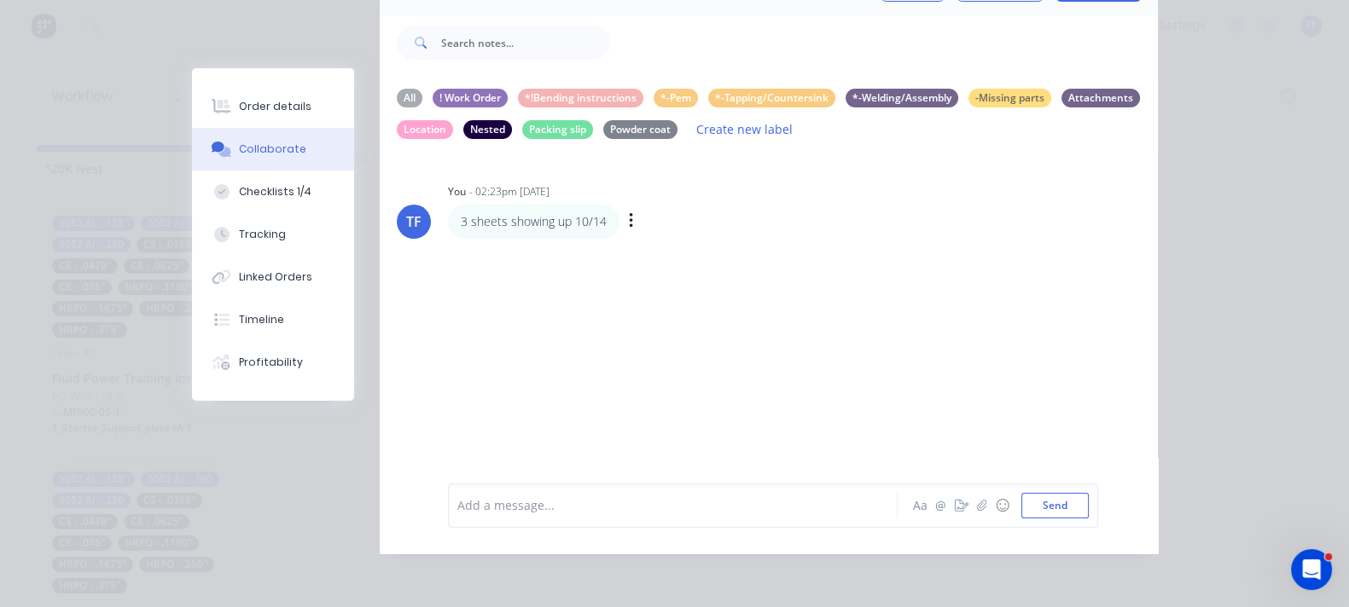
scroll to position [0, 0]
click at [239, 196] on div "Checklists 1/4" at bounding box center [275, 191] width 73 height 15
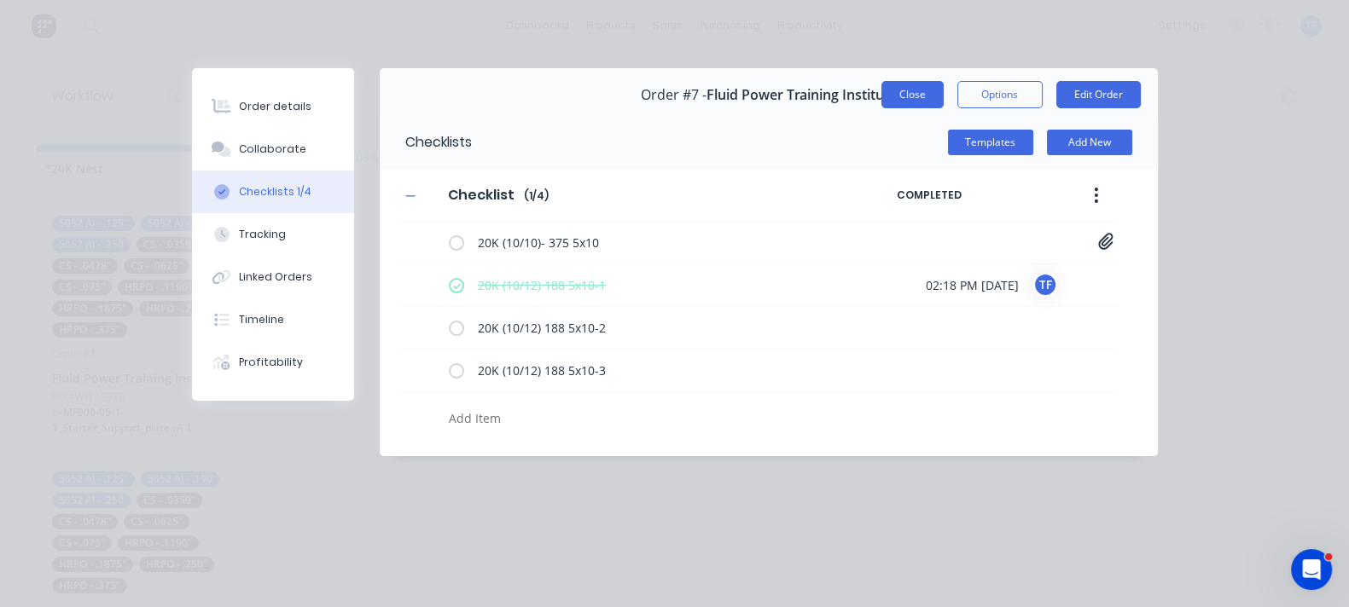
click at [943, 96] on button "Close" at bounding box center [912, 94] width 62 height 27
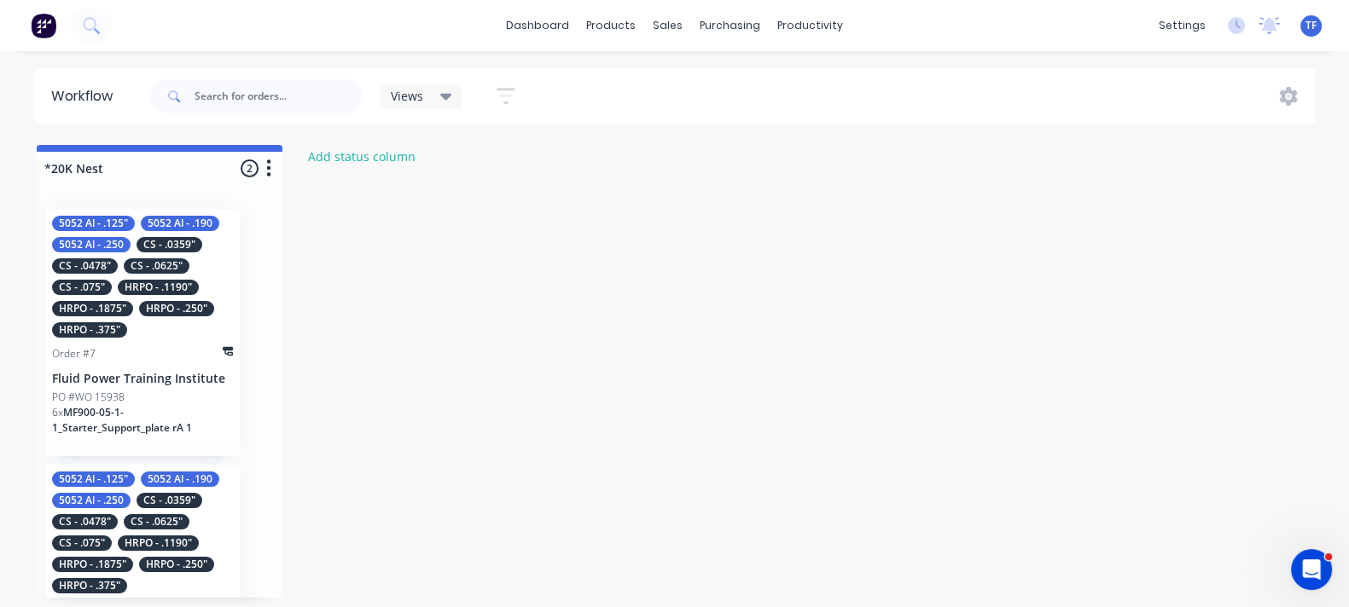
click at [102, 395] on p "PO #WO 15938" at bounding box center [88, 397] width 73 height 15
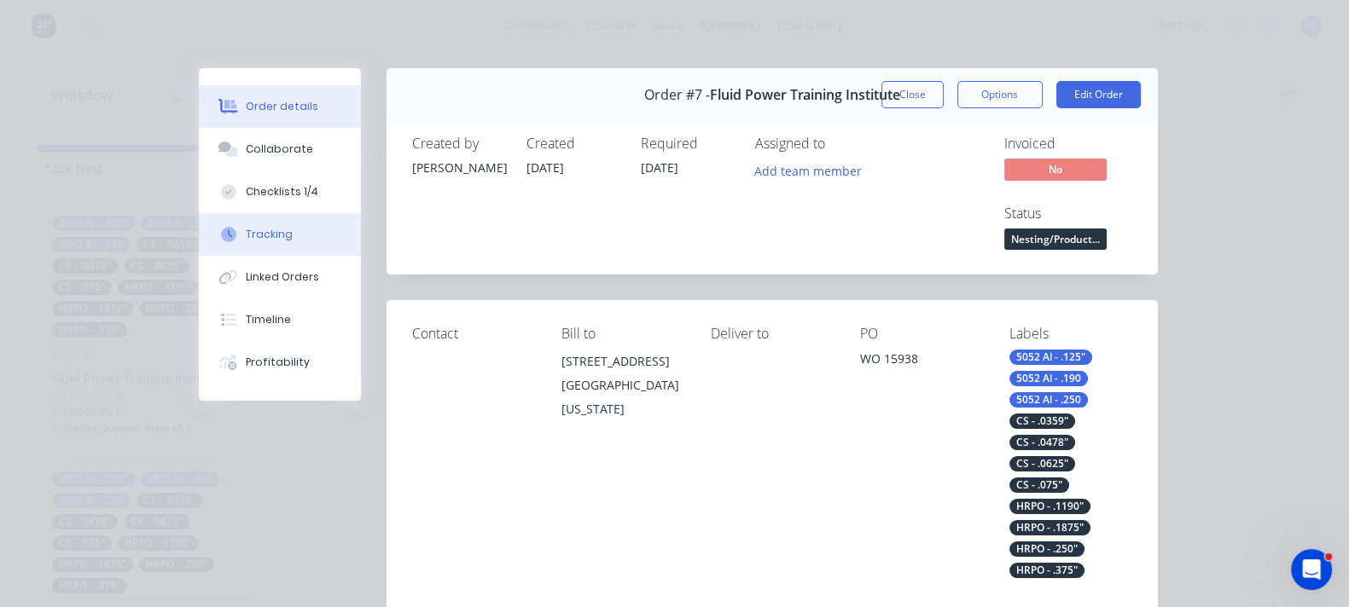
drag, startPoint x: 128, startPoint y: 194, endPoint x: 163, endPoint y: 215, distance: 41.0
click at [246, 194] on div "Checklists 1/4" at bounding box center [282, 191] width 73 height 15
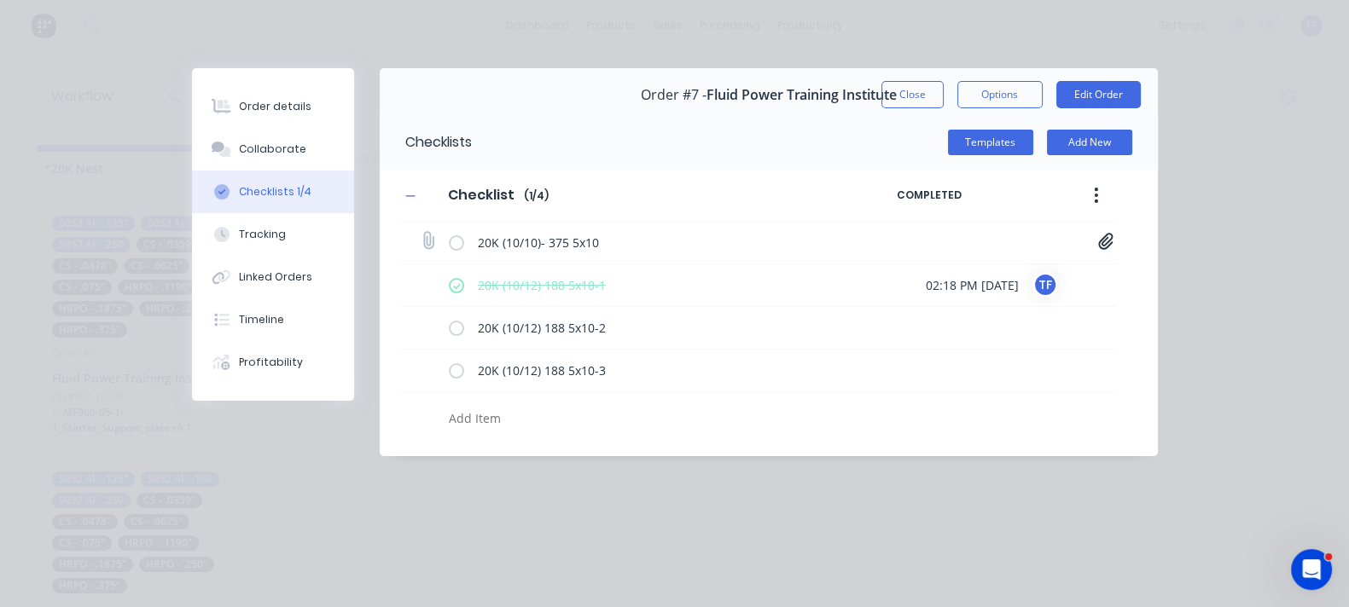
click at [1113, 243] on icon at bounding box center [1105, 241] width 15 height 17
click at [1117, 406] on div "20K (10/10)- 375 5x10 375 5x10.jpg 20K (10/12) 188 5x10-1 02:18 PM [DATE] TF 20…" at bounding box center [758, 329] width 717 height 214
click at [449, 281] on label at bounding box center [456, 285] width 15 height 18
click at [0, 0] on input "checkbox" at bounding box center [0, 0] width 0 height 0
drag, startPoint x: 635, startPoint y: 374, endPoint x: 253, endPoint y: 200, distance: 419.6
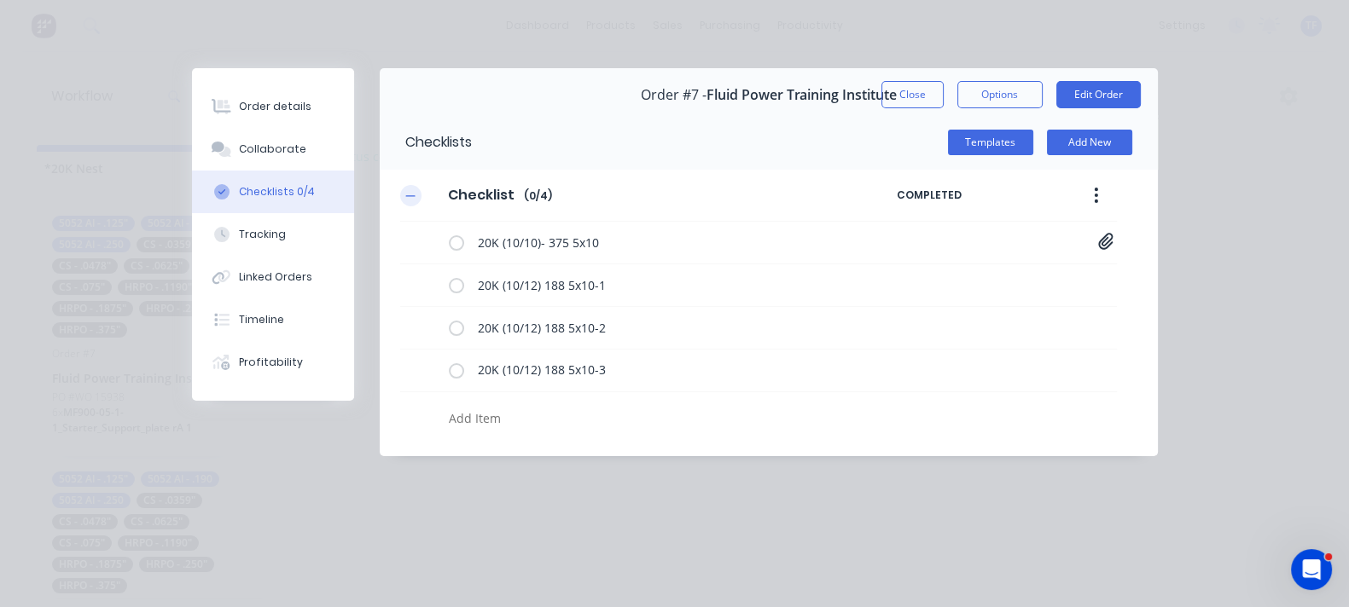
click at [405, 200] on icon "button" at bounding box center [410, 196] width 10 height 12
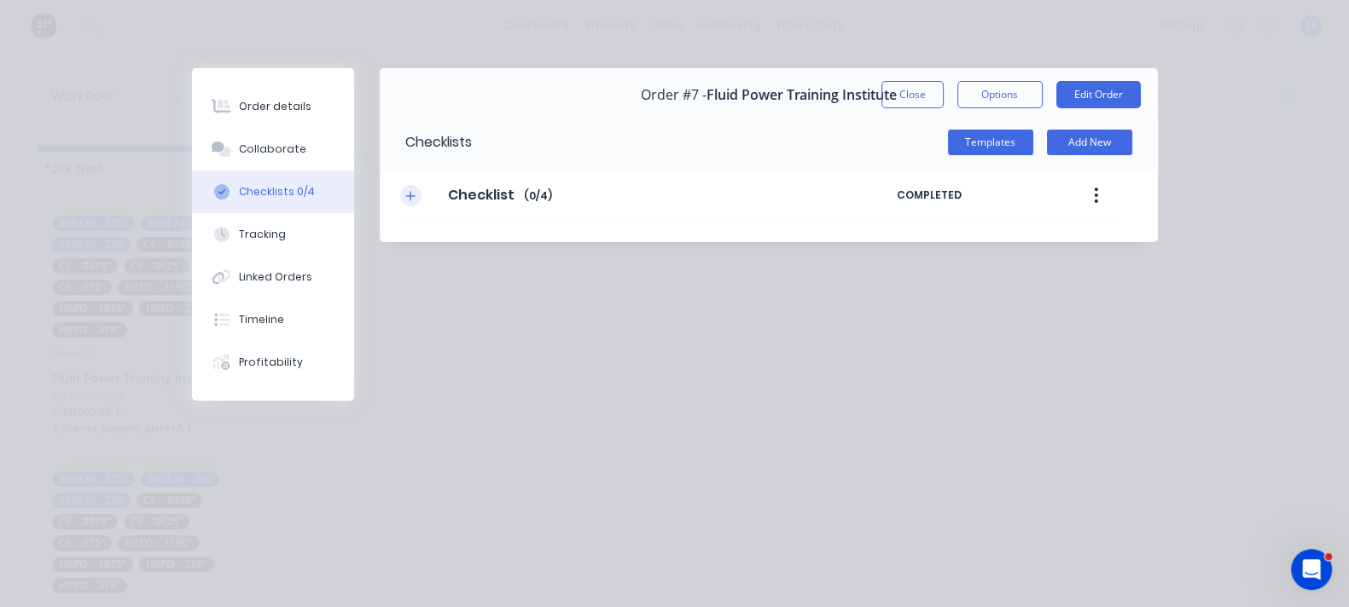
click at [405, 199] on icon "button" at bounding box center [409, 195] width 9 height 9
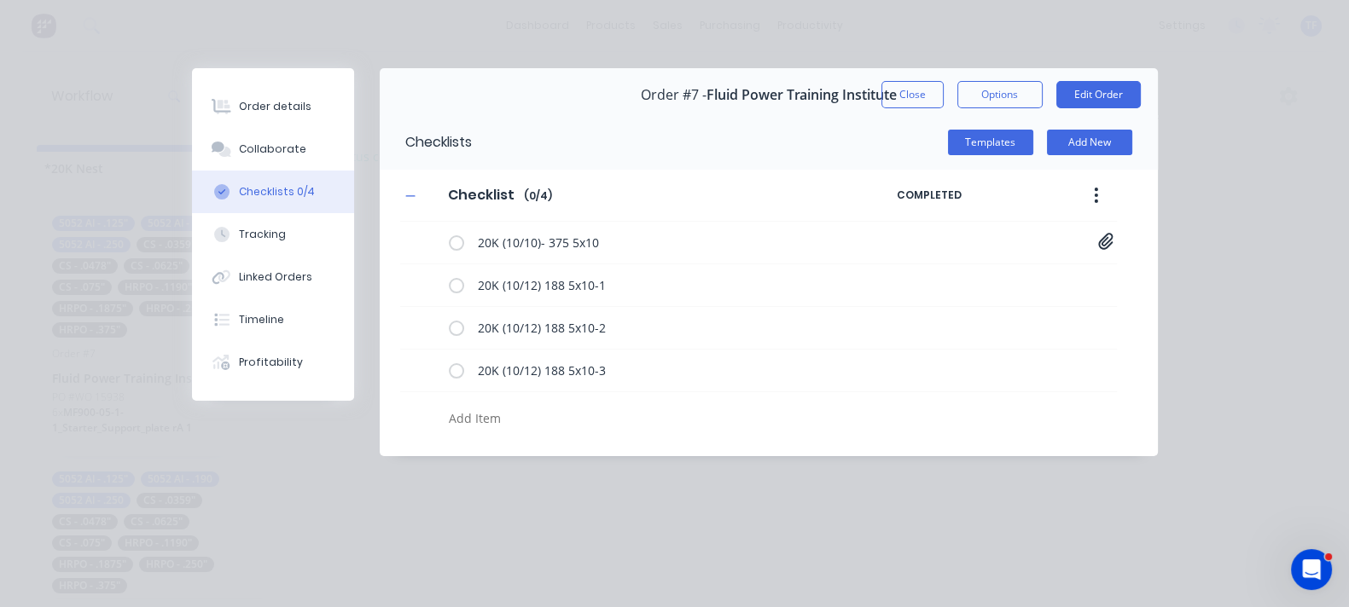
click at [1098, 187] on icon "button" at bounding box center [1096, 195] width 4 height 19
click at [1069, 431] on div "20K (10/10)- 375 5x10 375 5x10.jpg 20K (10/12) 188 5x10-1 20K (10/12) 188 5x10-…" at bounding box center [758, 329] width 717 height 214
click at [943, 91] on button "Close" at bounding box center [912, 94] width 62 height 27
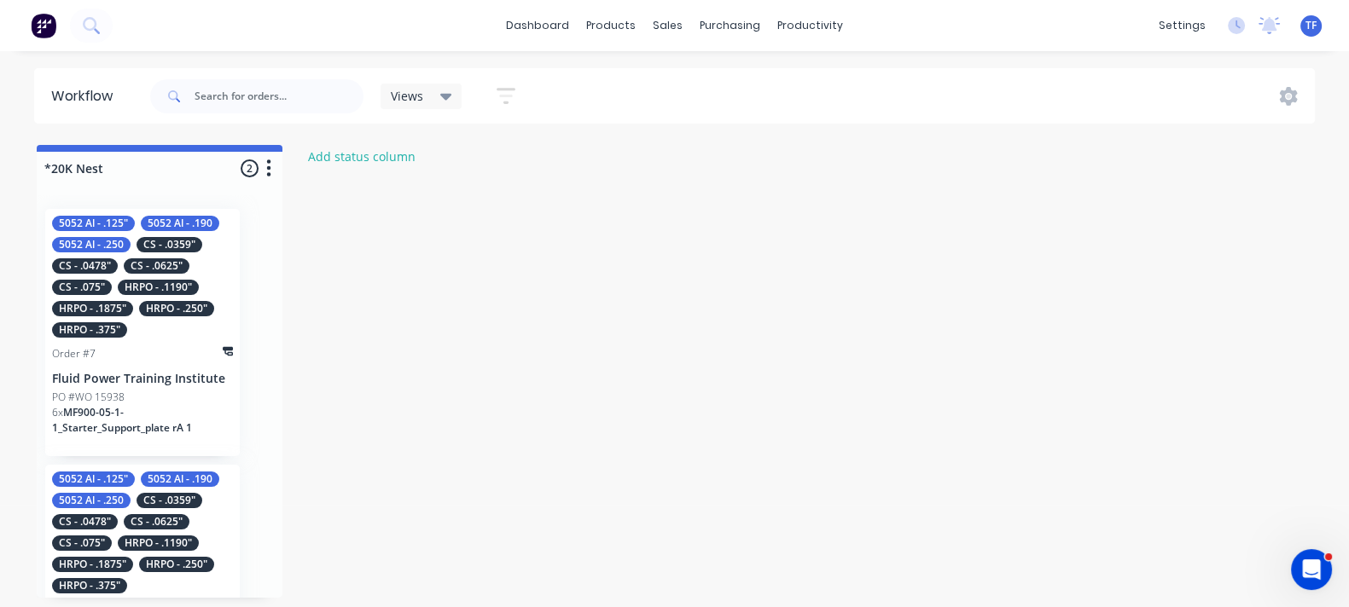
click at [159, 266] on div "5052 Al - .125" 5052 Al - .190 5052 Al - .250 CS - .0359" CS - .0478" CS - .062…" at bounding box center [142, 277] width 181 height 122
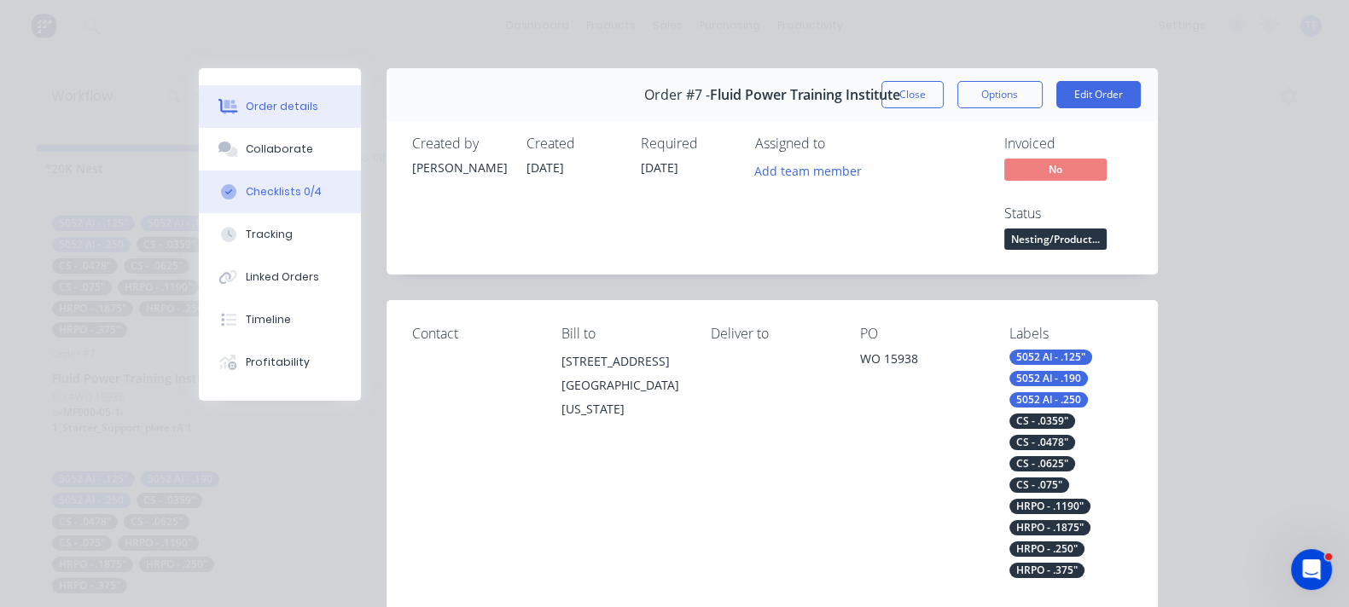
click at [199, 183] on button "Checklists 0/4" at bounding box center [280, 192] width 162 height 43
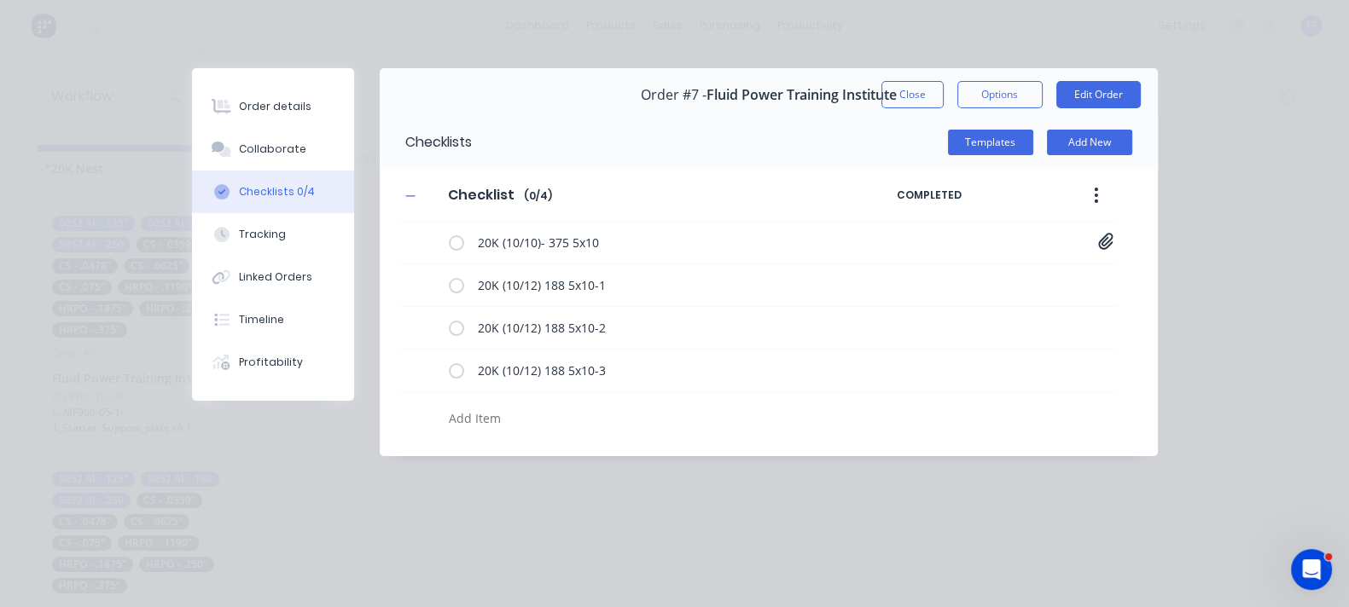
click at [1116, 198] on button "button" at bounding box center [1096, 195] width 40 height 31
click at [1101, 269] on div "Delete" at bounding box center [1035, 274] width 131 height 25
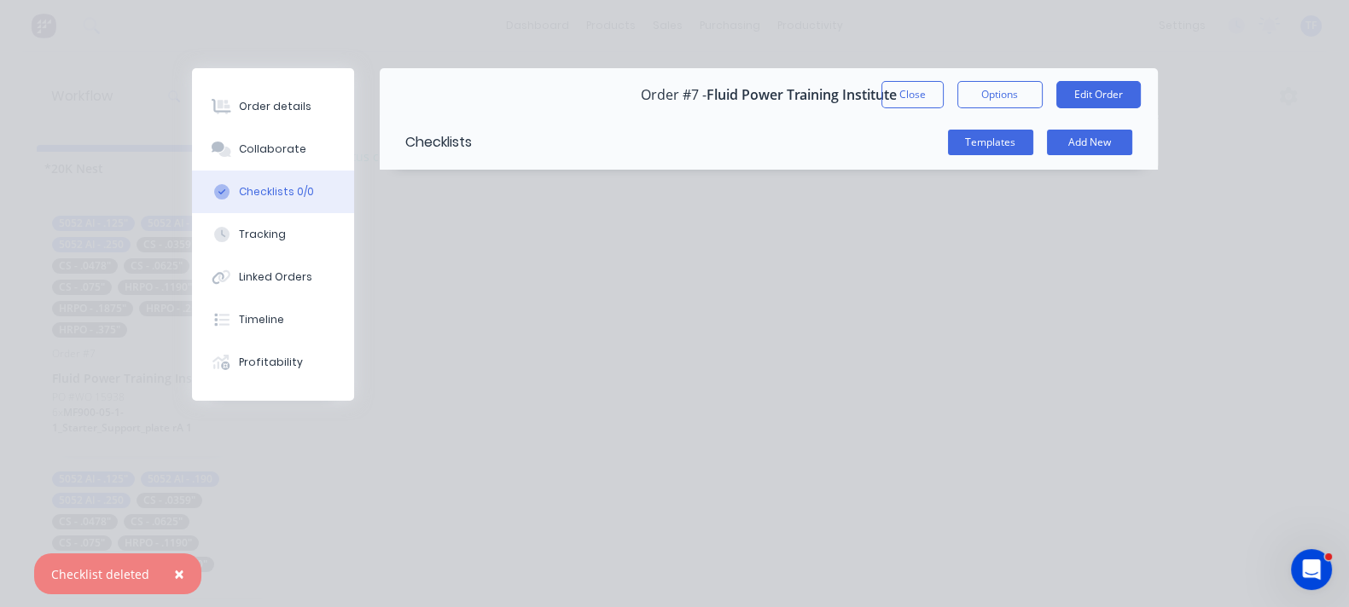
click at [174, 572] on span "×" at bounding box center [179, 574] width 10 height 24
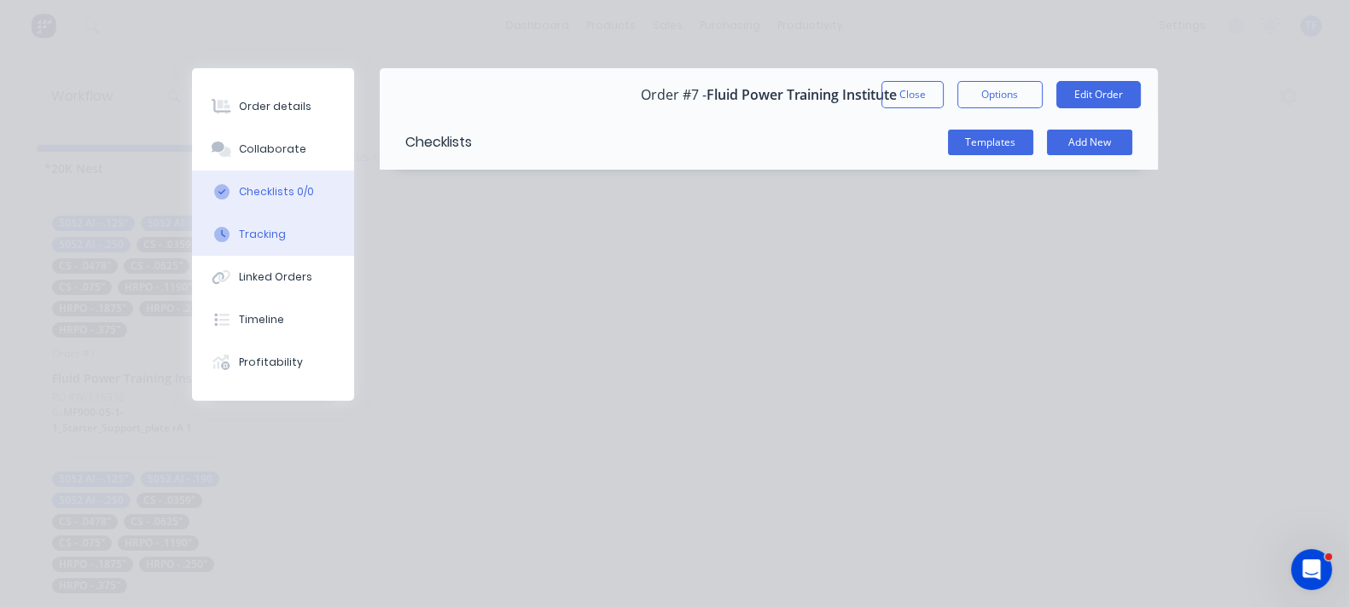
click at [239, 228] on div "Tracking" at bounding box center [262, 234] width 47 height 15
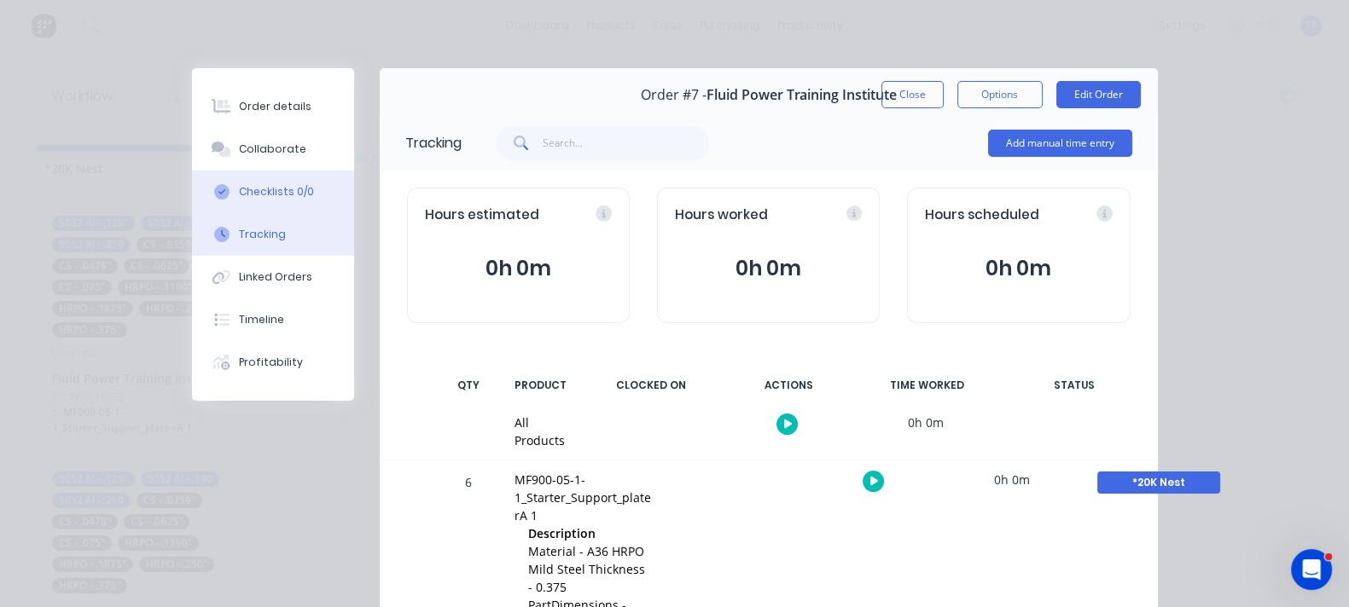
click at [239, 189] on div "Checklists 0/0" at bounding box center [276, 191] width 75 height 15
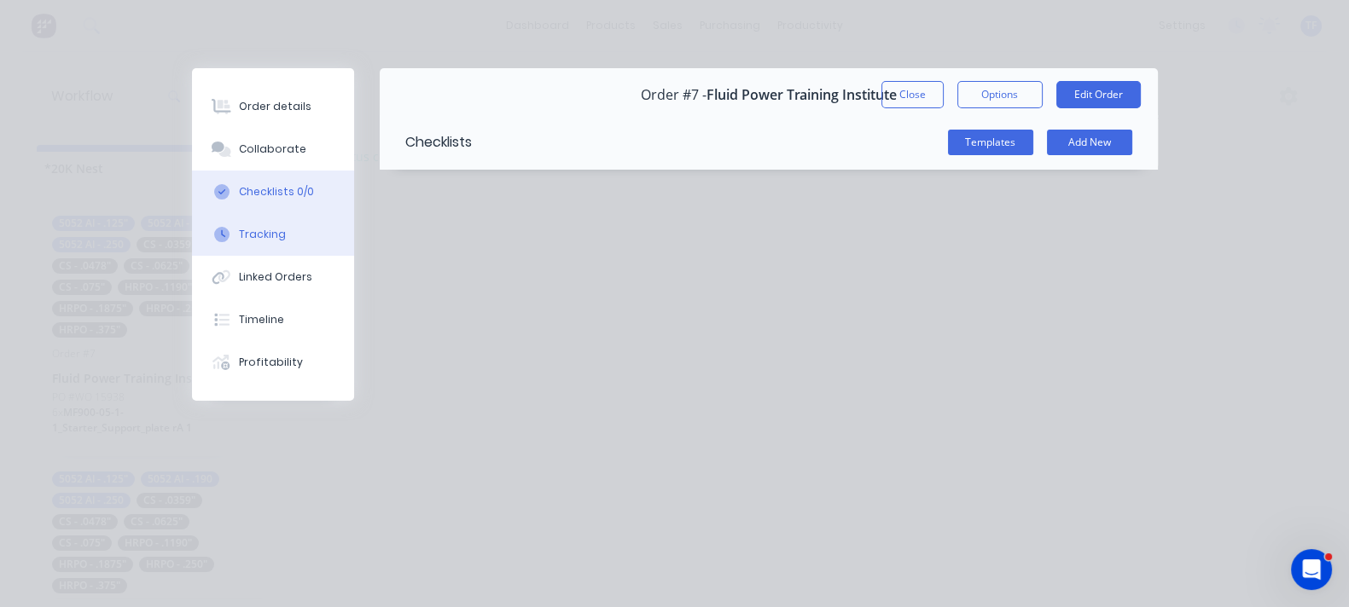
click at [192, 246] on button "Tracking" at bounding box center [273, 234] width 162 height 43
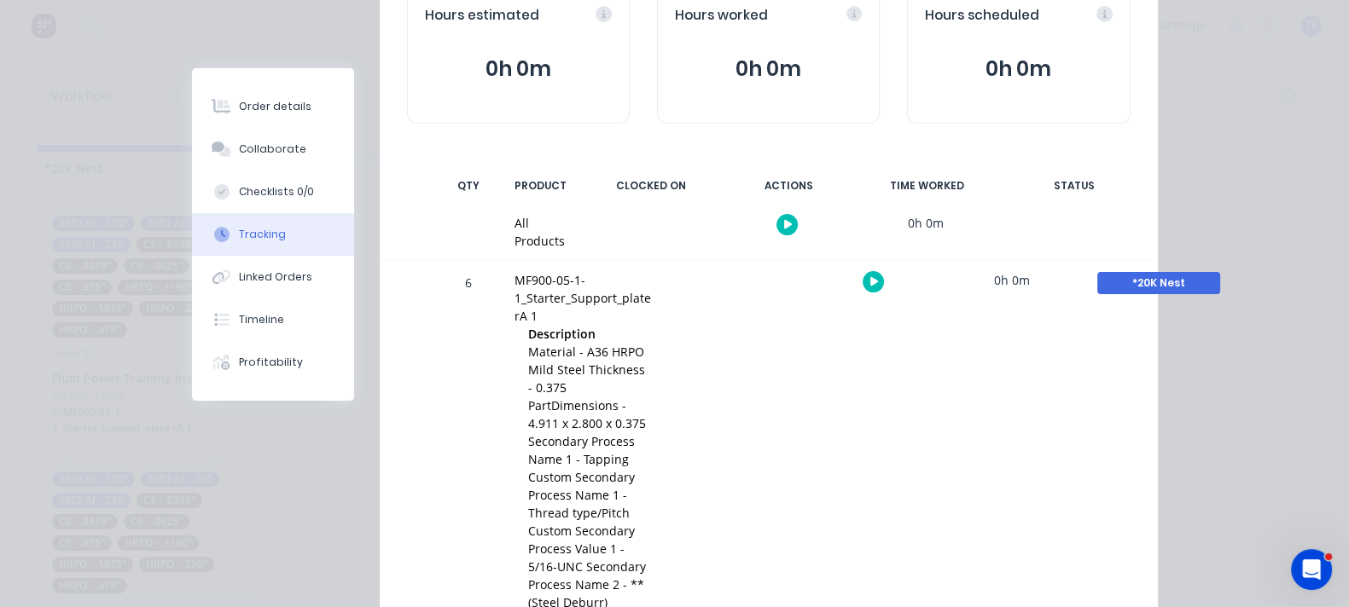
scroll to position [212, 0]
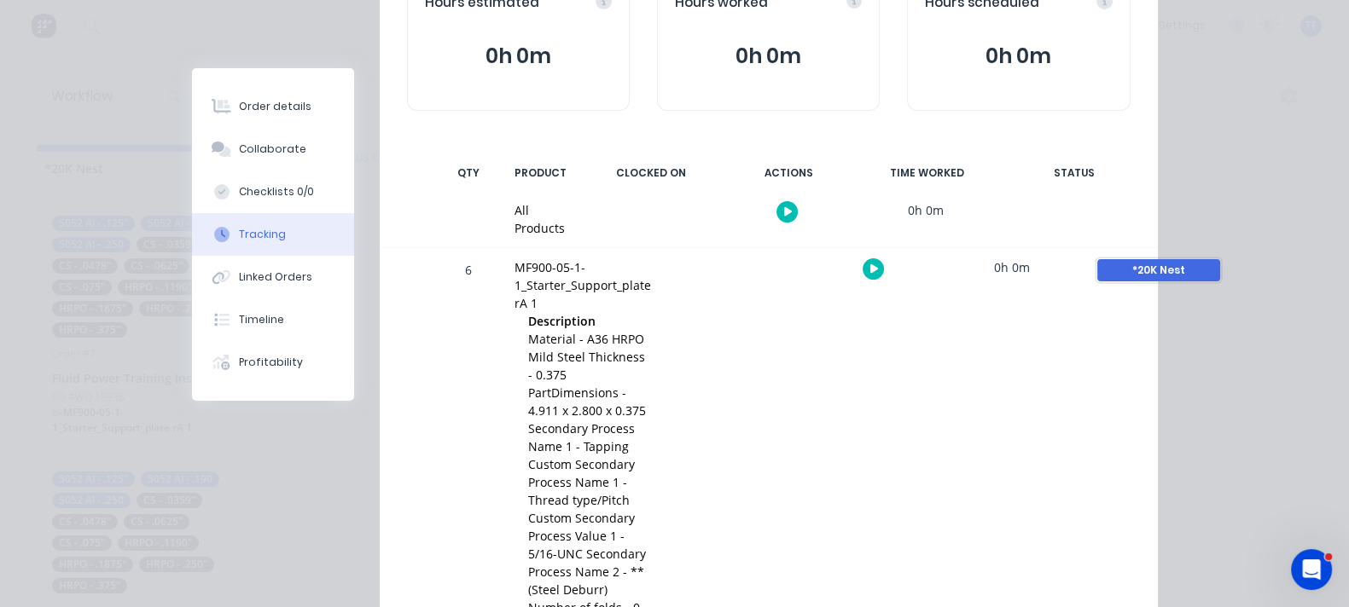
click at [1174, 262] on div "*20K Nest" at bounding box center [1158, 270] width 123 height 22
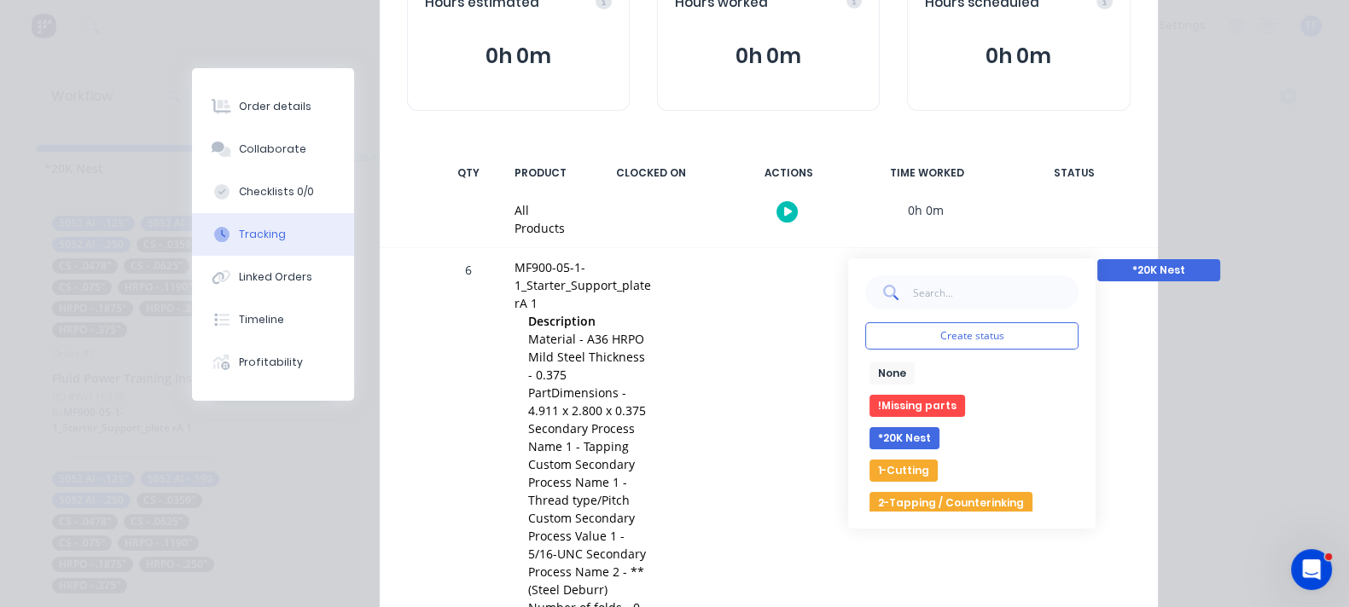
click at [914, 363] on button "None" at bounding box center [891, 374] width 45 height 22
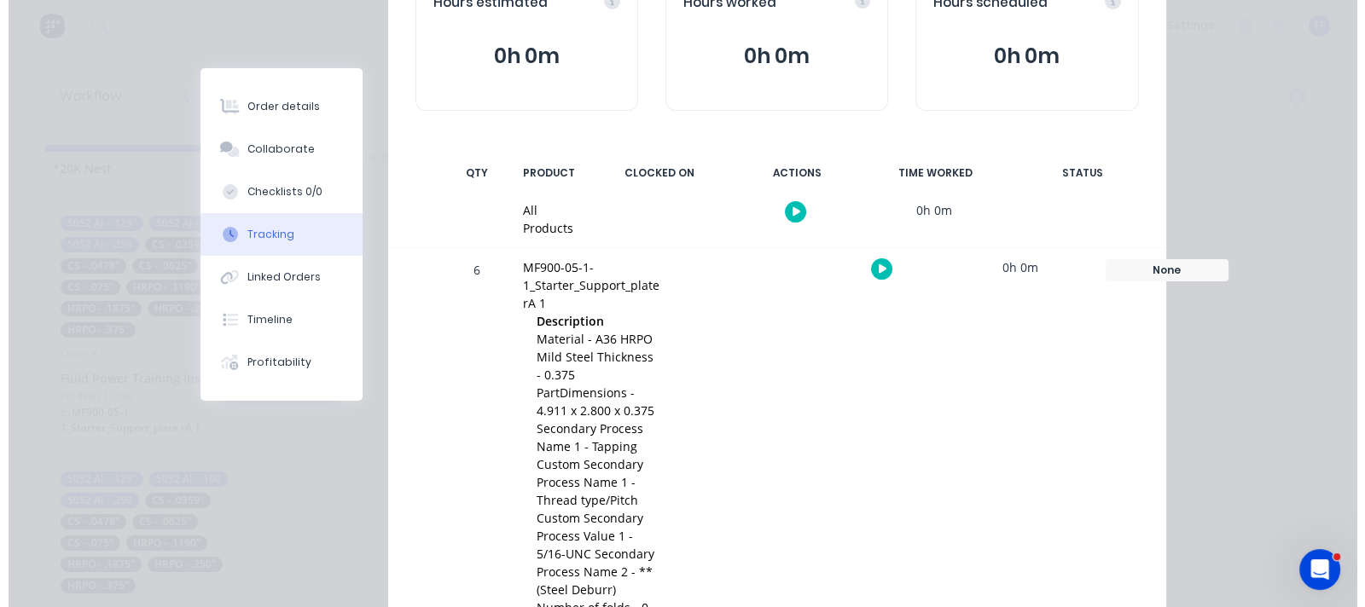
scroll to position [0, 0]
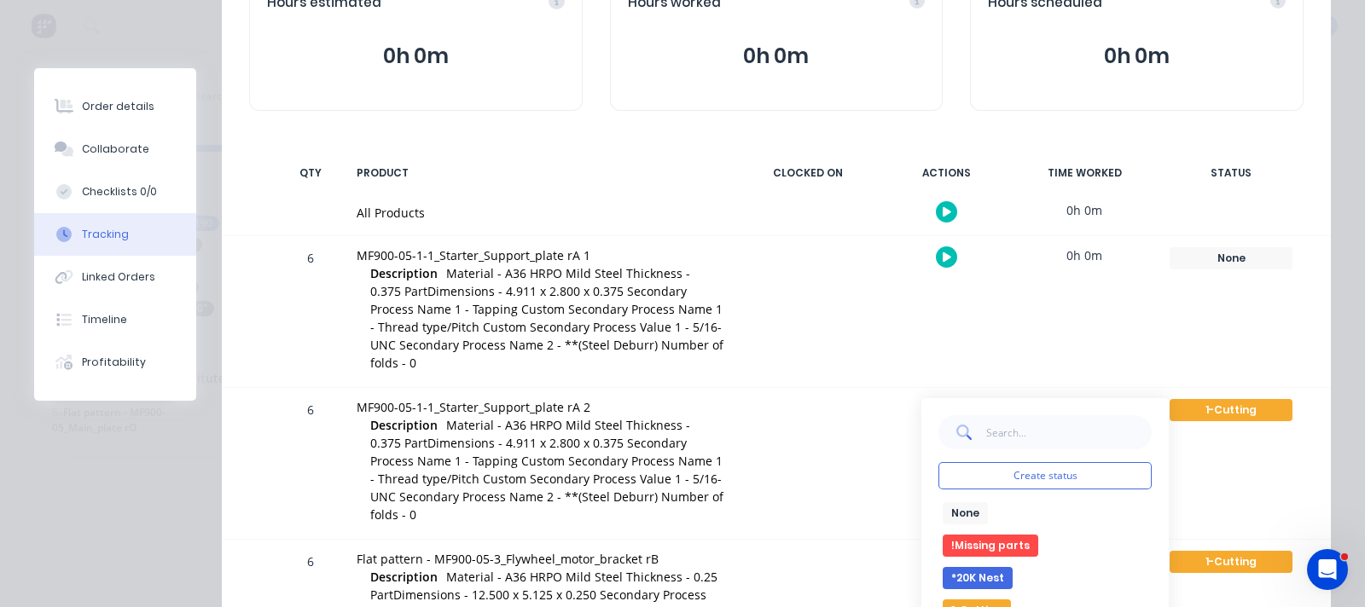
click at [954, 514] on button "None" at bounding box center [965, 513] width 45 height 22
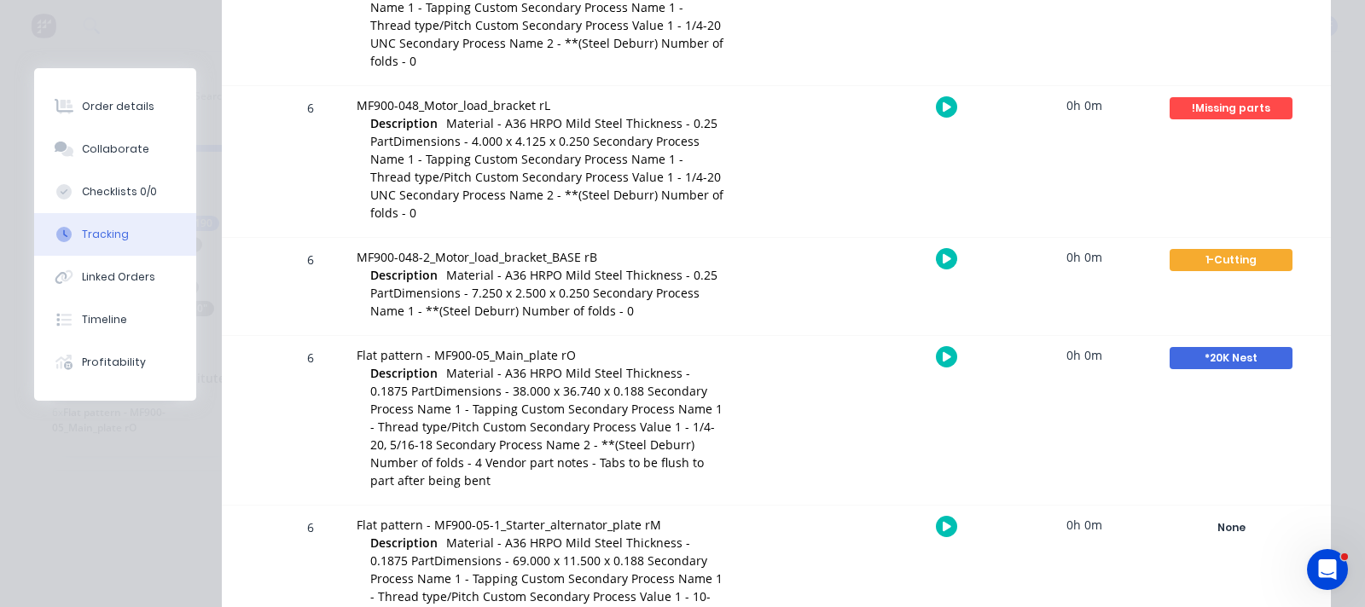
scroll to position [1385, 0]
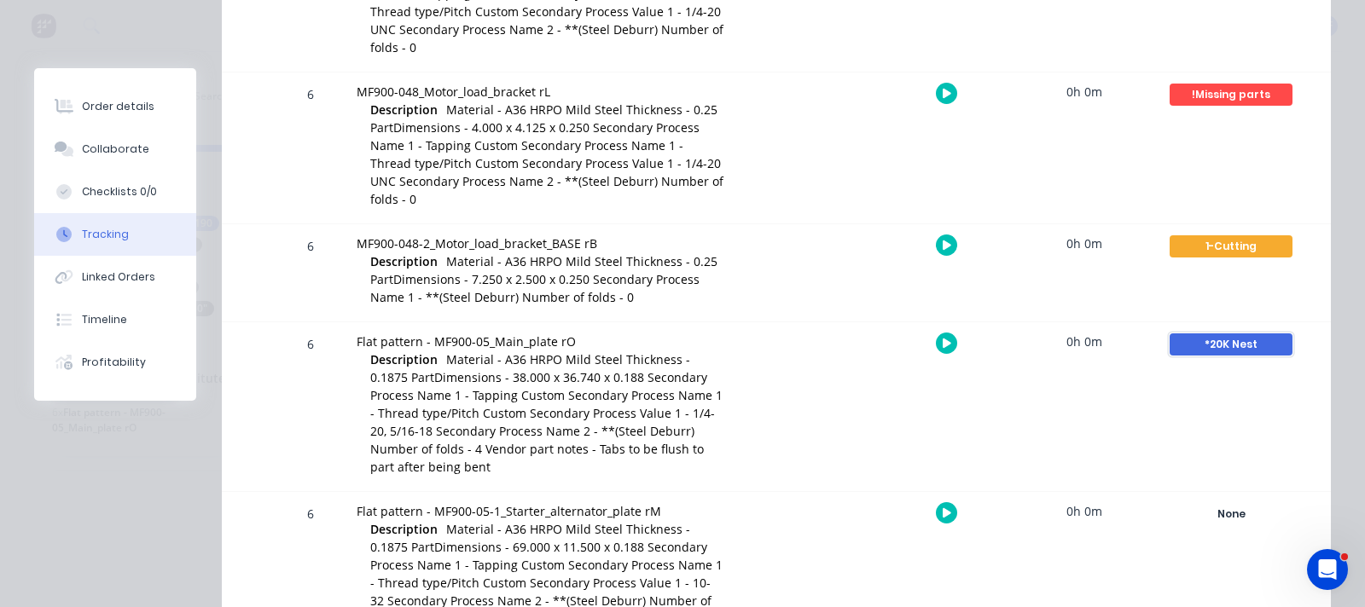
click at [1181, 346] on div "*20K Nest" at bounding box center [1231, 345] width 123 height 22
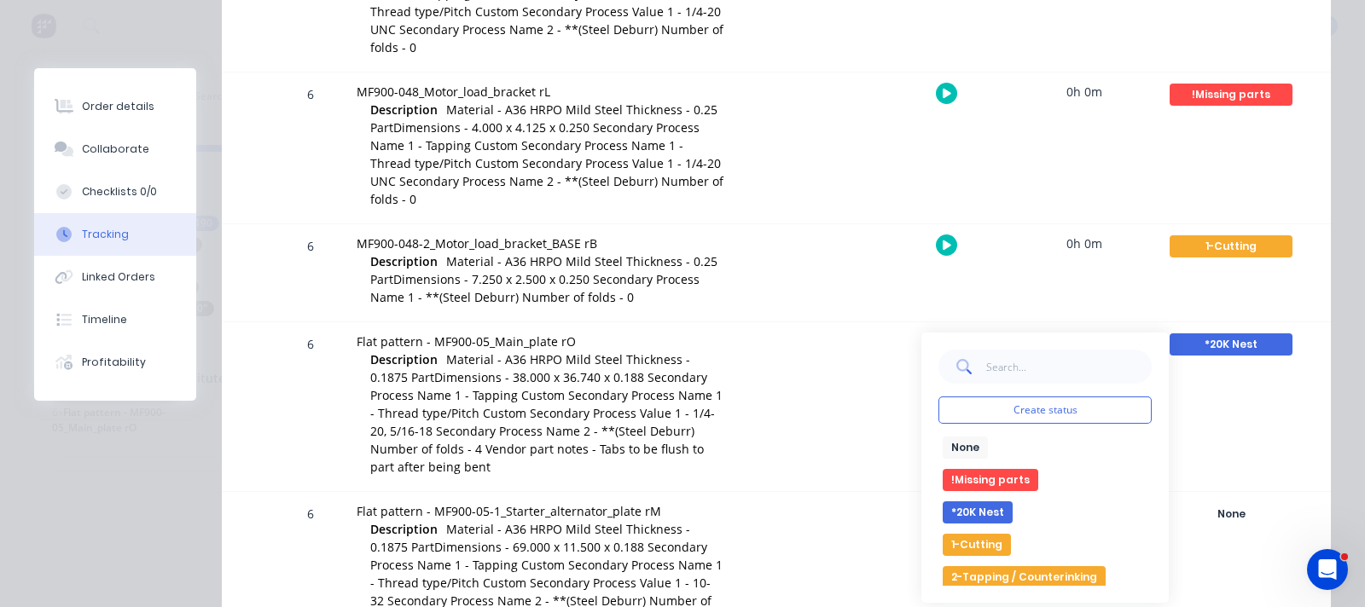
click at [950, 444] on button "None" at bounding box center [965, 448] width 45 height 22
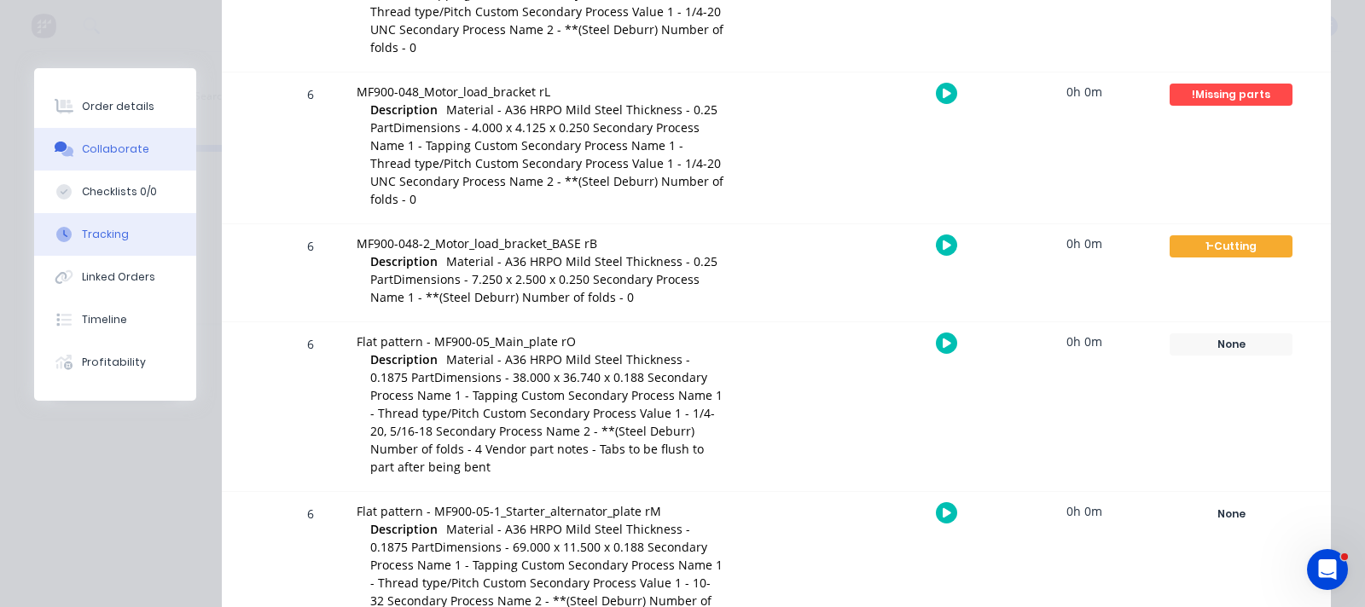
click at [102, 165] on button "Collaborate" at bounding box center [115, 149] width 162 height 43
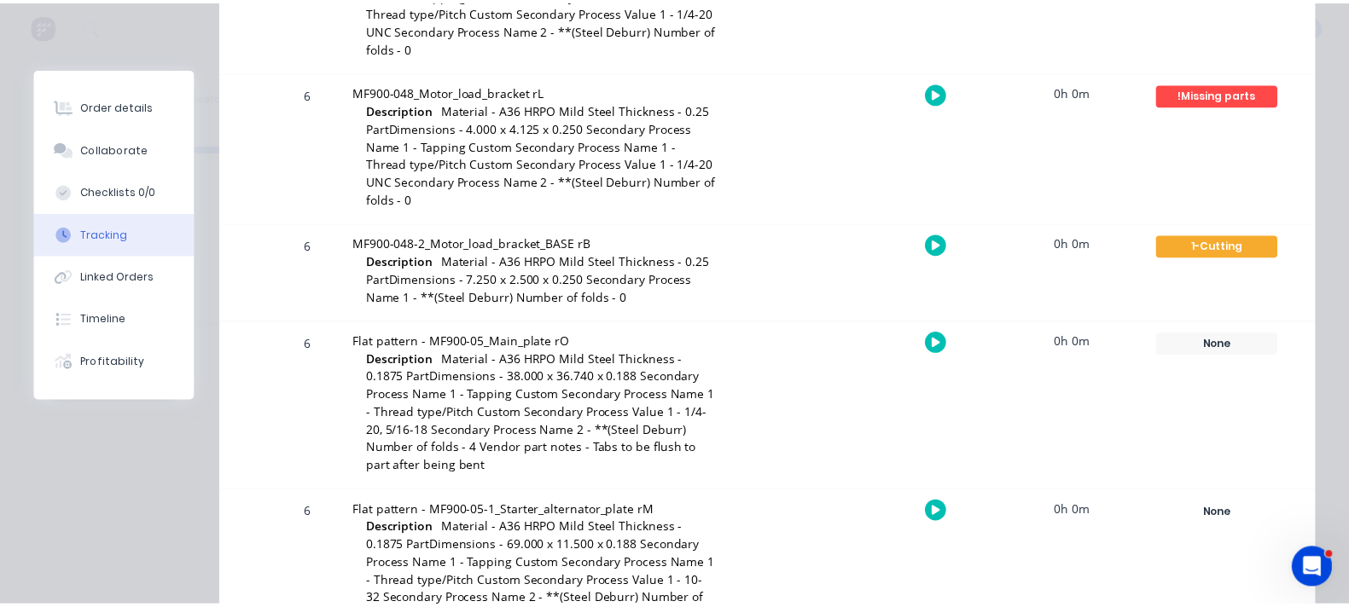
scroll to position [0, 0]
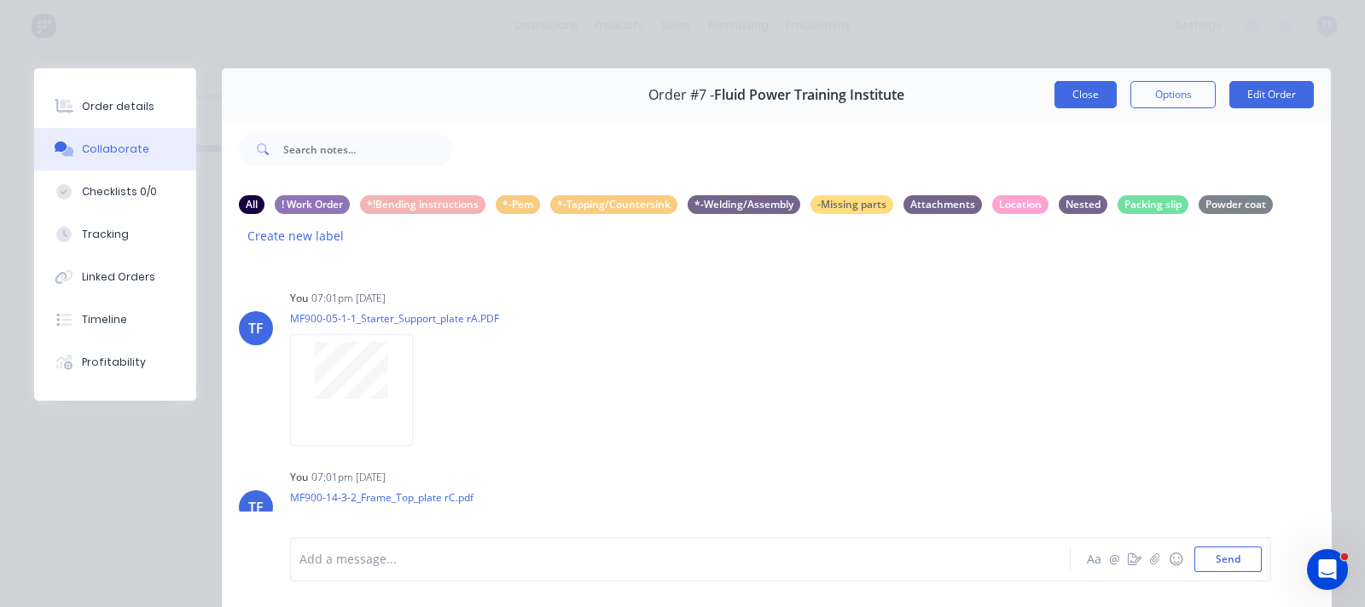
click at [1054, 100] on button "Close" at bounding box center [1085, 94] width 62 height 27
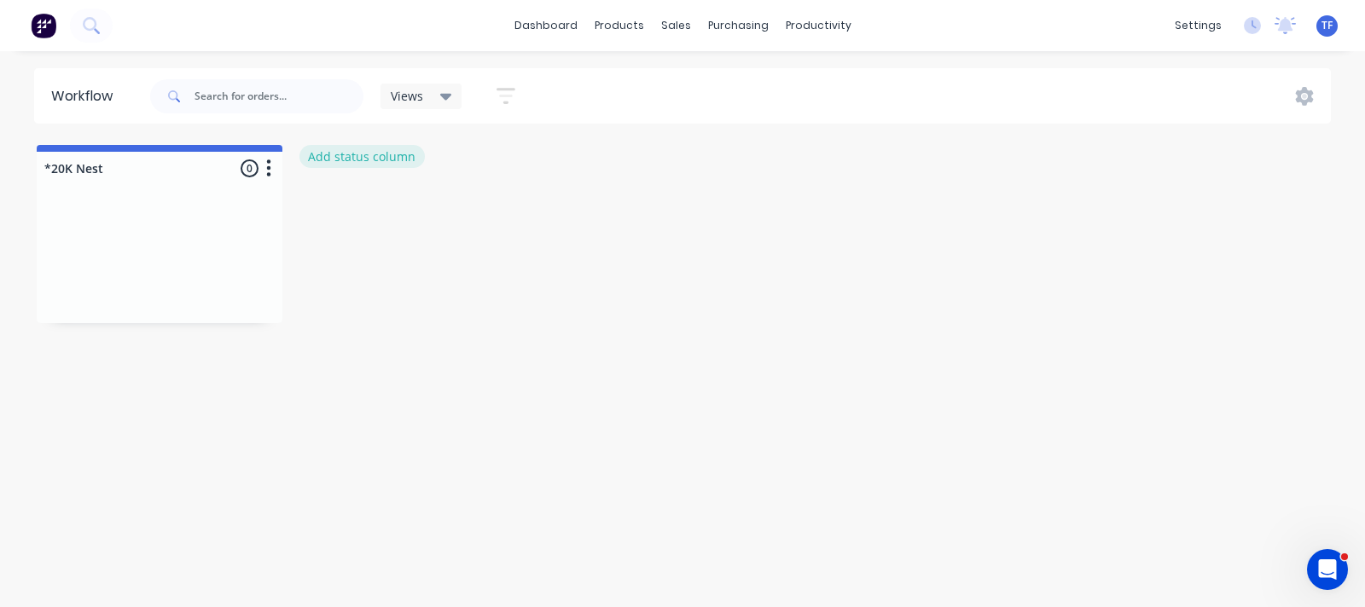
click at [370, 160] on button "Add status column" at bounding box center [361, 156] width 125 height 23
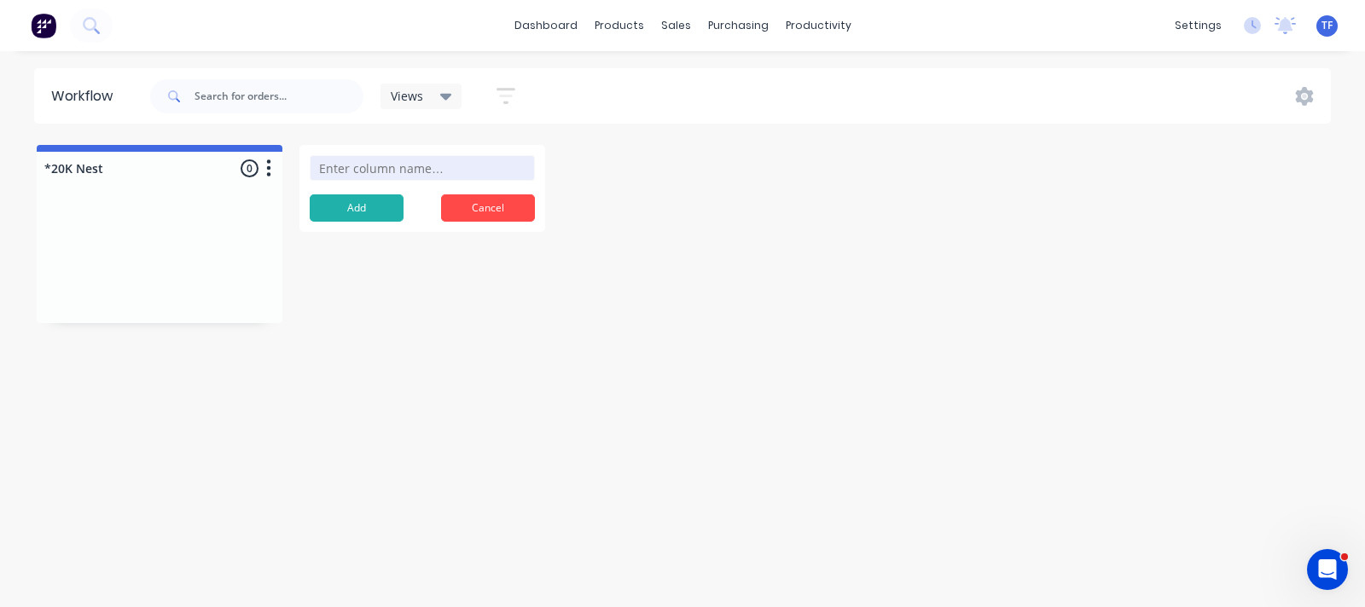
click at [508, 89] on icon "button" at bounding box center [505, 96] width 19 height 16
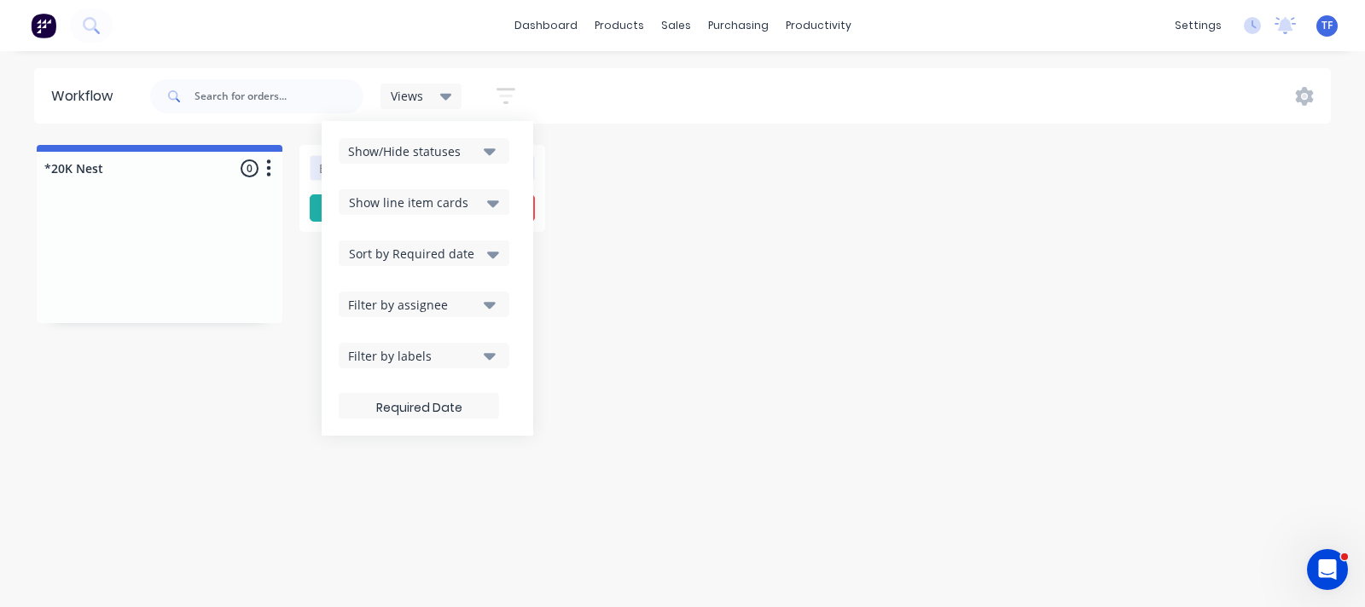
click at [469, 142] on div "Show/Hide statuses" at bounding box center [412, 151] width 129 height 18
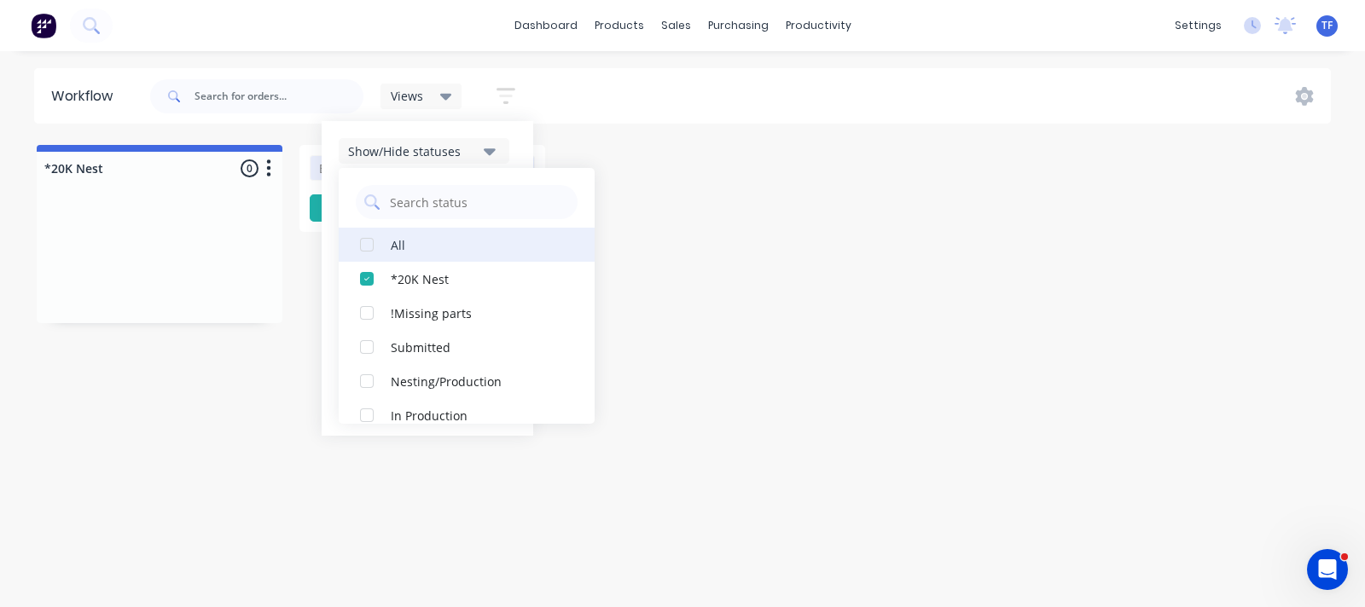
click at [365, 253] on div "button" at bounding box center [367, 245] width 34 height 34
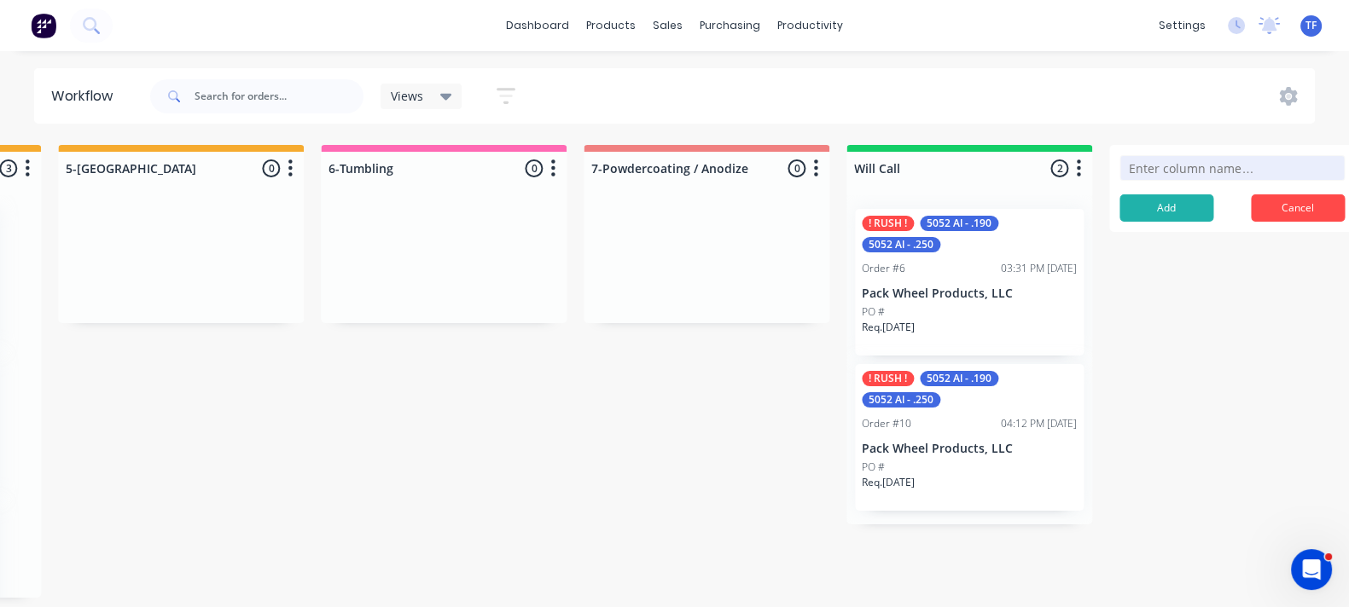
scroll to position [0, 2610]
click at [1160, 171] on input at bounding box center [1228, 168] width 225 height 26
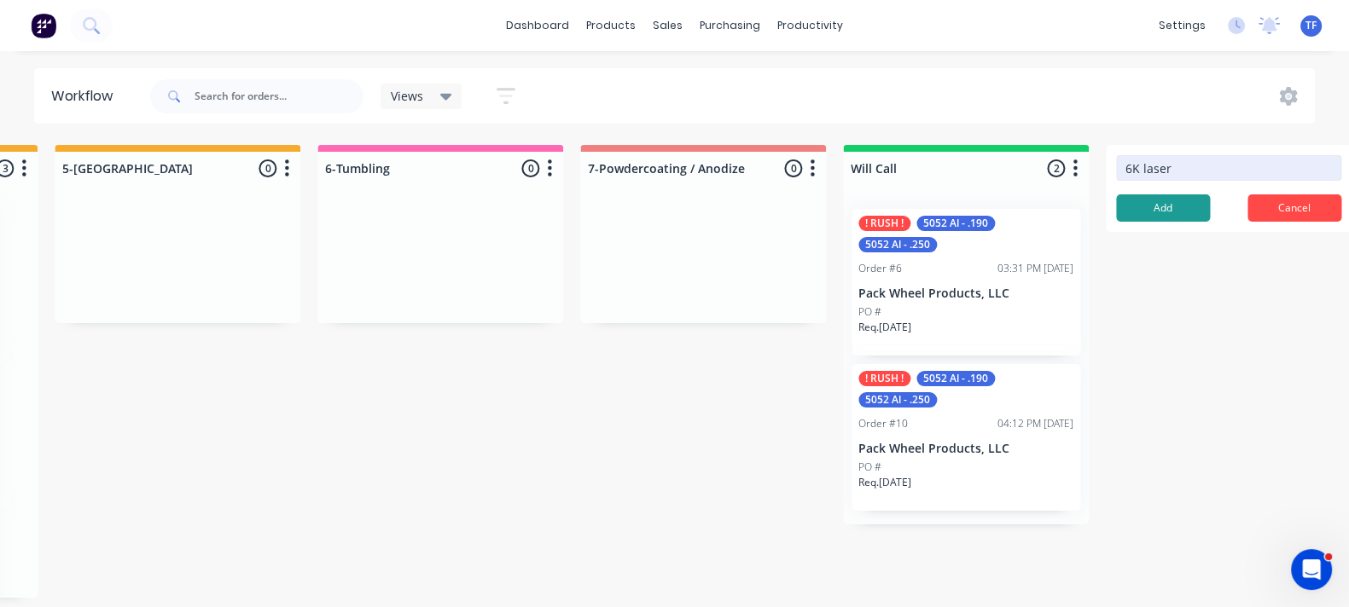
type input "6K laser"
click at [1152, 200] on button "Add" at bounding box center [1163, 207] width 94 height 27
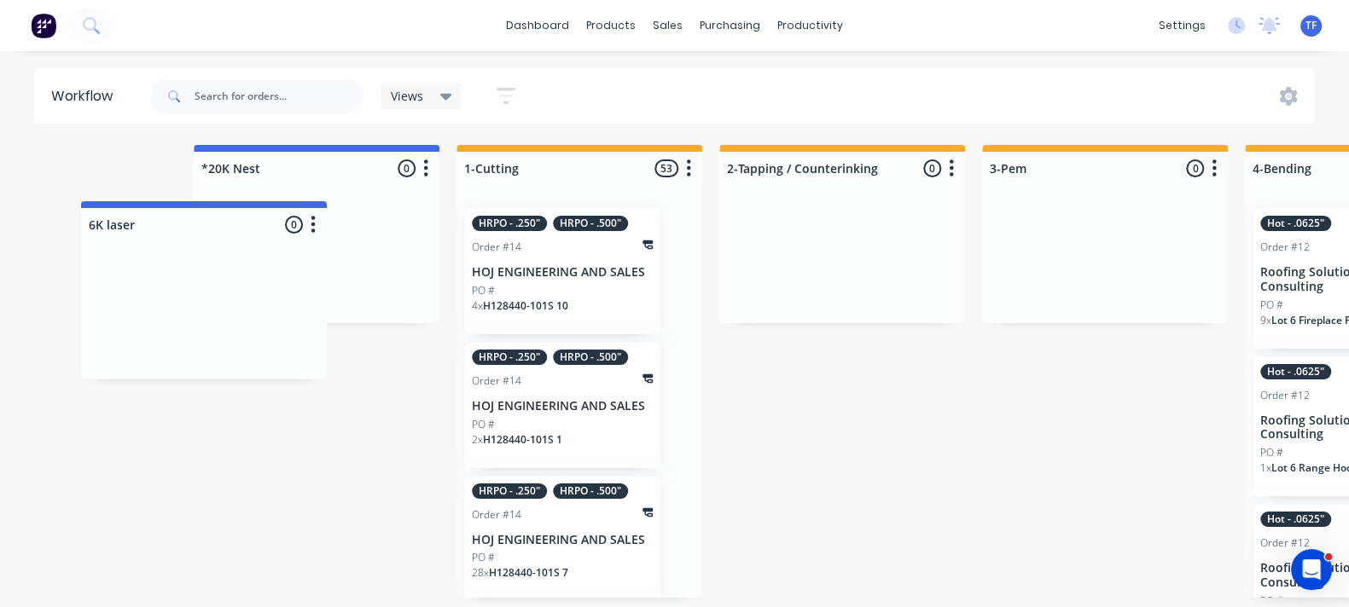
scroll to position [0, 1351]
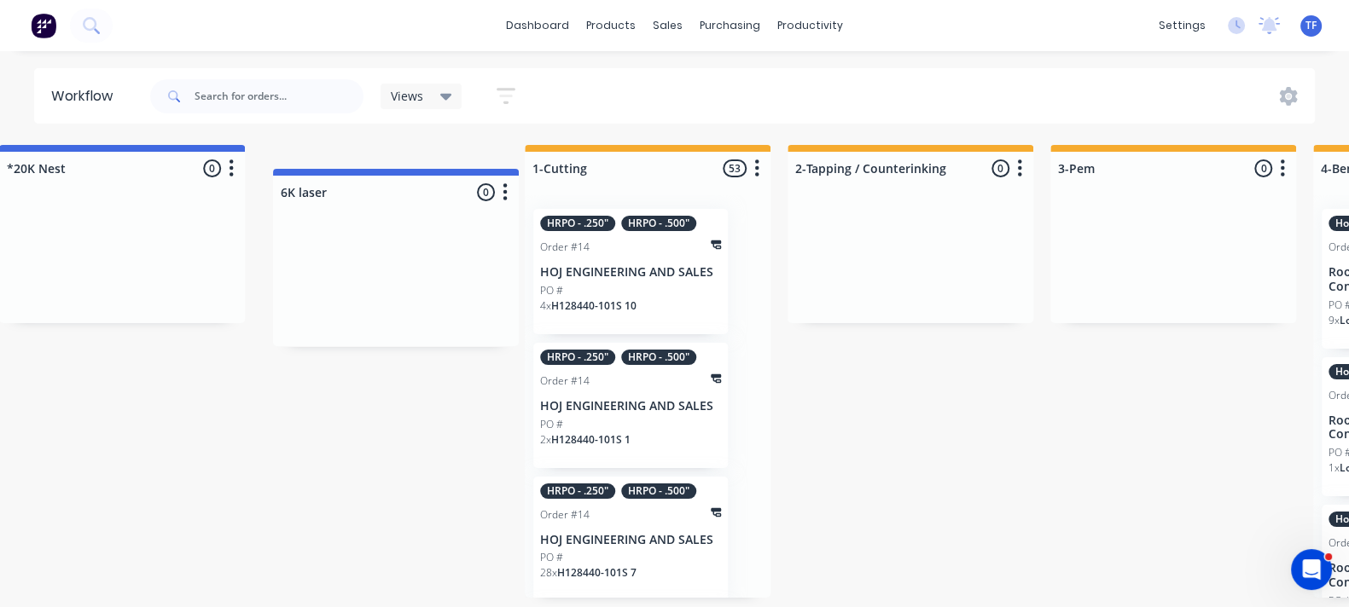
drag, startPoint x: 1320, startPoint y: 172, endPoint x: 473, endPoint y: 198, distance: 846.6
click at [473, 198] on div "!Missing parts 6 Status colour #FF4949 hex #FF4949 Save Cancel Notifications Em…" at bounding box center [800, 371] width 4329 height 453
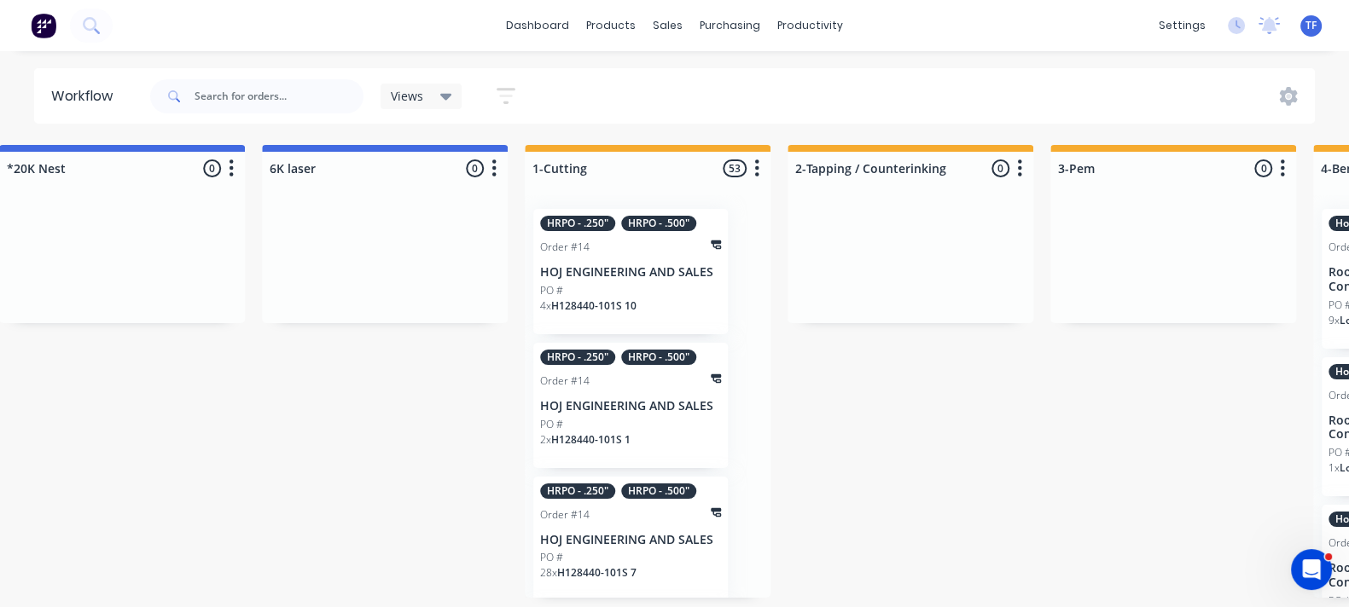
click at [1100, 471] on div "!Missing parts 6 Status colour #FF4949 hex #FF4949 Save Cancel Notifications Em…" at bounding box center [800, 371] width 4329 height 453
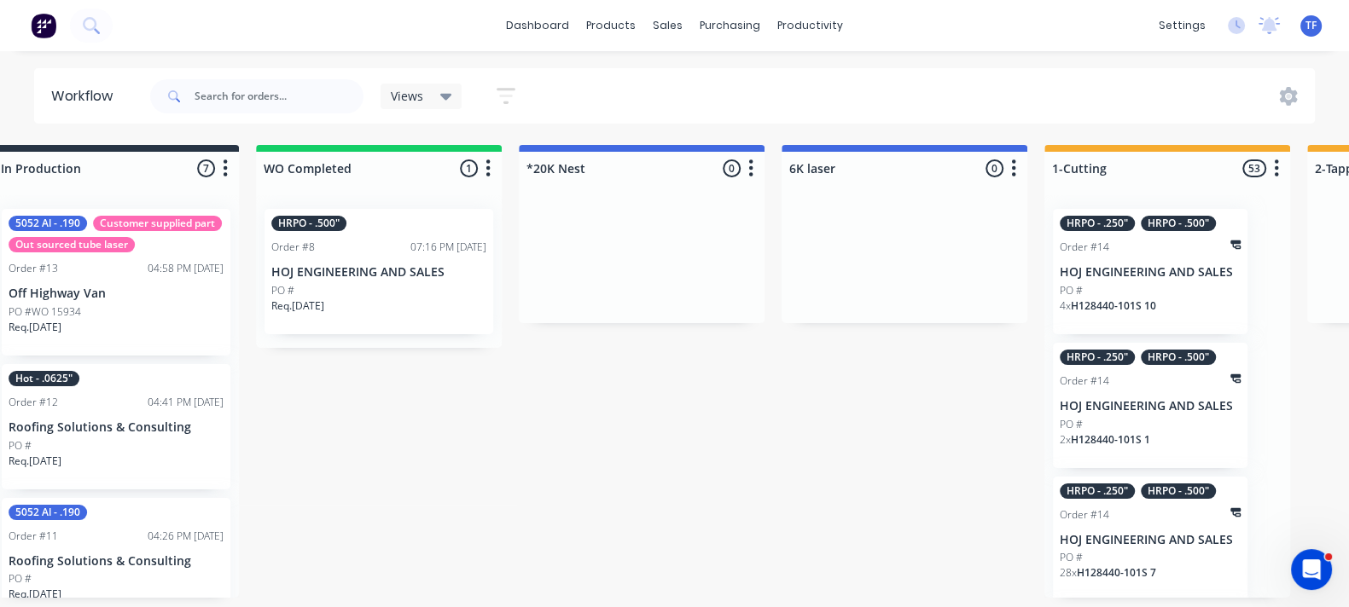
scroll to position [0, 790]
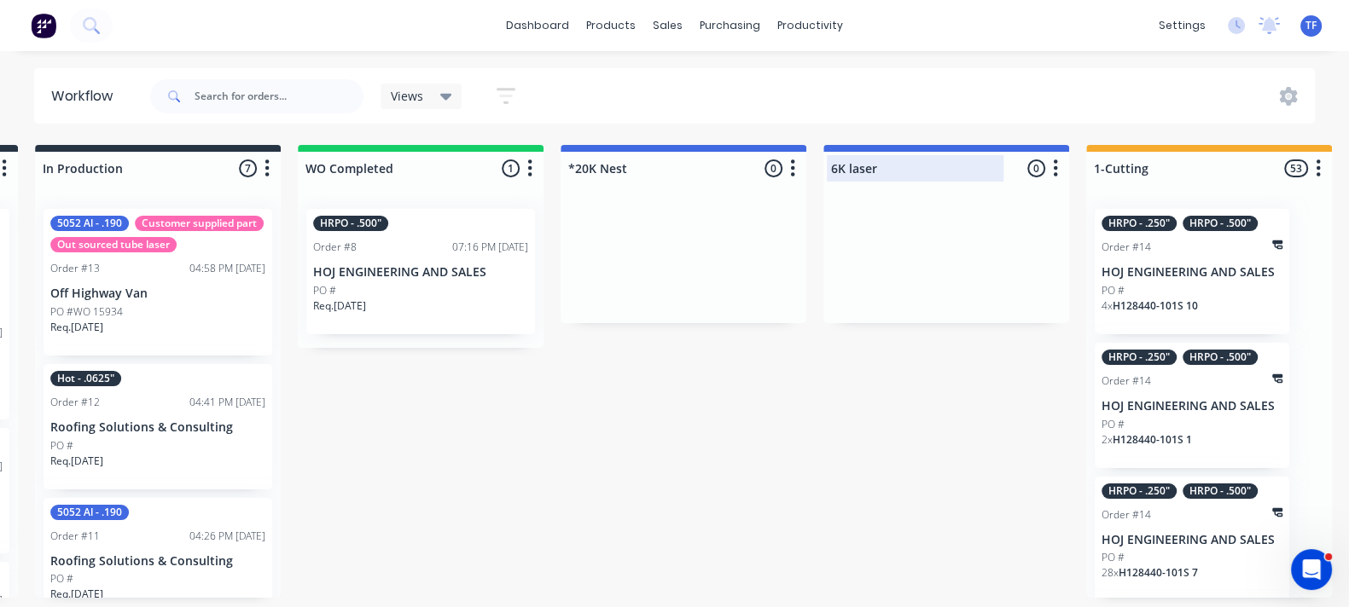
click at [835, 166] on div at bounding box center [946, 168] width 246 height 33
click at [832, 170] on input "6K laser" at bounding box center [915, 169] width 168 height 18
click at [795, 387] on div "!Missing parts 6 Status colour #FF4949 hex #FF4949 Save Cancel Notifications Em…" at bounding box center [1361, 371] width 4329 height 453
click at [883, 168] on div at bounding box center [946, 168] width 246 height 33
click at [885, 176] on input "*6K laser" at bounding box center [915, 169] width 168 height 18
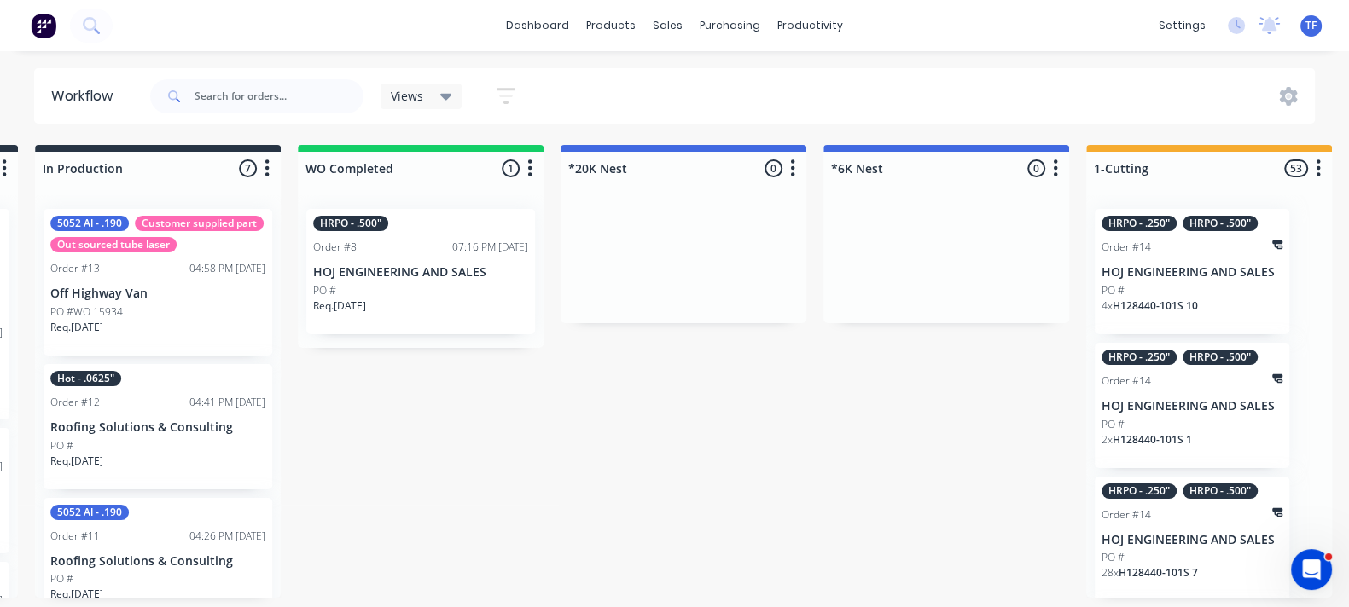
type input "*6K Nest"
click at [856, 340] on div "!Missing parts 6 Status colour #FF4949 hex #FF4949 Save Cancel Notifications Em…" at bounding box center [1361, 371] width 4329 height 453
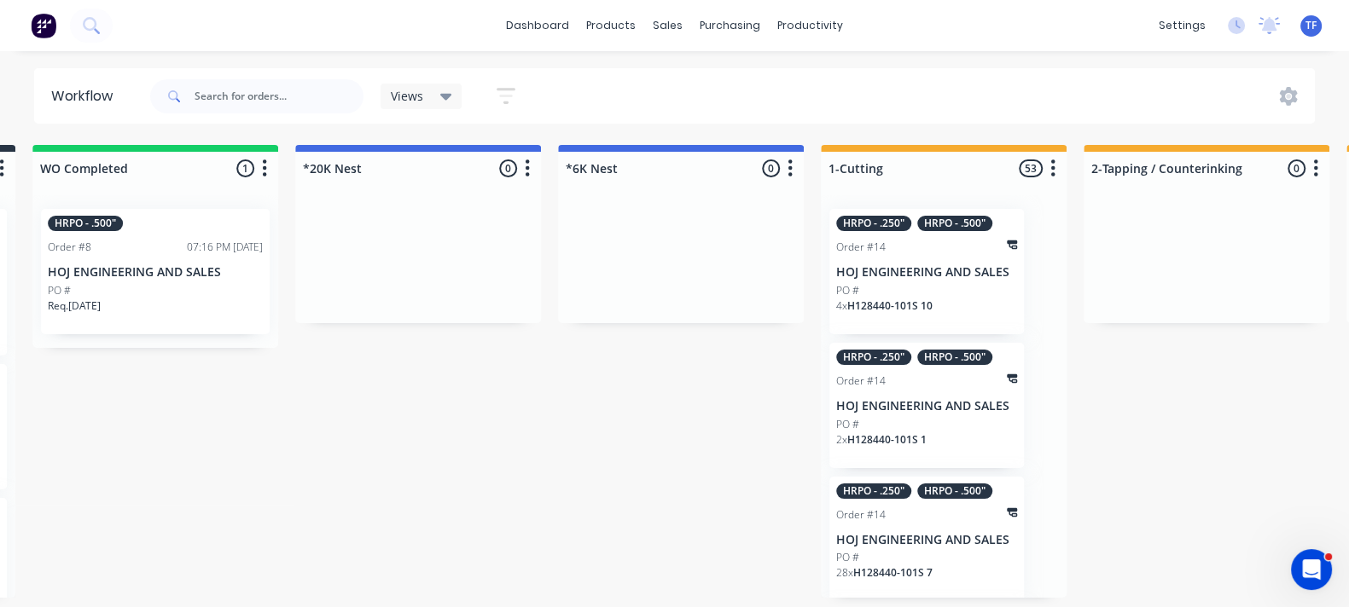
scroll to position [0, 1109]
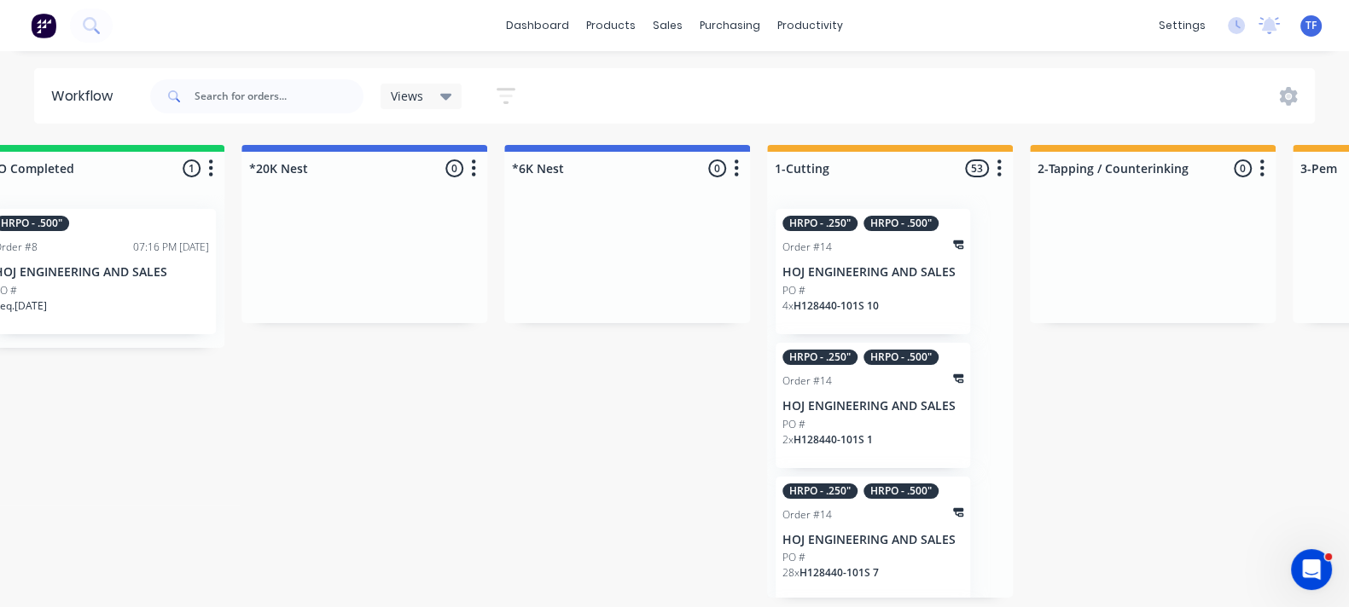
click at [802, 299] on p "4 x H128440-101S 10" at bounding box center [830, 306] width 96 height 15
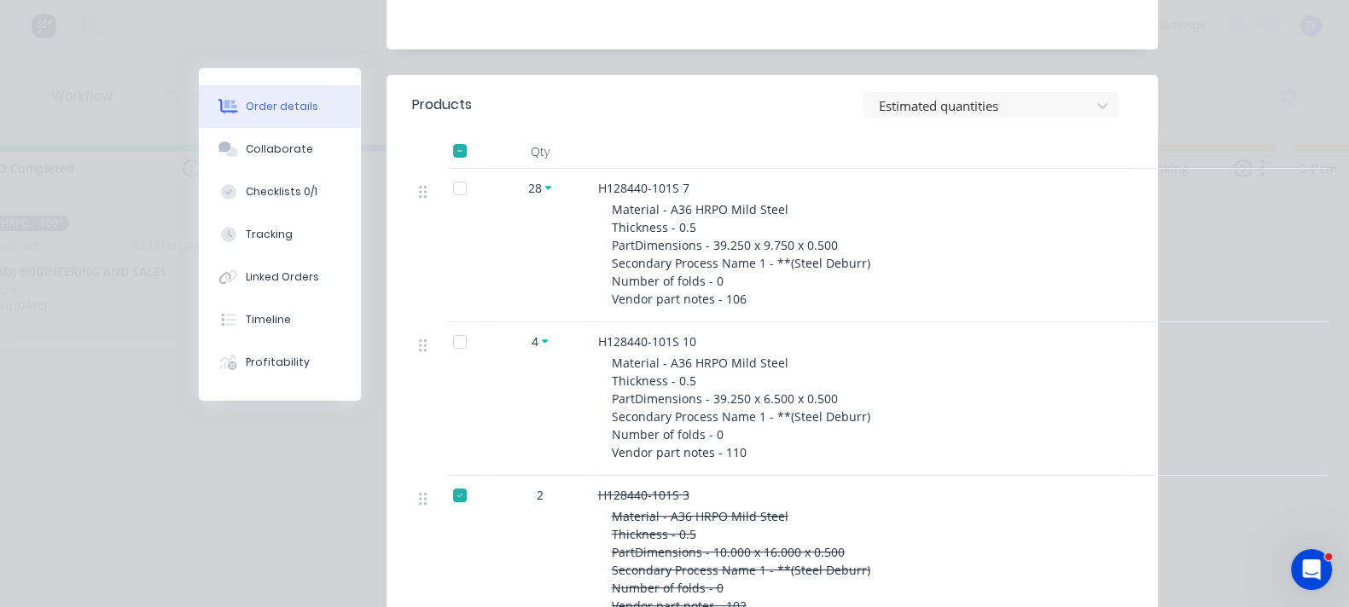
scroll to position [533, 0]
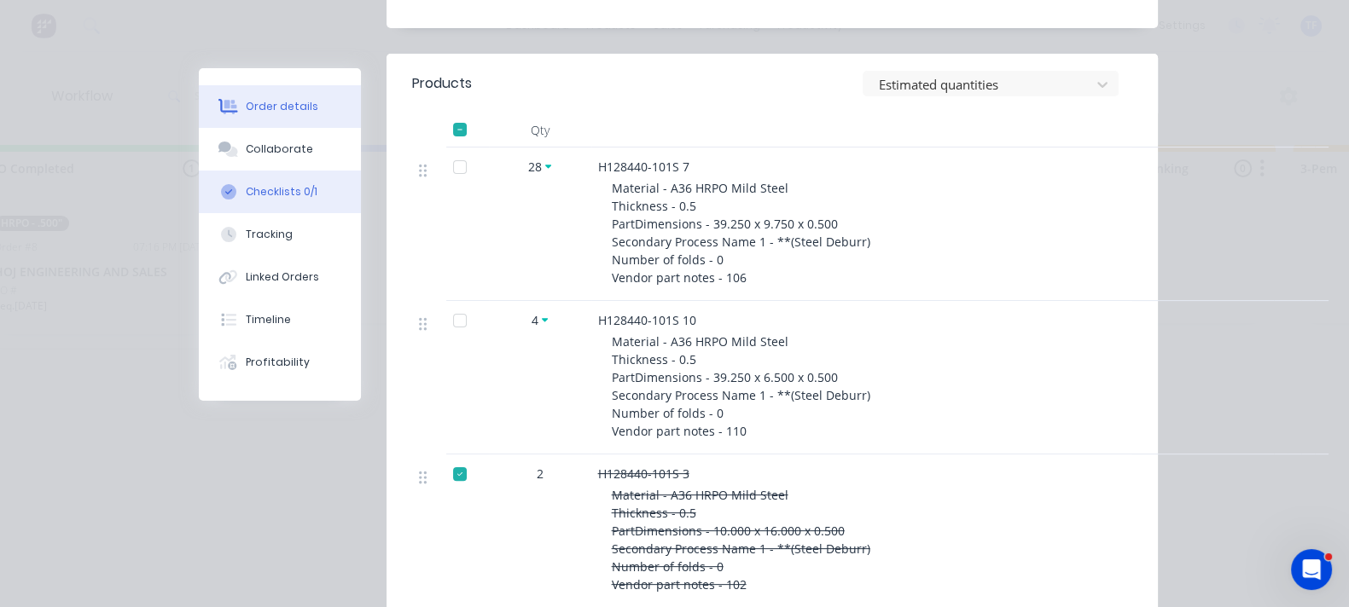
click at [199, 204] on button "Checklists 0/1" at bounding box center [280, 192] width 162 height 43
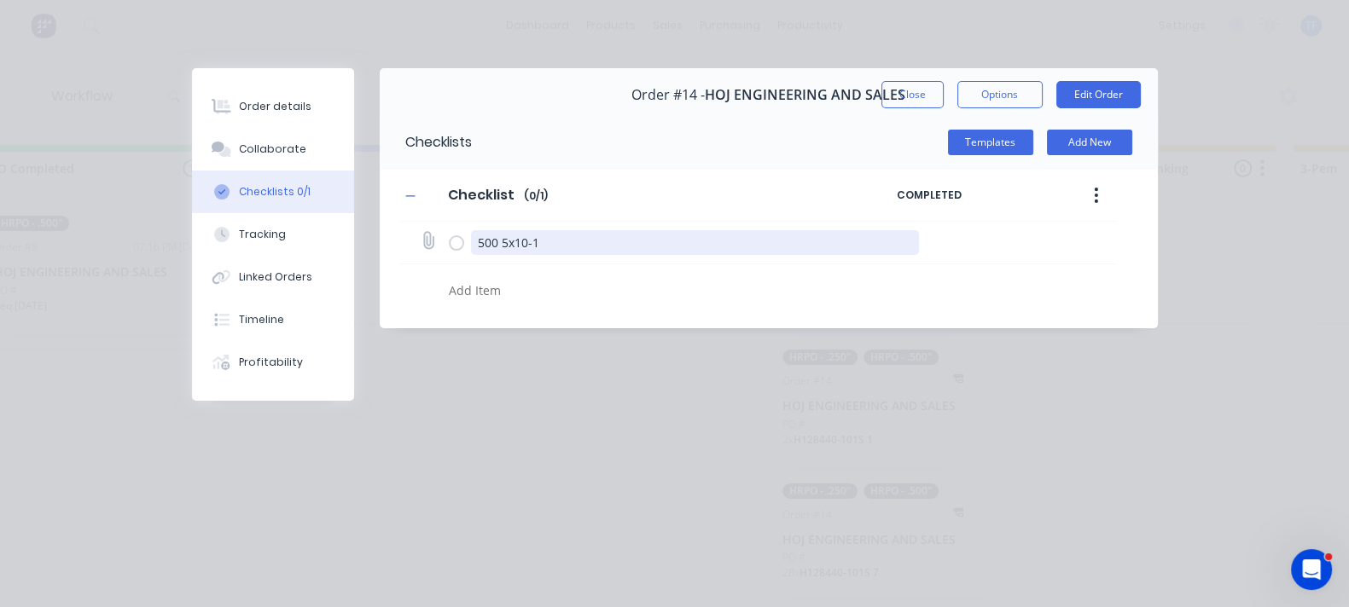
drag, startPoint x: 385, startPoint y: 247, endPoint x: 313, endPoint y: 249, distance: 71.7
click at [471, 249] on textarea "500 5x10-1" at bounding box center [695, 242] width 448 height 25
type textarea "Brain sheets are not all here calm down"
click at [442, 299] on textarea at bounding box center [658, 290] width 433 height 25
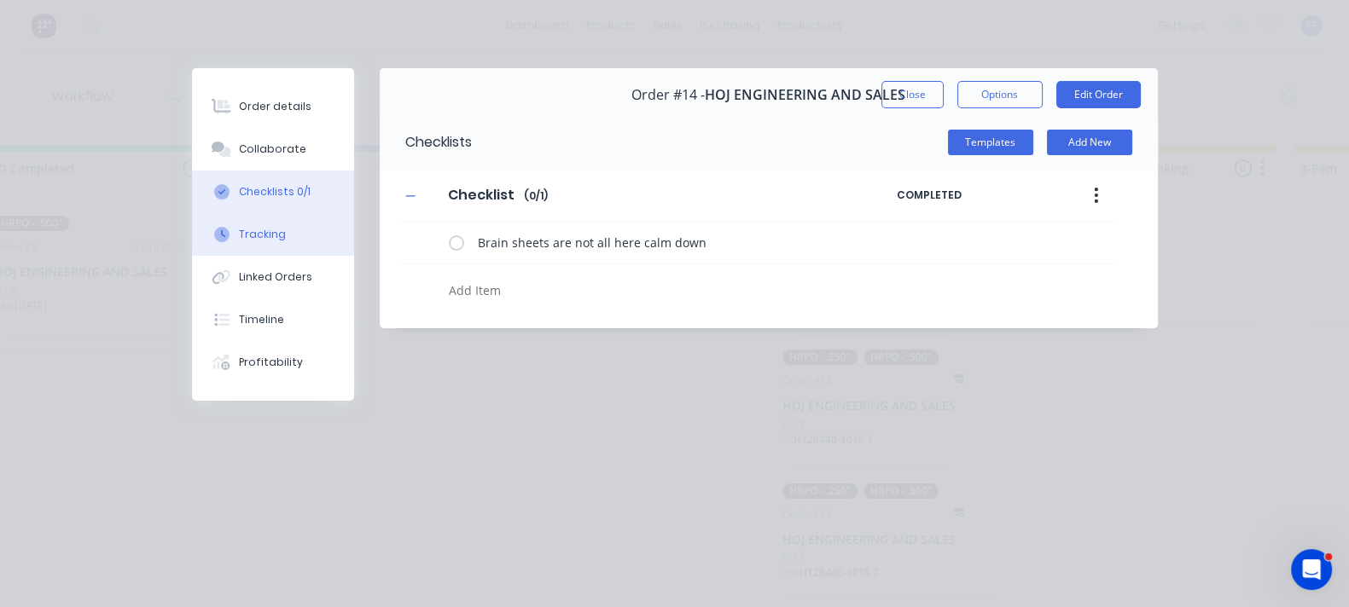
click at [192, 219] on button "Tracking" at bounding box center [273, 234] width 162 height 43
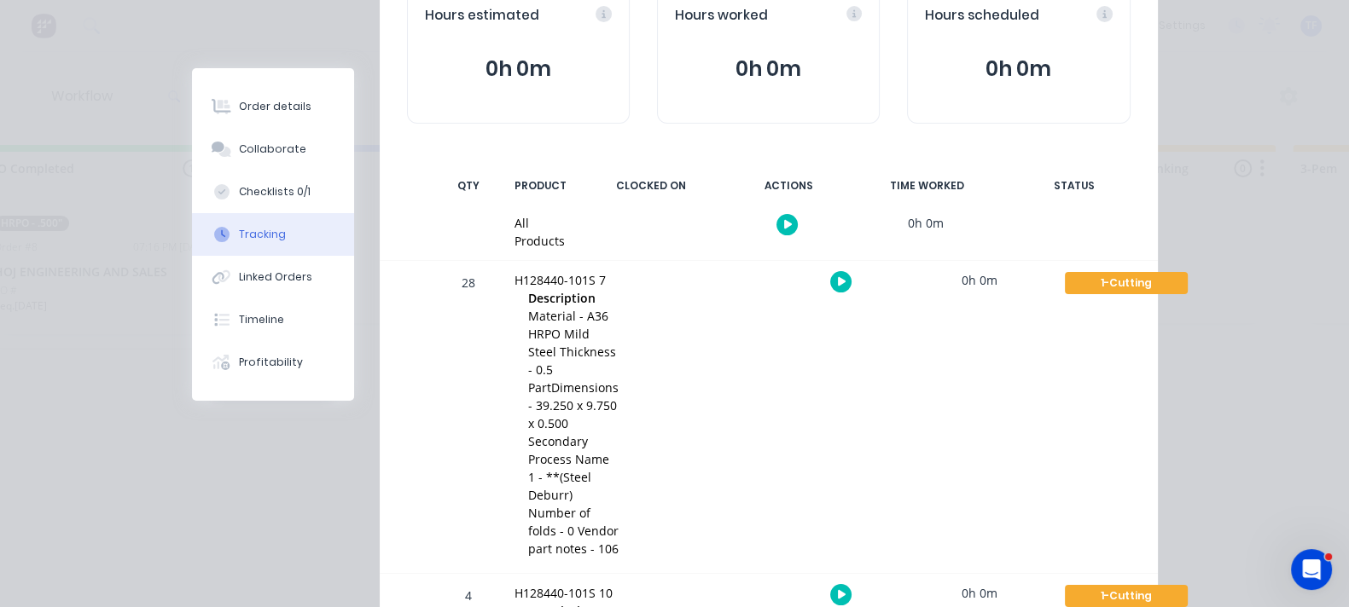
scroll to position [320, 0]
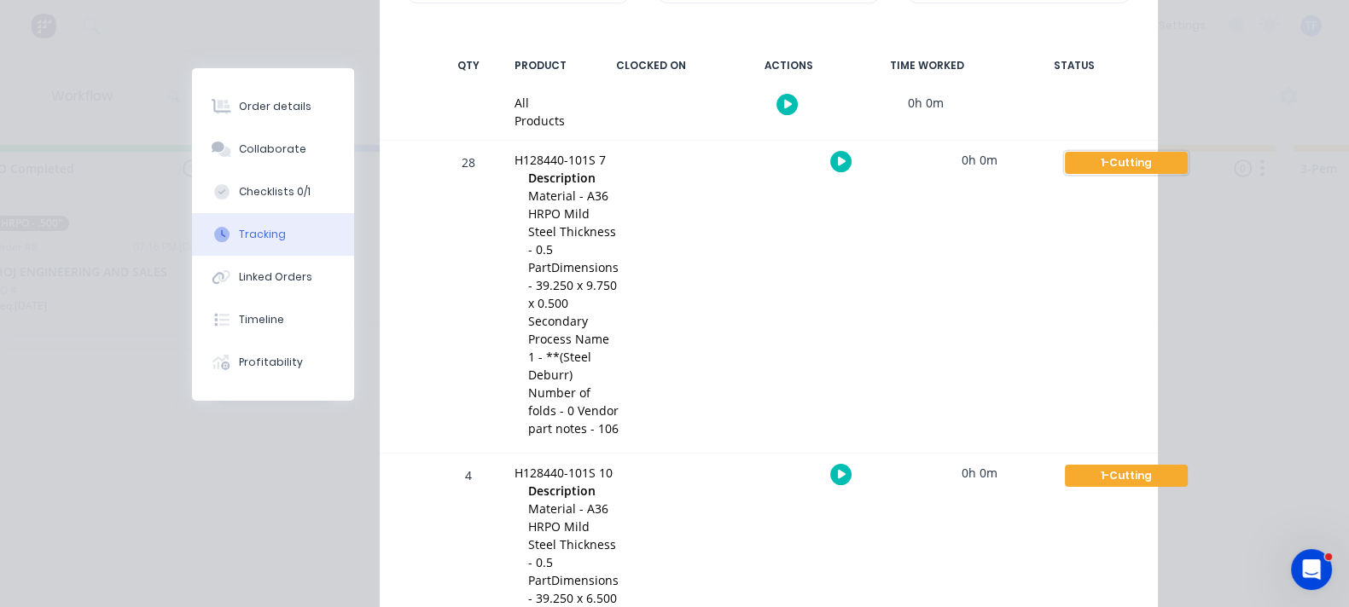
click at [1187, 152] on div "1-Cutting" at bounding box center [1126, 163] width 123 height 22
click at [754, 454] on div at bounding box center [703, 610] width 128 height 312
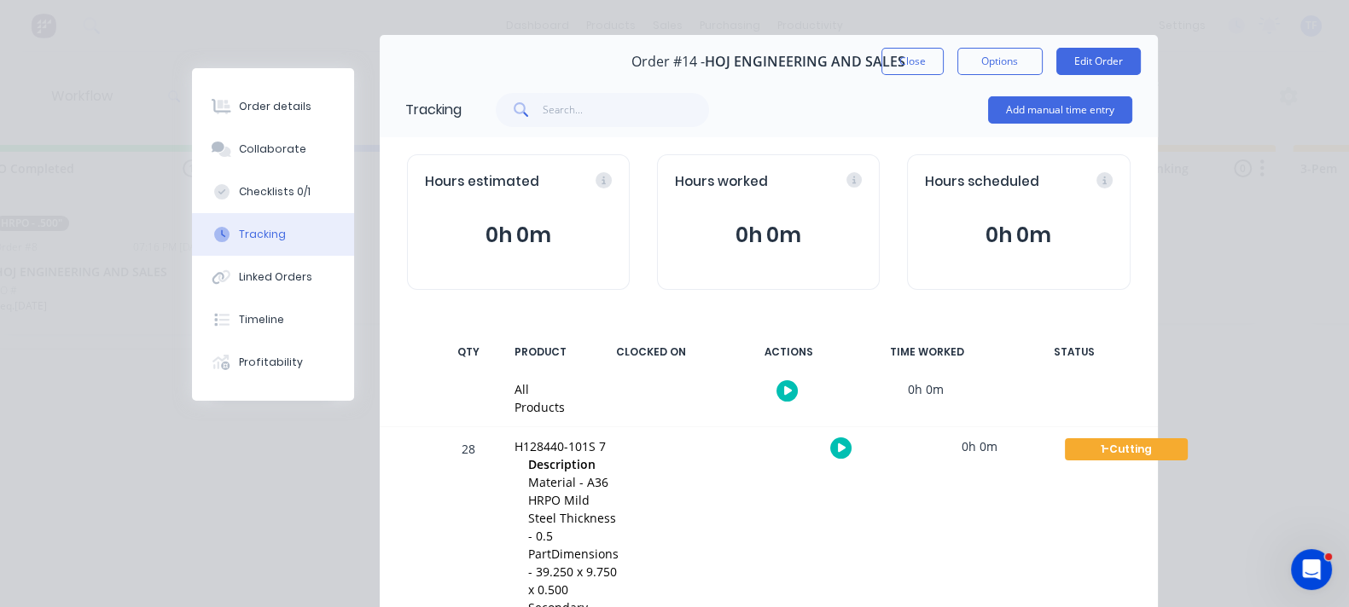
scroll to position [0, 0]
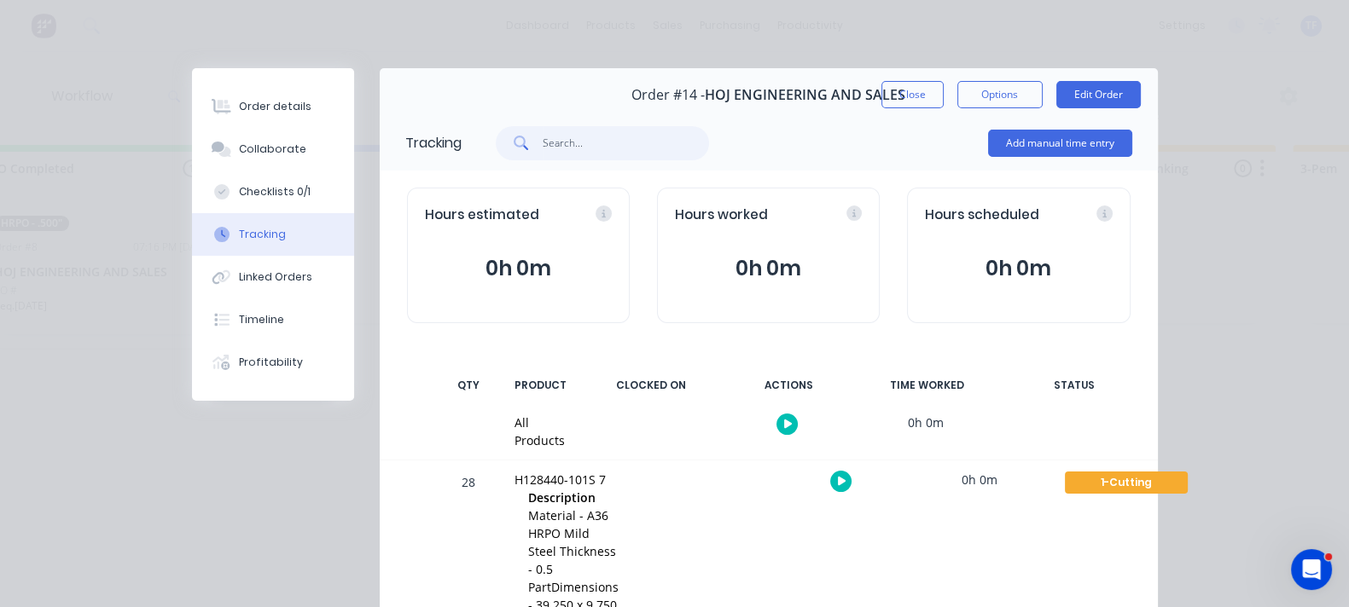
click at [543, 148] on input "text" at bounding box center [626, 143] width 166 height 34
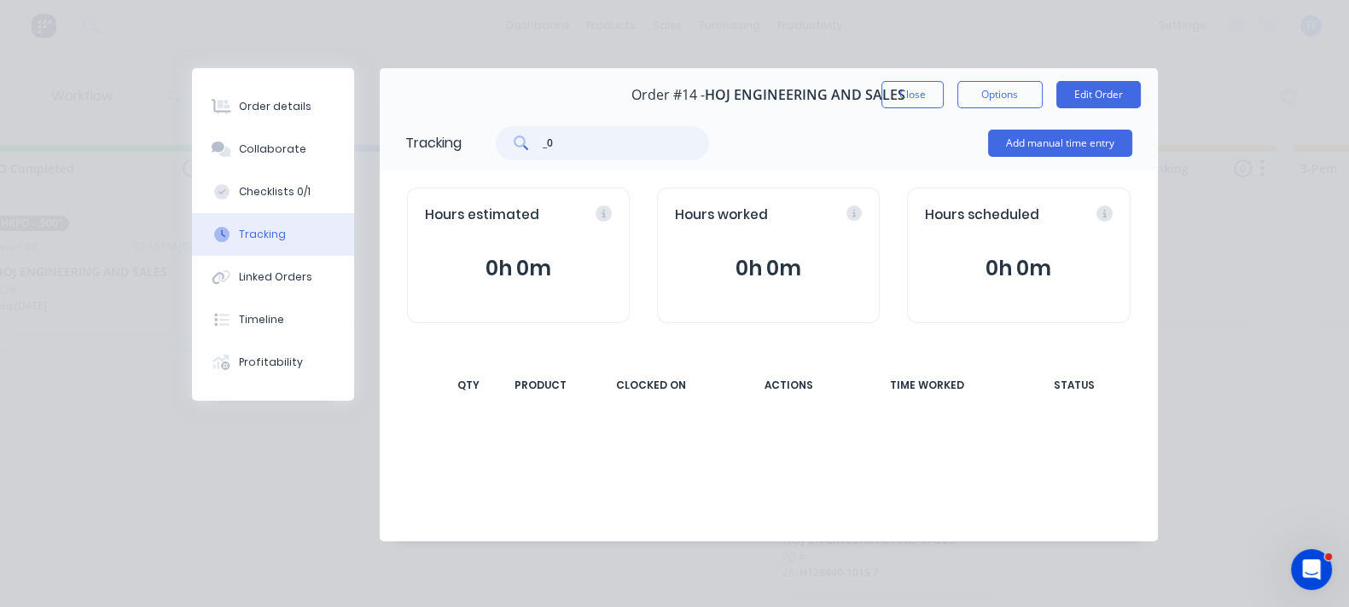
type input "_01"
drag, startPoint x: 399, startPoint y: 144, endPoint x: 374, endPoint y: 151, distance: 25.7
click at [496, 151] on div "_01" at bounding box center [602, 143] width 213 height 34
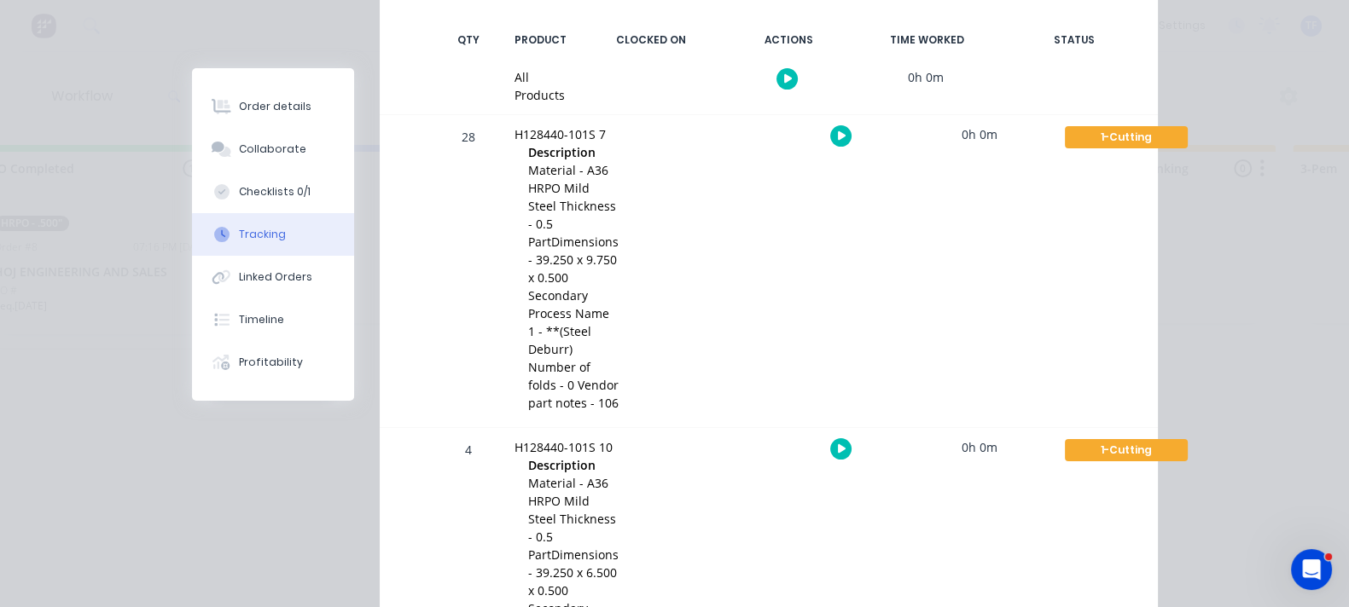
scroll to position [235, 0]
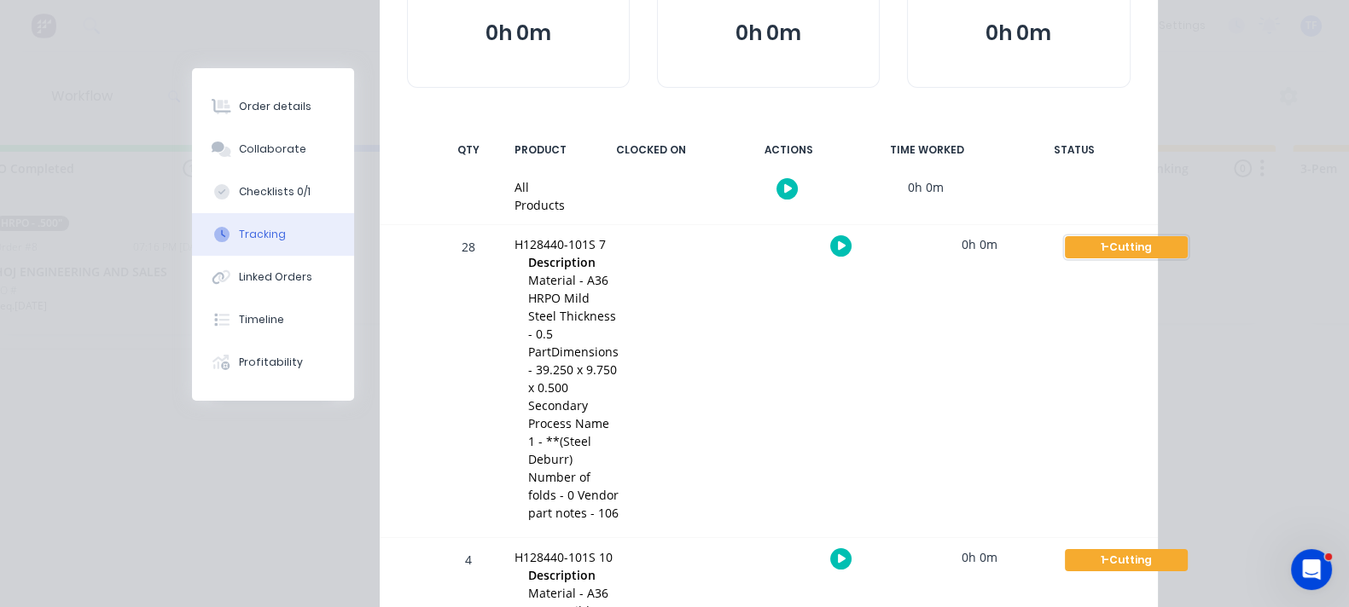
click at [1187, 236] on div "1-Cutting" at bounding box center [1126, 247] width 123 height 22
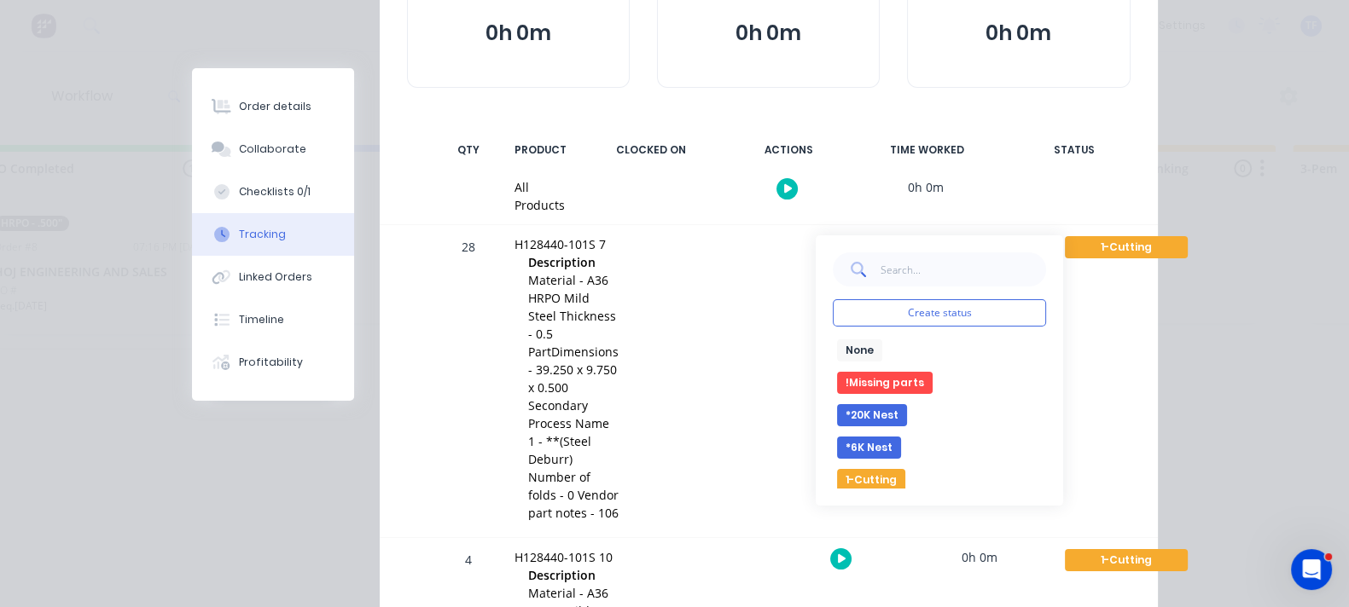
click at [901, 437] on button "*6K Nest" at bounding box center [869, 448] width 64 height 22
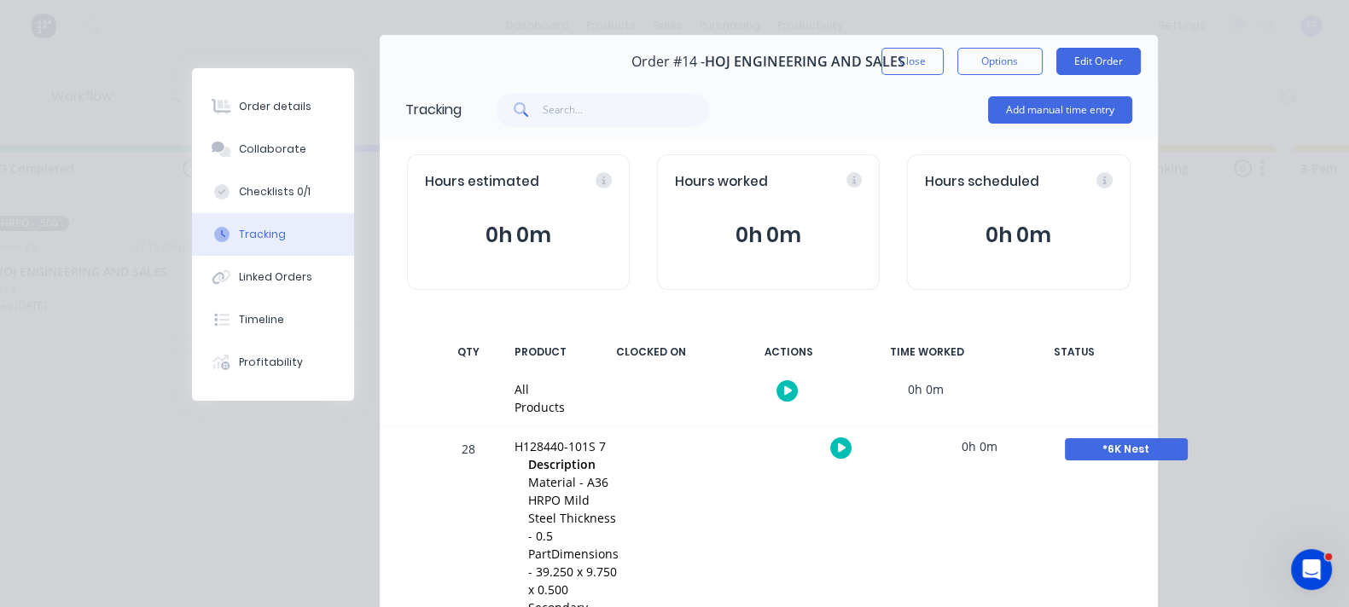
scroll to position [0, 0]
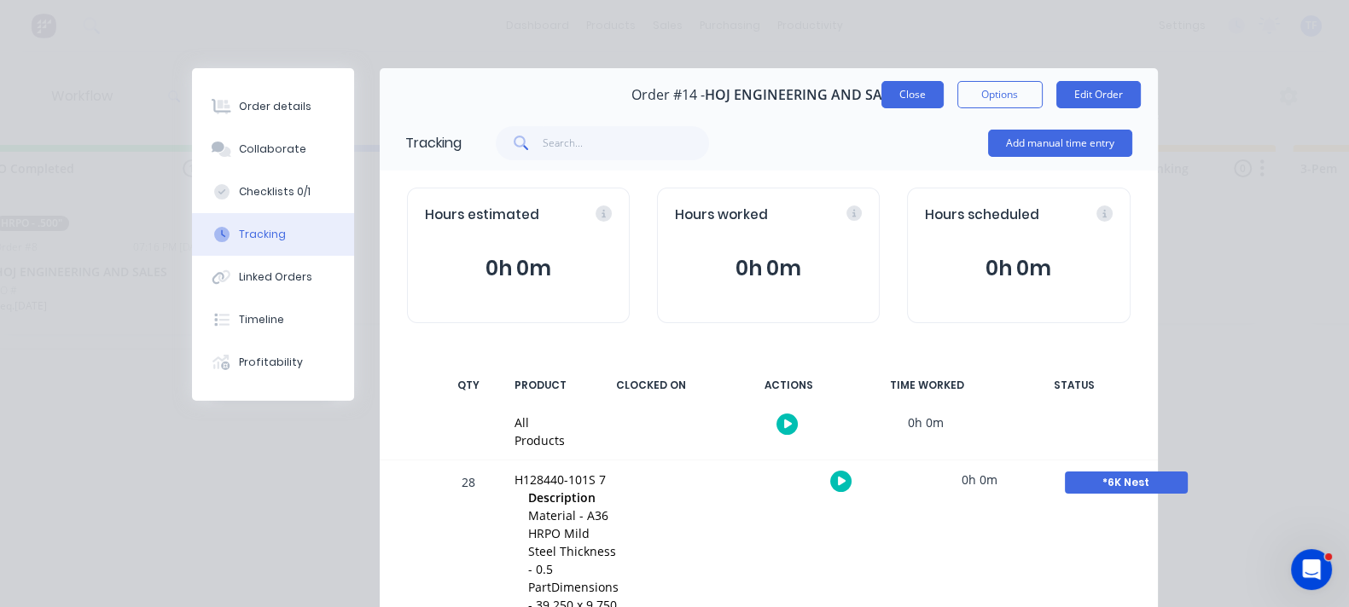
click at [943, 81] on button "Close" at bounding box center [912, 94] width 62 height 27
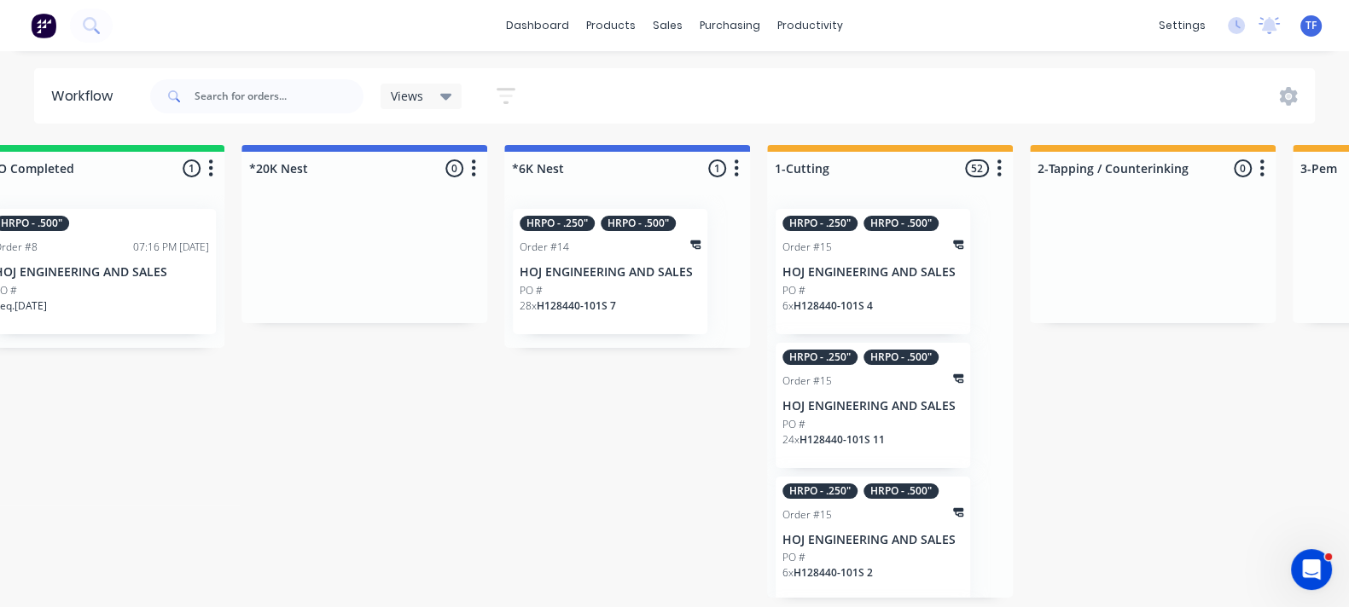
click at [578, 292] on div "PO #" at bounding box center [610, 290] width 181 height 15
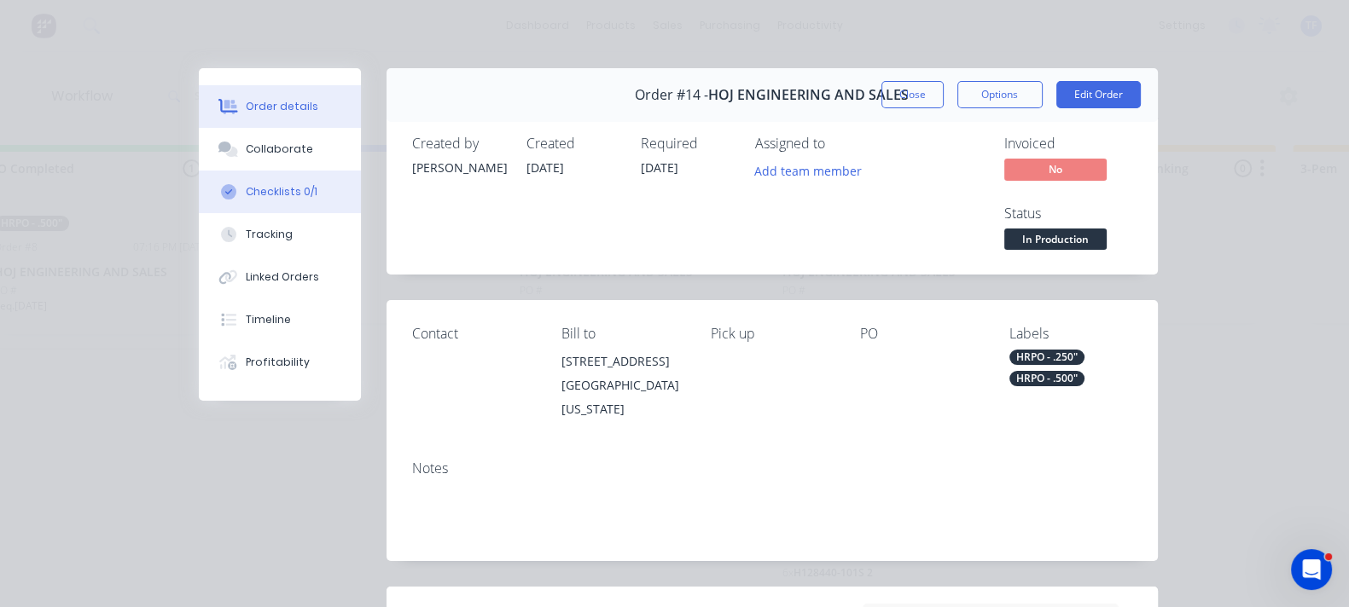
click at [199, 176] on button "Checklists 0/1" at bounding box center [280, 192] width 162 height 43
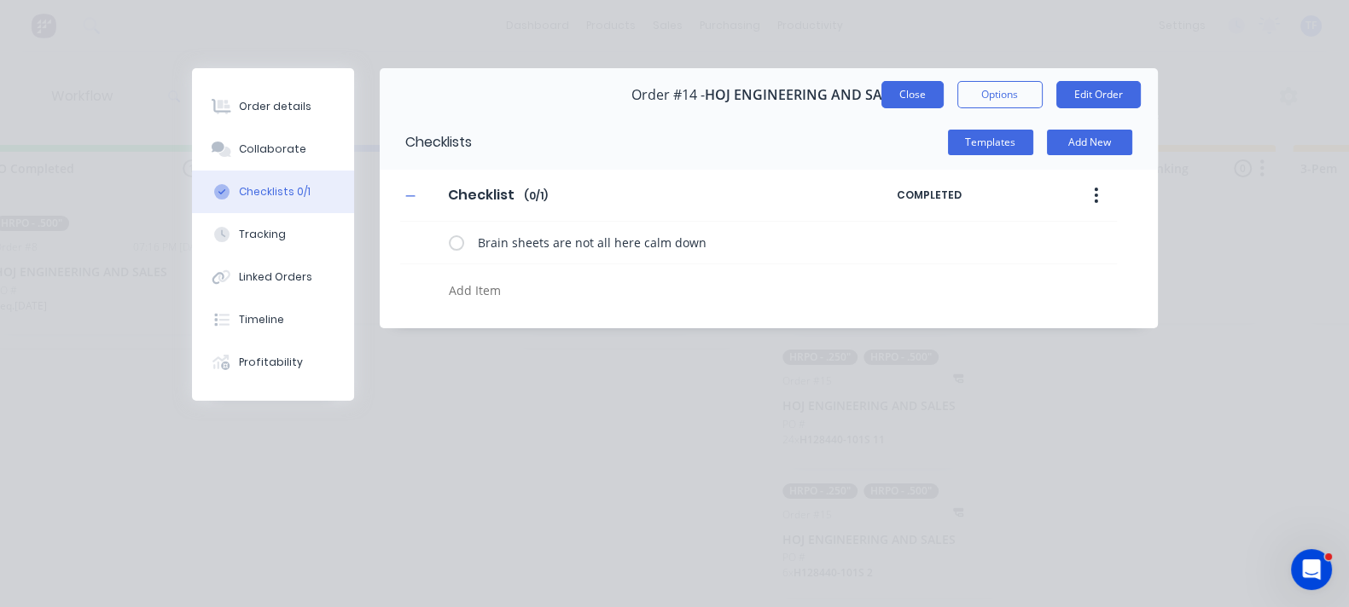
click at [943, 96] on button "Close" at bounding box center [912, 94] width 62 height 27
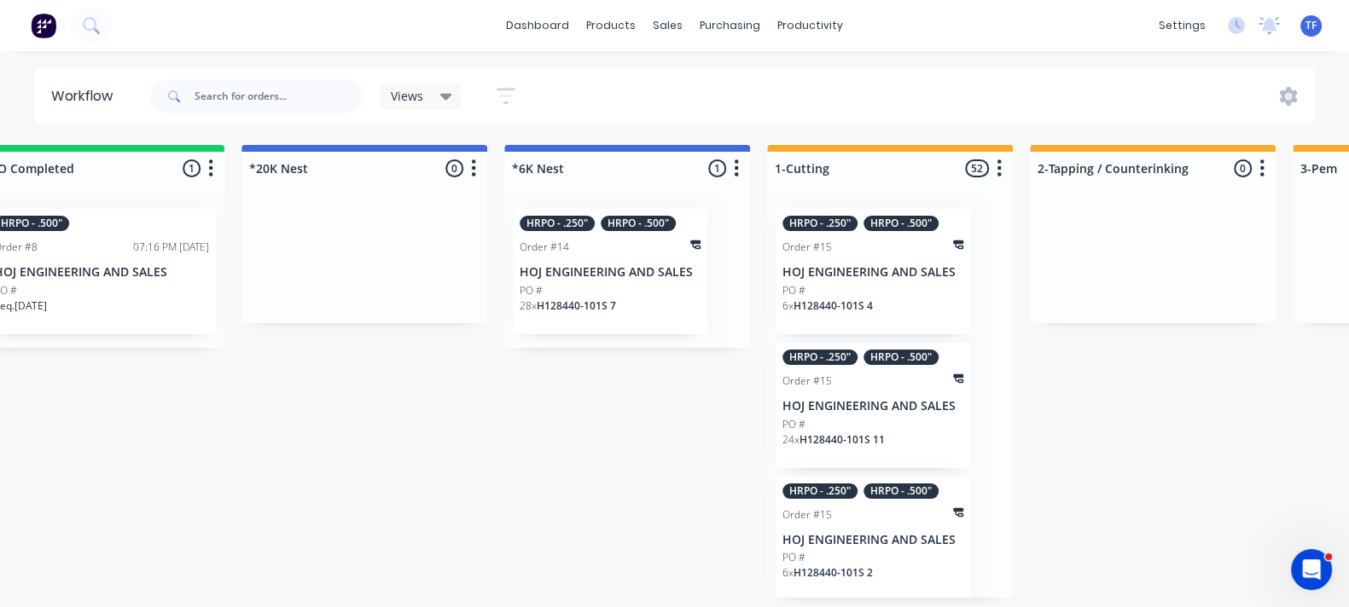
click at [600, 279] on p "HOJ ENGINEERING AND SALES" at bounding box center [610, 272] width 181 height 15
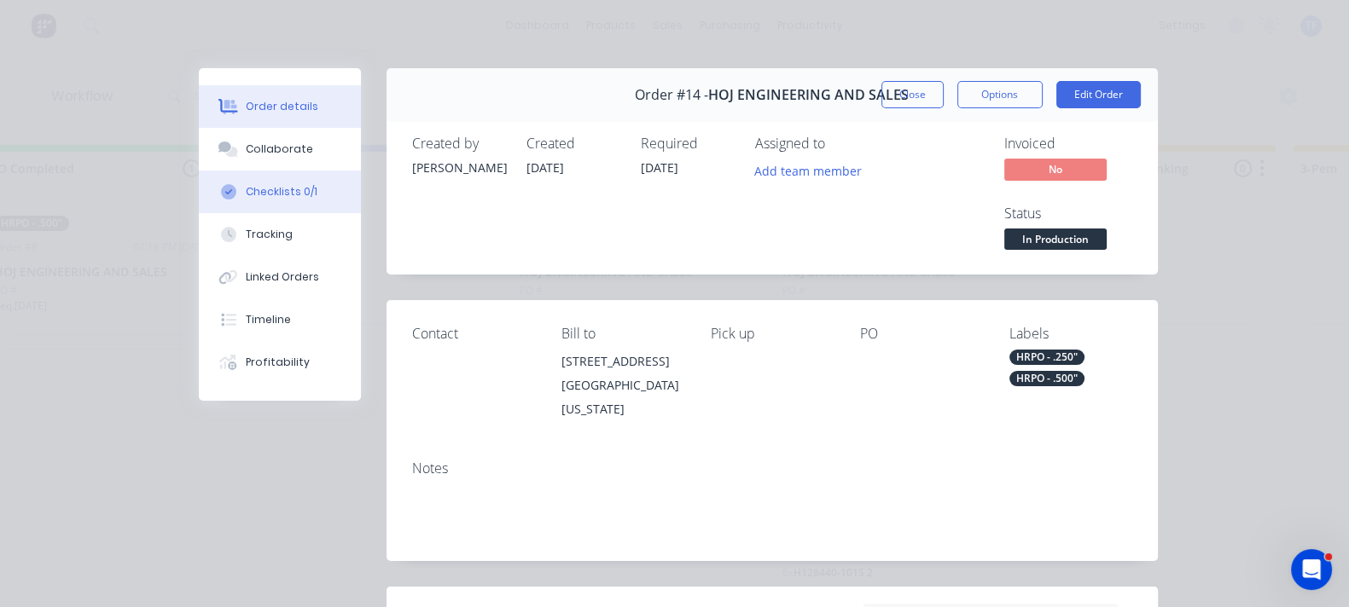
click at [199, 176] on button "Checklists 0/1" at bounding box center [280, 192] width 162 height 43
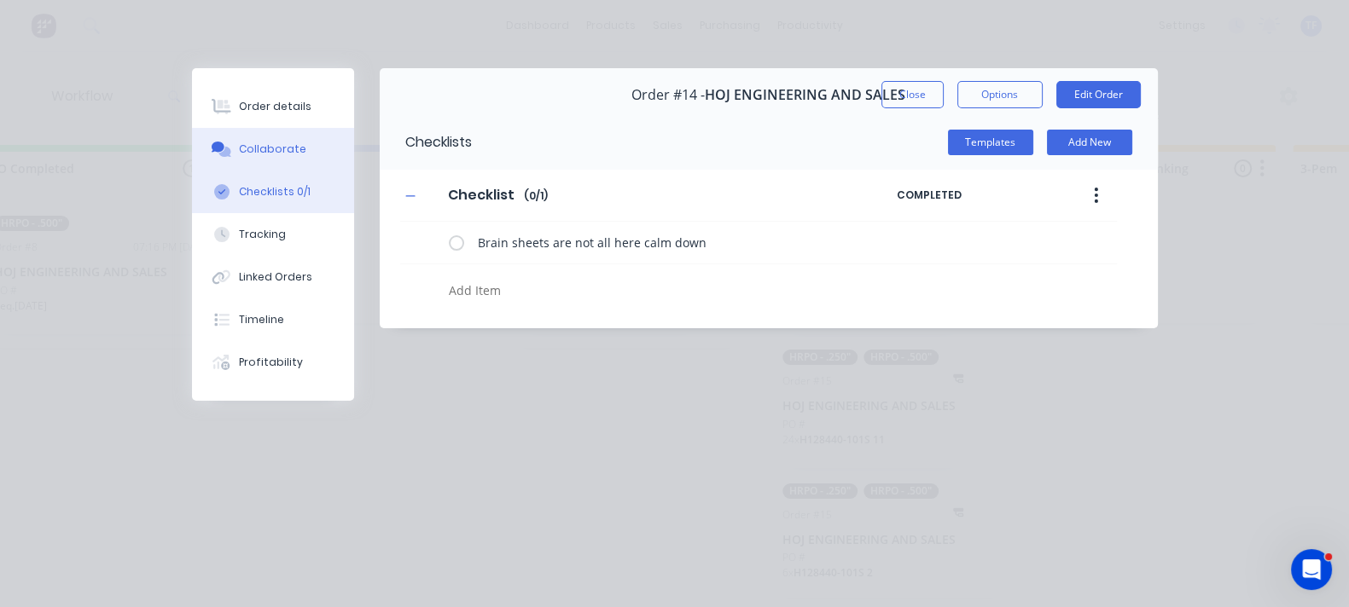
click at [192, 164] on button "Collaborate" at bounding box center [273, 149] width 162 height 43
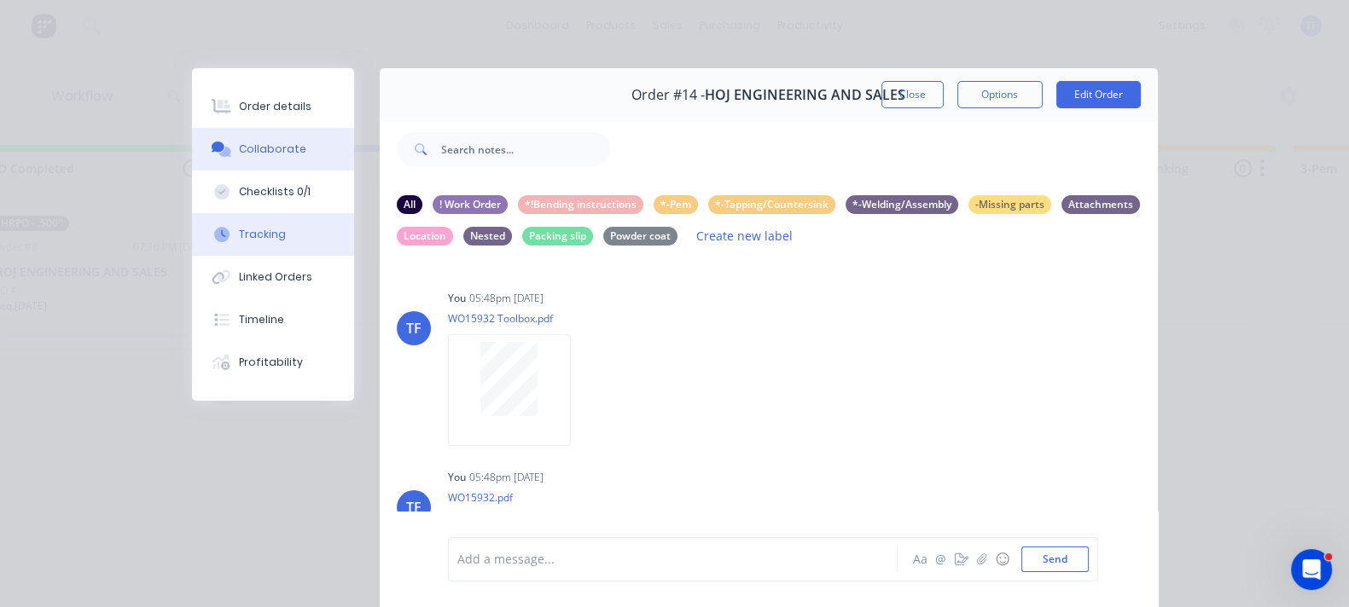
click at [192, 219] on button "Tracking" at bounding box center [273, 234] width 162 height 43
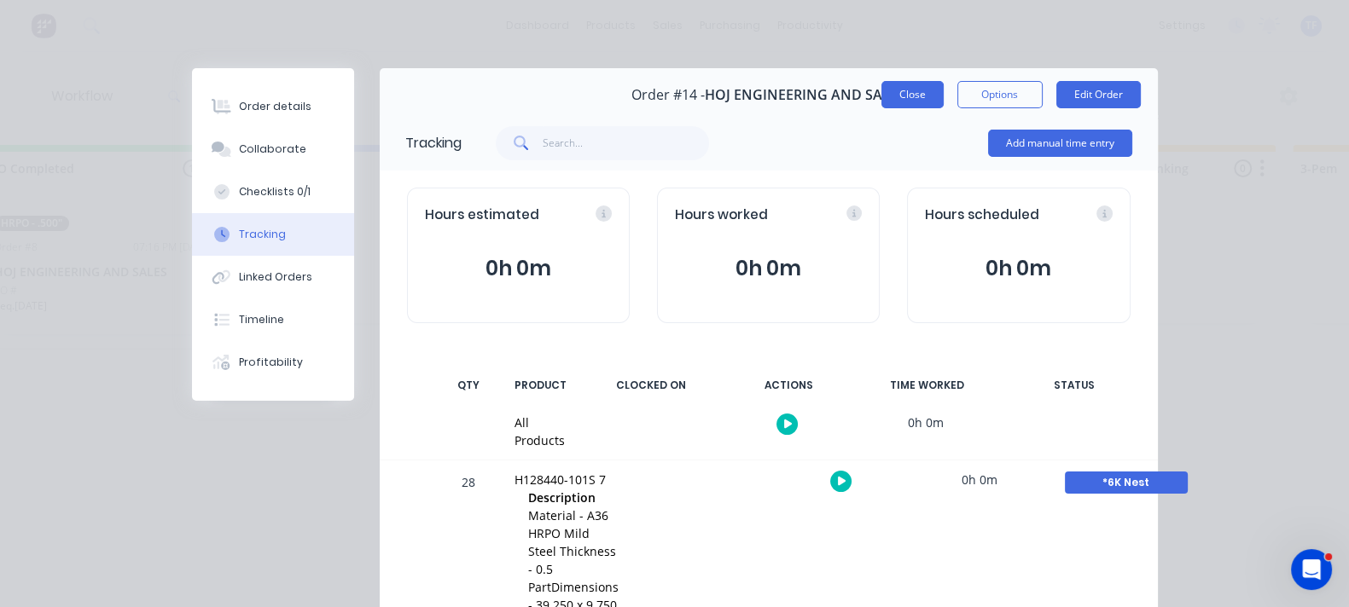
click at [943, 98] on button "Close" at bounding box center [912, 94] width 62 height 27
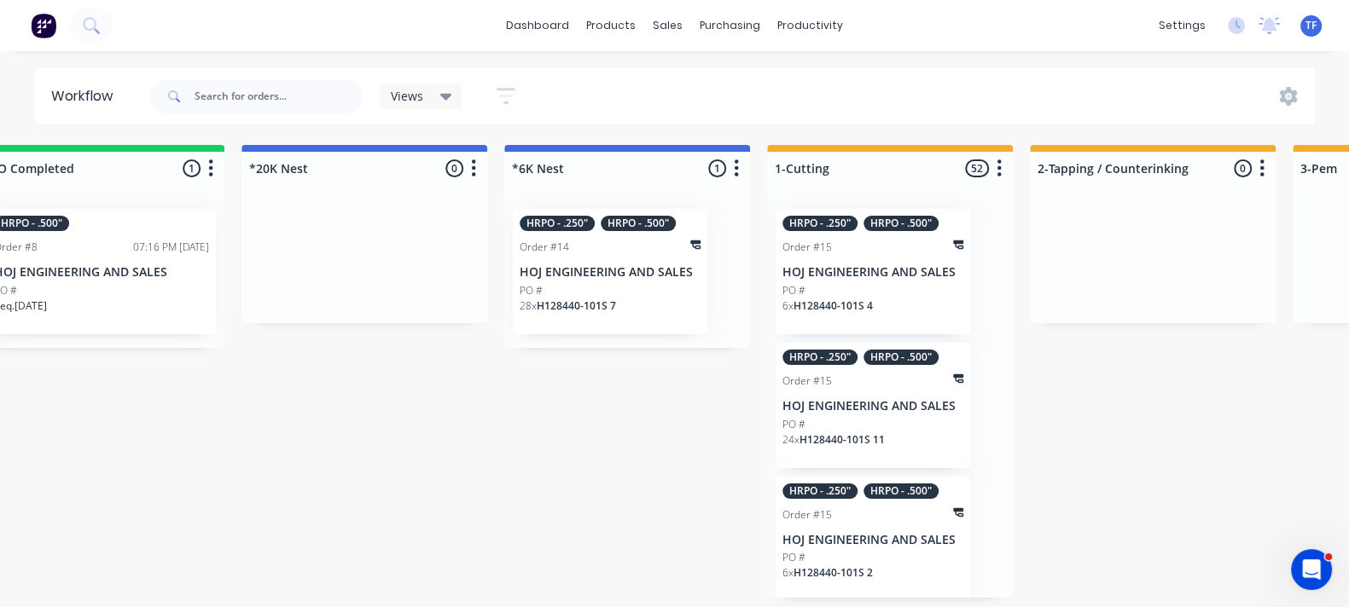
click at [510, 101] on icon "button" at bounding box center [505, 95] width 19 height 21
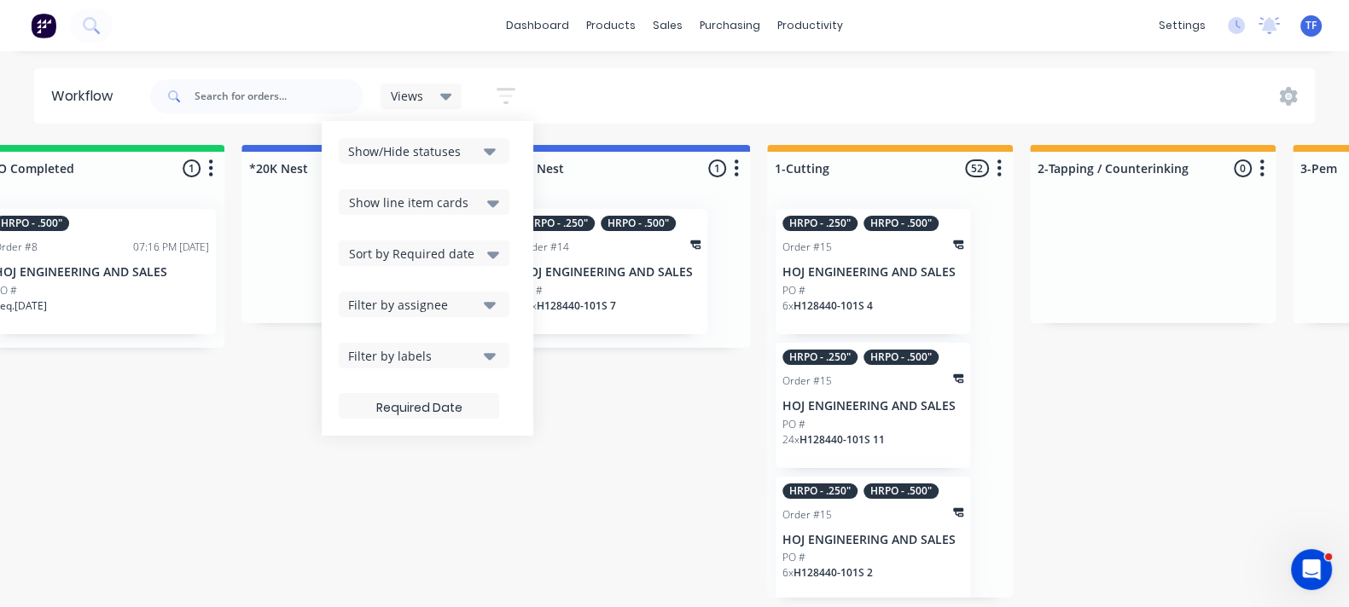
click at [500, 351] on button "Filter by labels" at bounding box center [424, 356] width 171 height 26
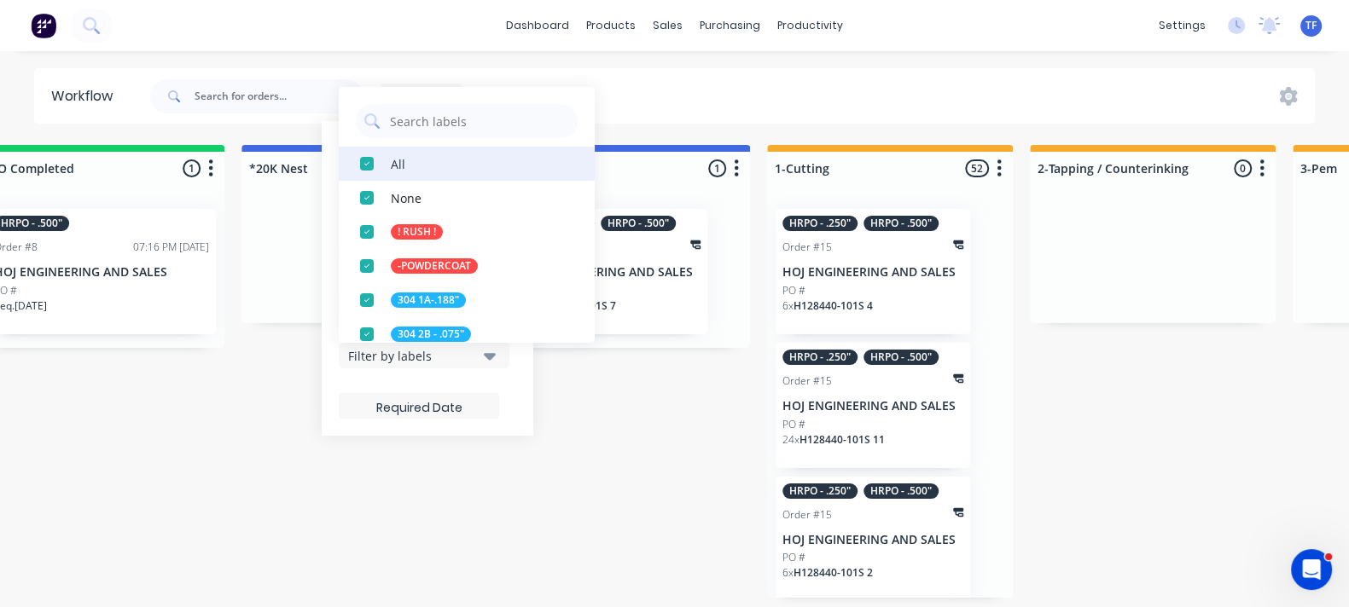
click at [367, 162] on div "button" at bounding box center [367, 164] width 34 height 34
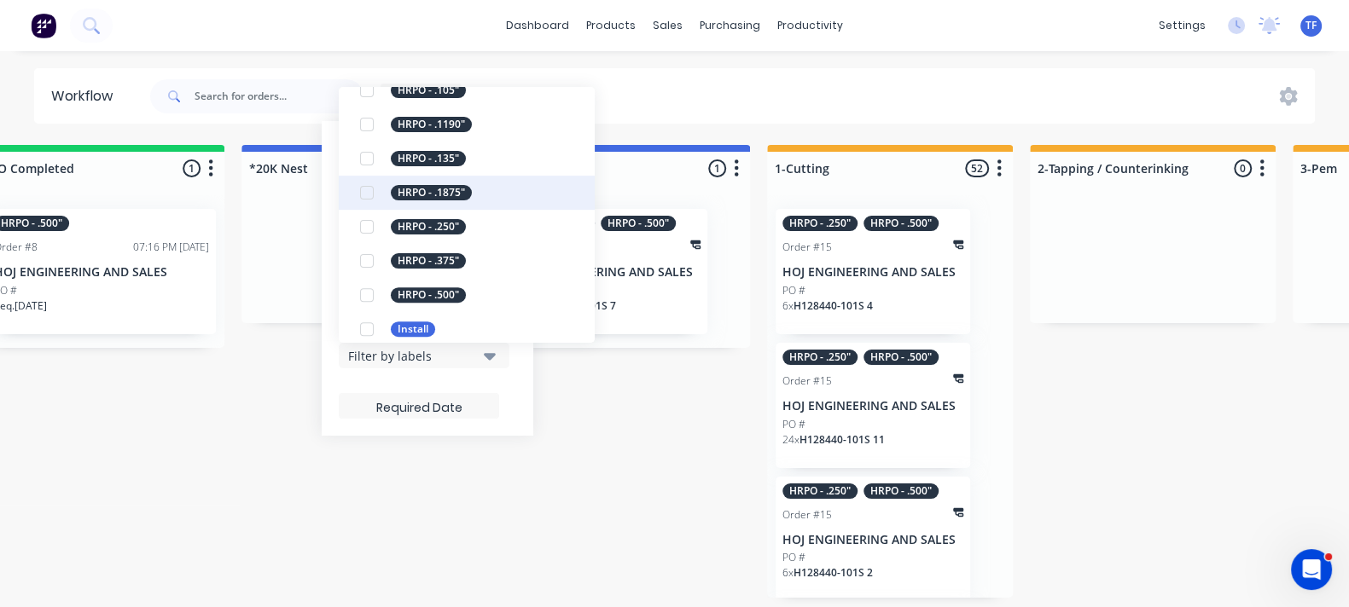
scroll to position [852, 0]
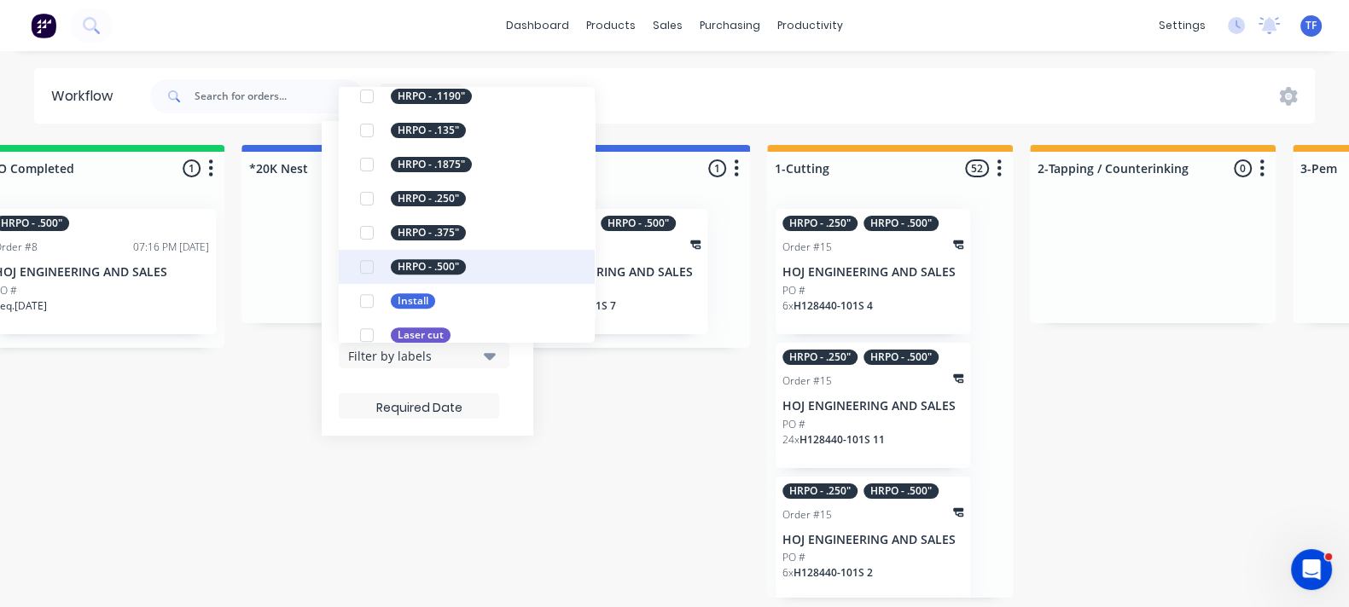
click at [363, 264] on div "button" at bounding box center [367, 267] width 34 height 34
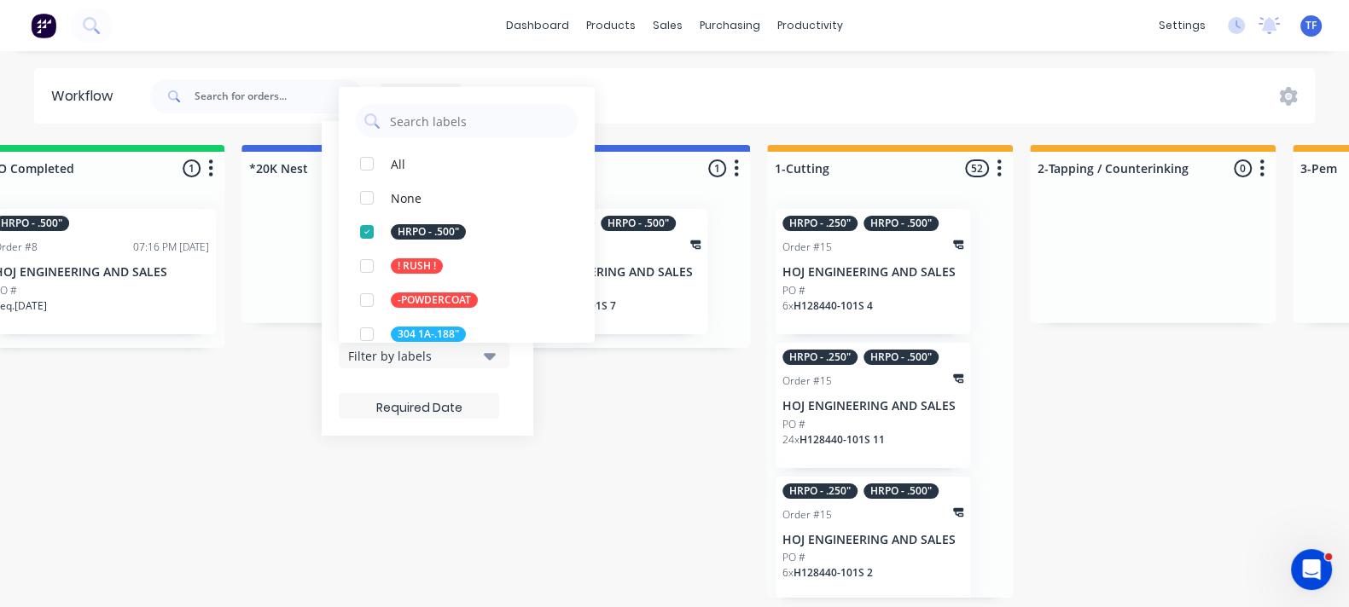
click at [654, 447] on div "!Missing parts 6 Status colour #FF4949 hex #FF4949 Save Cancel Notifications Em…" at bounding box center [1042, 371] width 4329 height 453
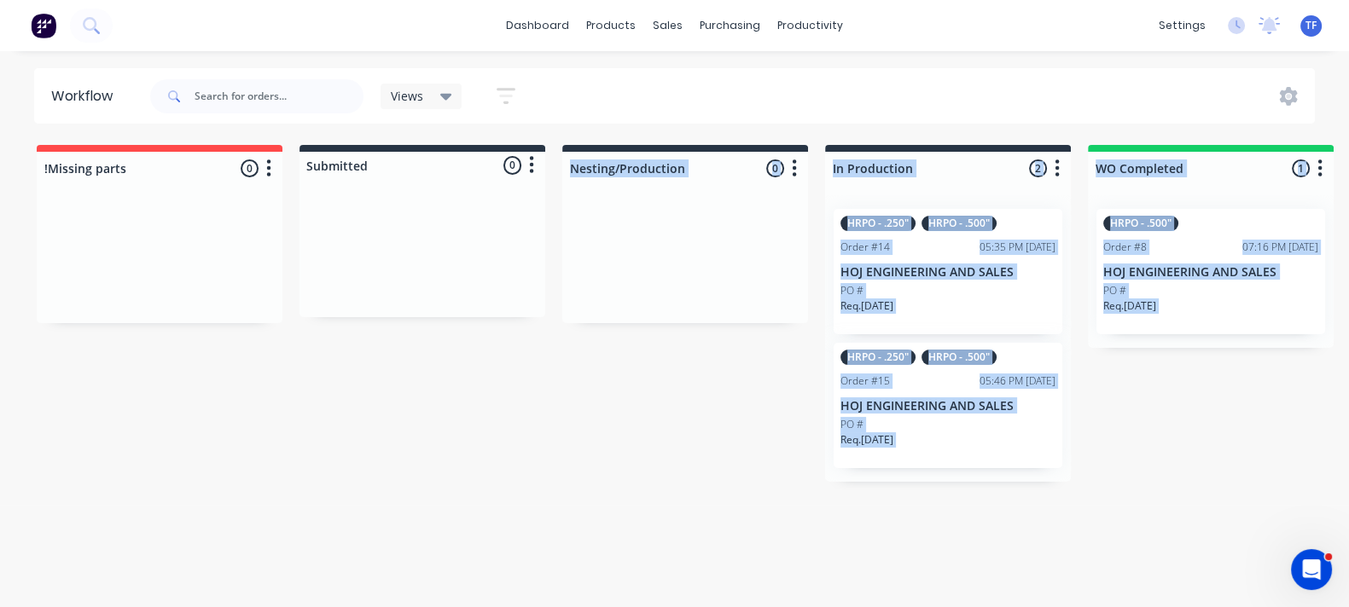
scroll to position [6, 0]
drag, startPoint x: 354, startPoint y: 603, endPoint x: 495, endPoint y: 613, distance: 141.1
click at [495, 505] on html "dashboard products sales purchasing productivity dashboard products Product Cat…" at bounding box center [674, 252] width 1349 height 505
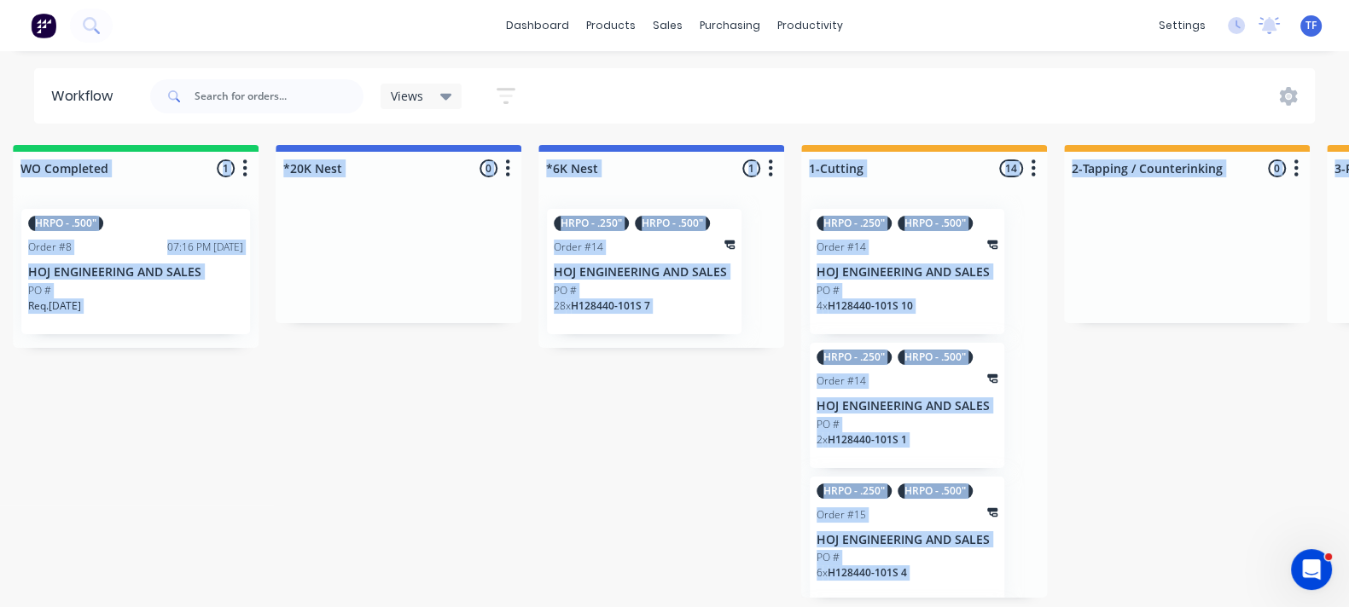
scroll to position [6, 1096]
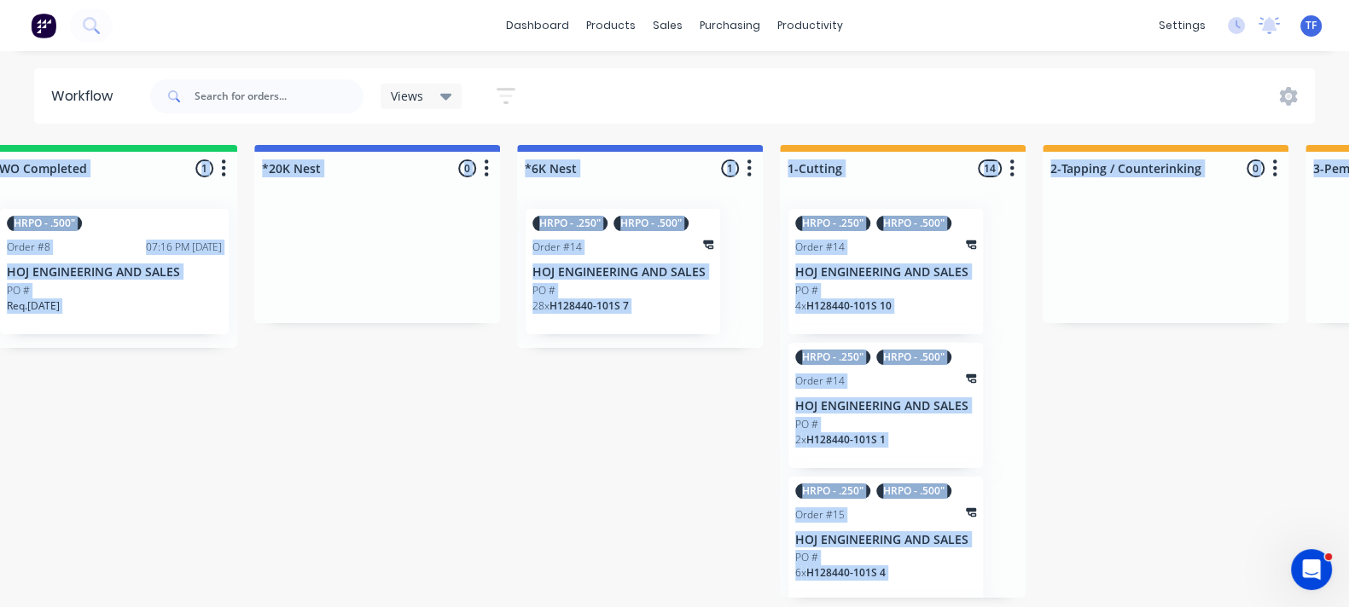
click at [565, 551] on div "!Missing parts 0 Status colour #FF4949 hex #FF4949 Save Cancel Notifications Em…" at bounding box center [1055, 371] width 4329 height 453
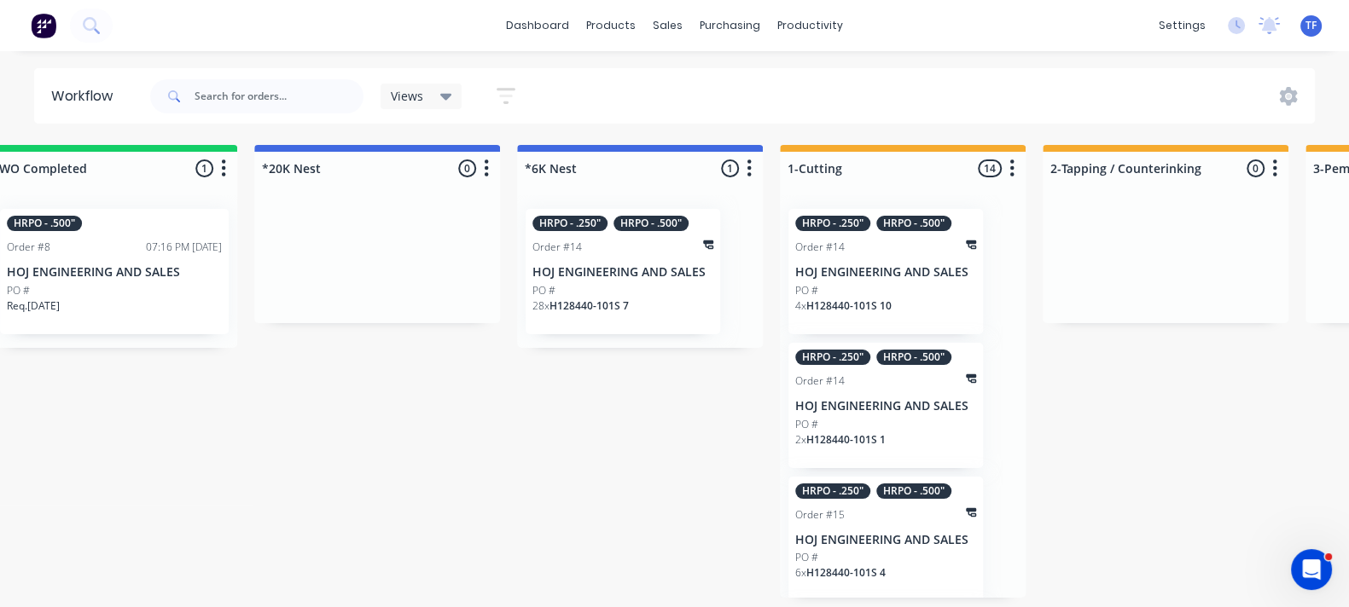
click at [592, 270] on p "HOJ ENGINEERING AND SALES" at bounding box center [622, 272] width 181 height 15
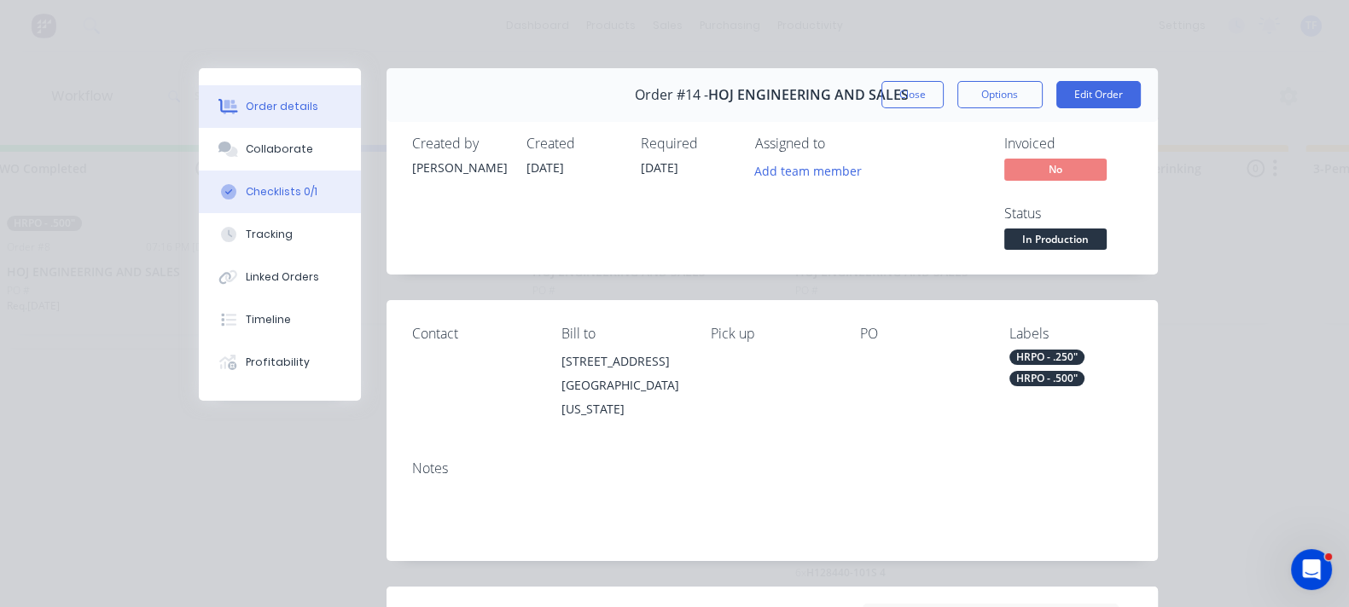
click at [199, 200] on button "Checklists 0/1" at bounding box center [280, 192] width 162 height 43
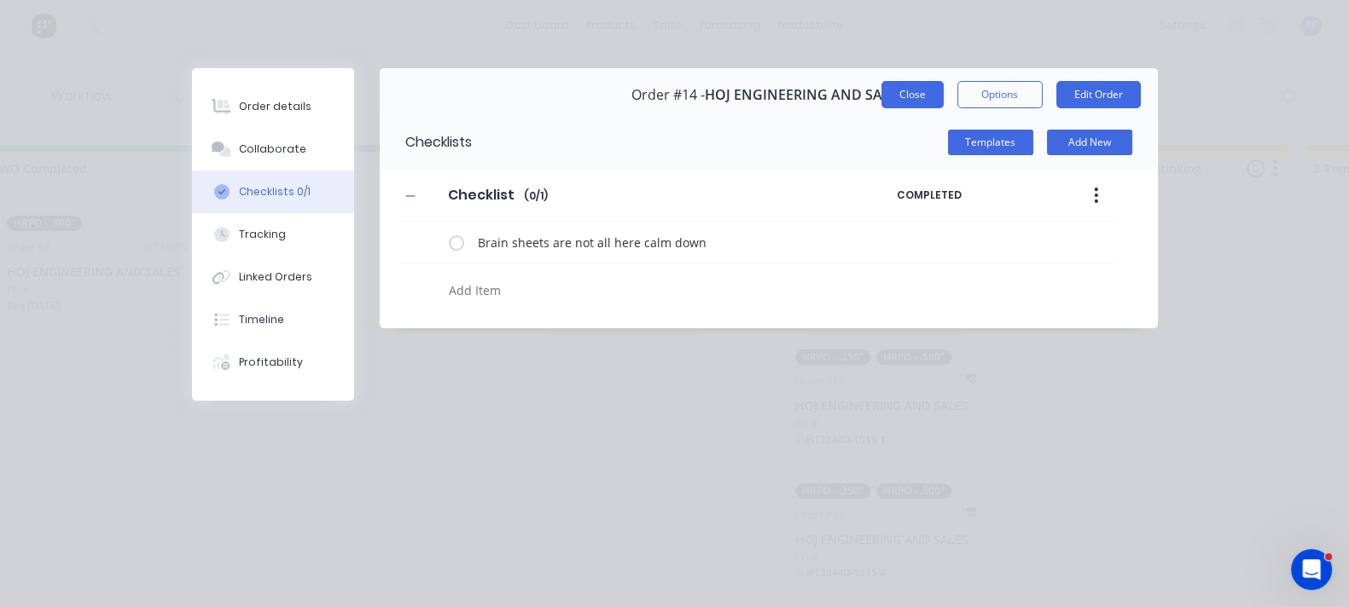
click at [943, 96] on button "Close" at bounding box center [912, 94] width 62 height 27
